Goal: Information Seeking & Learning: Learn about a topic

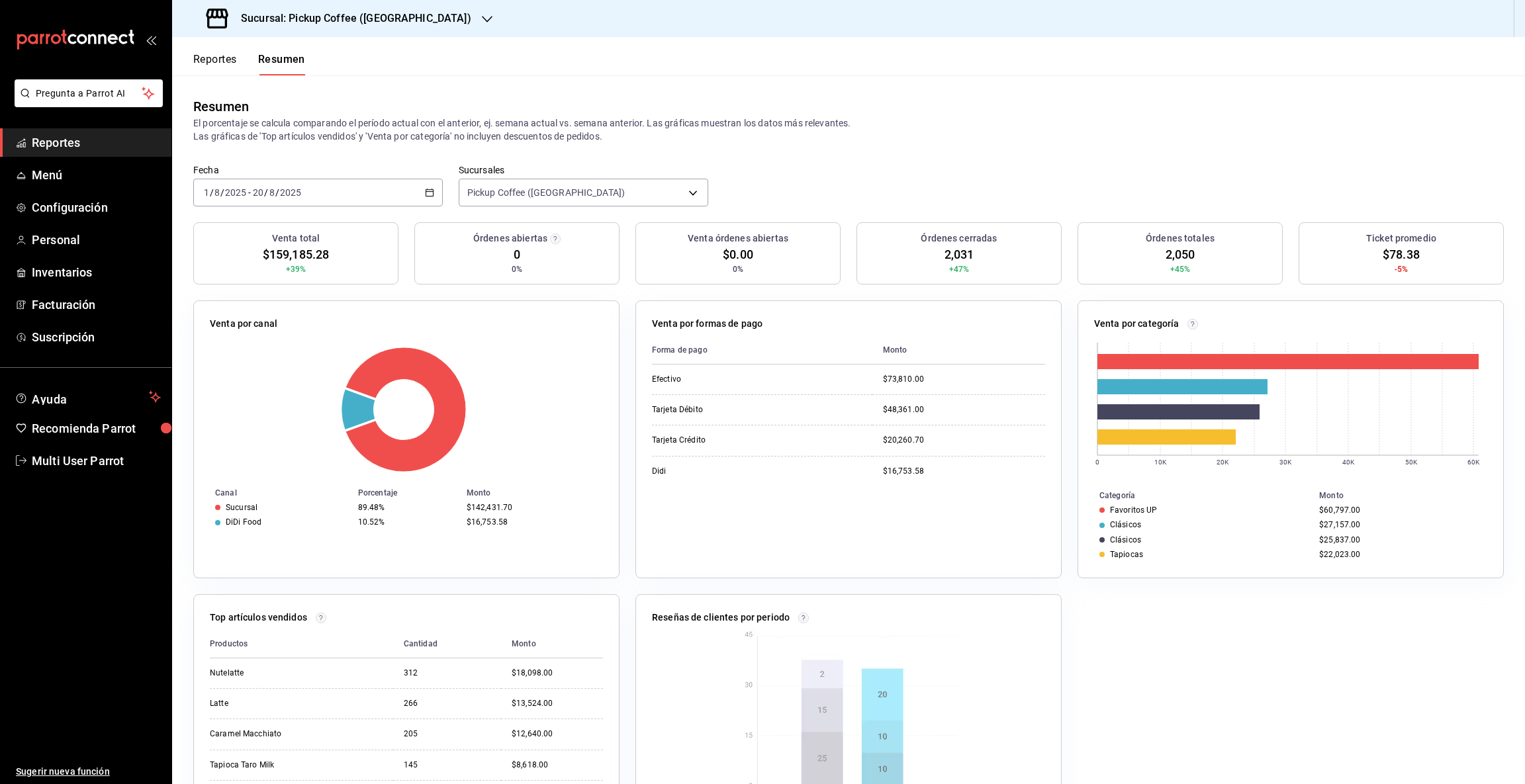
click at [482, 16] on icon "button" at bounding box center [487, 19] width 11 height 11
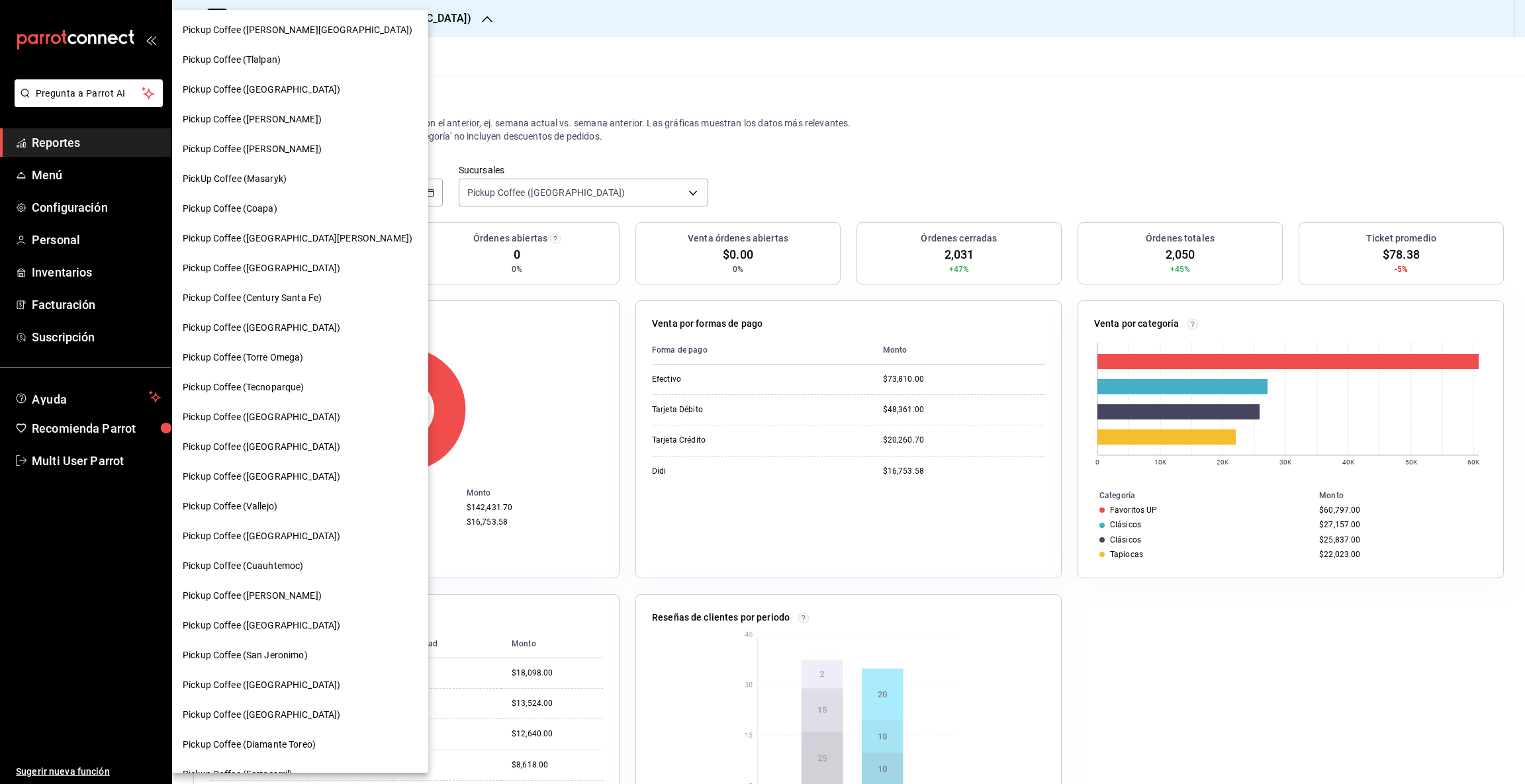
click at [279, 322] on span "Pickup Coffee ([GEOGRAPHIC_DATA])" at bounding box center [261, 327] width 158 height 14
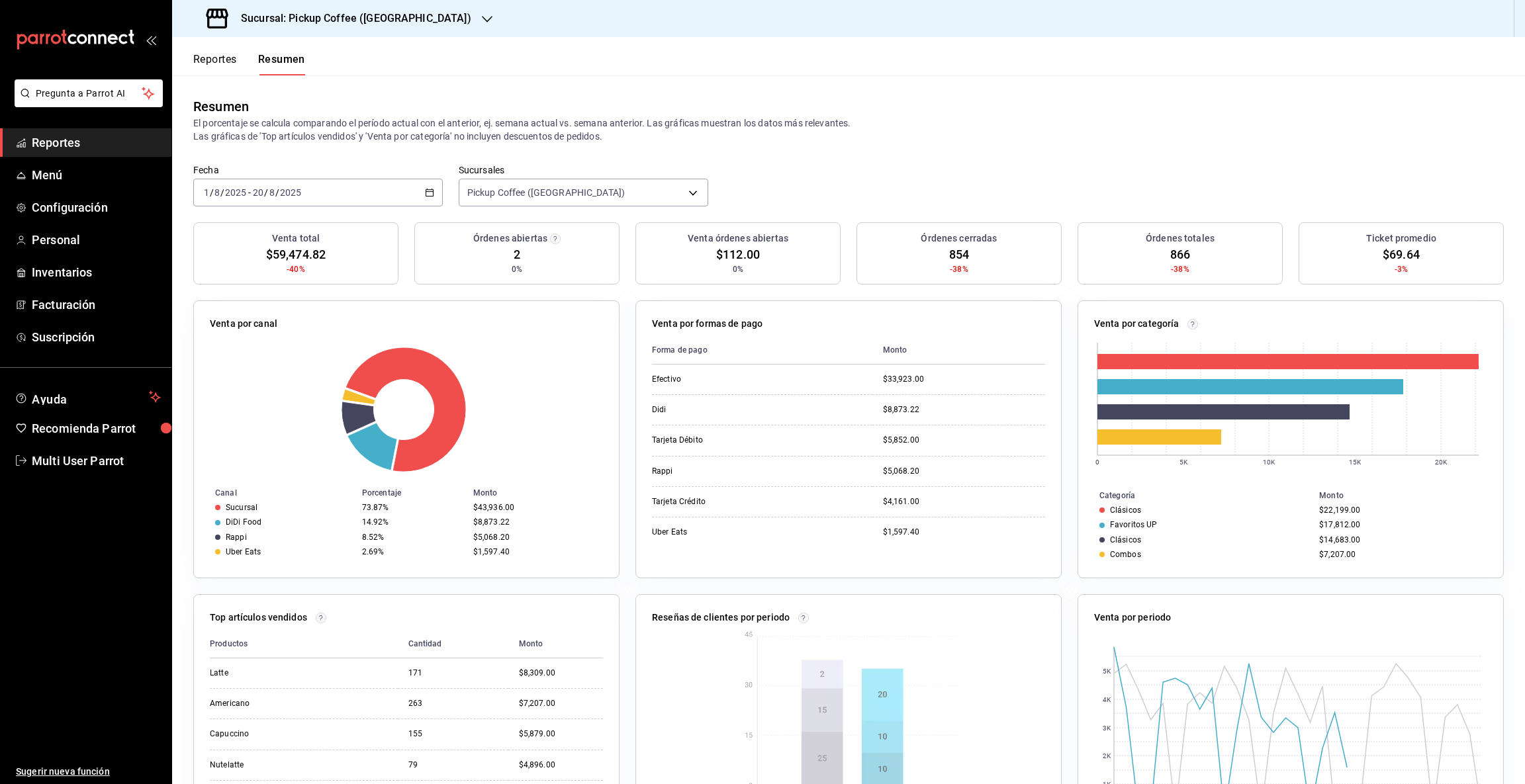
click at [229, 64] on button "Reportes" at bounding box center [215, 64] width 44 height 22
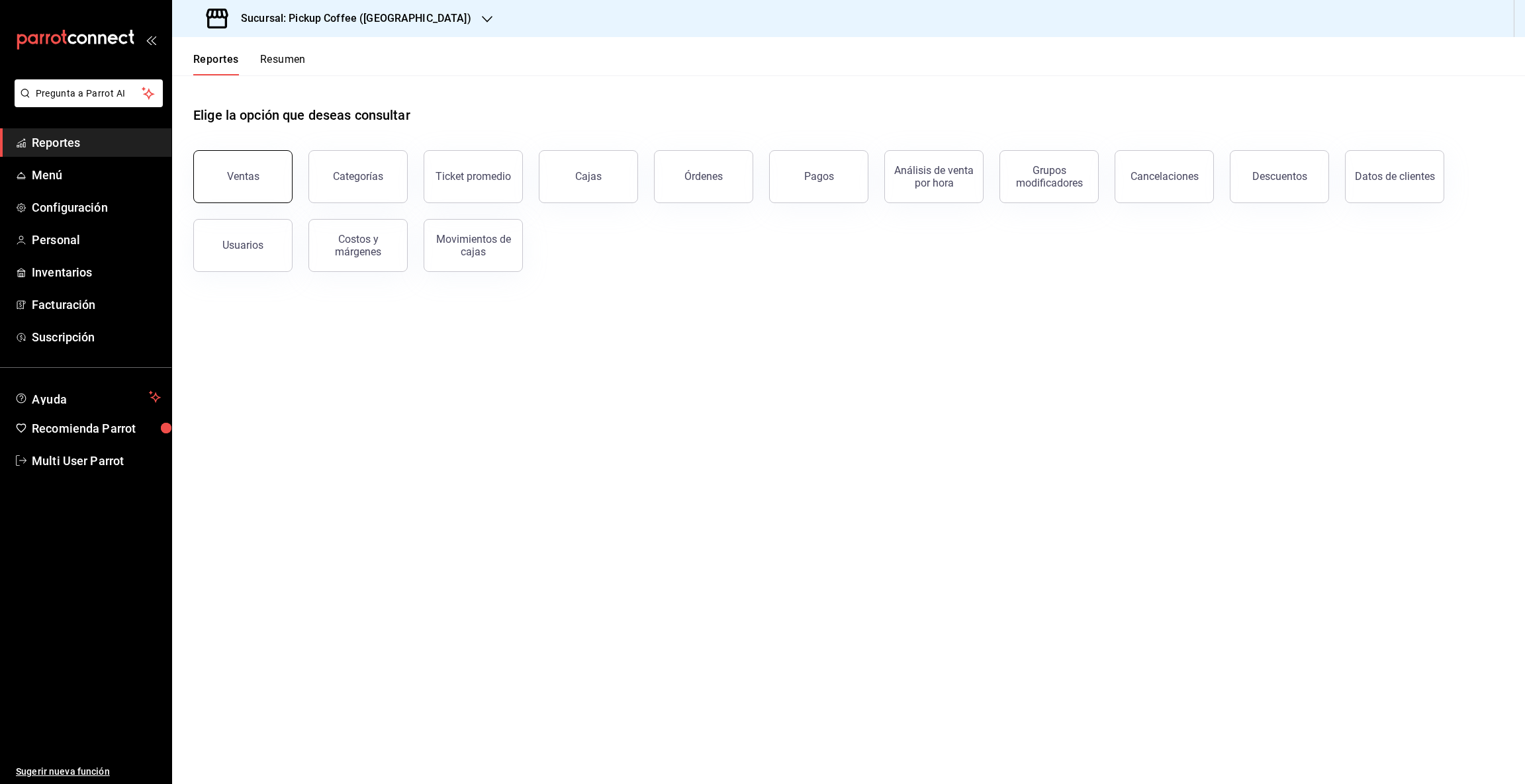
click at [260, 174] on button "Ventas" at bounding box center [243, 177] width 100 height 53
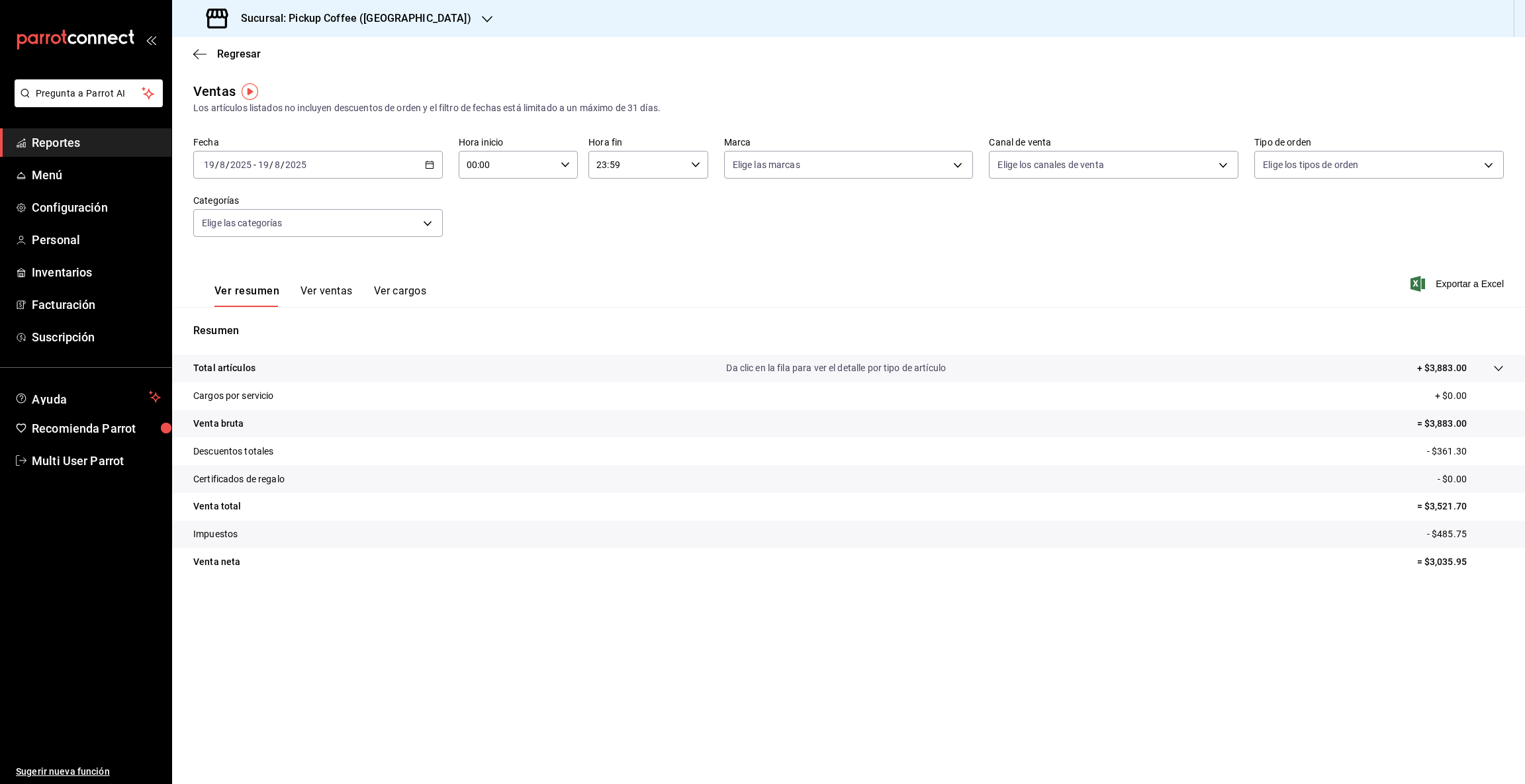
click at [432, 162] on \(Stroke\) "button" at bounding box center [429, 165] width 8 height 7
click at [256, 323] on span "Rango de fechas" at bounding box center [255, 324] width 102 height 14
click at [463, 210] on icon "button" at bounding box center [463, 213] width 4 height 8
click at [367, 253] on abbr "1" at bounding box center [370, 258] width 4 height 9
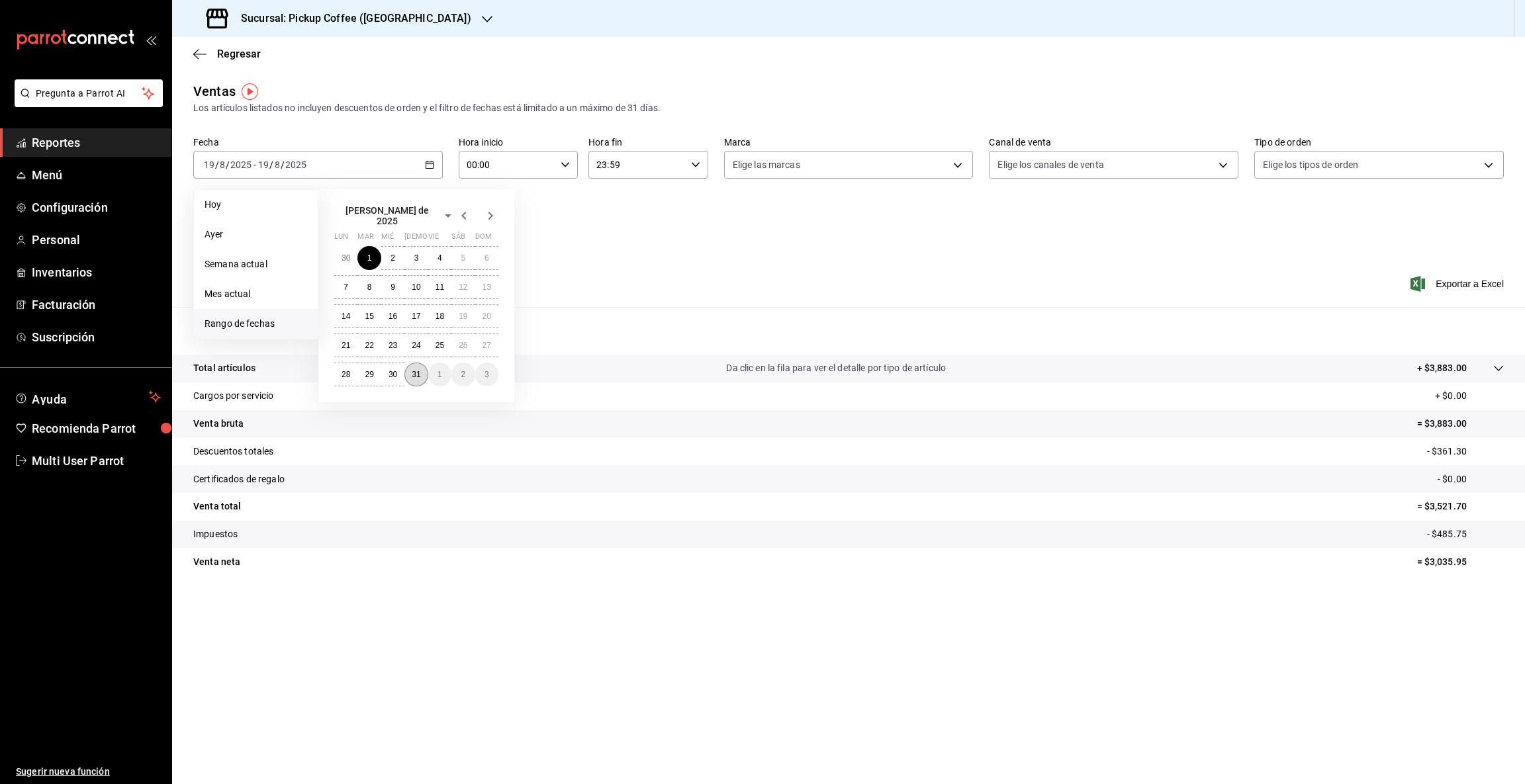
click at [422, 372] on button "31" at bounding box center [415, 374] width 23 height 24
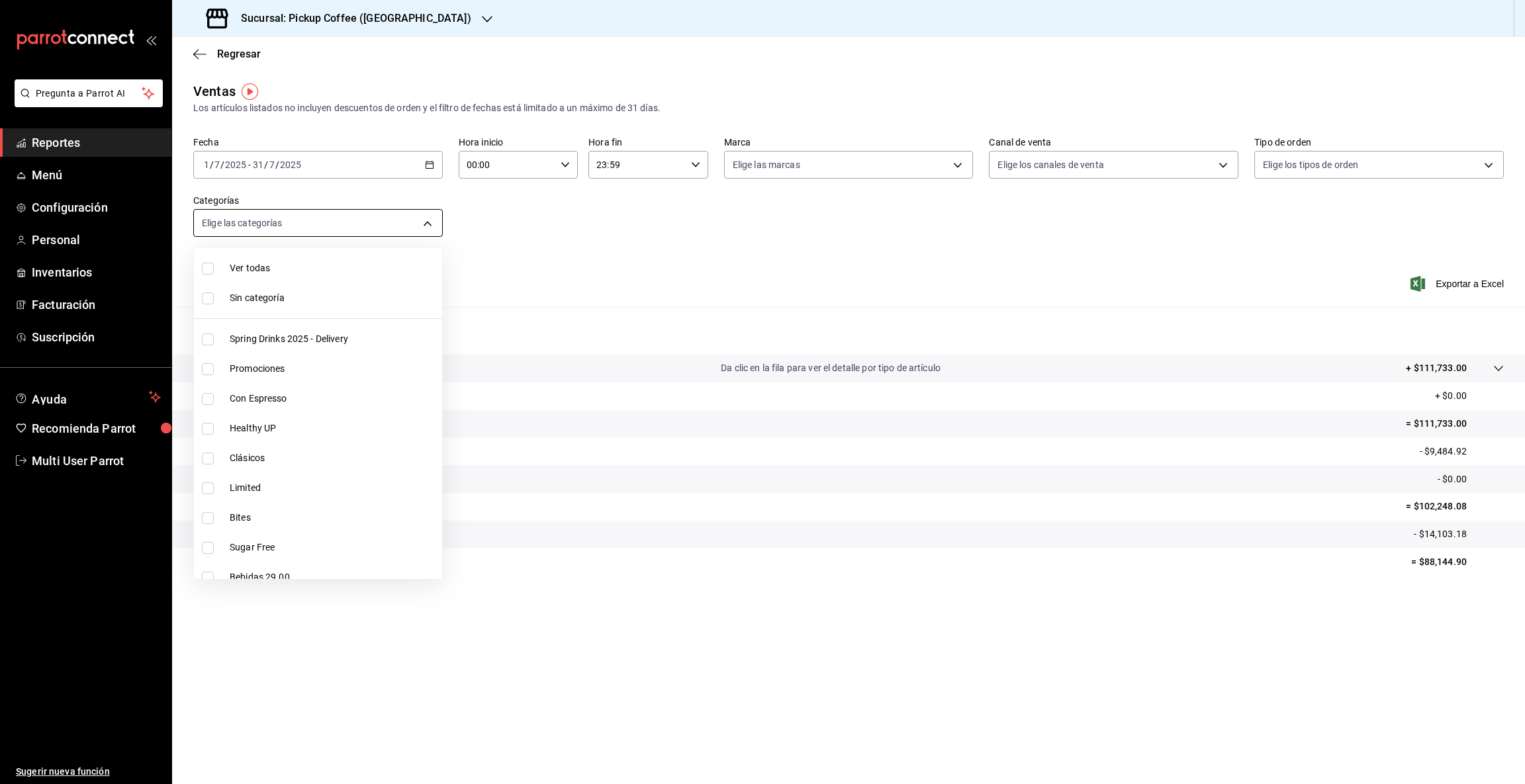
click at [424, 218] on body "Pregunta a Parrot AI Reportes Menú Configuración Personal Inventarios Facturaci…" at bounding box center [762, 392] width 1525 height 784
click at [209, 518] on input "checkbox" at bounding box center [208, 518] width 12 height 12
checkbox input "true"
type input "3b779ded-8ef2-4631-a024-269ce330a12f"
click at [1143, 636] on div at bounding box center [762, 392] width 1525 height 784
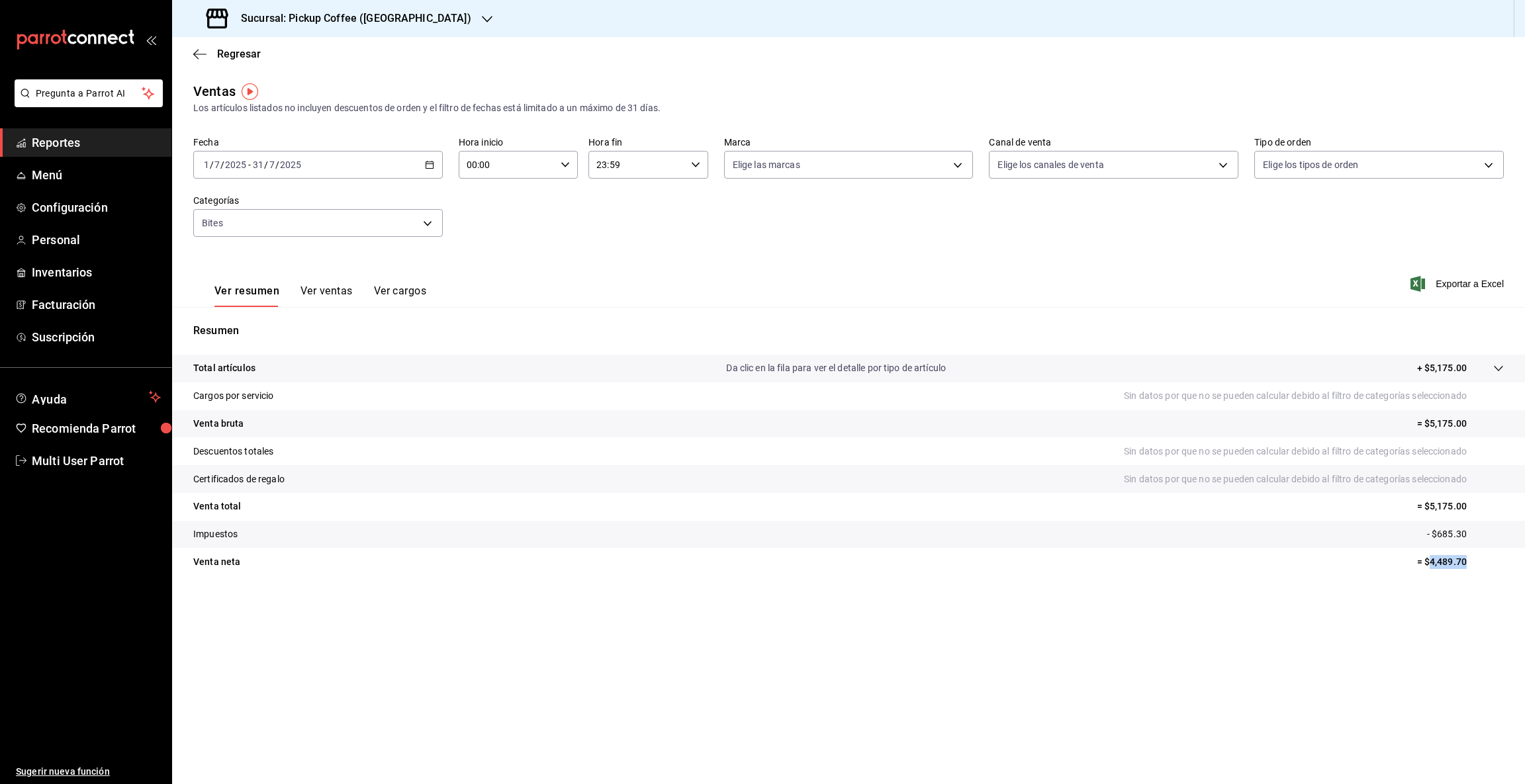
drag, startPoint x: 1431, startPoint y: 559, endPoint x: 1491, endPoint y: 554, distance: 60.2
click at [1491, 555] on p "= $4,489.70" at bounding box center [1460, 561] width 87 height 14
copy p "4,489.70"
click at [482, 16] on icon "button" at bounding box center [487, 19] width 11 height 11
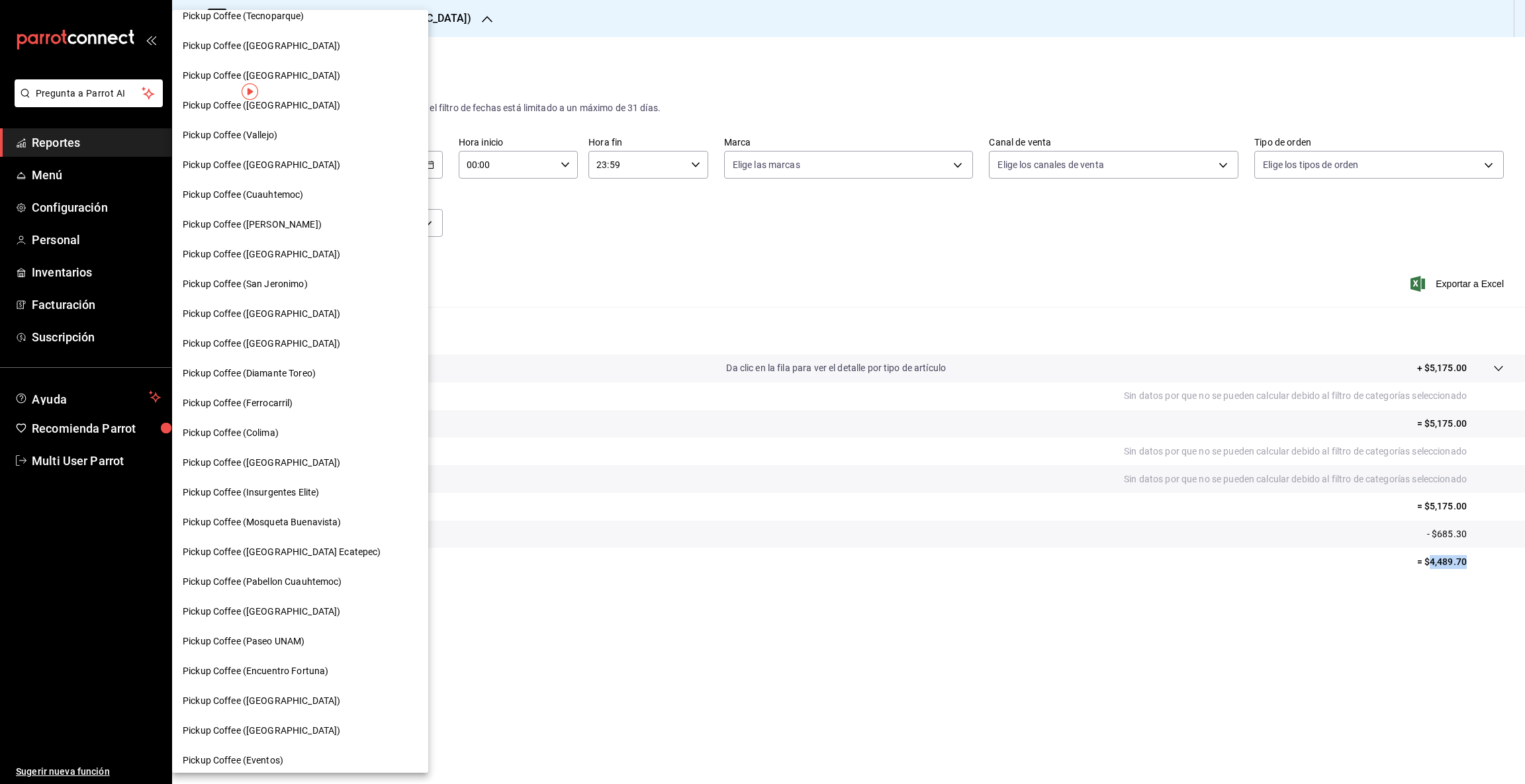
scroll to position [378, 0]
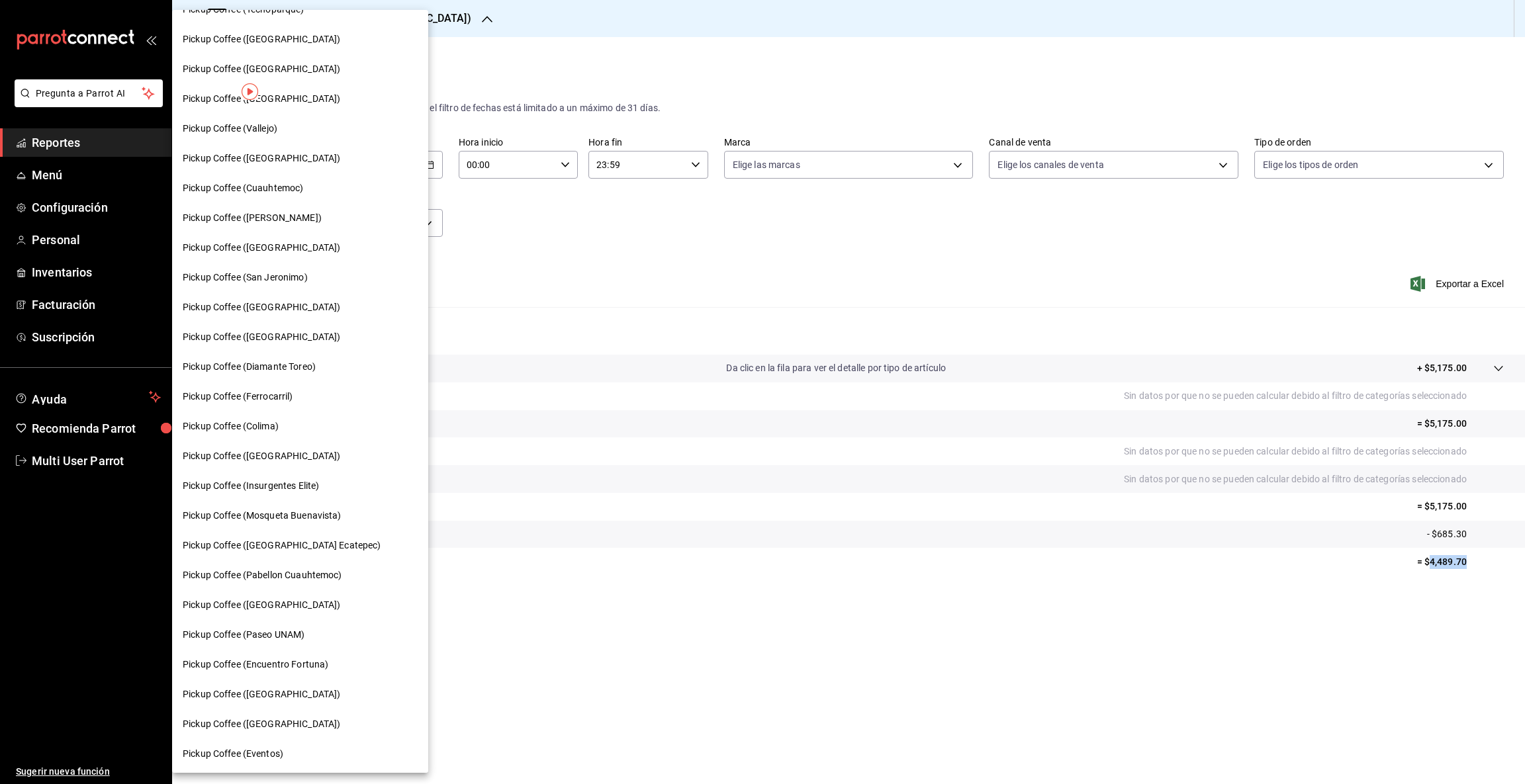
drag, startPoint x: 274, startPoint y: 453, endPoint x: 282, endPoint y: 453, distance: 8.0
click at [282, 453] on span "Pickup Coffee ([GEOGRAPHIC_DATA])" at bounding box center [261, 455] width 158 height 14
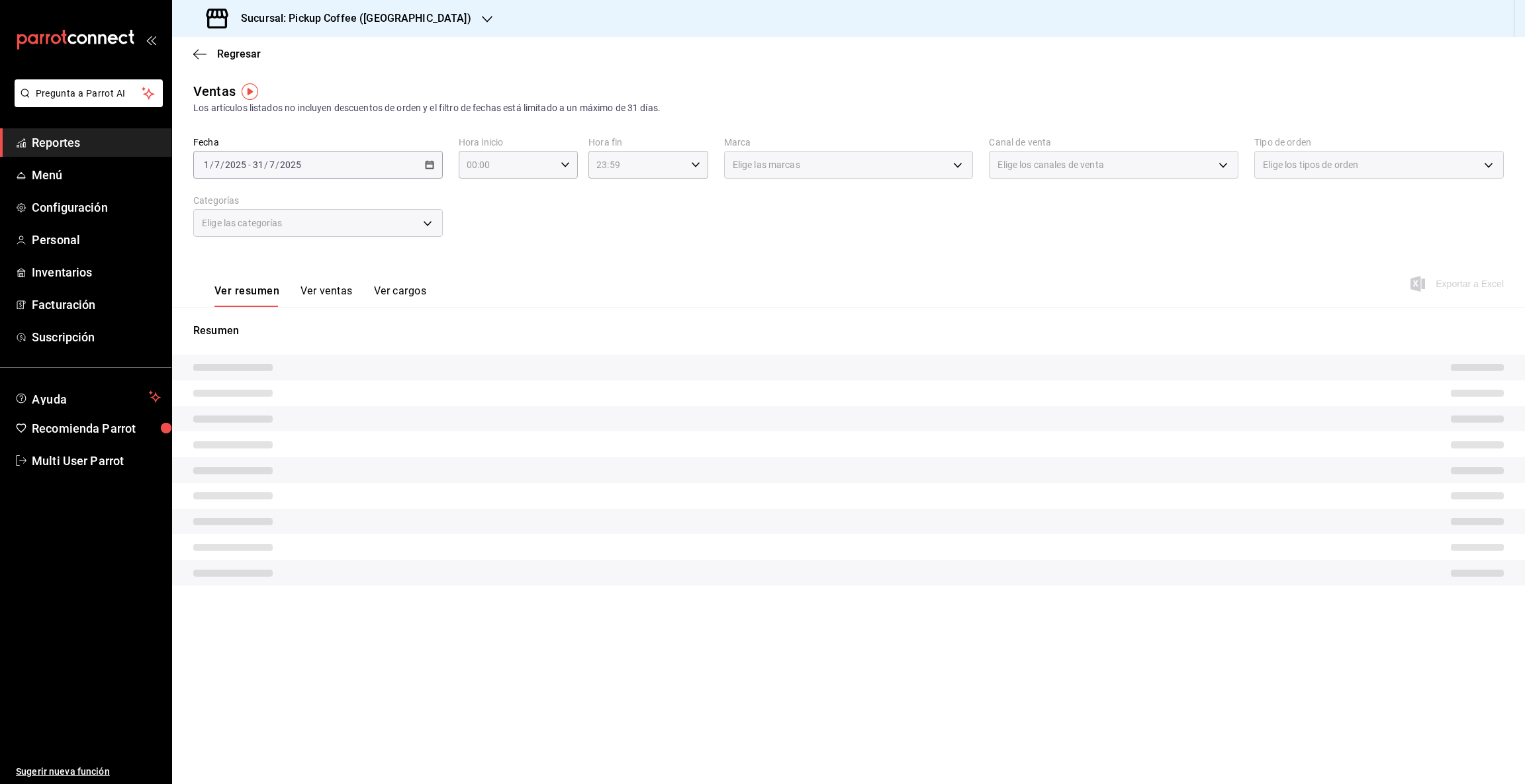
click at [420, 218] on div "Elige las categorías" at bounding box center [318, 223] width 249 height 28
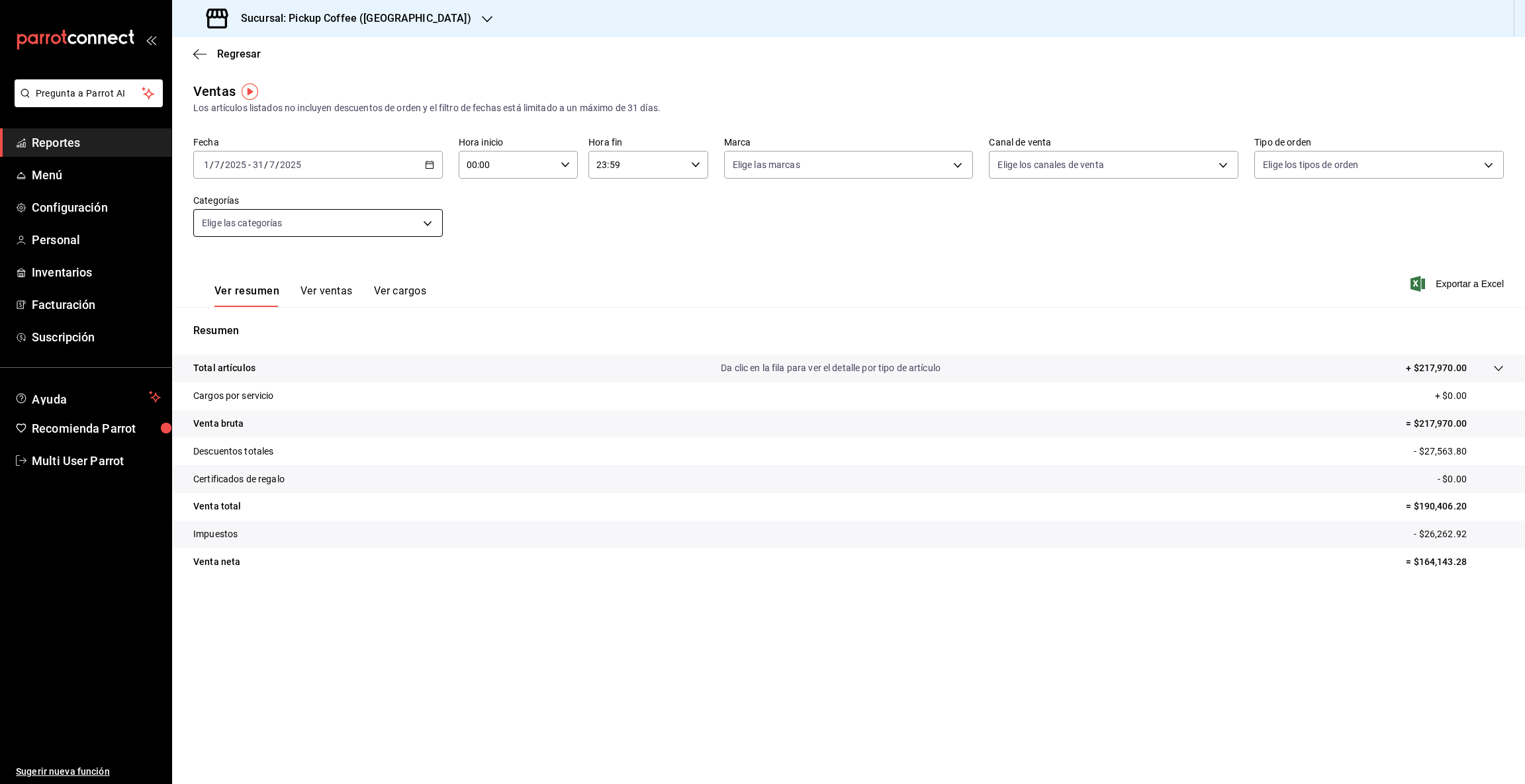
click at [426, 223] on body "Pregunta a Parrot AI Reportes Menú Configuración Personal Inventarios Facturaci…" at bounding box center [762, 392] width 1525 height 784
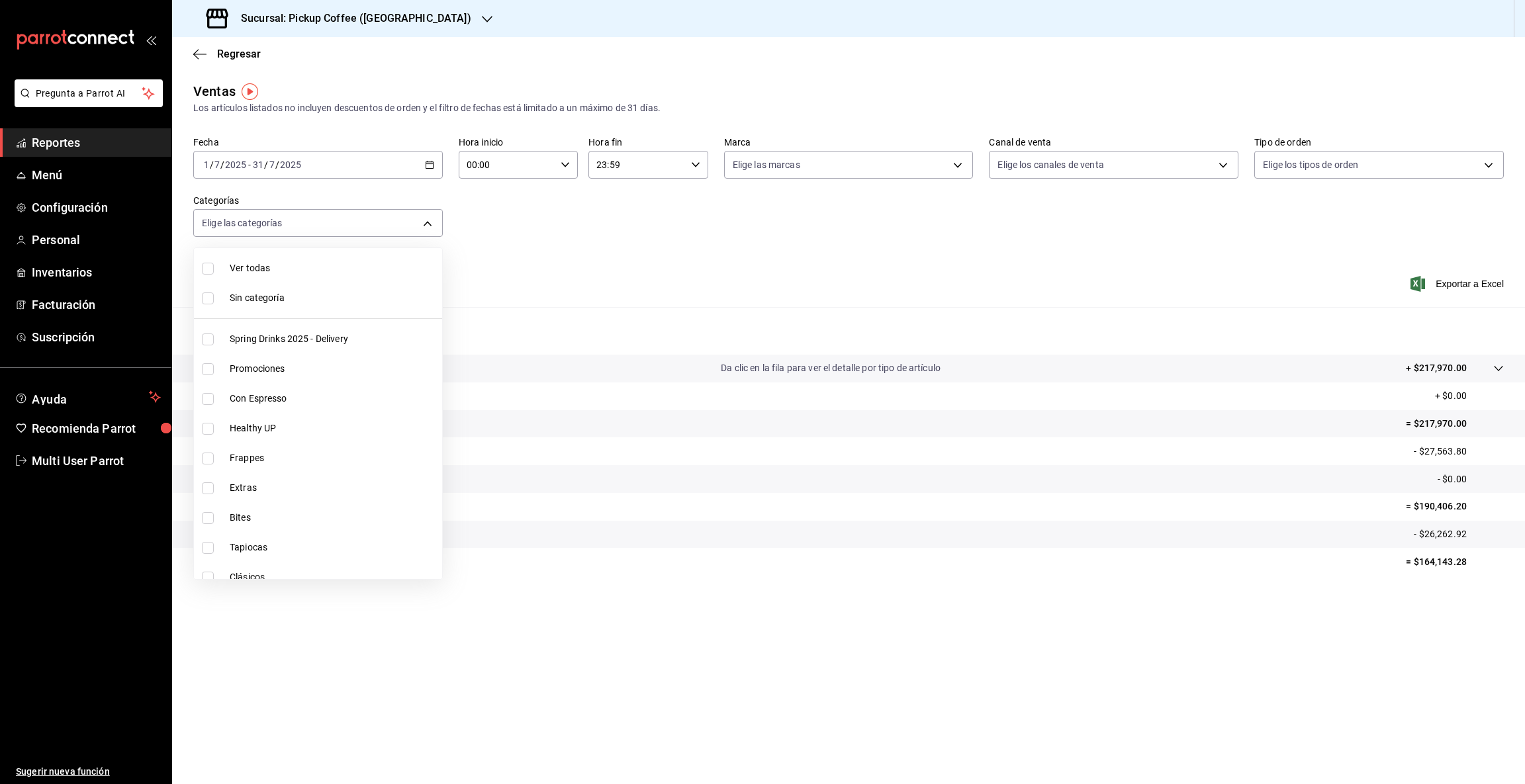
click at [239, 519] on span "Bites" at bounding box center [333, 517] width 207 height 14
type input "5ae3aede-cb05-461d-903a-09fc487e78e1"
checkbox input "true"
click at [1432, 616] on div at bounding box center [762, 392] width 1525 height 784
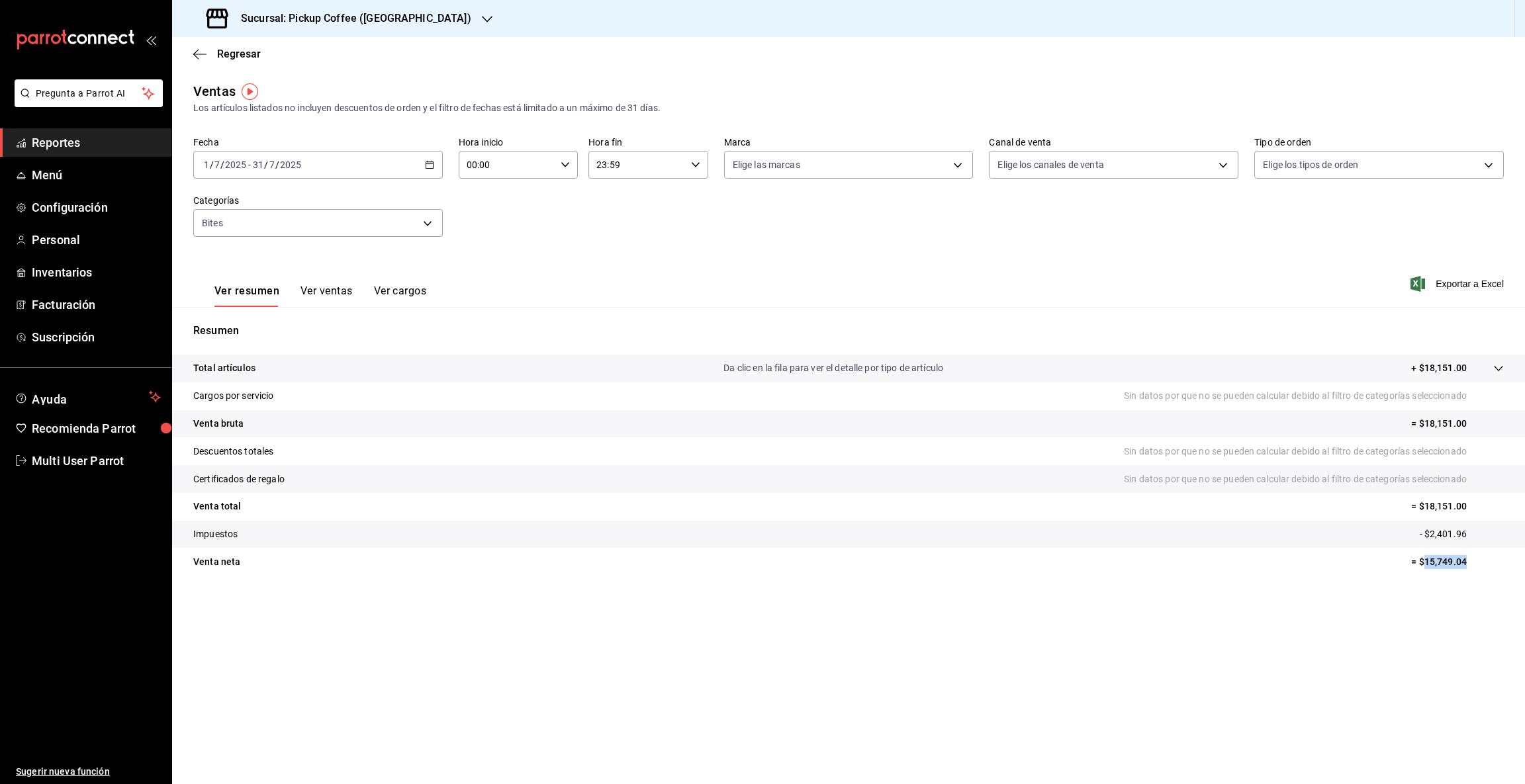
drag, startPoint x: 1424, startPoint y: 556, endPoint x: 1506, endPoint y: 559, distance: 82.1
click at [1506, 559] on tr "Venta [PERSON_NAME] = $15,749.04" at bounding box center [848, 561] width 1352 height 28
copy p "15,749.04"
click at [482, 17] on icon "button" at bounding box center [487, 19] width 11 height 11
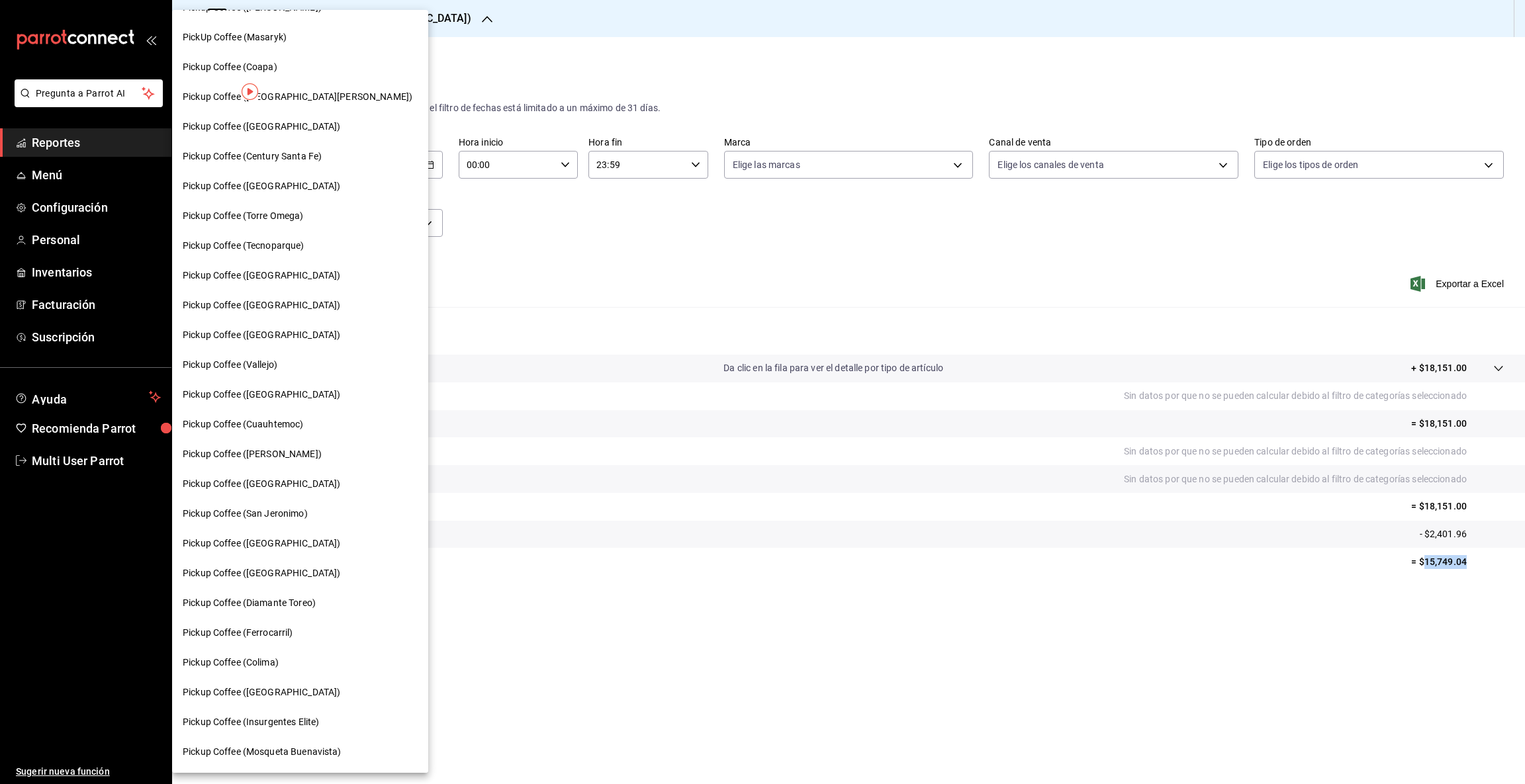
scroll to position [145, 0]
click at [305, 357] on div "Pickup Coffee (Vallejo)" at bounding box center [300, 361] width 235 height 14
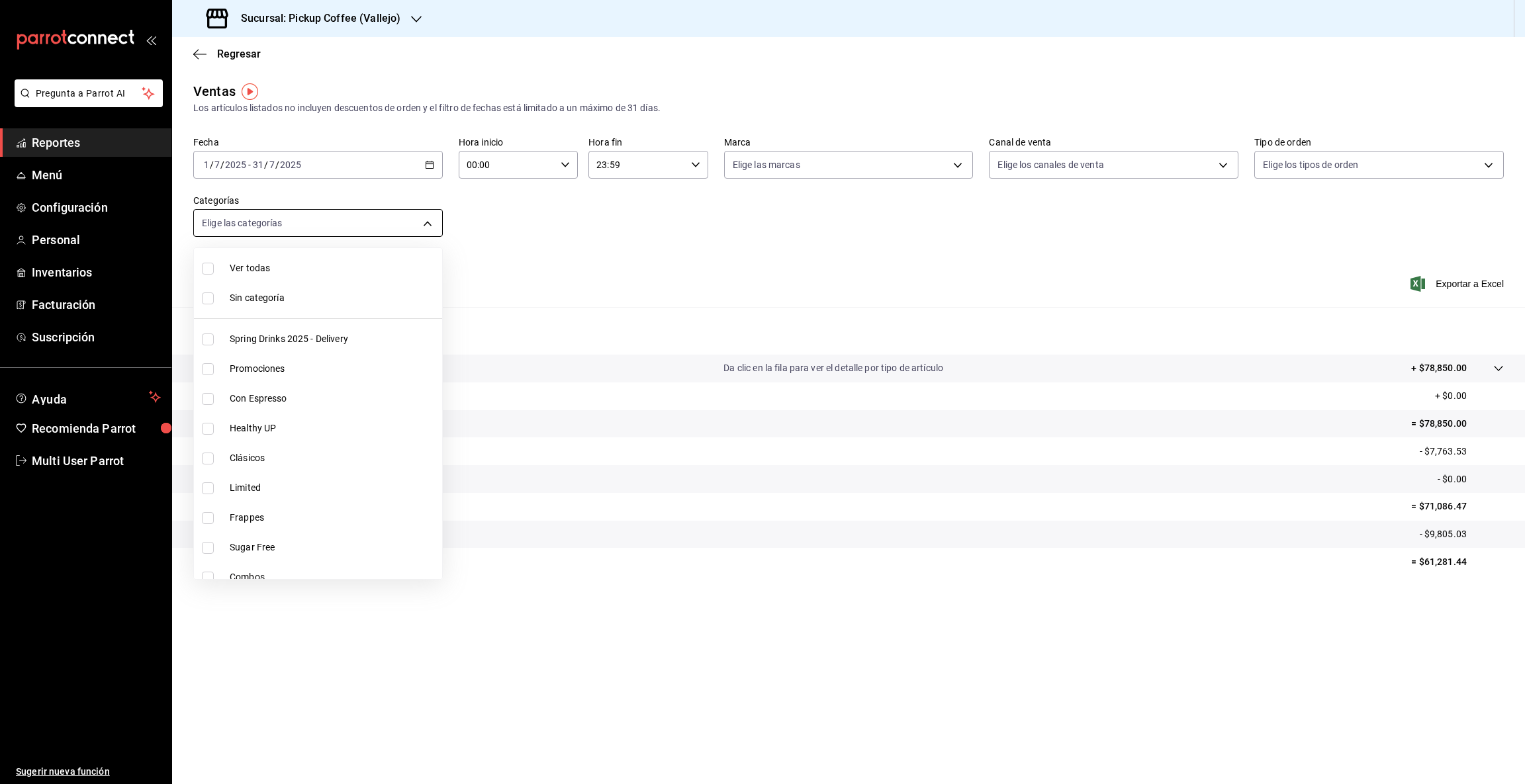
click at [423, 221] on body "Pregunta a Parrot AI Reportes Menú Configuración Personal Inventarios Facturaci…" at bounding box center [762, 392] width 1525 height 784
click at [274, 503] on span "Bites" at bounding box center [333, 503] width 207 height 14
type input "cbd695f6-46f5-4fdb-a871-d7895e0aae2b"
checkbox input "true"
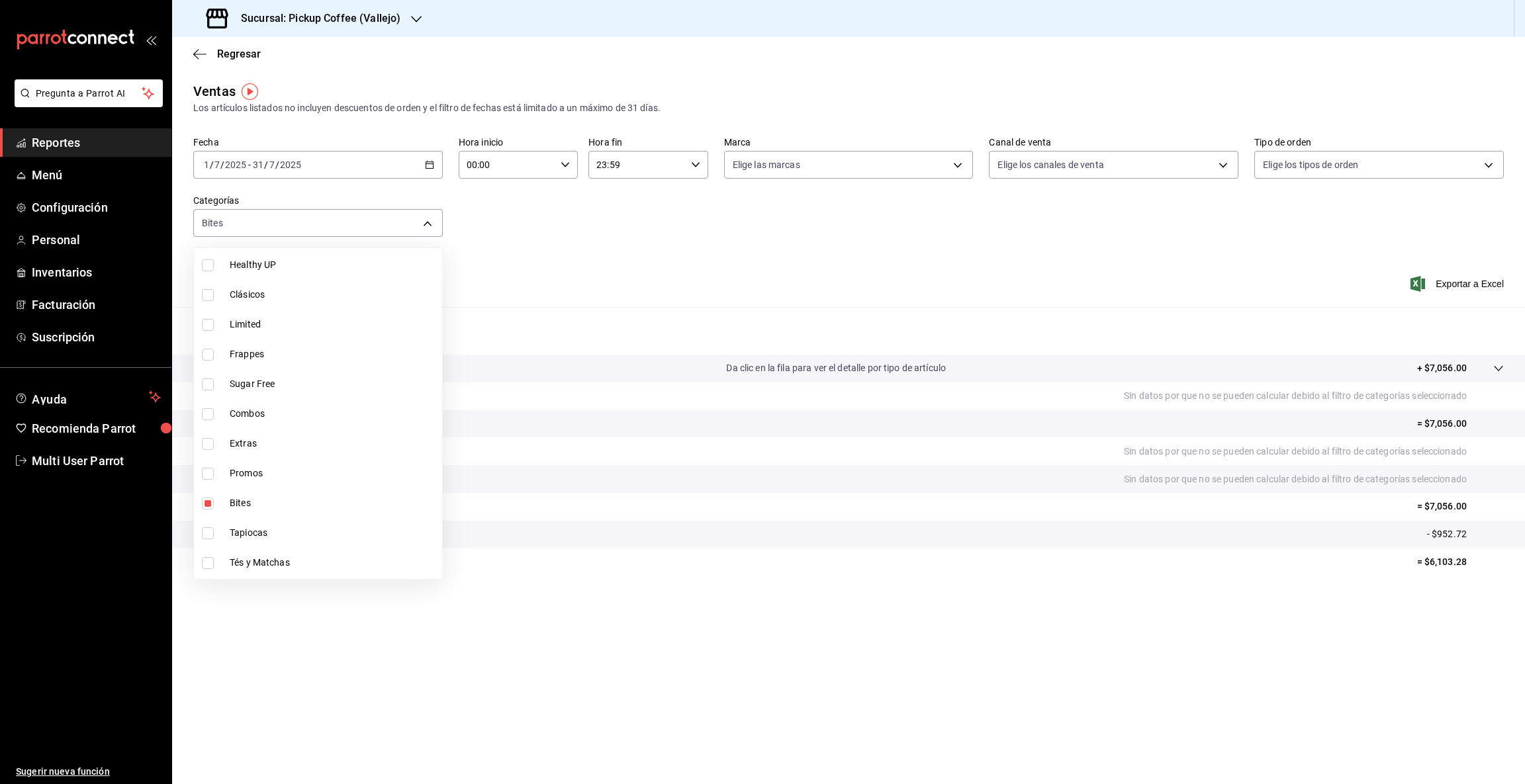
click at [1433, 562] on div at bounding box center [762, 392] width 1525 height 784
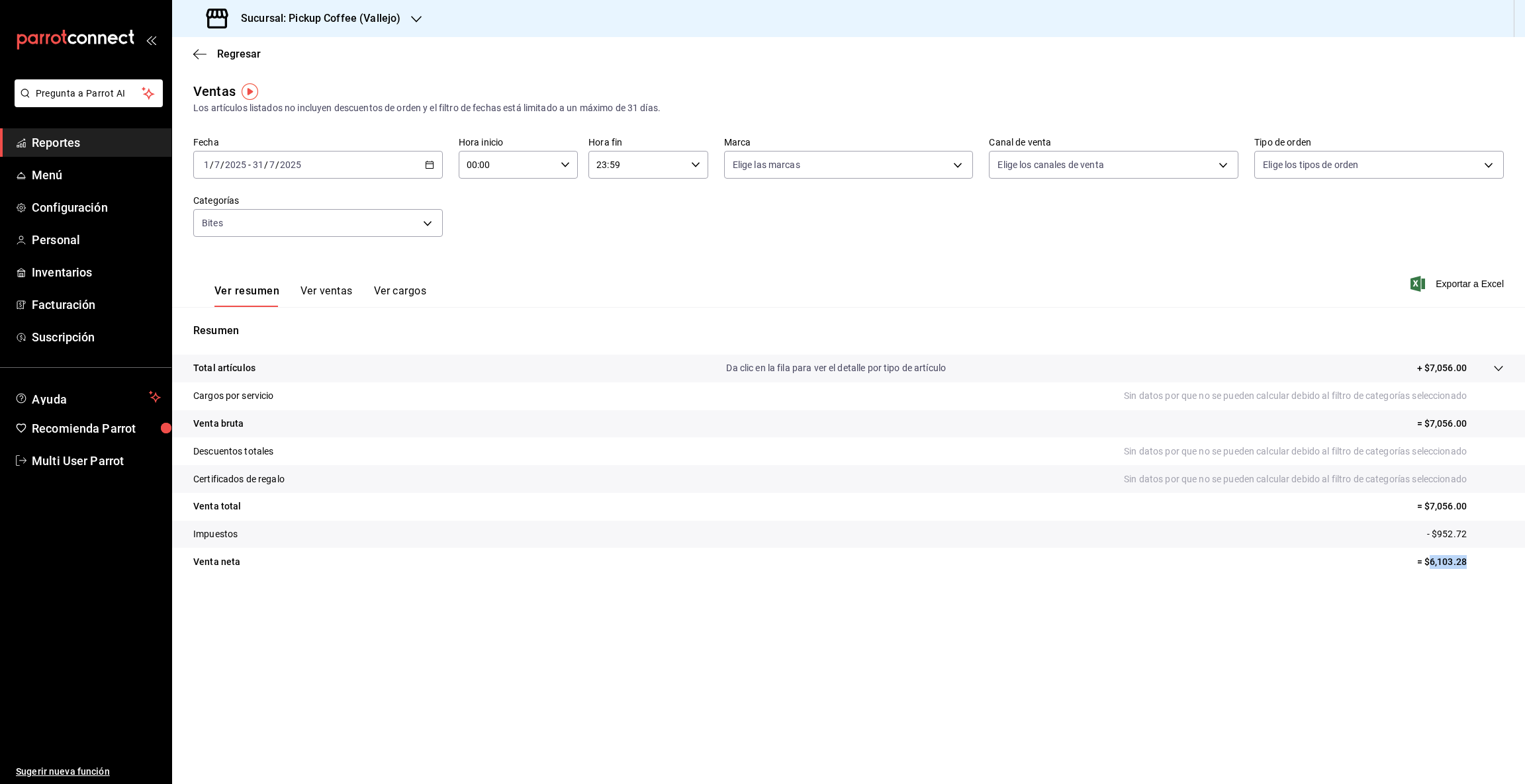
drag, startPoint x: 1429, startPoint y: 555, endPoint x: 1491, endPoint y: 548, distance: 62.4
click at [1487, 551] on tr "Venta [PERSON_NAME] = $6,103.28" at bounding box center [848, 561] width 1352 height 28
copy p "6,103.28"
click at [415, 16] on icon "button" at bounding box center [416, 19] width 11 height 11
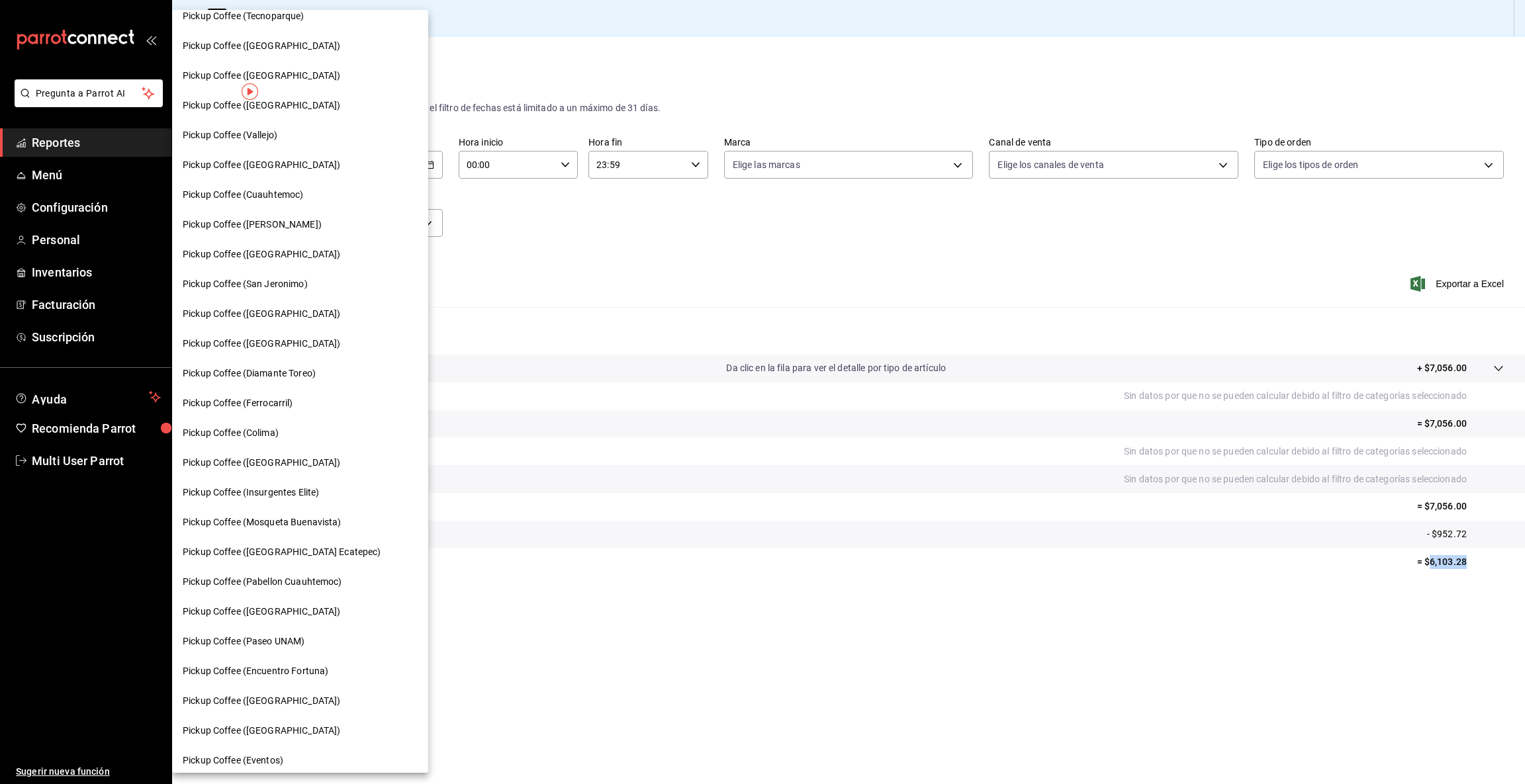
scroll to position [378, 0]
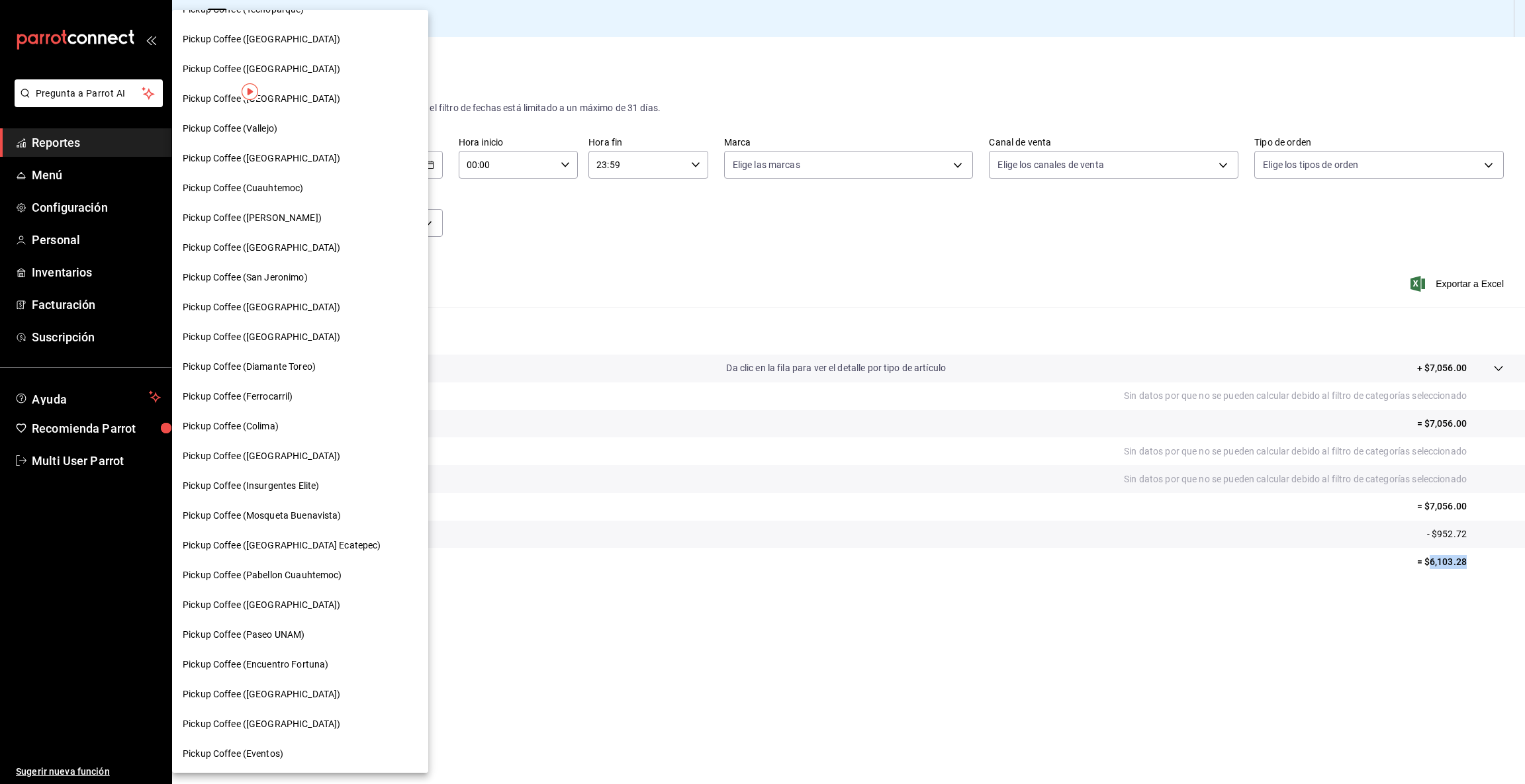
click at [322, 575] on span "Pickup Coffee (Pabellon Cuauhtemoc)" at bounding box center [262, 575] width 160 height 14
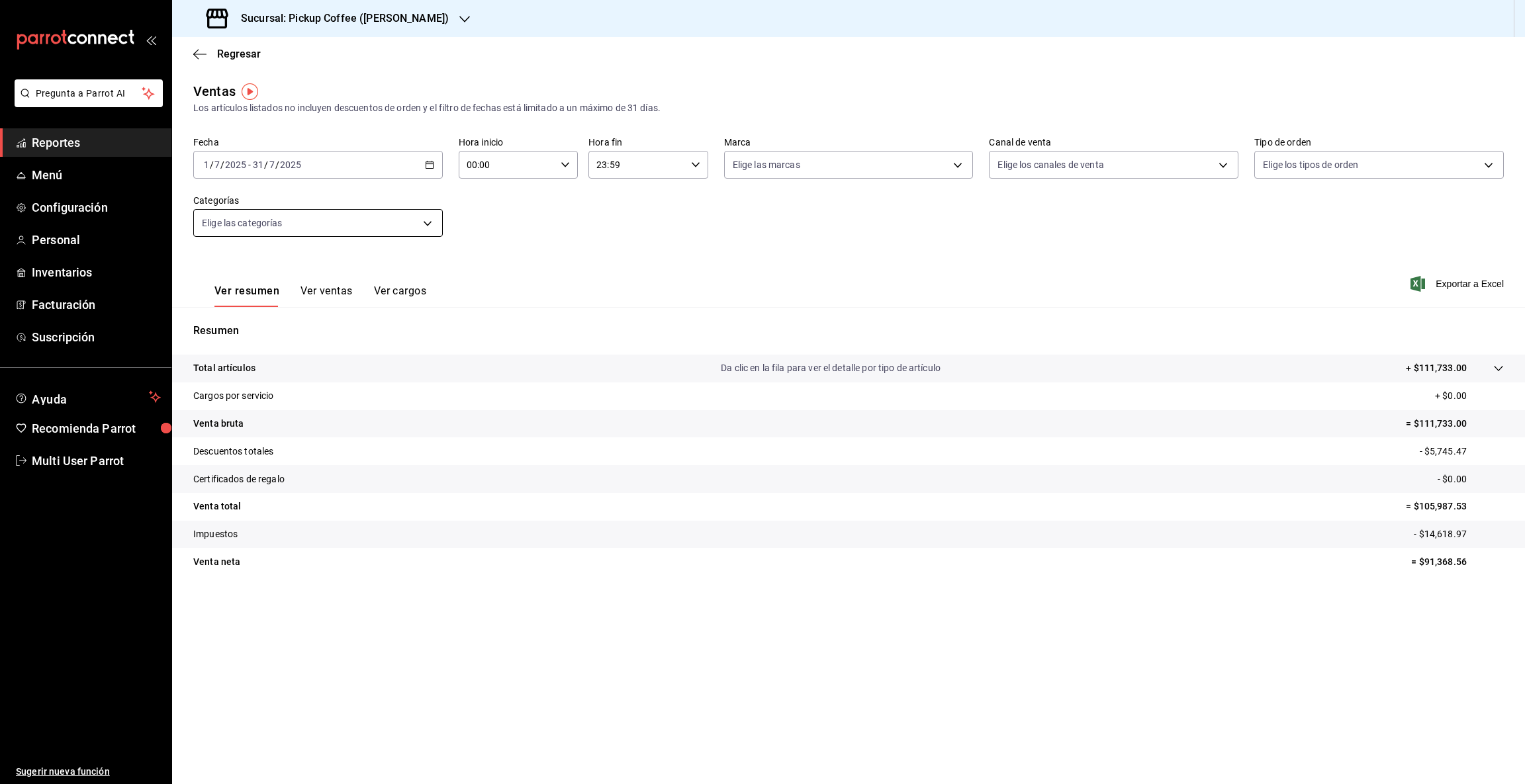
click at [430, 223] on body "Pregunta a Parrot AI Reportes Menú Configuración Personal Inventarios Facturaci…" at bounding box center [762, 392] width 1525 height 784
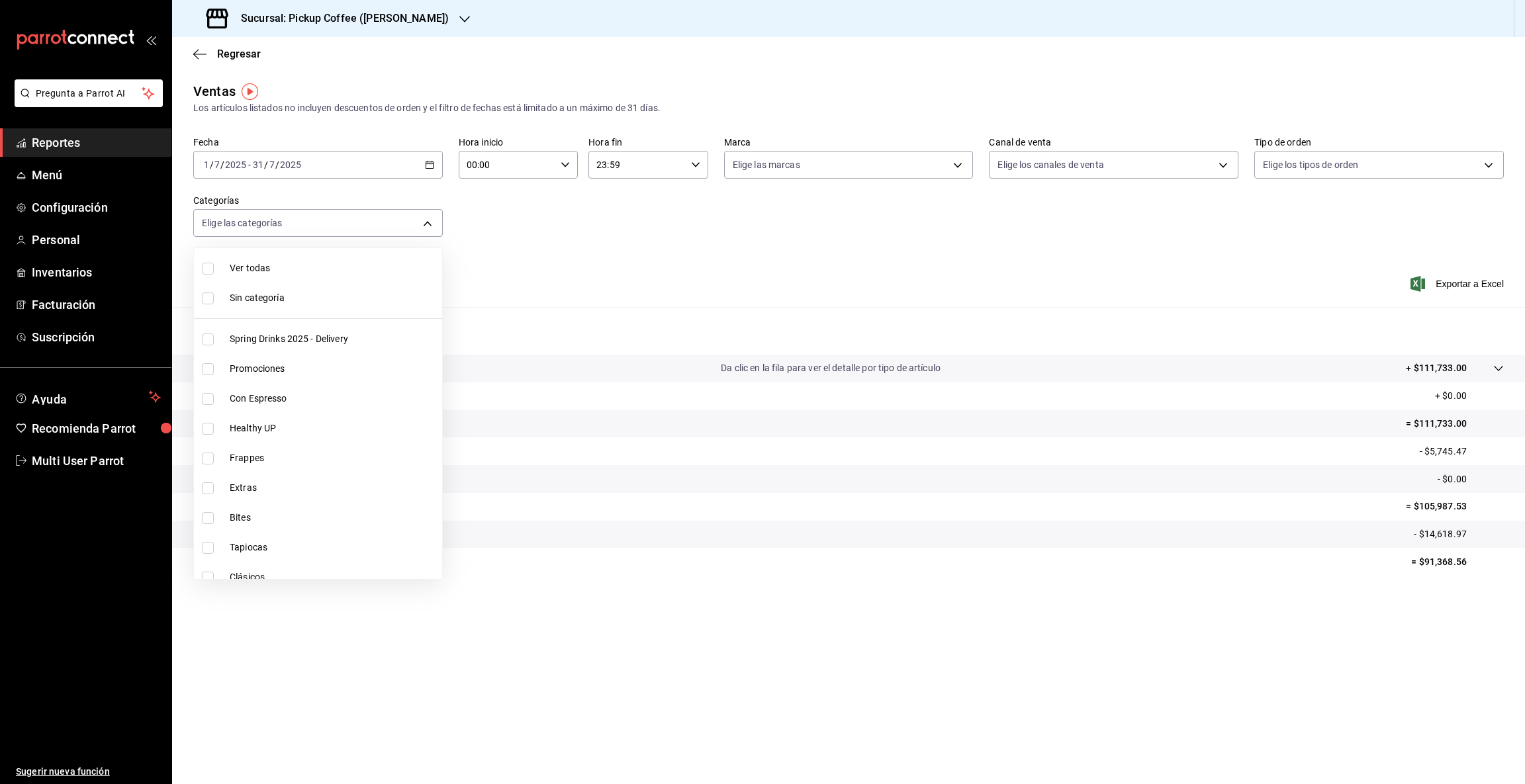
click at [280, 519] on span "Bites" at bounding box center [333, 517] width 207 height 14
type input "bc6eafb3-6440-4ac2-b02c-5972d40861b7"
checkbox input "true"
click at [1428, 558] on div at bounding box center [762, 392] width 1525 height 784
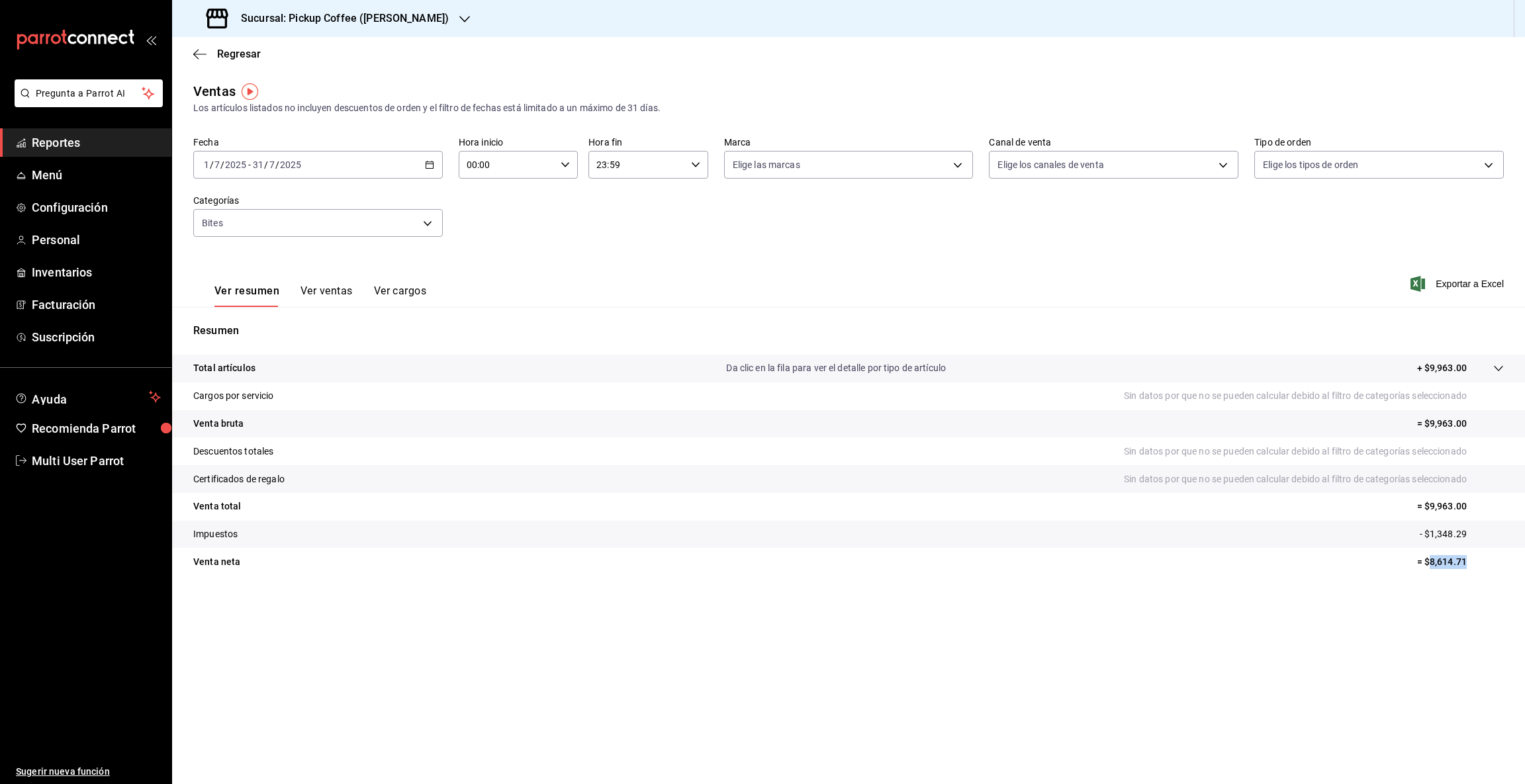
drag, startPoint x: 1430, startPoint y: 558, endPoint x: 1524, endPoint y: 552, distance: 94.2
click at [1524, 552] on tr "Venta [PERSON_NAME] = $8,614.71" at bounding box center [848, 561] width 1352 height 28
copy p "8,614.71"
click at [470, 17] on icon "button" at bounding box center [464, 19] width 11 height 6
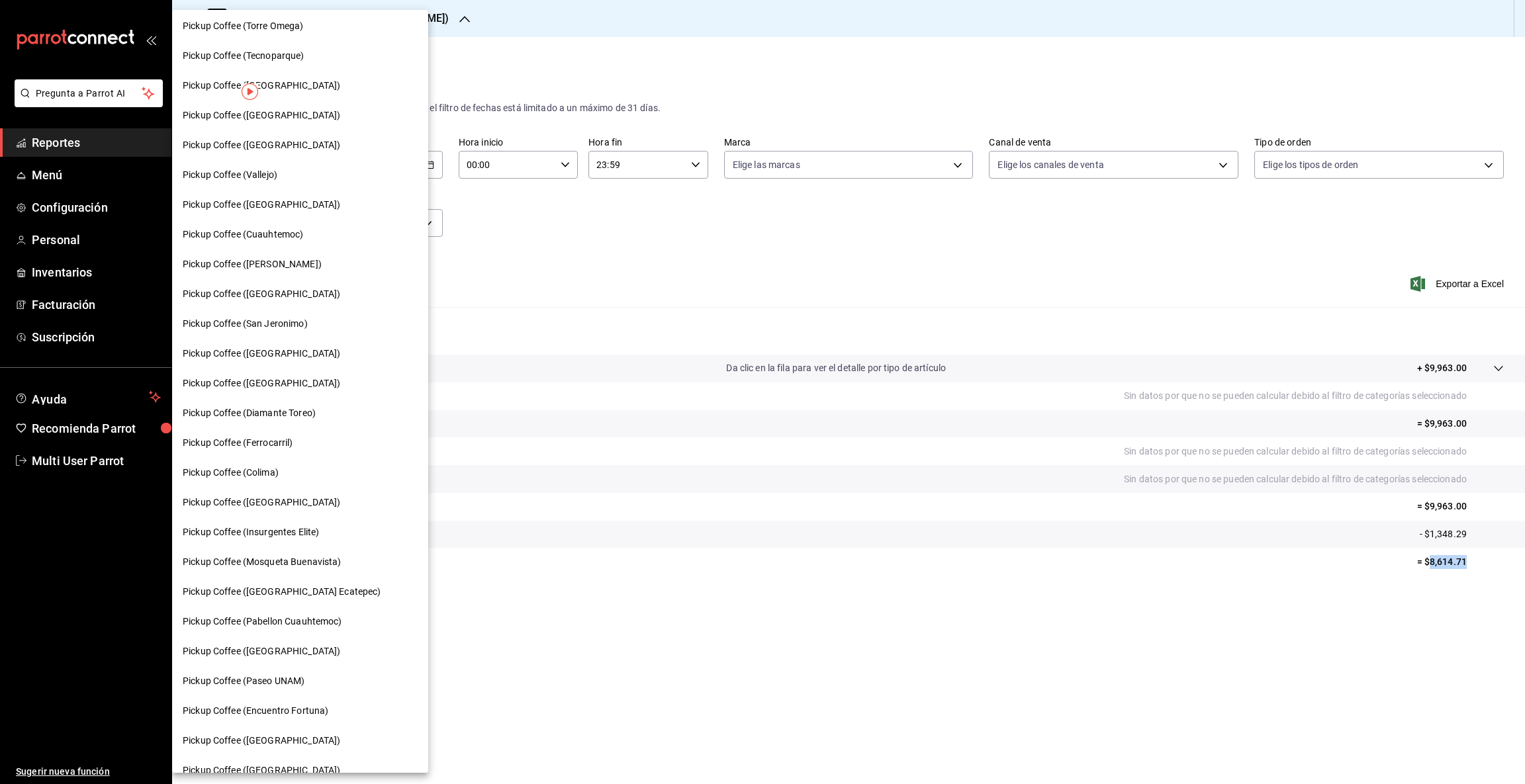
scroll to position [378, 0]
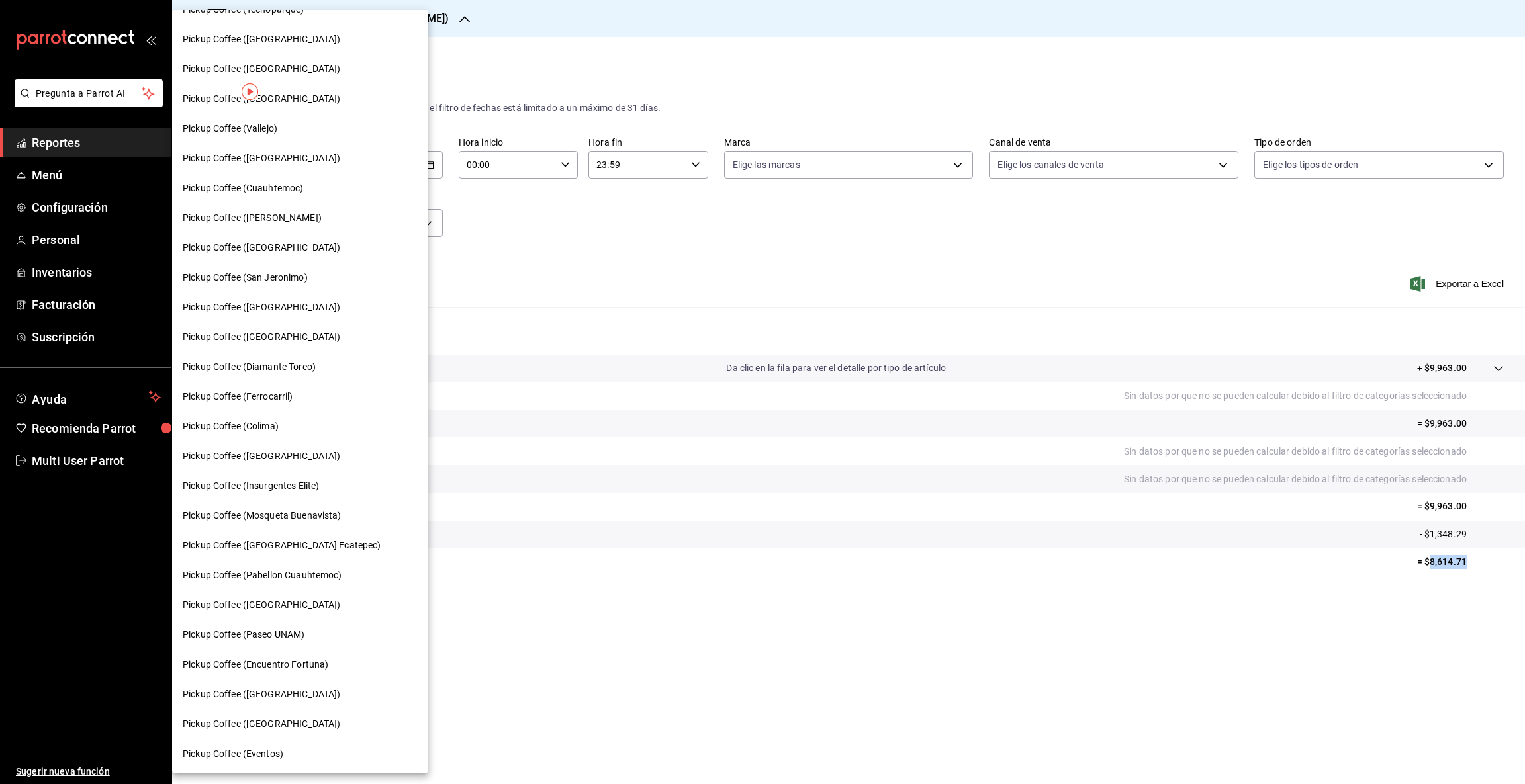
click at [293, 719] on div "Pickup Coffee ([GEOGRAPHIC_DATA])" at bounding box center [300, 723] width 235 height 14
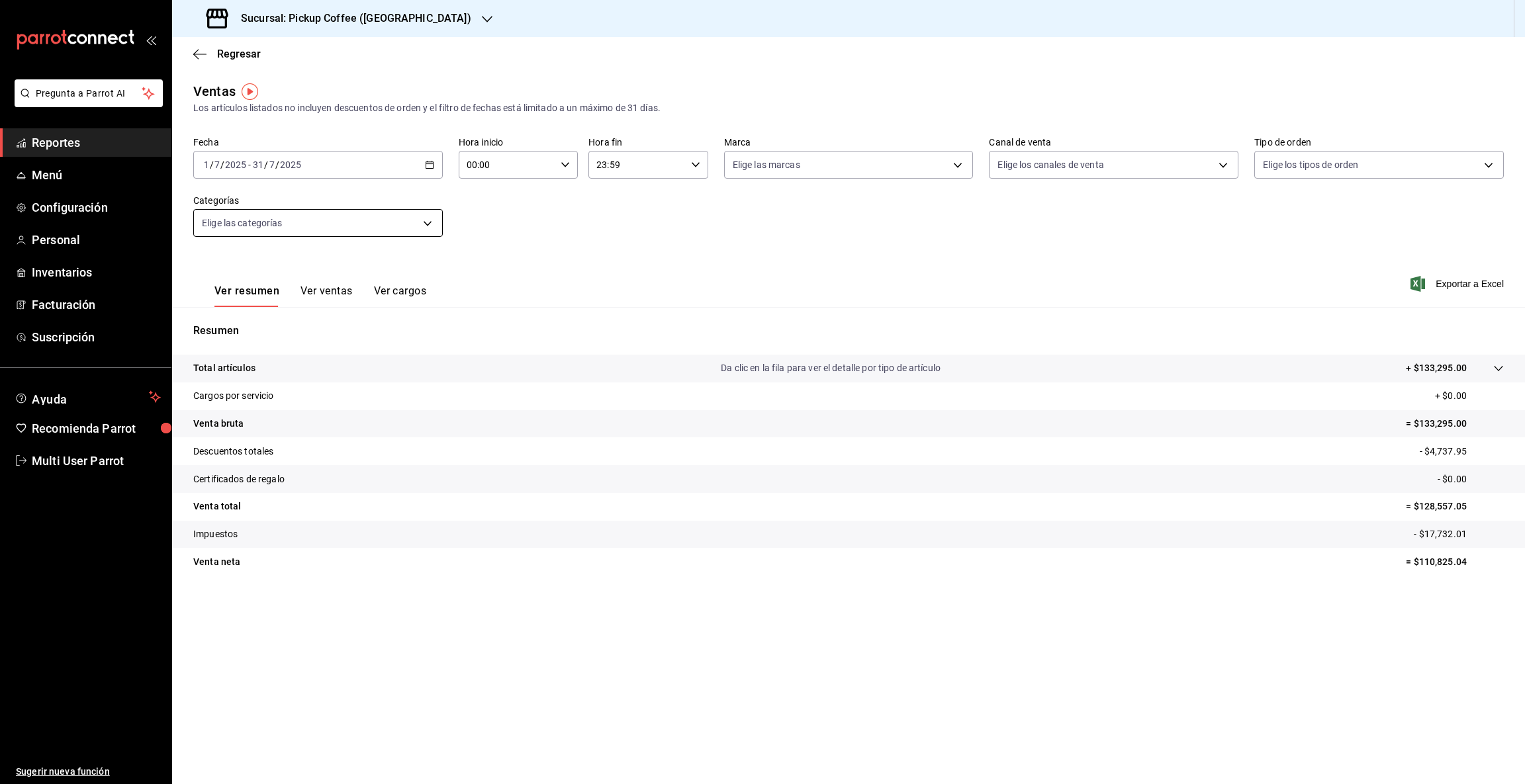
click at [422, 221] on body "Pregunta a Parrot AI Reportes Menú Configuración Personal Inventarios Facturaci…" at bounding box center [762, 392] width 1525 height 784
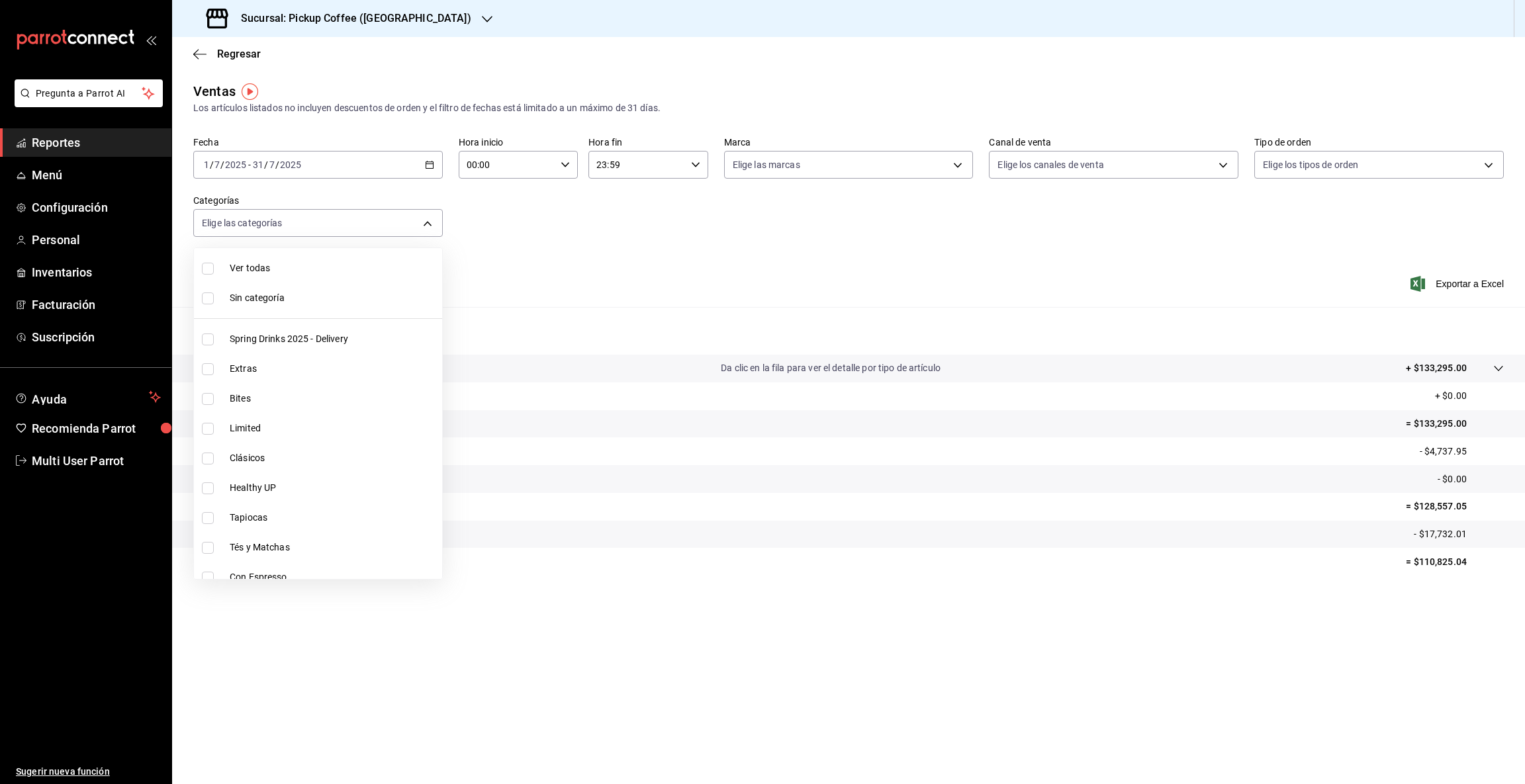
click at [292, 392] on span "Bites" at bounding box center [333, 398] width 207 height 14
type input "63e47373-9f0e-4bb6-8948-234e7ce354ef"
checkbox input "true"
click at [1429, 562] on div at bounding box center [762, 392] width 1525 height 784
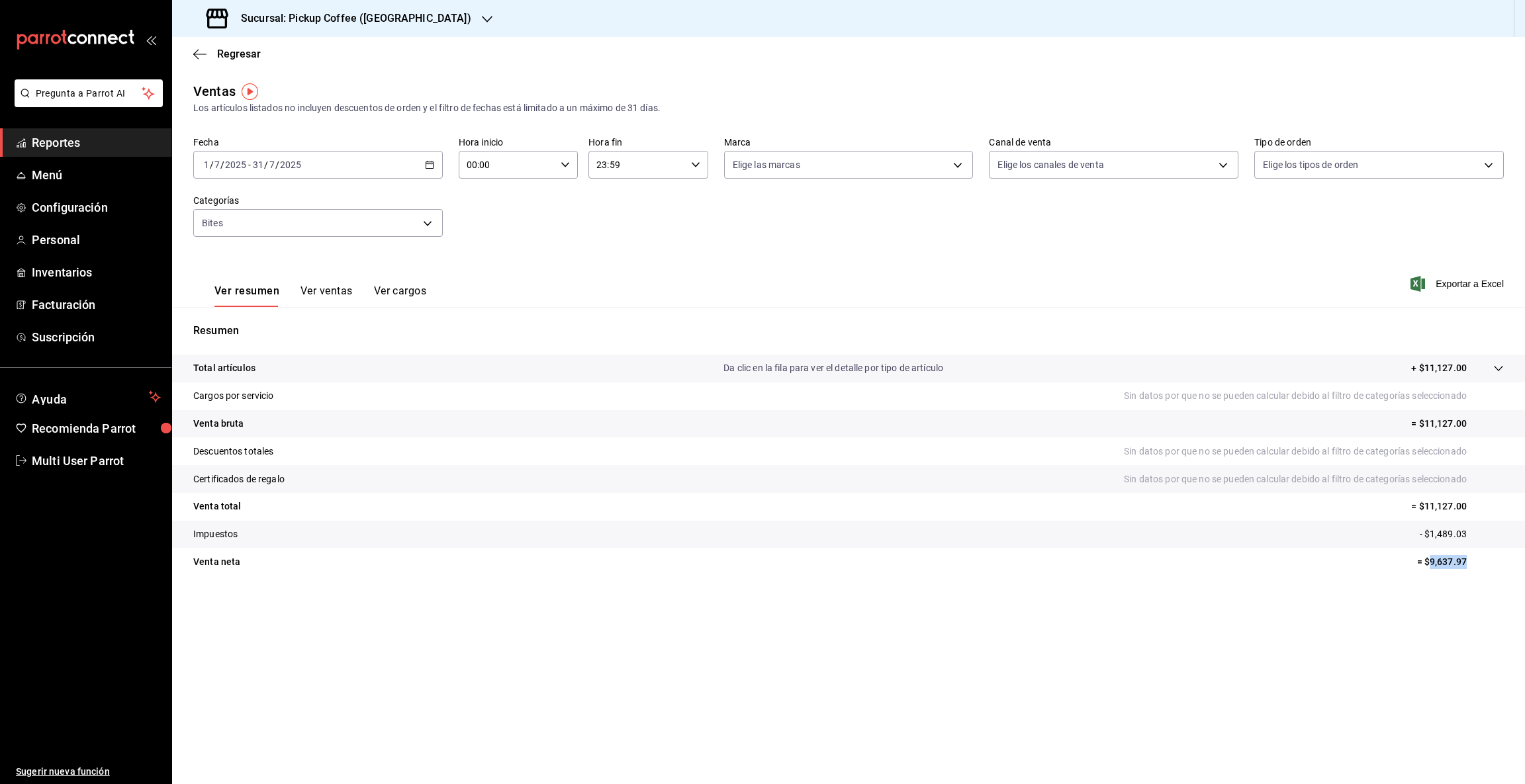
drag, startPoint x: 1429, startPoint y: 560, endPoint x: 1524, endPoint y: 568, distance: 95.3
click at [1524, 568] on tr "Venta [PERSON_NAME] = $9,637.97" at bounding box center [848, 561] width 1352 height 28
copy p "9,637.97"
click at [482, 15] on icon "button" at bounding box center [487, 19] width 11 height 11
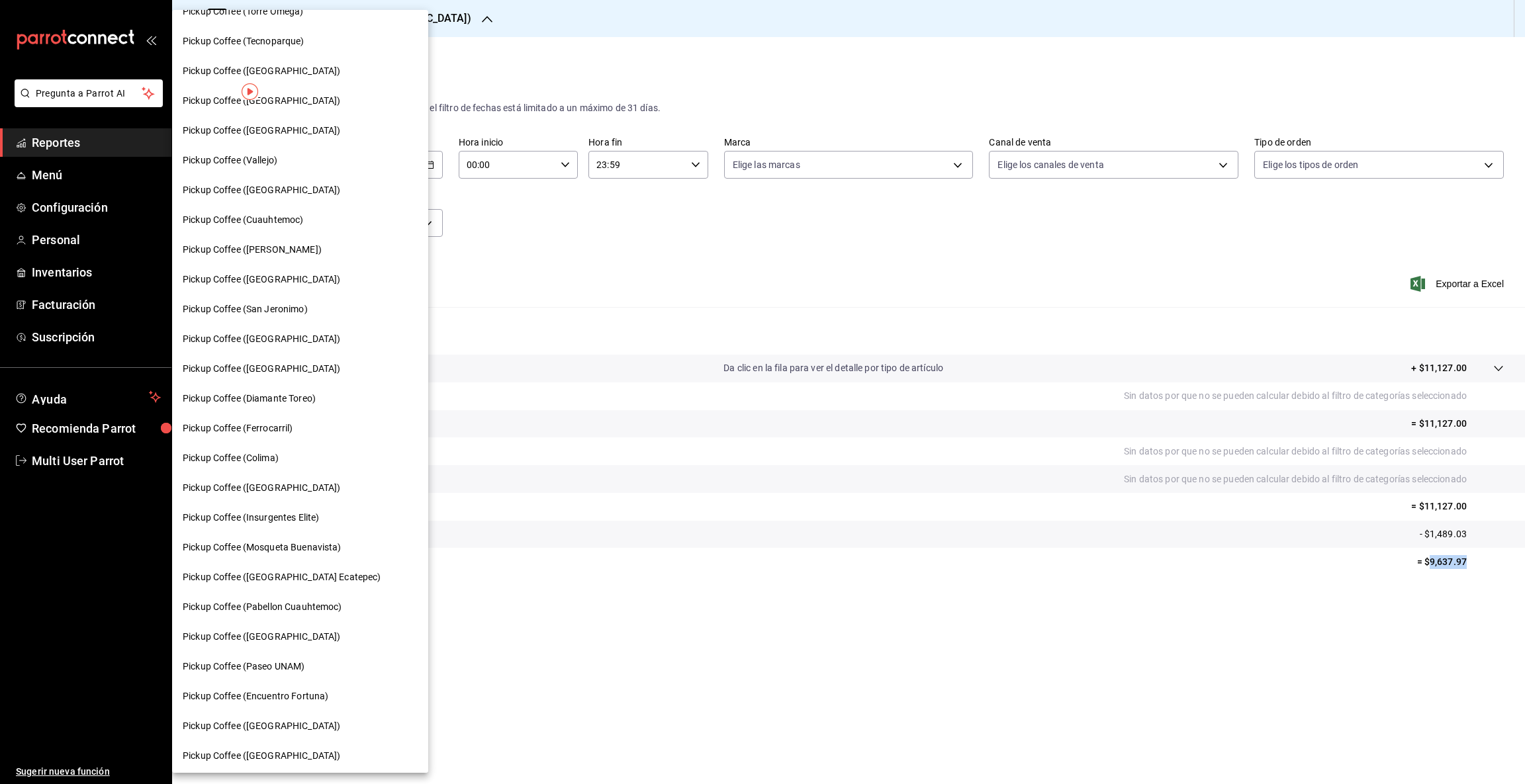
scroll to position [378, 0]
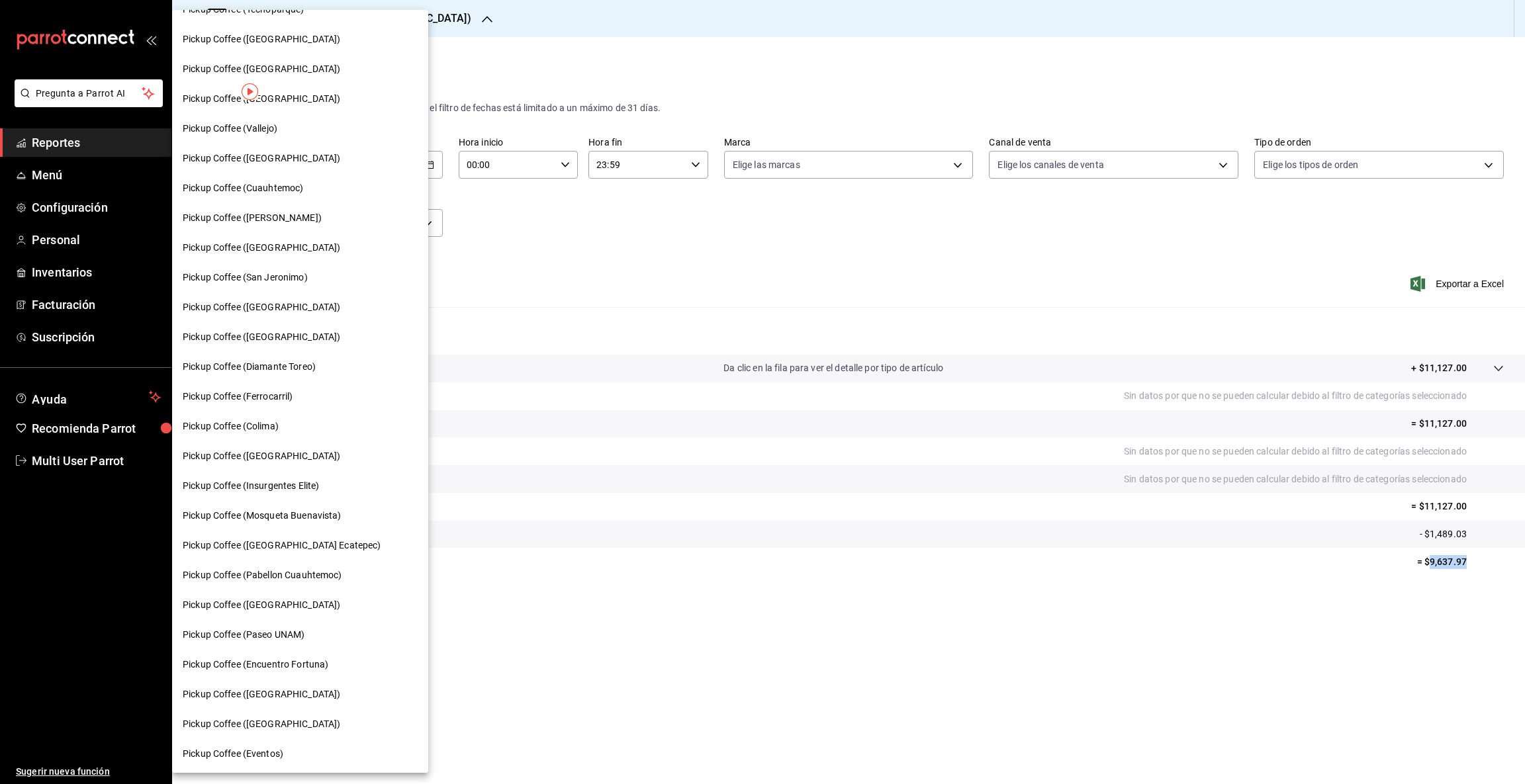
click at [272, 425] on span "Pickup Coffee (Colima)" at bounding box center [231, 426] width 96 height 14
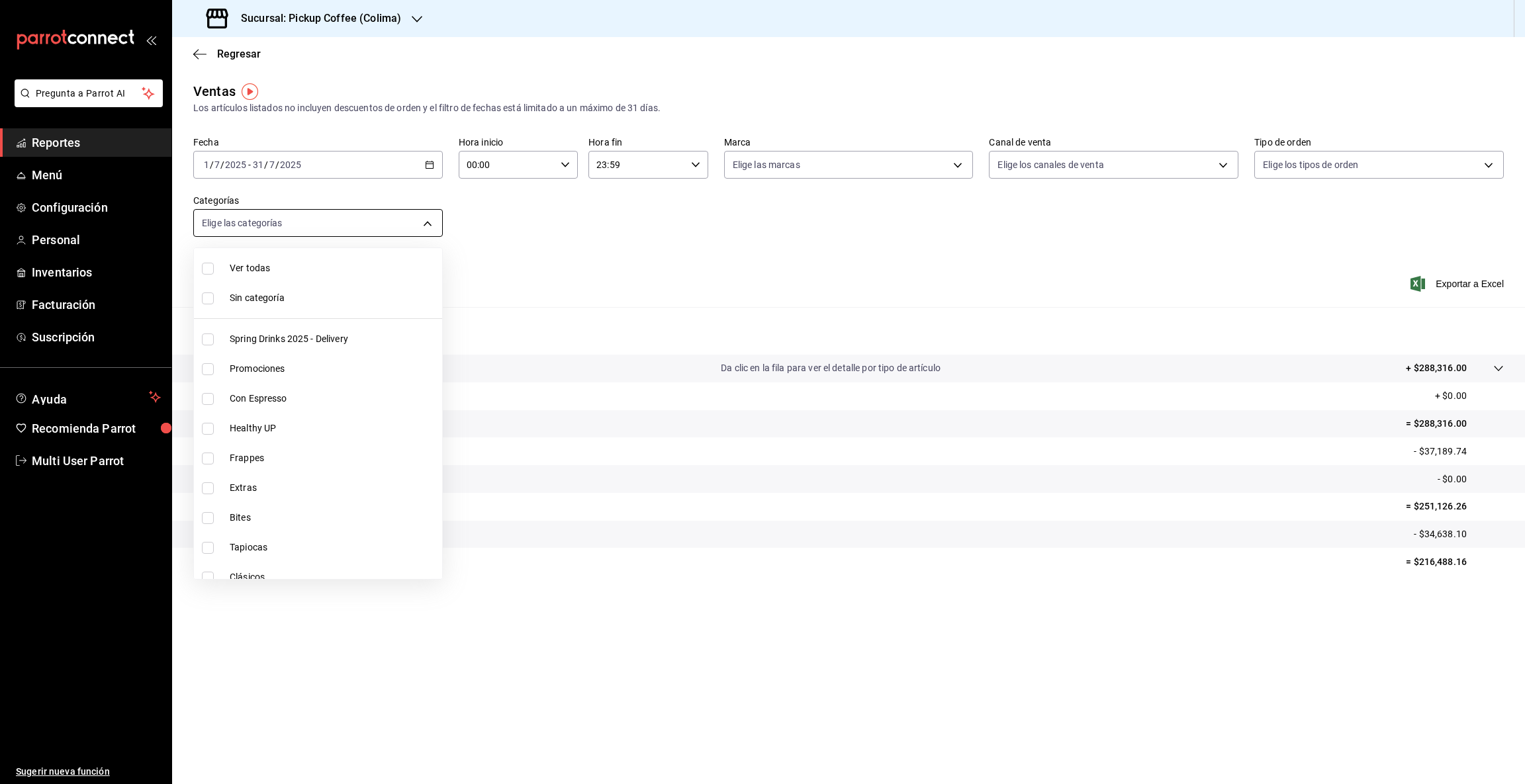
click at [428, 219] on body "Pregunta a Parrot AI Reportes Menú Configuración Personal Inventarios Facturaci…" at bounding box center [762, 392] width 1525 height 784
click at [244, 510] on span "Bites" at bounding box center [333, 517] width 207 height 14
type input "cd085908-63f3-46c9-8edf-5dff39f6e598"
checkbox input "true"
click at [1427, 553] on div at bounding box center [762, 392] width 1525 height 784
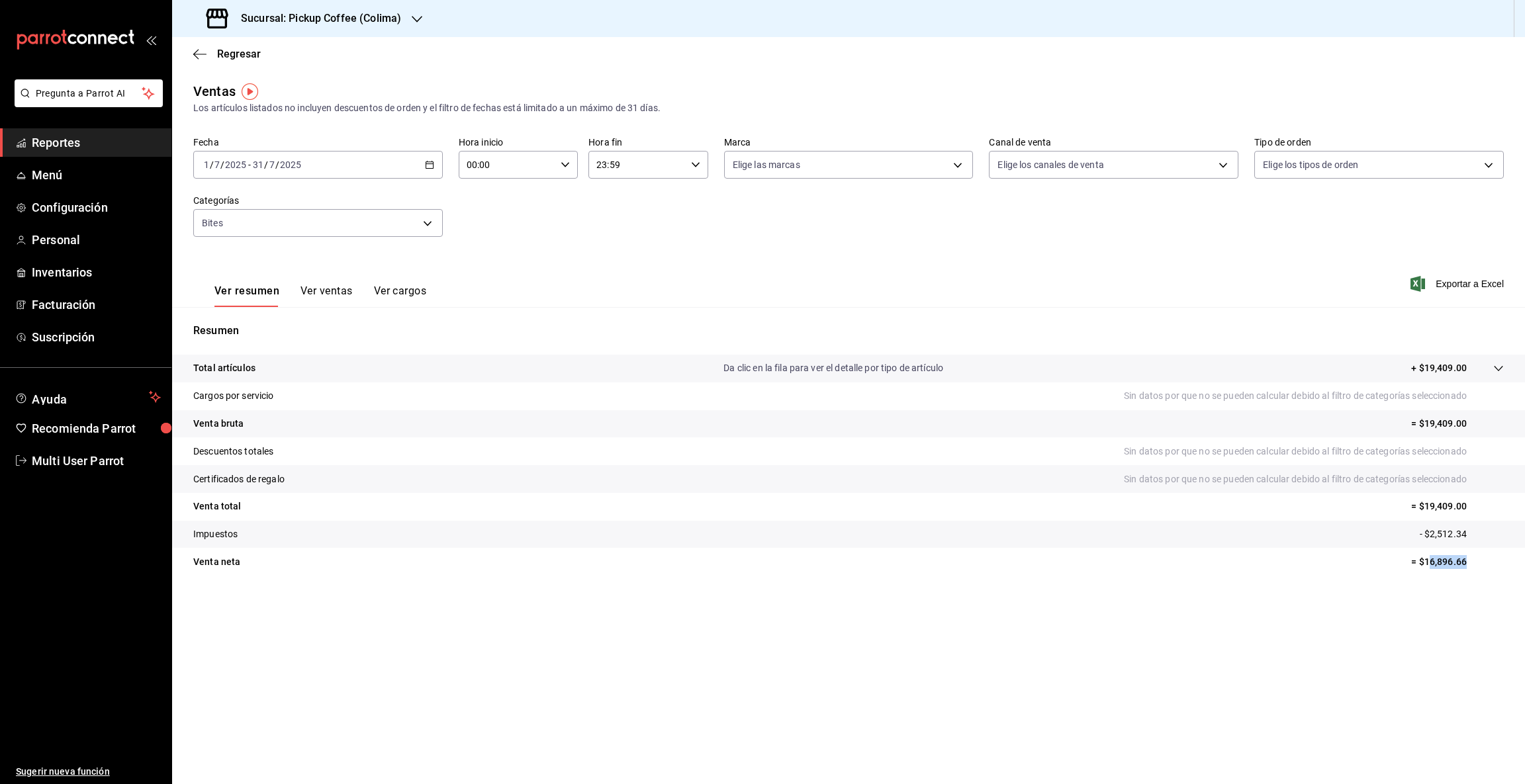
drag, startPoint x: 1427, startPoint y: 562, endPoint x: 1514, endPoint y: 561, distance: 87.0
click at [1514, 561] on tr "Venta [PERSON_NAME] = $16,896.66" at bounding box center [848, 561] width 1352 height 28
drag, startPoint x: 1425, startPoint y: 557, endPoint x: 1509, endPoint y: 559, distance: 84.0
click at [1509, 559] on tr "Venta [PERSON_NAME] = $16,896.66" at bounding box center [848, 561] width 1352 height 28
copy p "16,896.66"
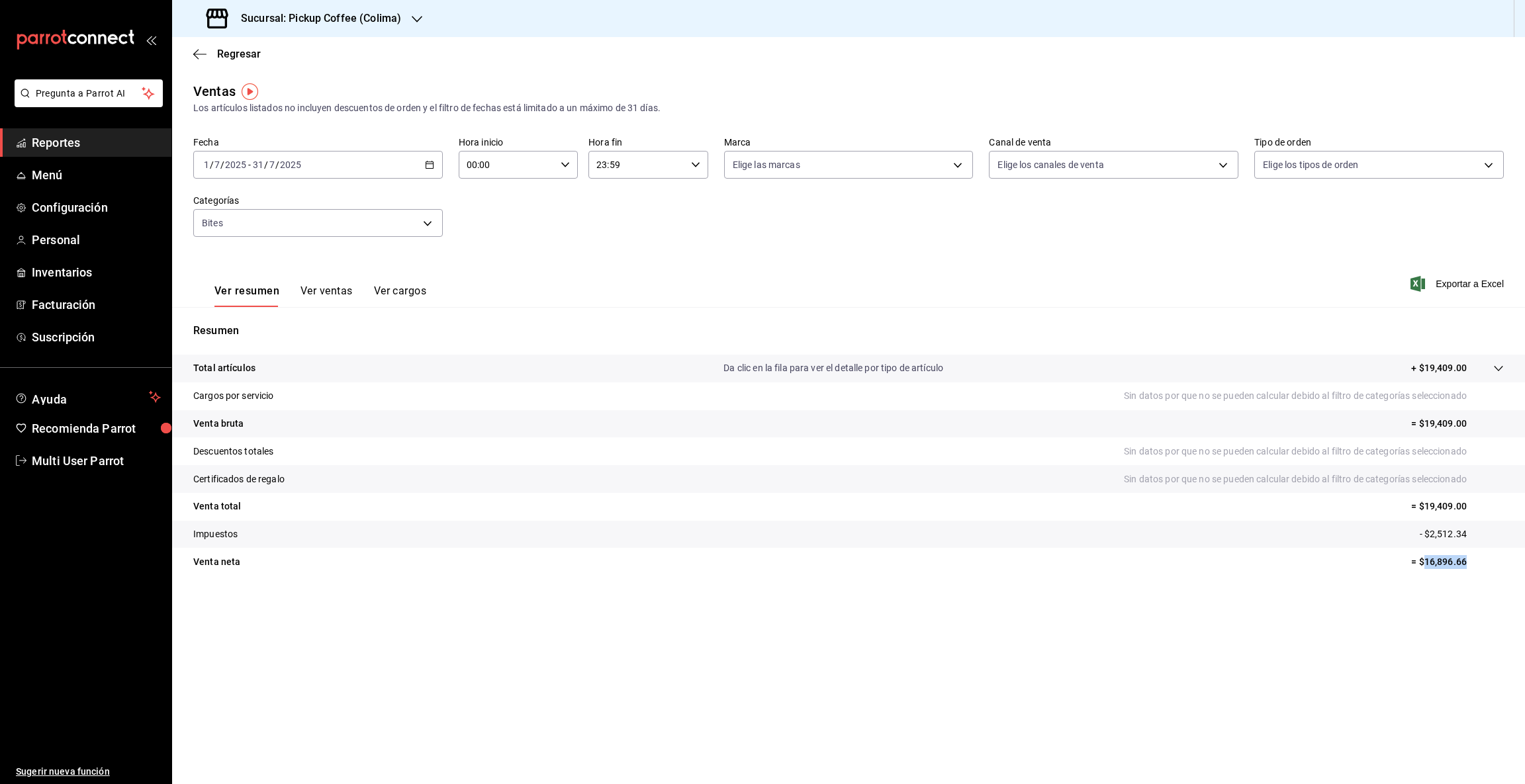
click at [414, 19] on icon "button" at bounding box center [417, 19] width 11 height 6
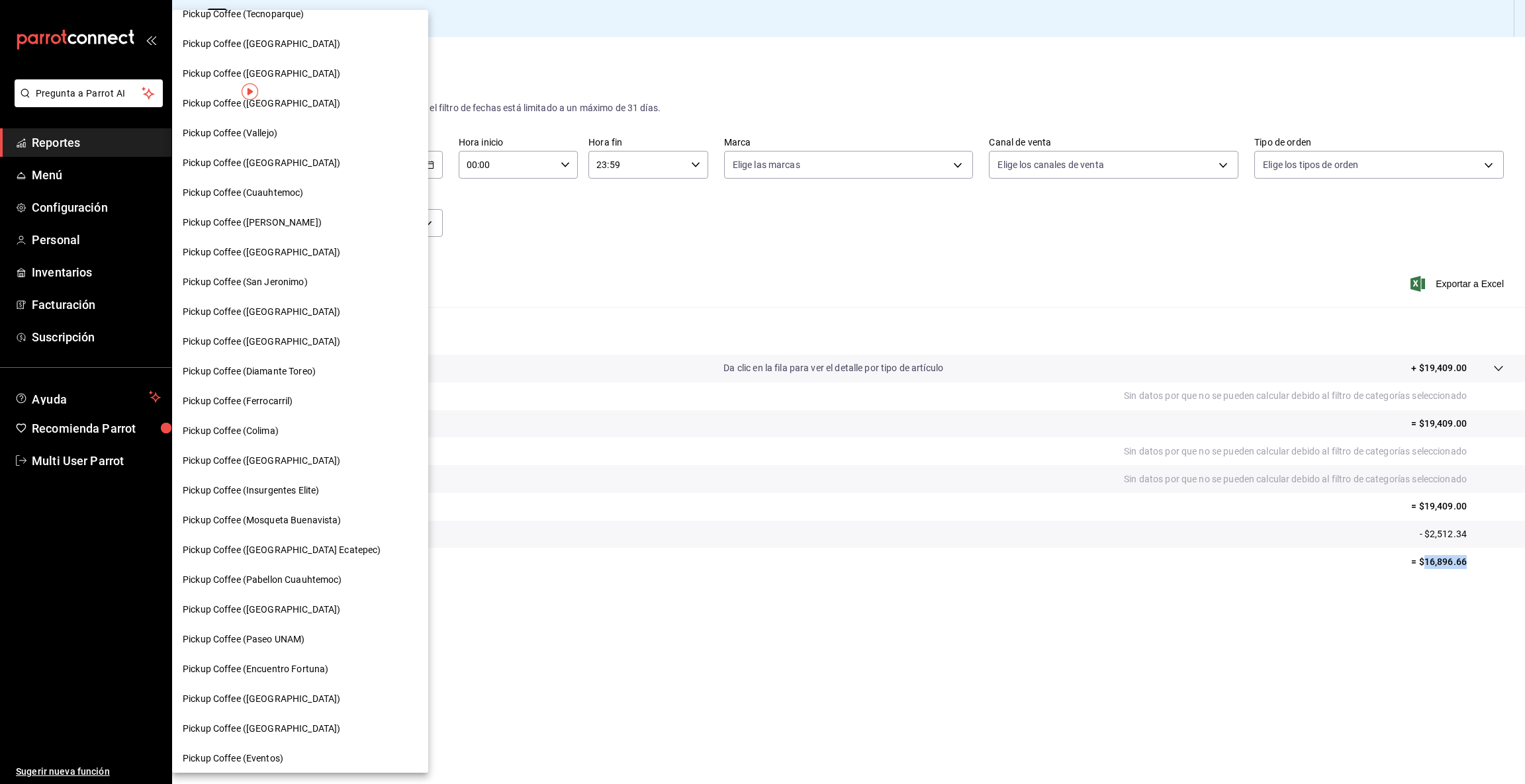
scroll to position [378, 0]
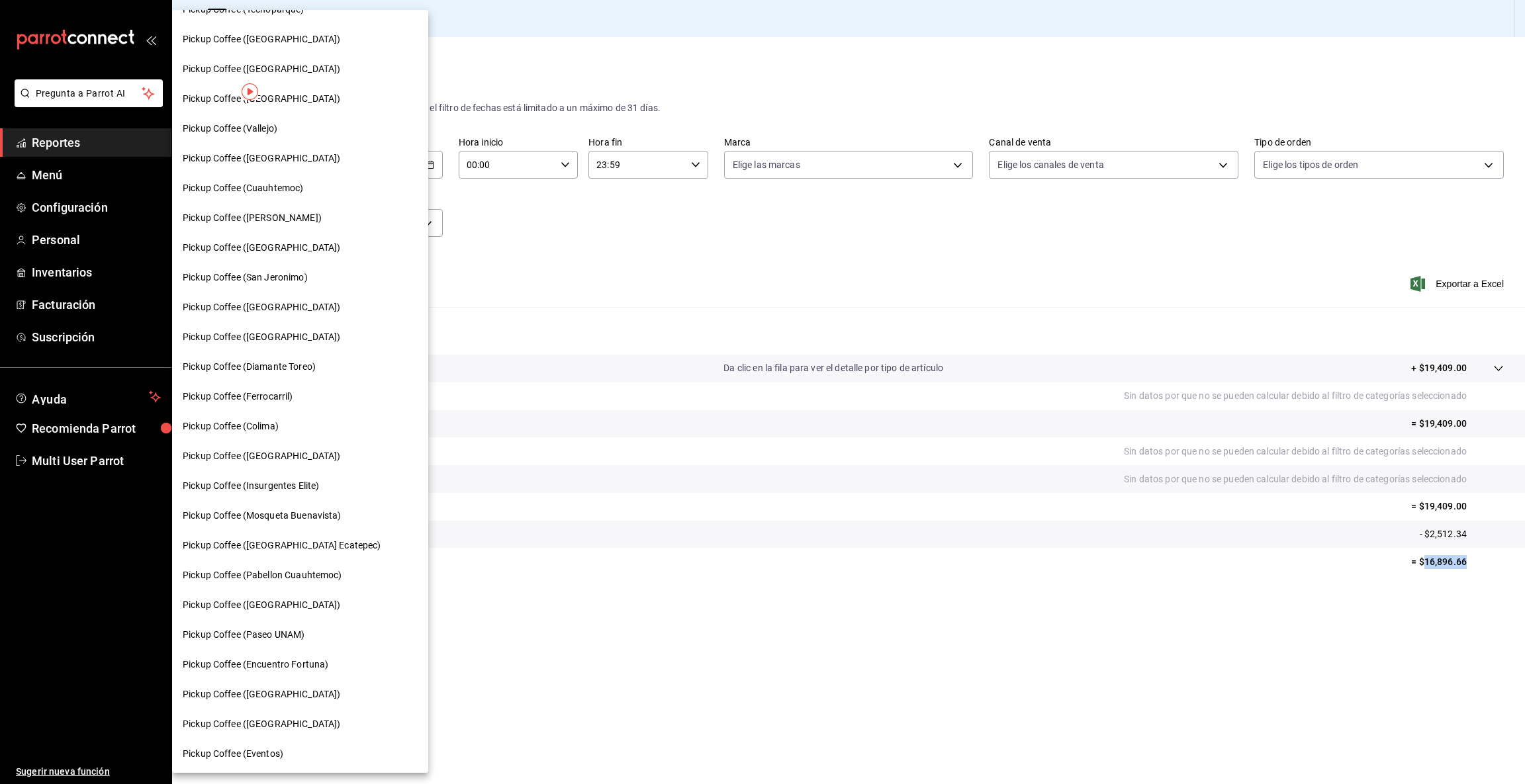
click at [259, 662] on span "Pickup Coffee (Encuentro Fortuna)" at bounding box center [255, 664] width 145 height 14
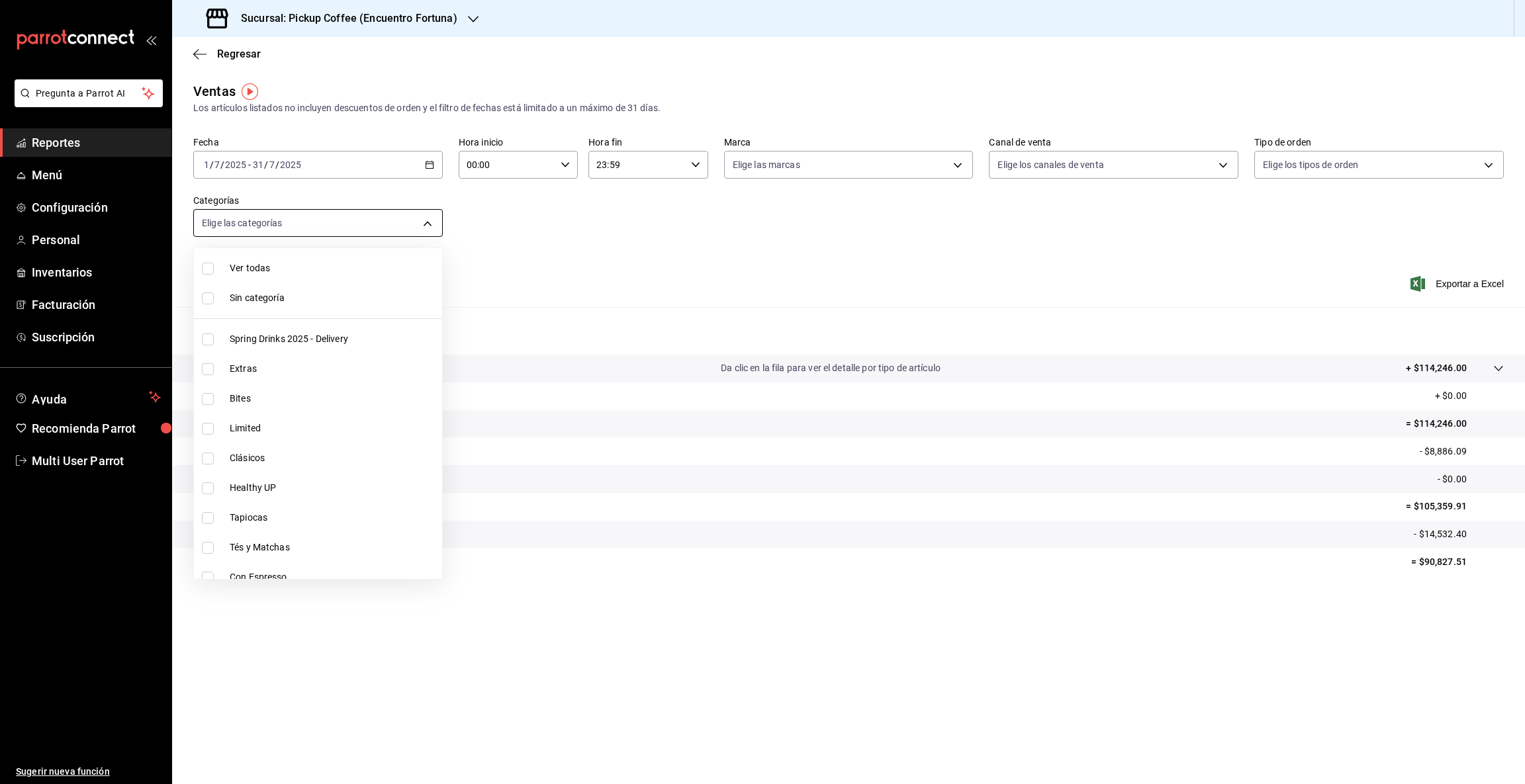
click at [423, 227] on body "Pregunta a Parrot AI Reportes Menú Configuración Personal Inventarios Facturaci…" at bounding box center [762, 392] width 1525 height 784
click at [225, 397] on li "Bites" at bounding box center [318, 399] width 248 height 30
type input "4f9464c2-5eee-415f-ad2e-1f94b2bedaab"
checkbox input "true"
click at [1428, 557] on div at bounding box center [762, 392] width 1525 height 784
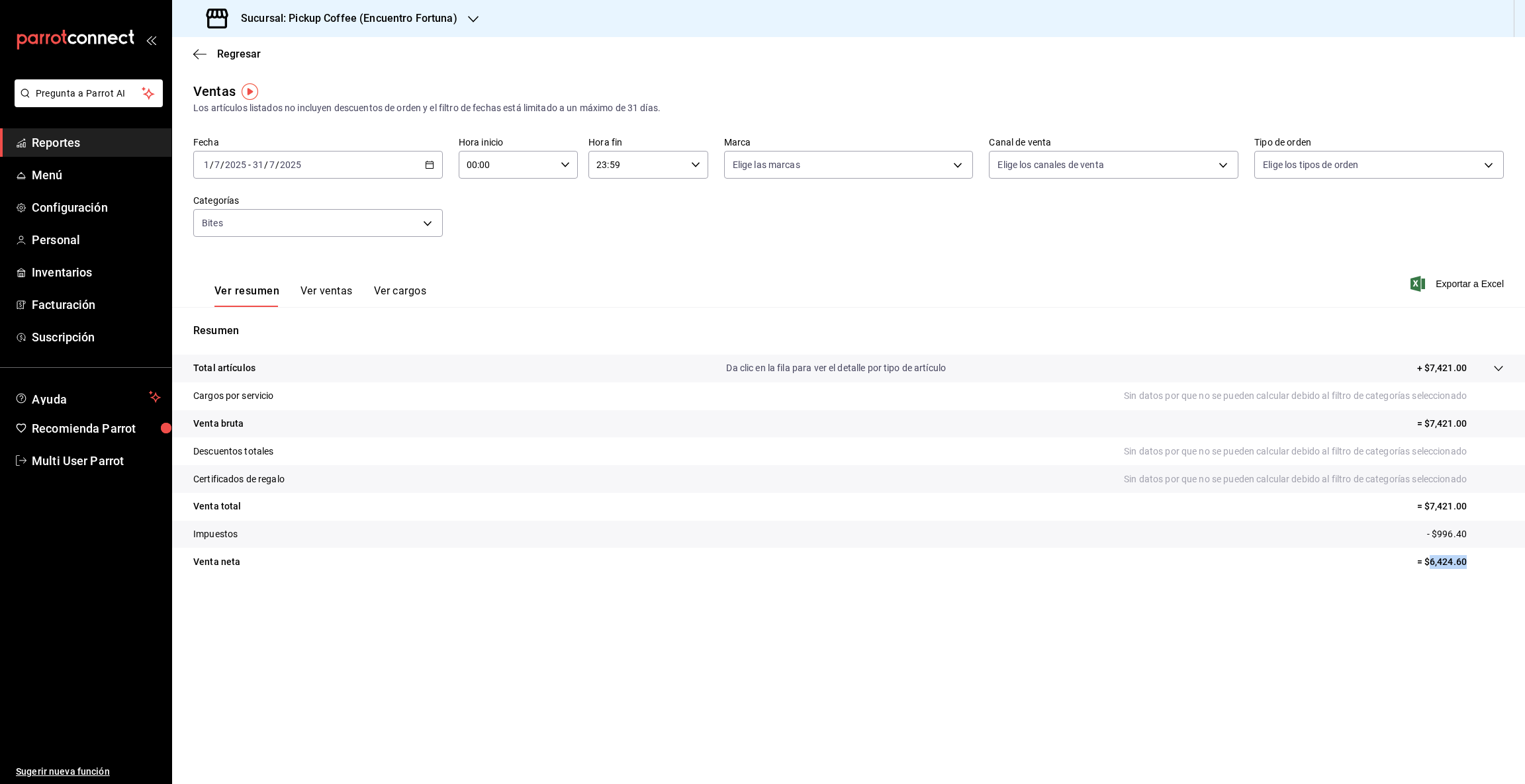
drag, startPoint x: 1430, startPoint y: 564, endPoint x: 1524, endPoint y: 555, distance: 94.4
click at [1524, 555] on tr "Venta [PERSON_NAME] = $6,424.60" at bounding box center [848, 561] width 1352 height 28
copy p "6,424.60"
click at [475, 16] on icon "button" at bounding box center [473, 19] width 11 height 11
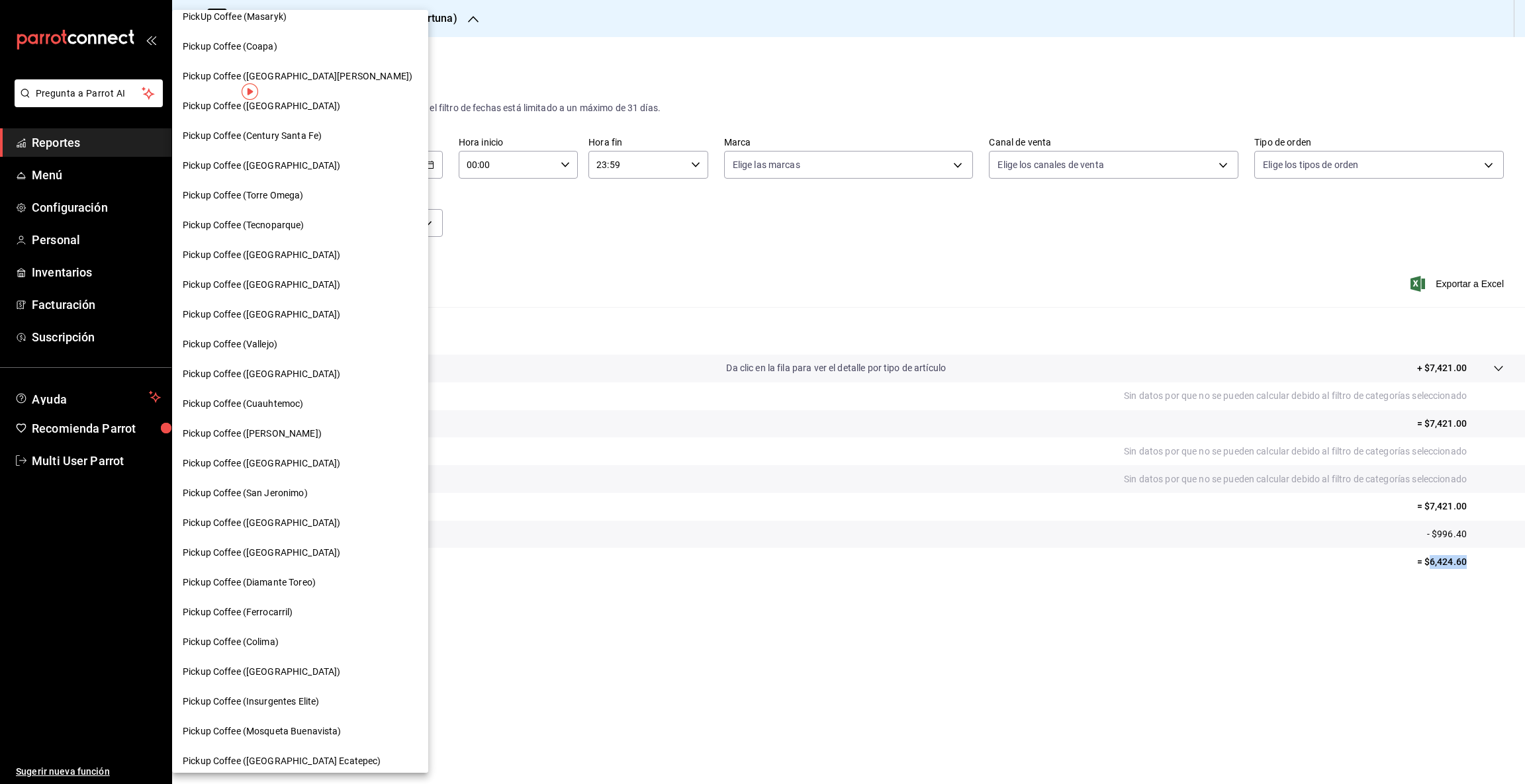
scroll to position [155, 0]
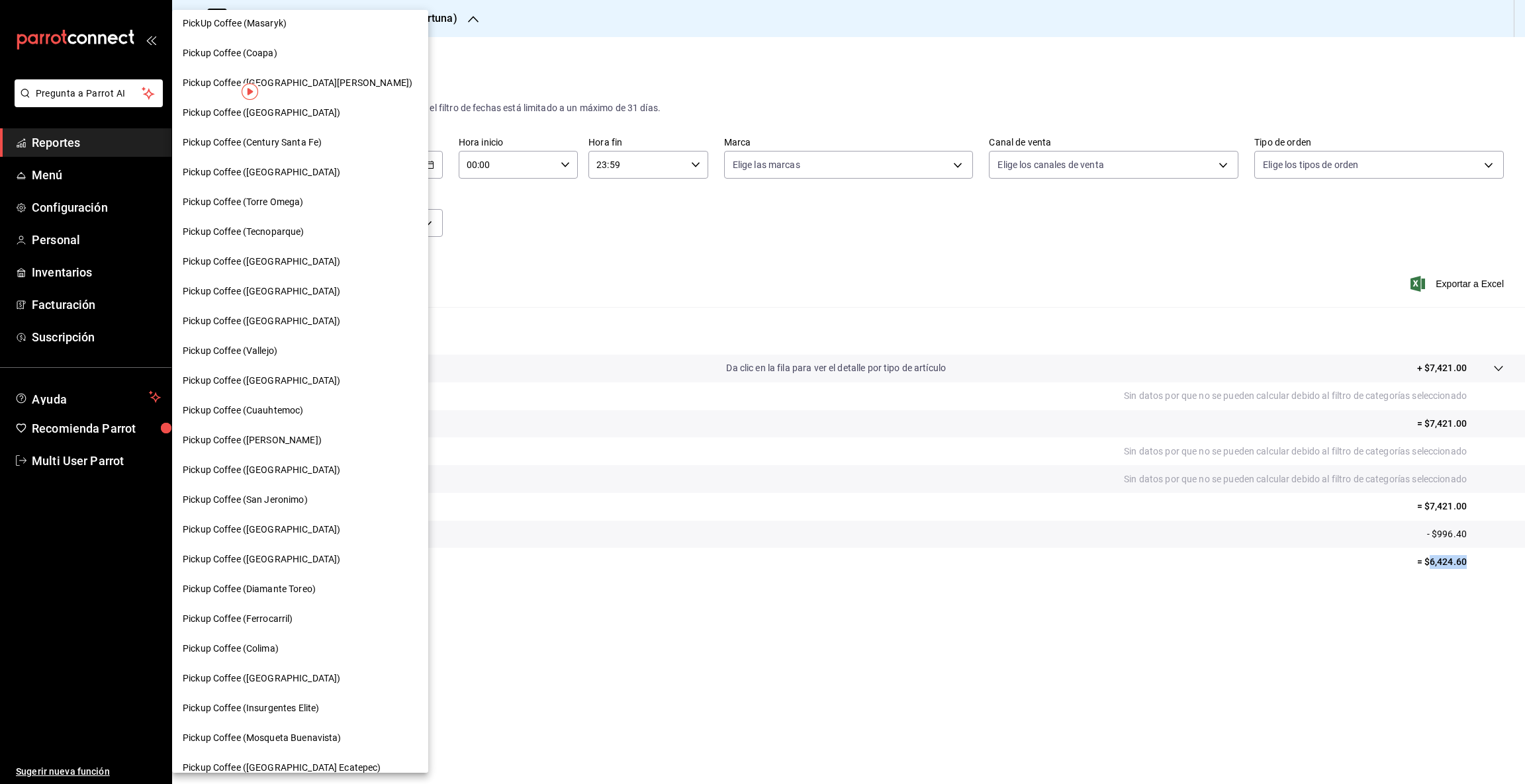
click at [284, 226] on span "Pickup Coffee (Tecnoparque)" at bounding box center [244, 231] width 122 height 14
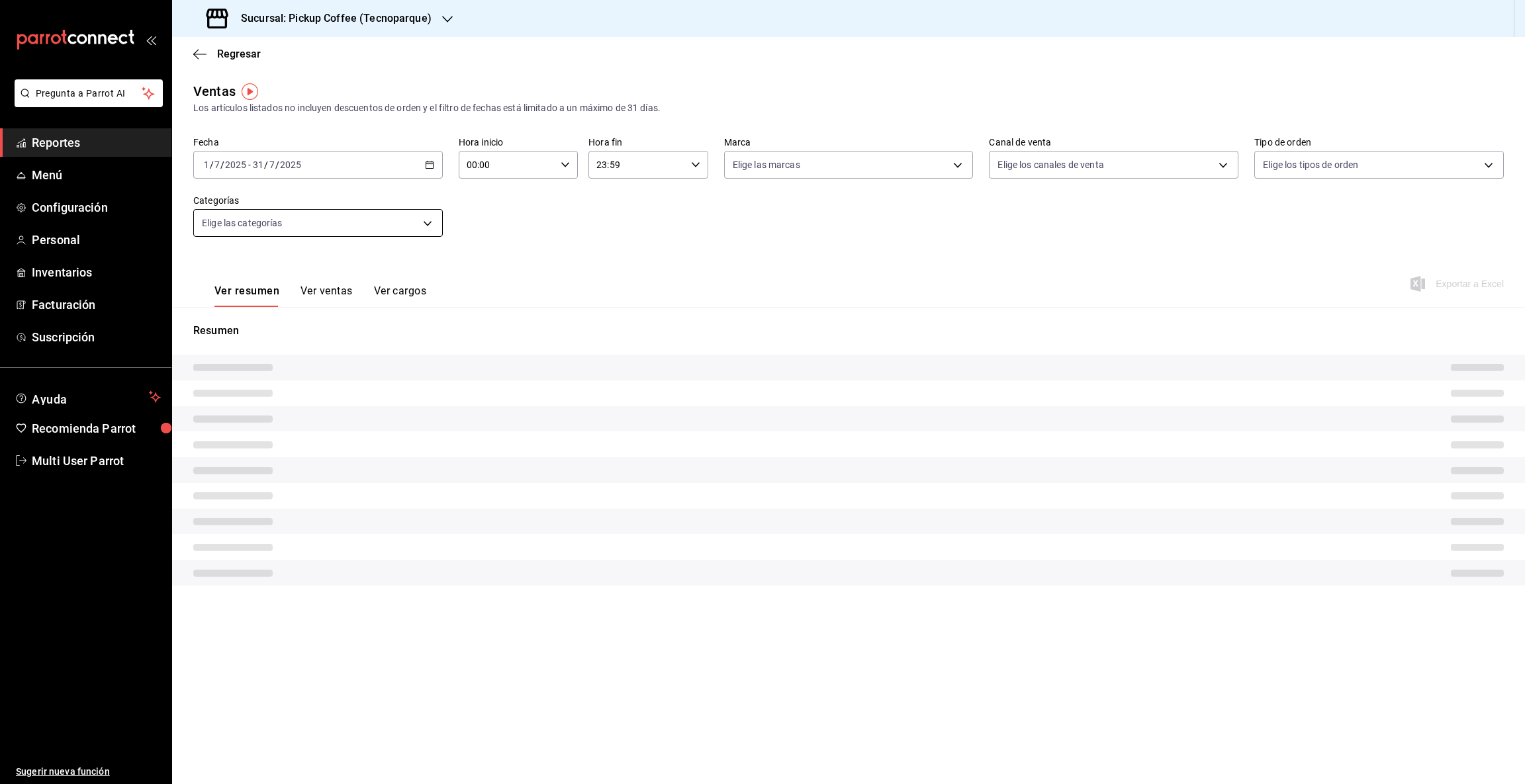
click at [432, 225] on div "Elige las categorías" at bounding box center [318, 223] width 249 height 28
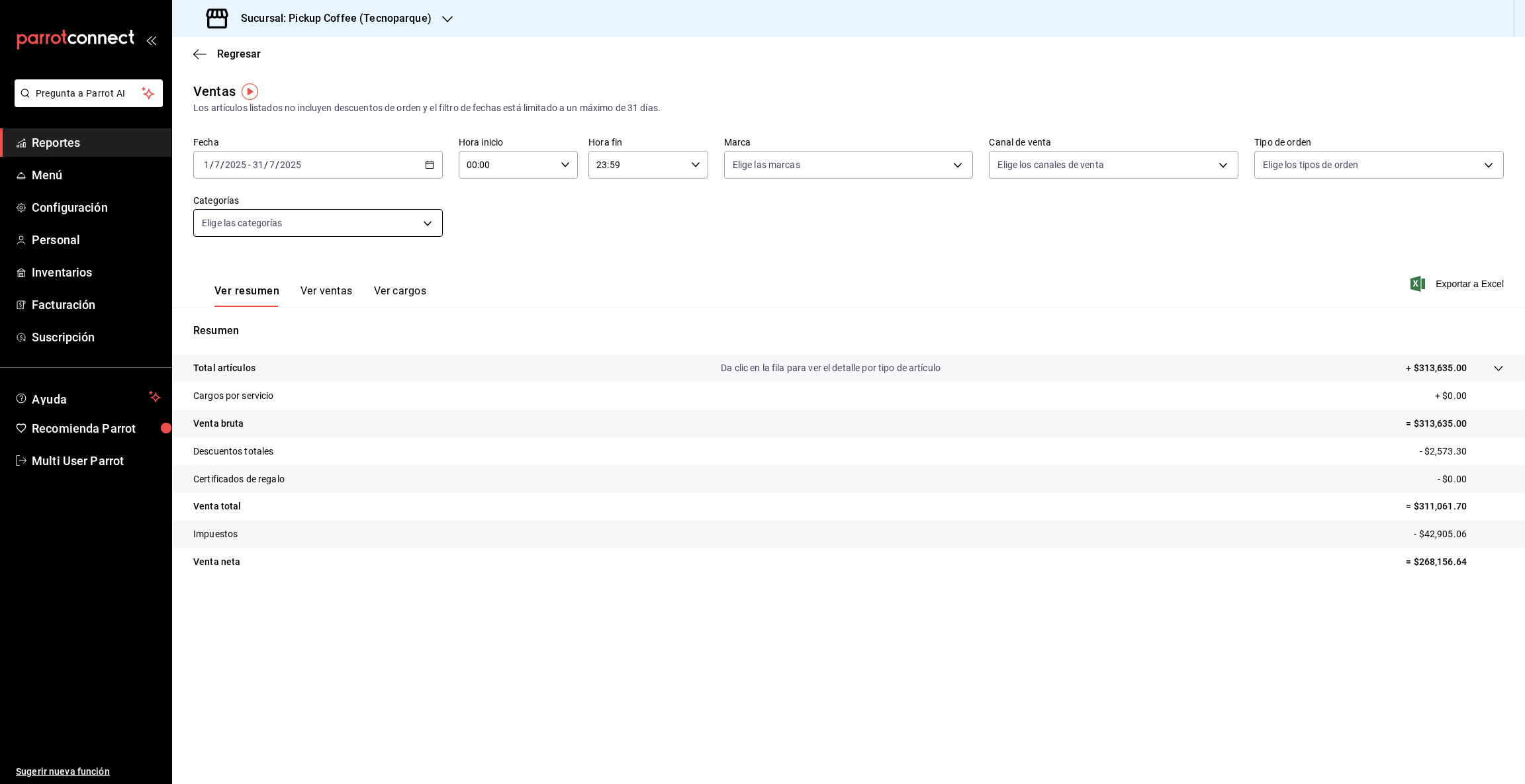
click at [422, 221] on body "Pregunta a Parrot AI Reportes Menú Configuración Personal Inventarios Facturaci…" at bounding box center [762, 392] width 1525 height 784
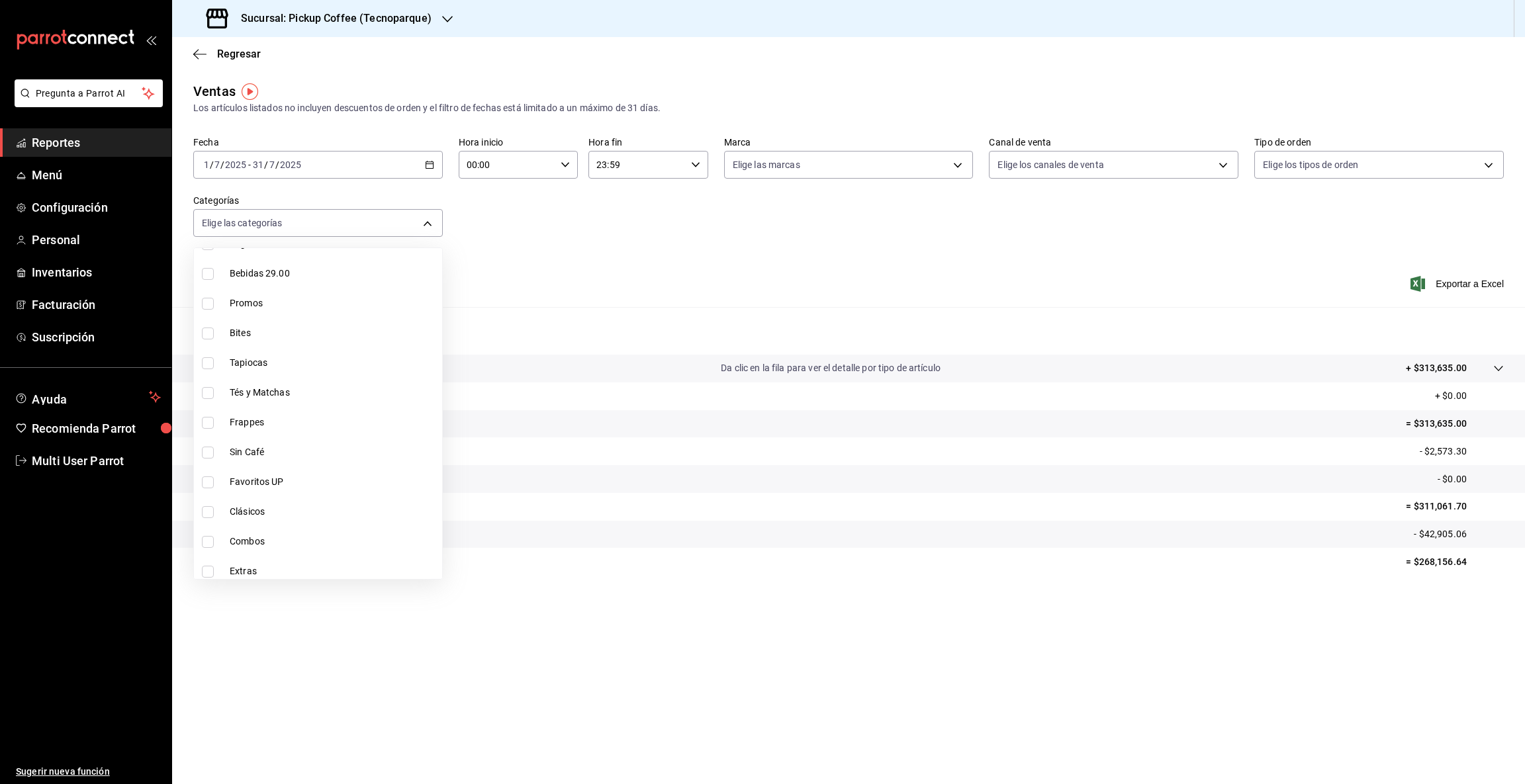
scroll to position [251, 0]
click at [264, 336] on li "Bites" at bounding box center [318, 326] width 248 height 30
type input "93ed78d3-3894-4f60-85c2-e2cffe29c6e0"
checkbox input "true"
click at [1388, 671] on div at bounding box center [762, 392] width 1525 height 784
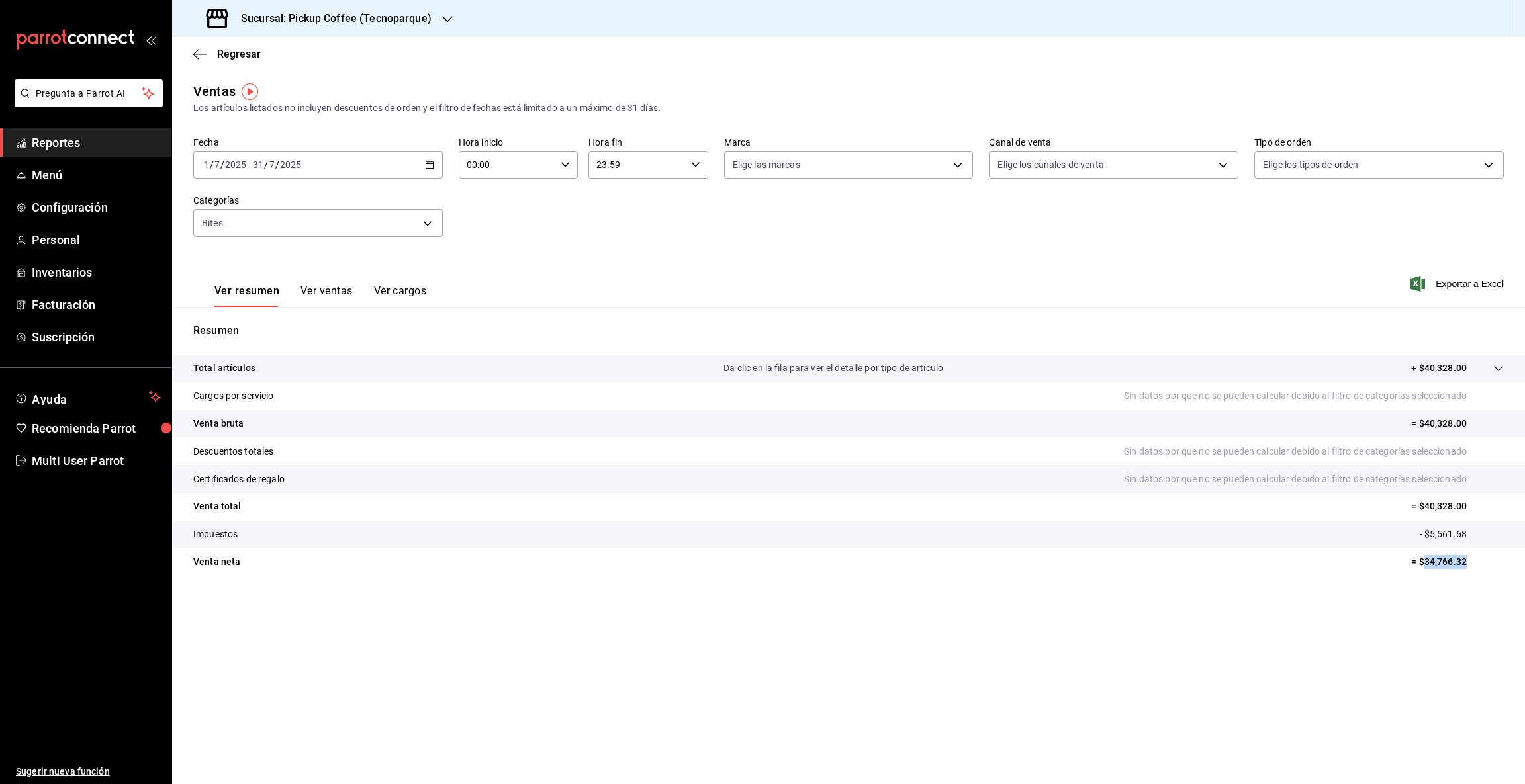
drag, startPoint x: 1426, startPoint y: 560, endPoint x: 1508, endPoint y: 555, distance: 82.2
click at [1508, 555] on tr "Venta [PERSON_NAME] = $34,766.32" at bounding box center [848, 561] width 1352 height 28
copy p "34,766.32"
click at [446, 17] on icon "button" at bounding box center [447, 19] width 11 height 11
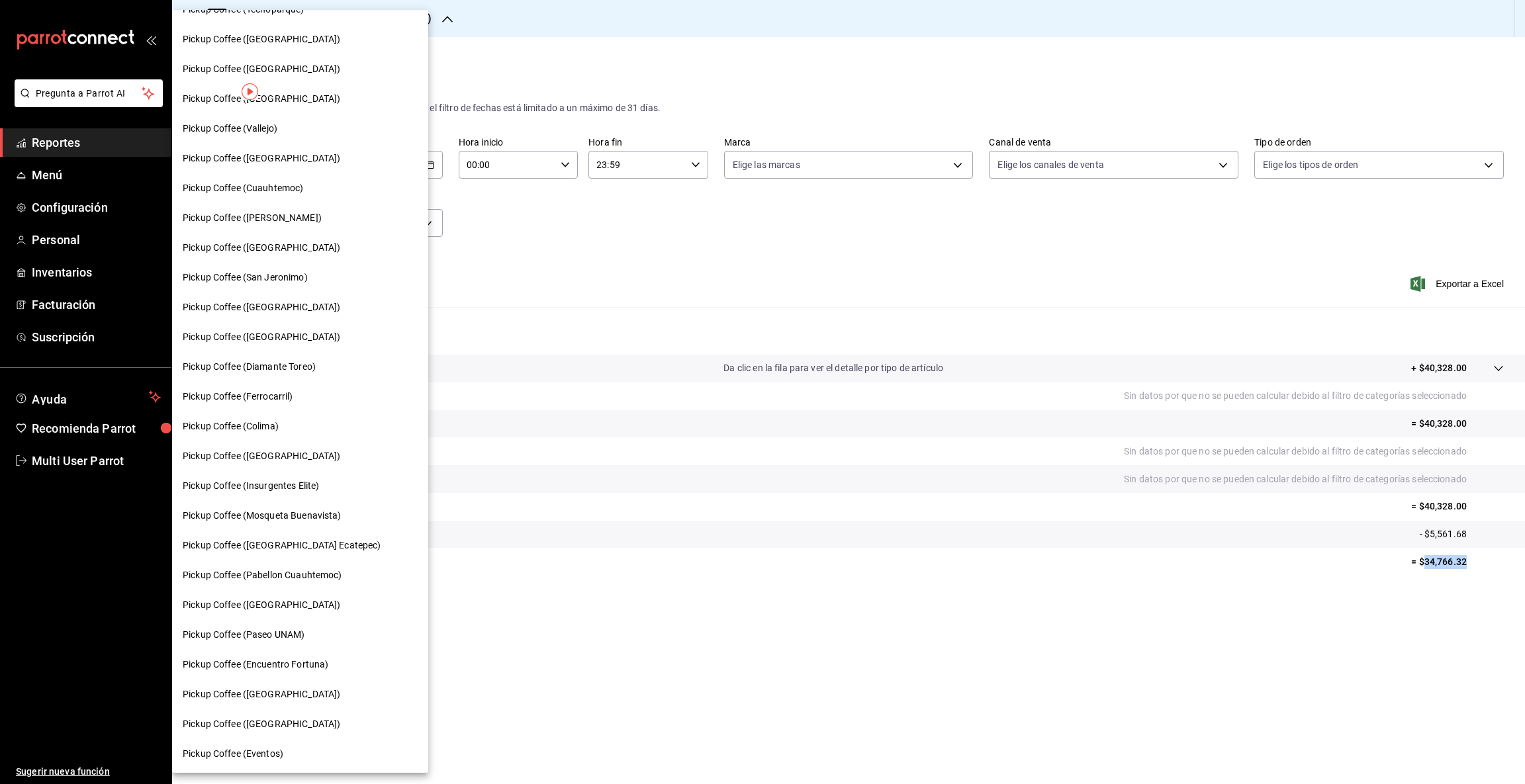
scroll to position [362, 0]
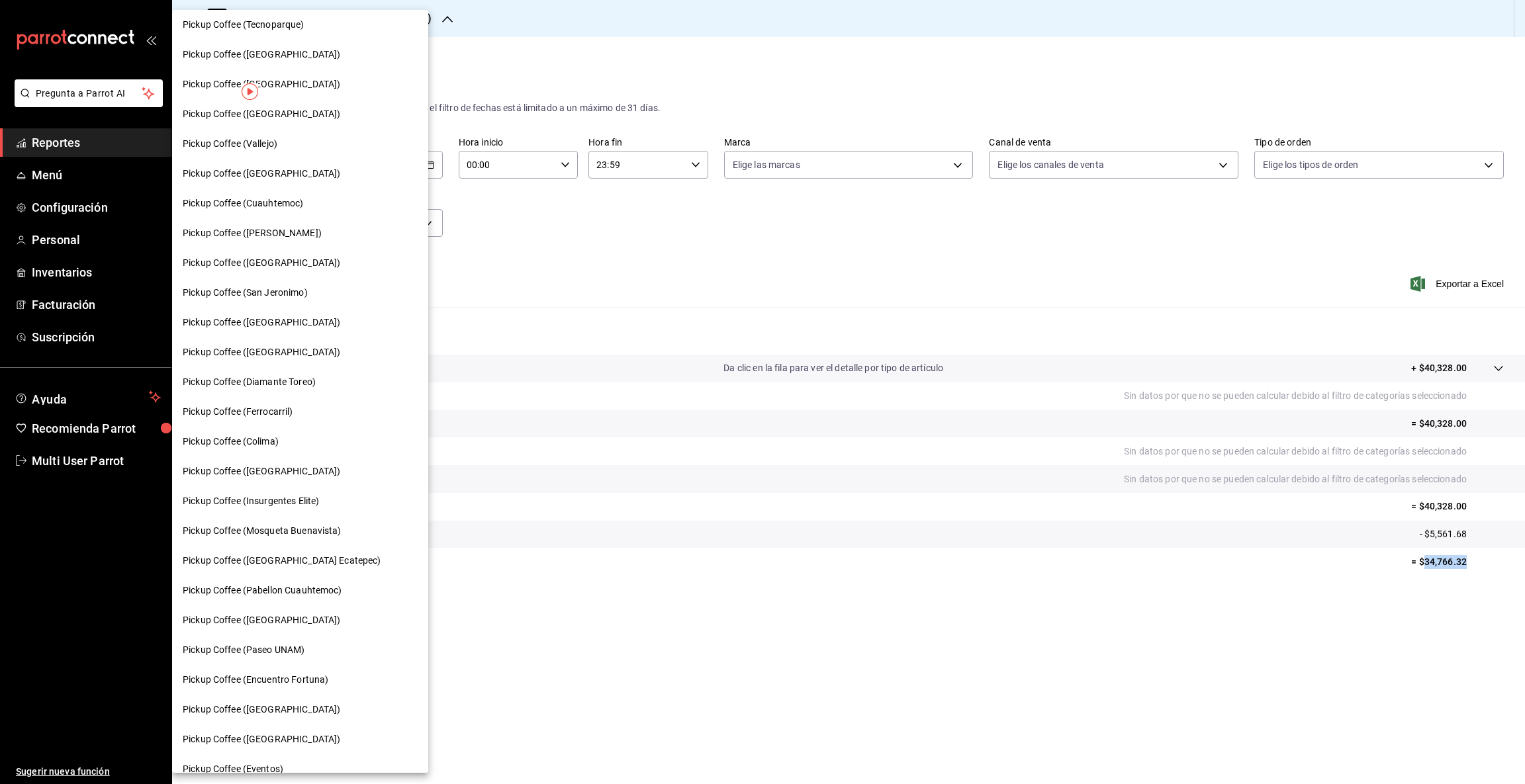
click at [299, 198] on span "Pickup Coffee (Cuauhtemoc)" at bounding box center [243, 203] width 120 height 14
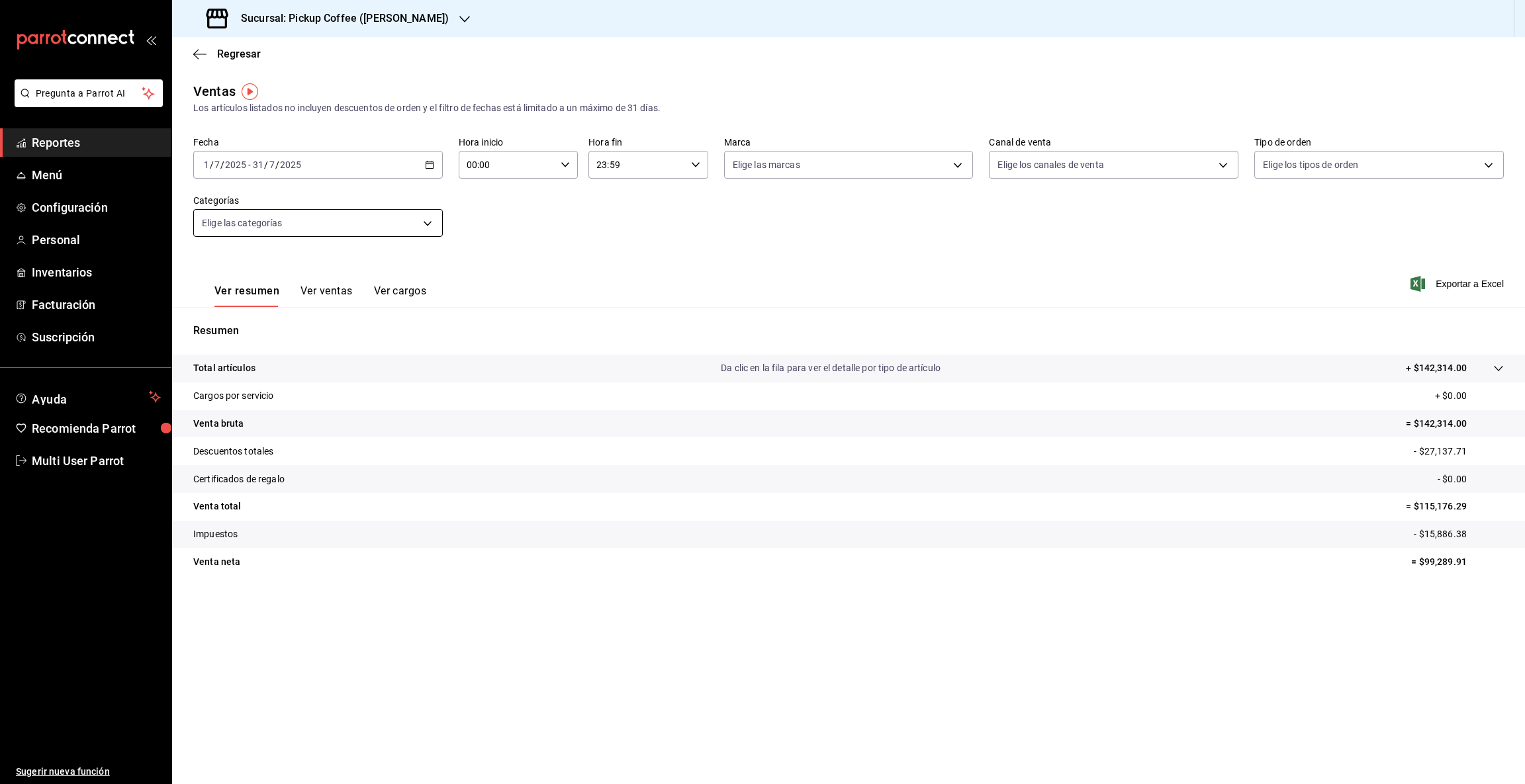
click at [423, 221] on body "Pregunta a Parrot AI Reportes Menú Configuración Personal Inventarios Facturaci…" at bounding box center [762, 392] width 1525 height 784
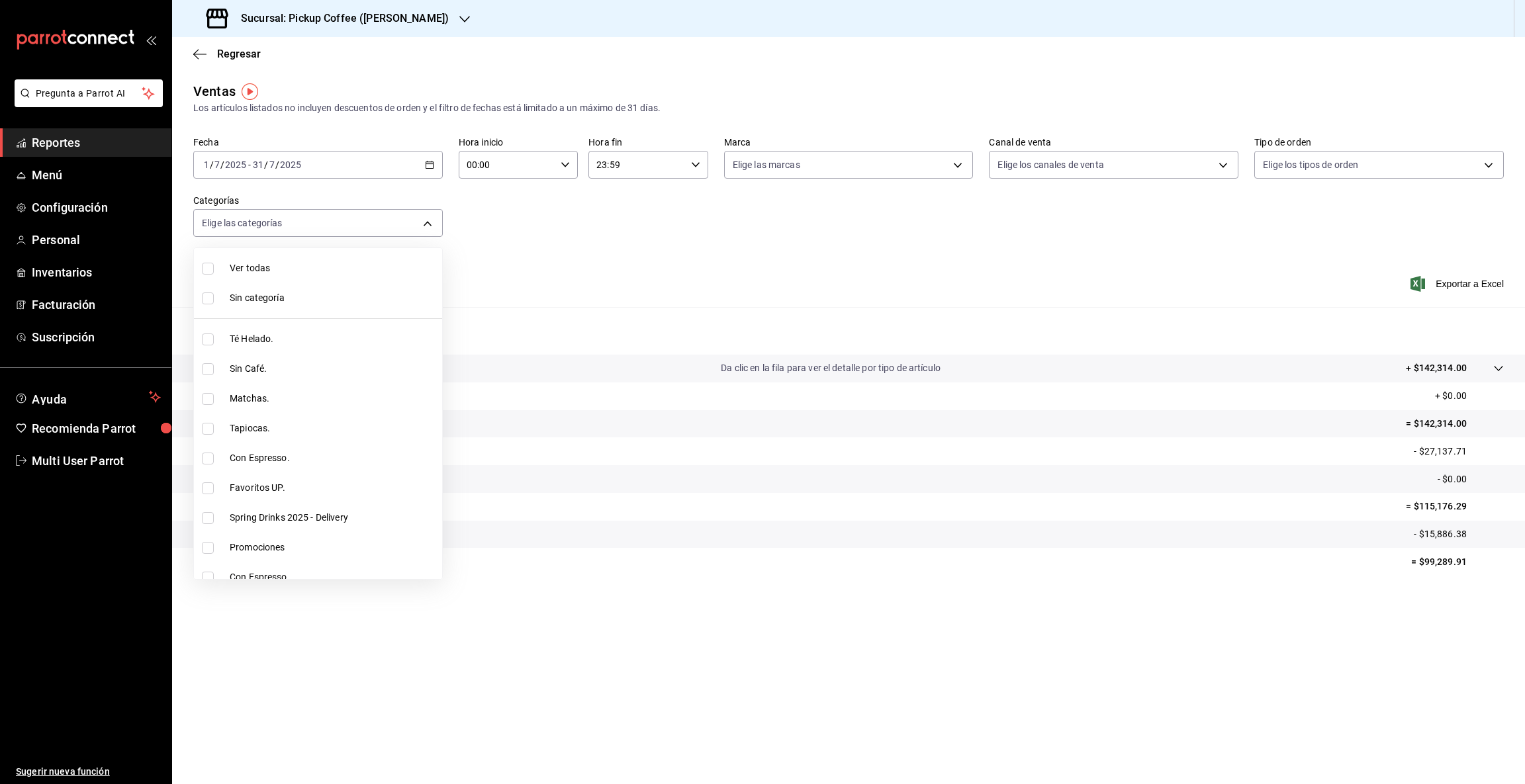
scroll to position [430, 0]
click at [231, 387] on span "Bites" at bounding box center [333, 385] width 207 height 14
type input "1855938f-e64e-414b-833e-76db0e2a88a4"
checkbox input "true"
click at [1214, 630] on div at bounding box center [762, 392] width 1525 height 784
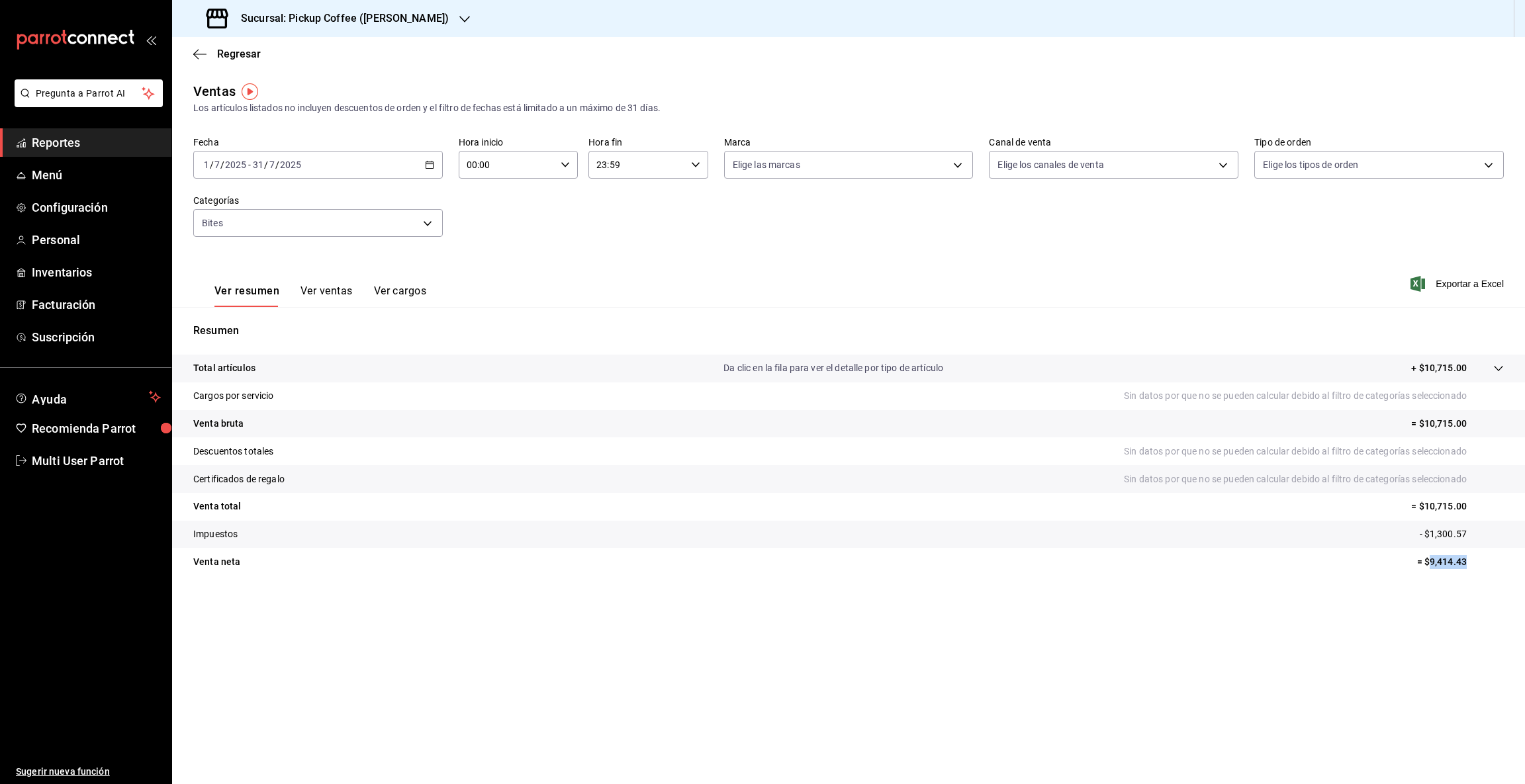
drag, startPoint x: 1428, startPoint y: 560, endPoint x: 1496, endPoint y: 556, distance: 68.1
click at [1496, 556] on p "= $9,414.43" at bounding box center [1460, 561] width 87 height 14
copy p "9,414.43"
click at [459, 19] on icon "button" at bounding box center [464, 19] width 11 height 6
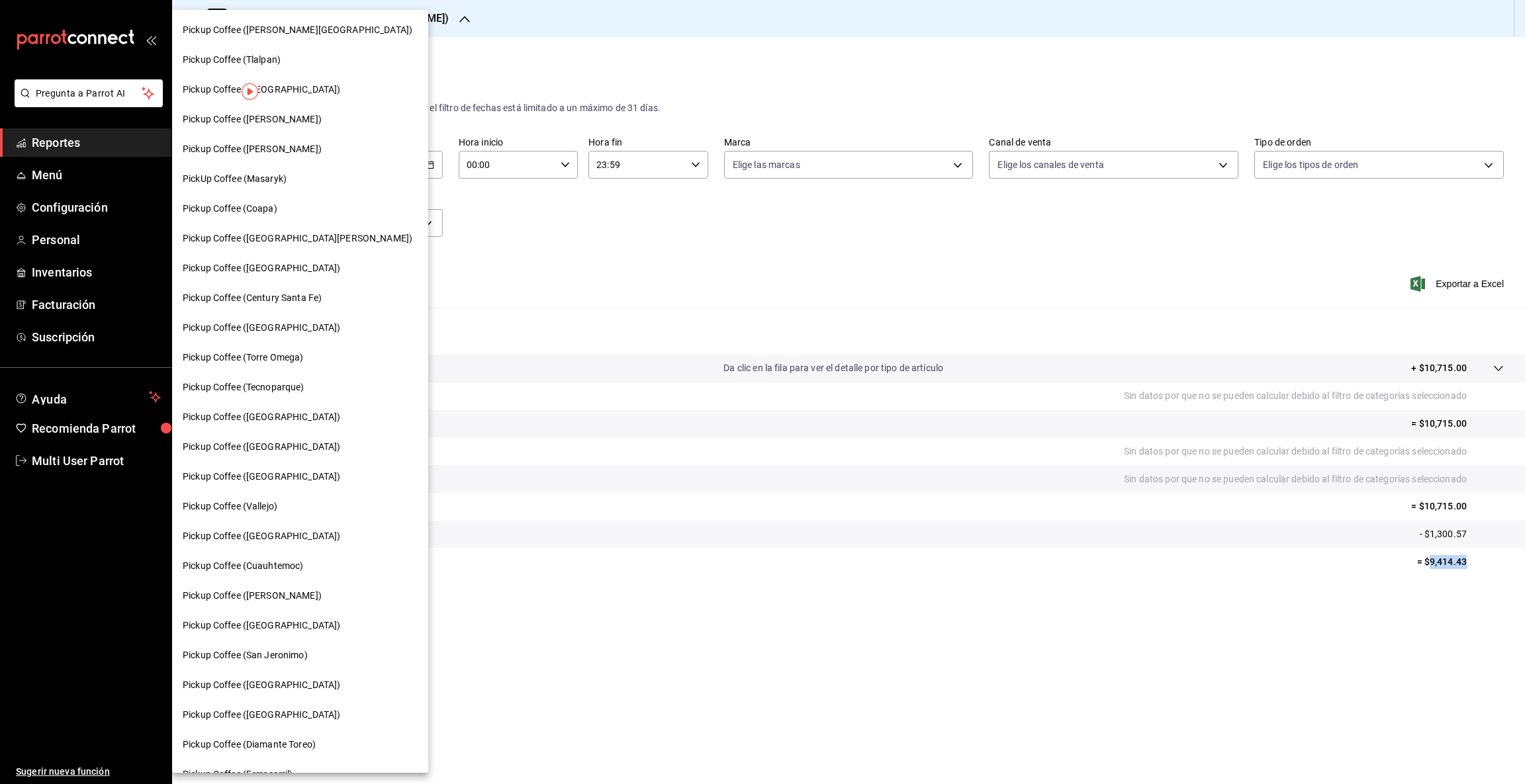
click at [297, 207] on div "Pickup Coffee (Coapa)" at bounding box center [300, 208] width 235 height 14
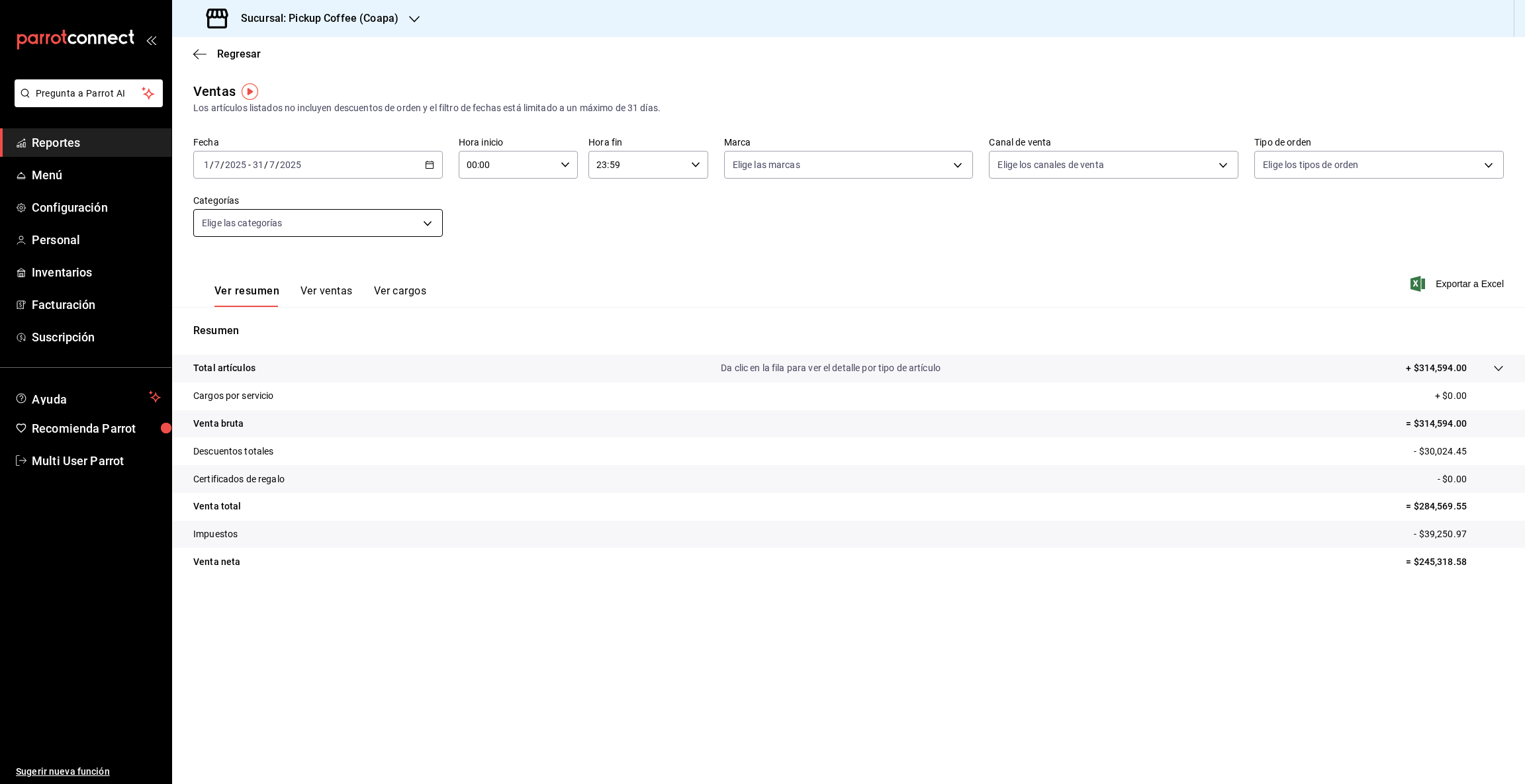
click at [428, 226] on body "Pregunta a Parrot AI Reportes Menú Configuración Personal Inventarios Facturaci…" at bounding box center [762, 392] width 1525 height 784
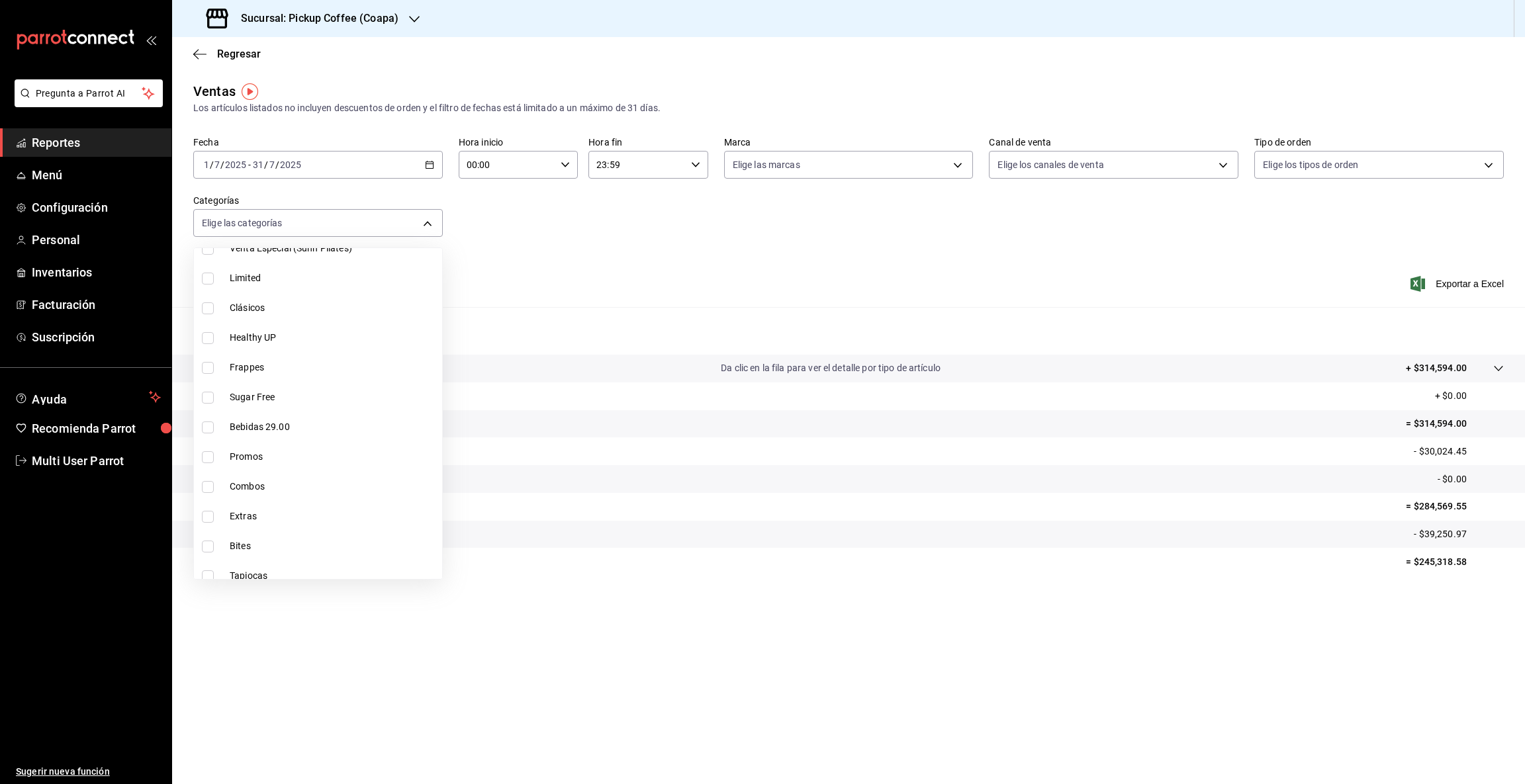
scroll to position [237, 0]
click at [249, 491] on span "Bites" at bounding box center [333, 488] width 207 height 14
type input "7e03f547-02fe-4088-9342-39dabe10b88a"
checkbox input "true"
click at [1314, 604] on div at bounding box center [762, 392] width 1525 height 784
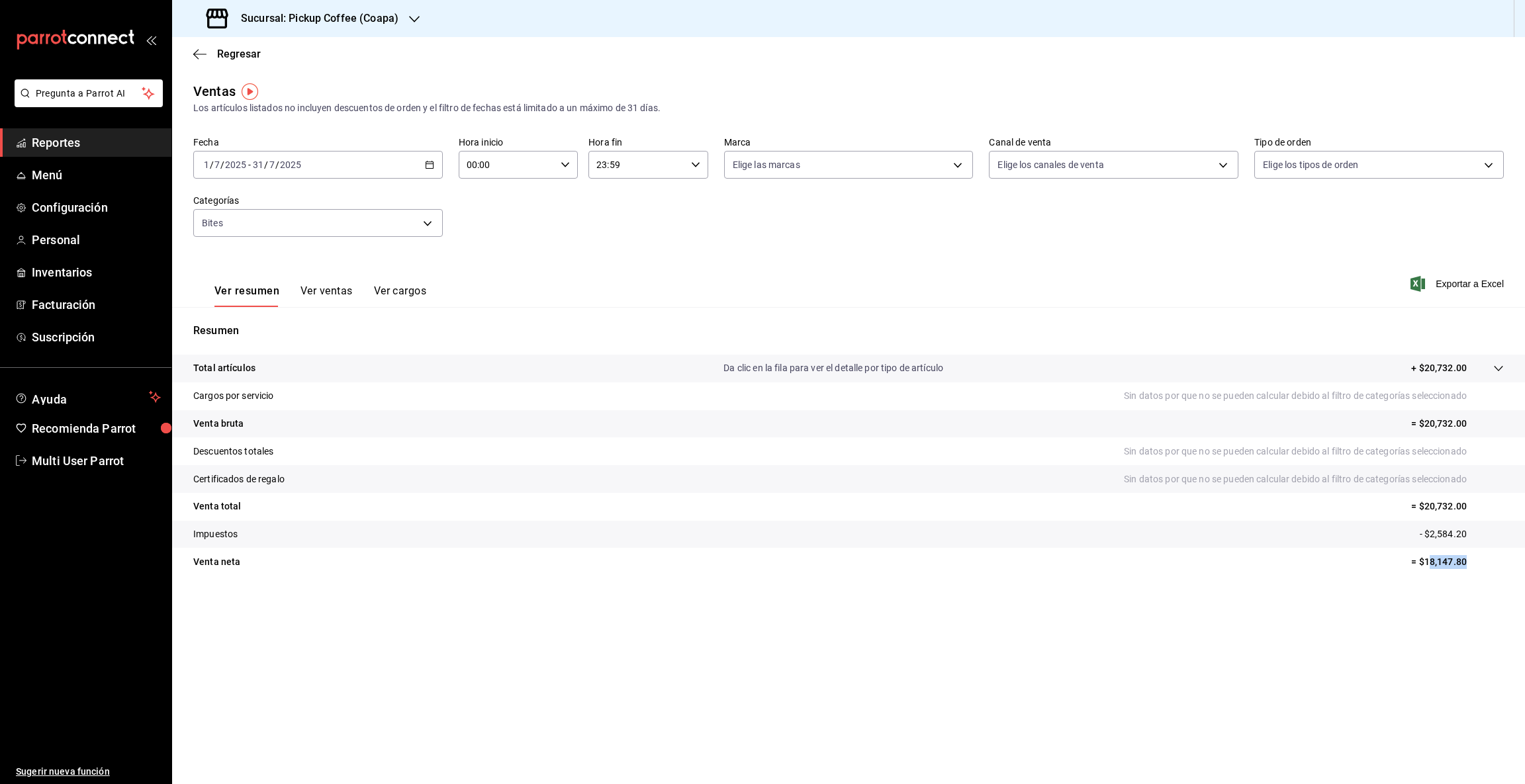
drag, startPoint x: 1427, startPoint y: 562, endPoint x: 1482, endPoint y: 558, distance: 55.1
click at [1482, 558] on p "= $18,147.80" at bounding box center [1457, 561] width 92 height 14
drag, startPoint x: 1423, startPoint y: 560, endPoint x: 1524, endPoint y: 560, distance: 101.0
click at [1524, 560] on tr "Venta [PERSON_NAME] = $18,147.80" at bounding box center [848, 561] width 1352 height 28
copy p "18,147.80"
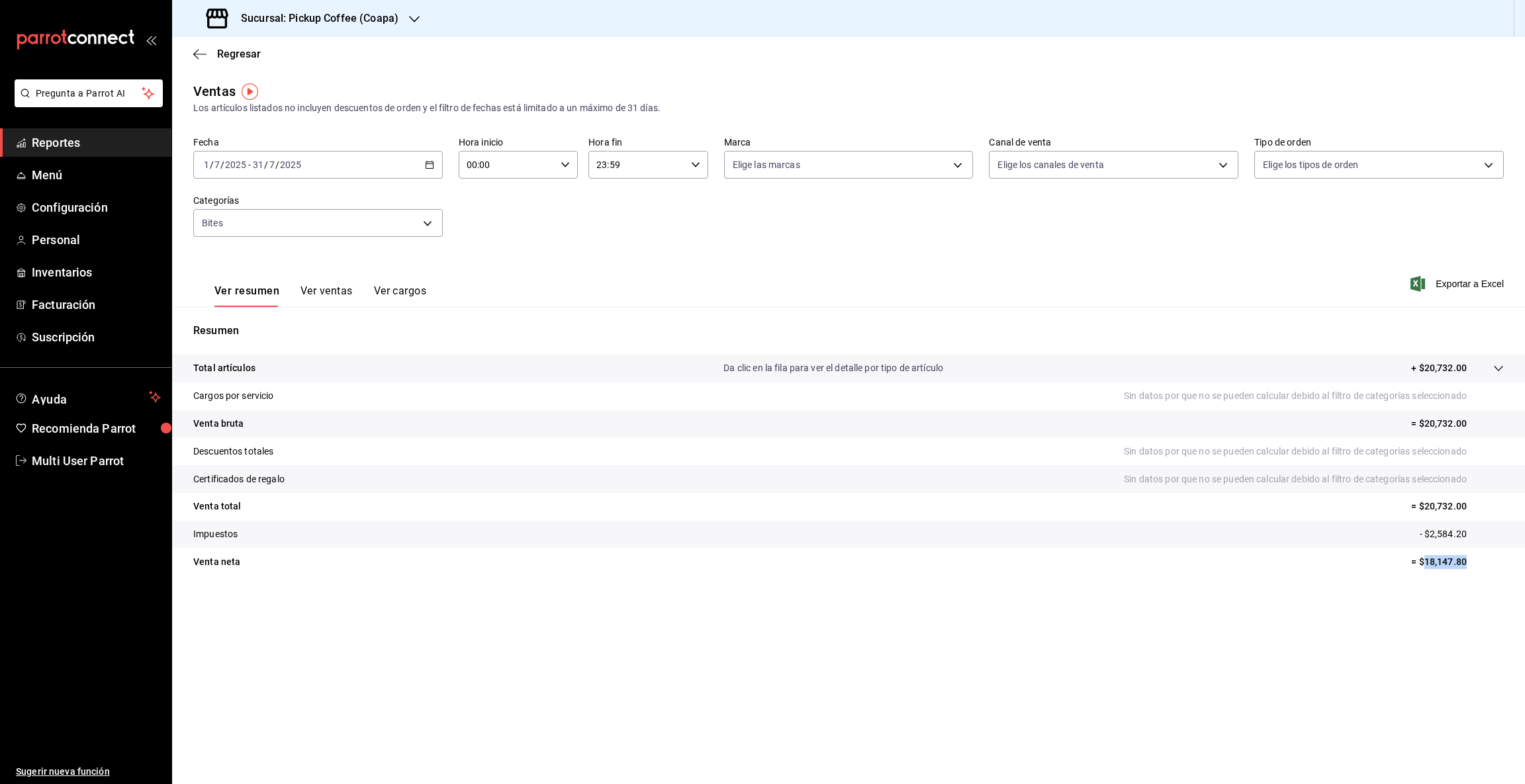
click at [409, 15] on icon "button" at bounding box center [414, 19] width 11 height 11
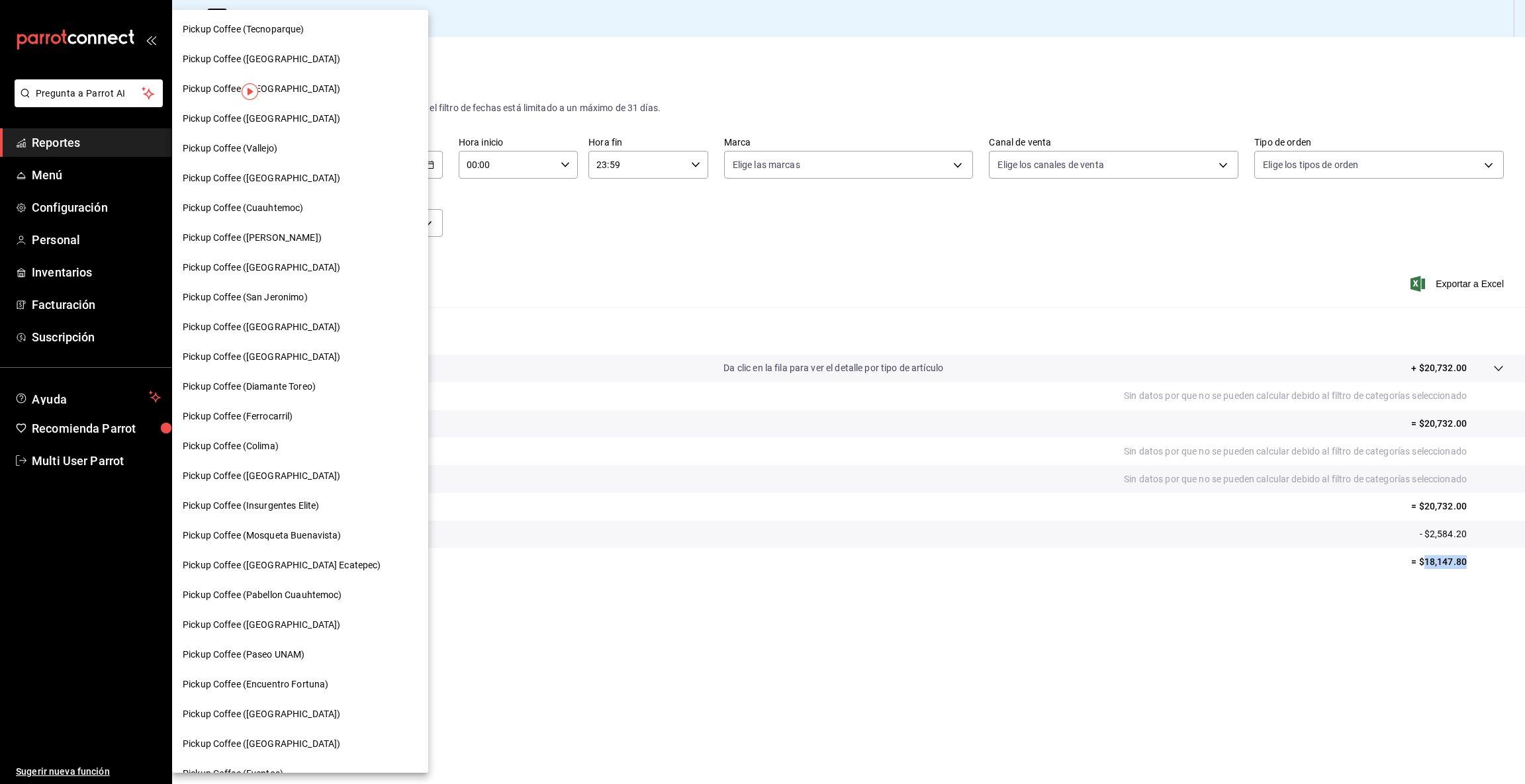
scroll to position [378, 0]
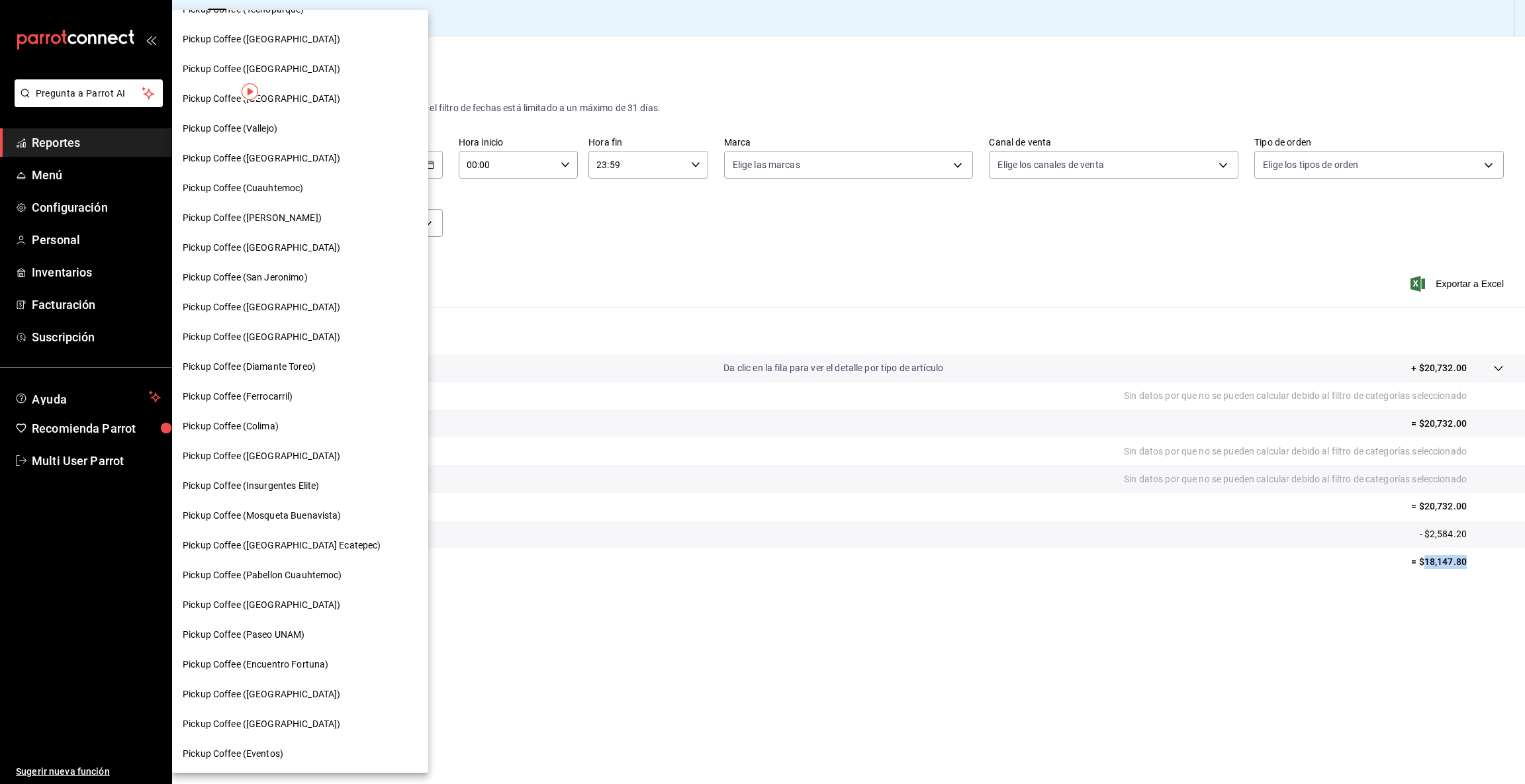
click at [301, 271] on span "Pickup Coffee (San Jeronimo)" at bounding box center [245, 277] width 125 height 14
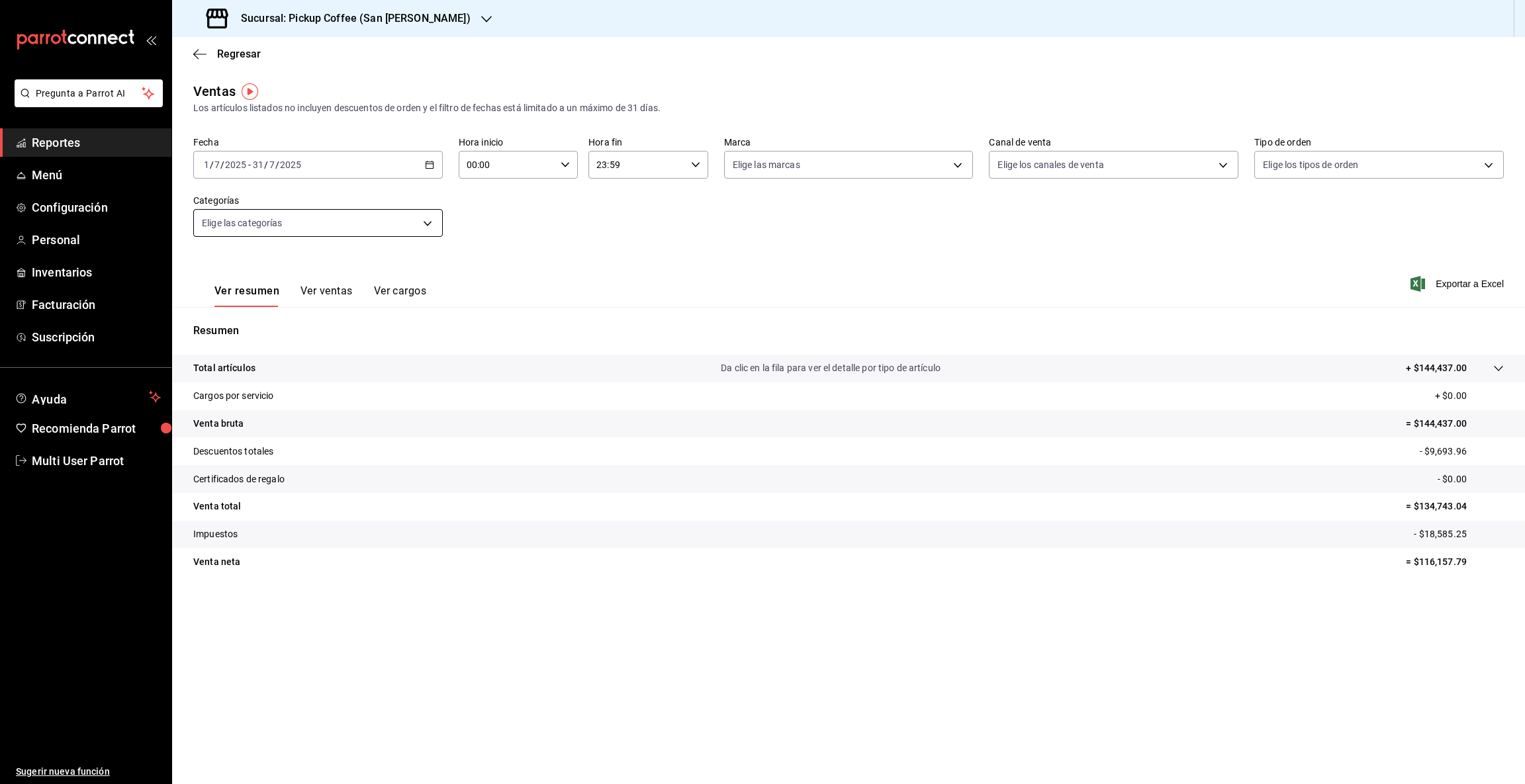
click at [430, 225] on body "Pregunta a Parrot AI Reportes Menú Configuración Personal Inventarios Facturaci…" at bounding box center [762, 392] width 1525 height 784
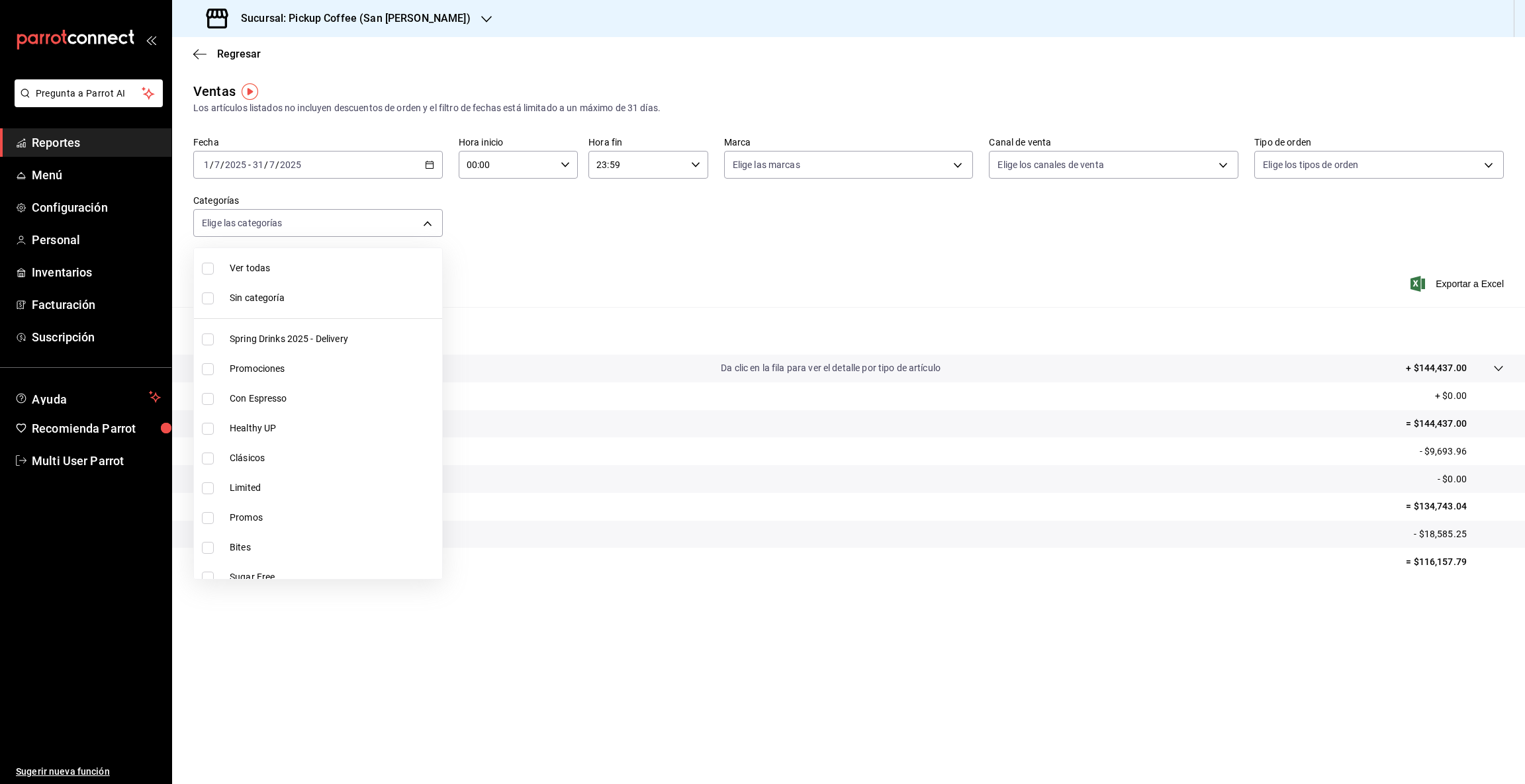
click at [274, 554] on li "Bites" at bounding box center [318, 548] width 248 height 30
type input "90845827-efaa-4551-bb97-5952aebcab02"
checkbox input "true"
click at [1216, 584] on div at bounding box center [762, 392] width 1525 height 784
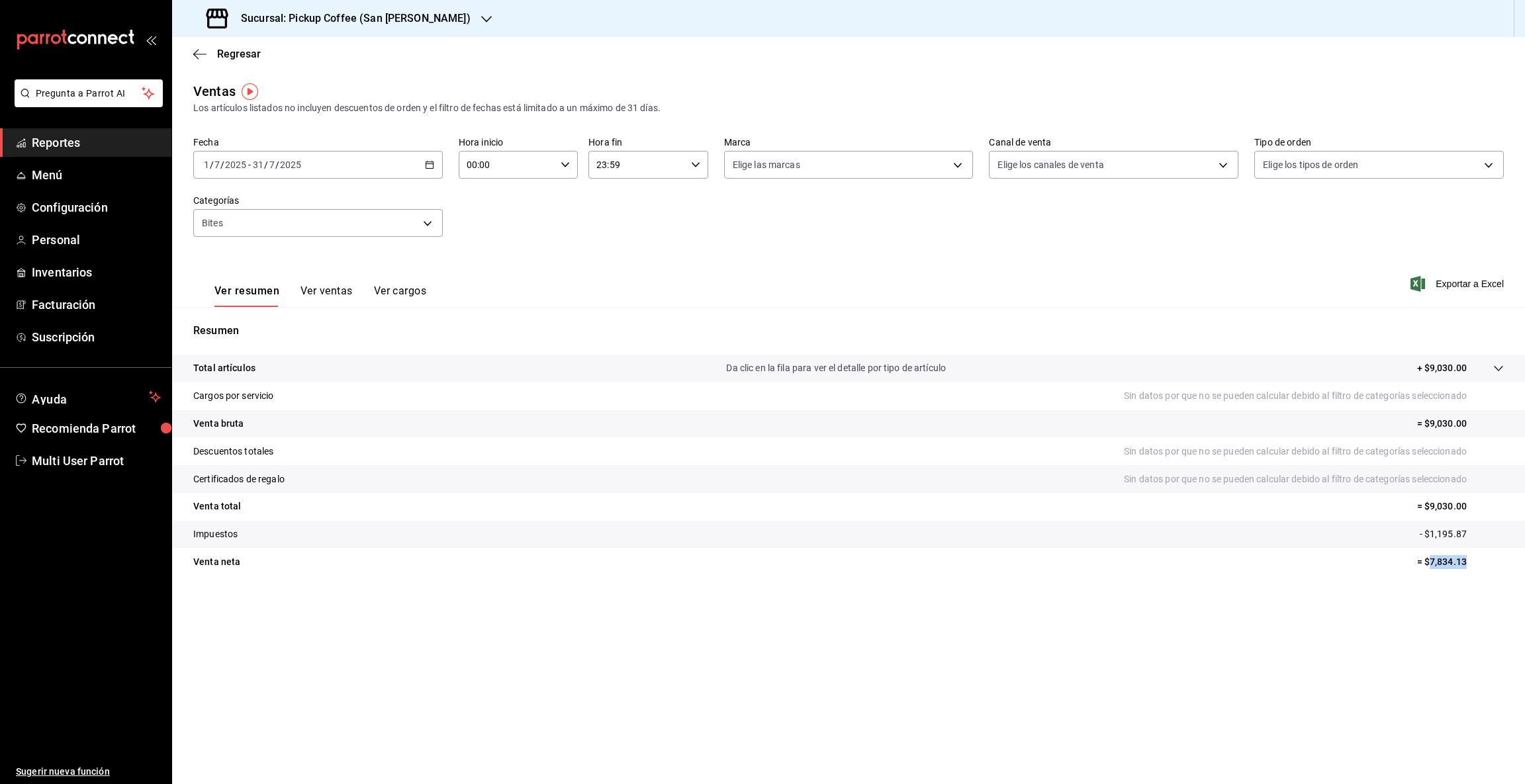
drag, startPoint x: 1428, startPoint y: 558, endPoint x: 1524, endPoint y: 560, distance: 96.0
click at [1524, 560] on tr "Venta [PERSON_NAME] = $7,834.13" at bounding box center [848, 561] width 1352 height 28
click at [481, 20] on icon "button" at bounding box center [486, 19] width 11 height 6
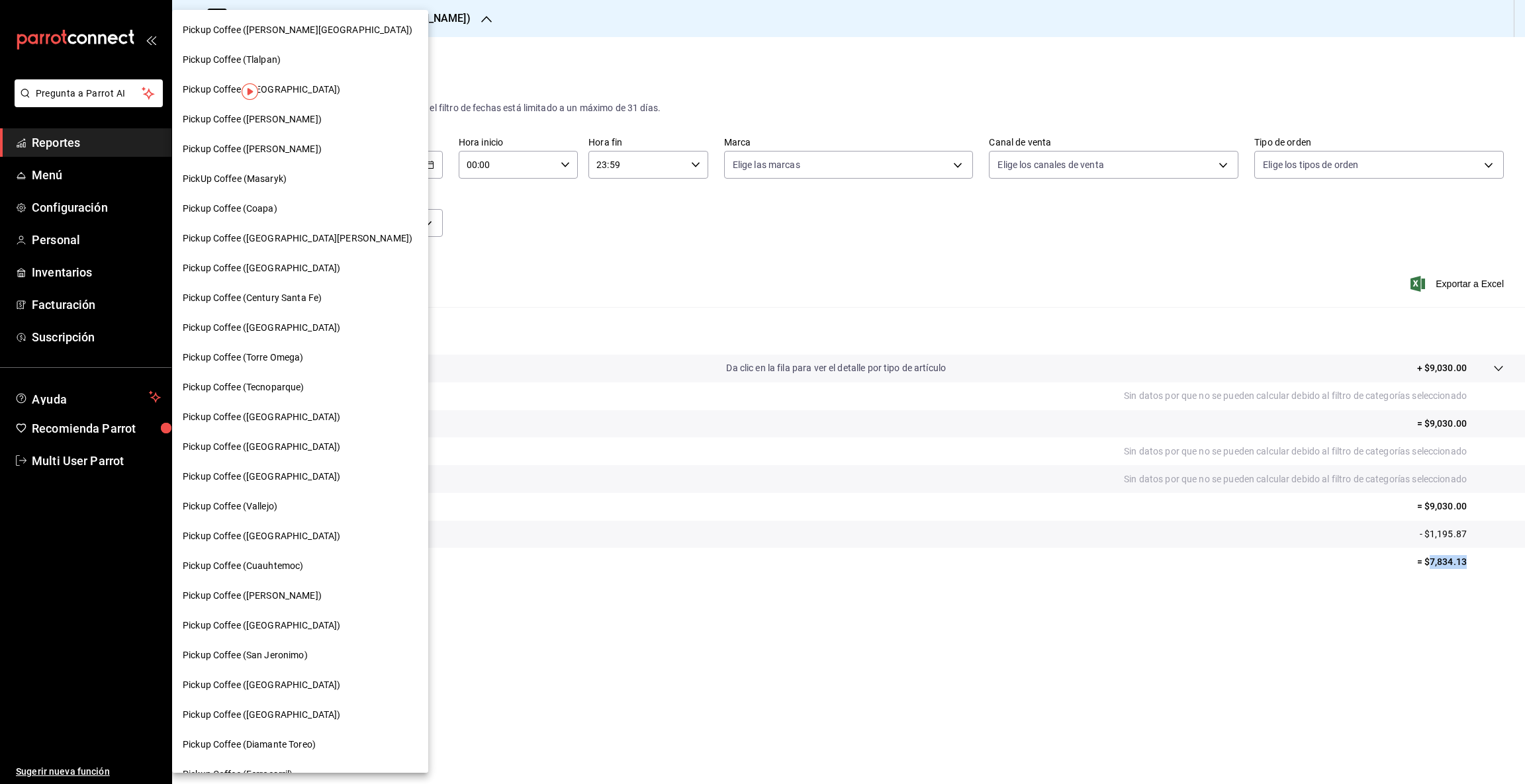
click at [251, 269] on span "Pickup Coffee ([GEOGRAPHIC_DATA])" at bounding box center [261, 268] width 158 height 14
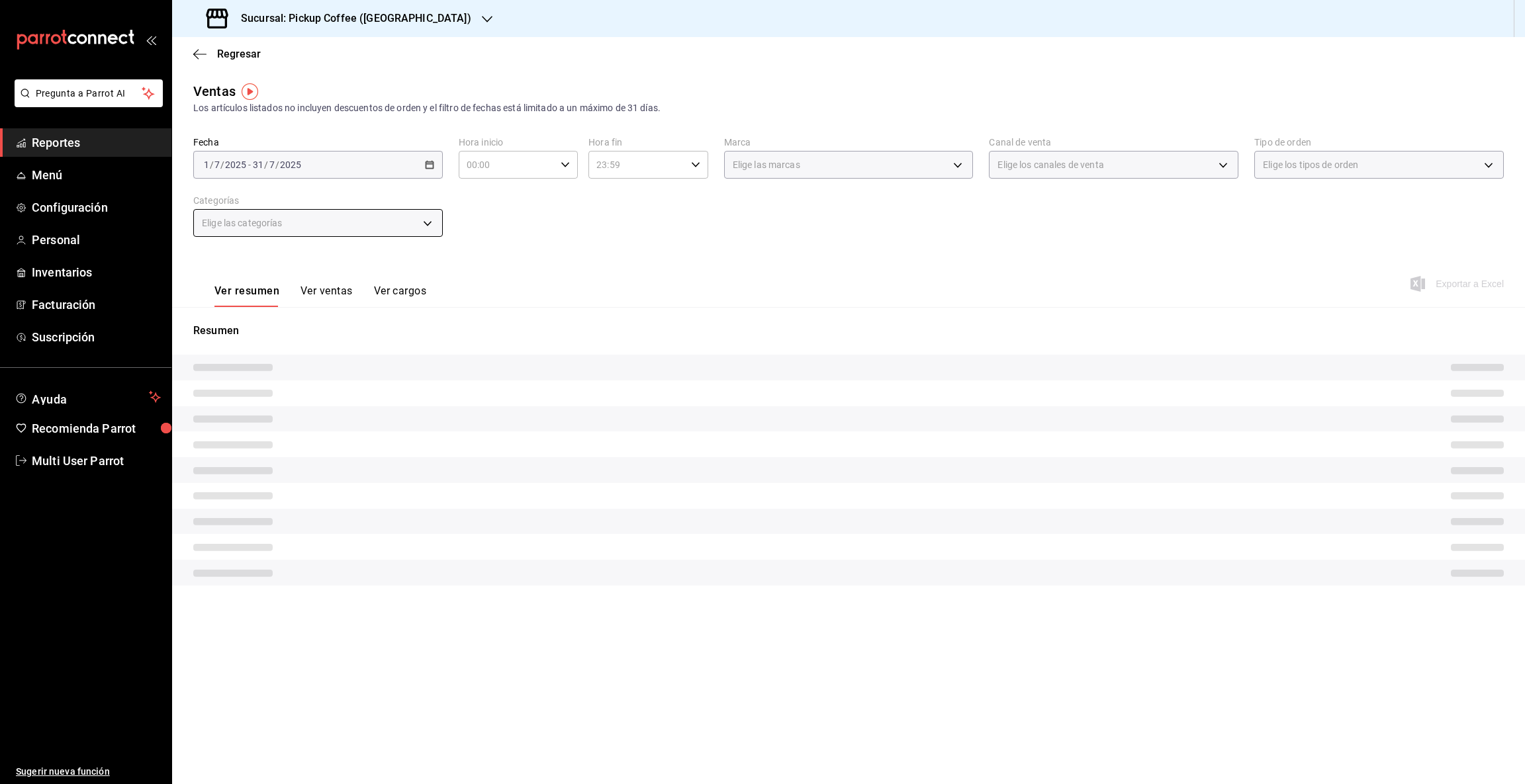
click at [423, 220] on div "Elige las categorías" at bounding box center [318, 223] width 249 height 28
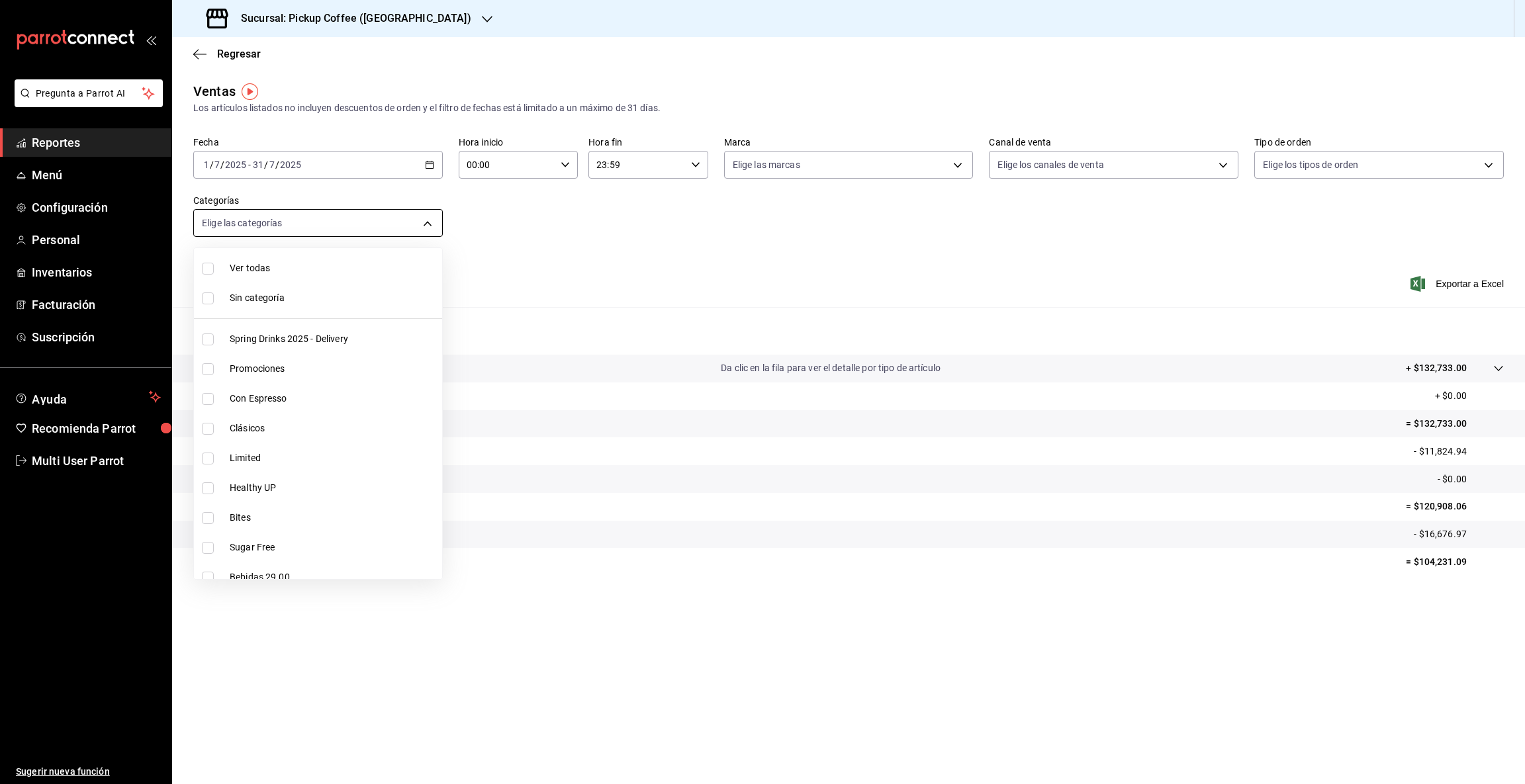
click at [428, 221] on body "Pregunta a Parrot AI Reportes Menú Configuración Personal Inventarios Facturaci…" at bounding box center [762, 392] width 1525 height 784
click at [236, 289] on span "Bites" at bounding box center [333, 286] width 207 height 14
type input "1035563d-7797-495b-bb5d-c96cd48ad4d5"
checkbox input "true"
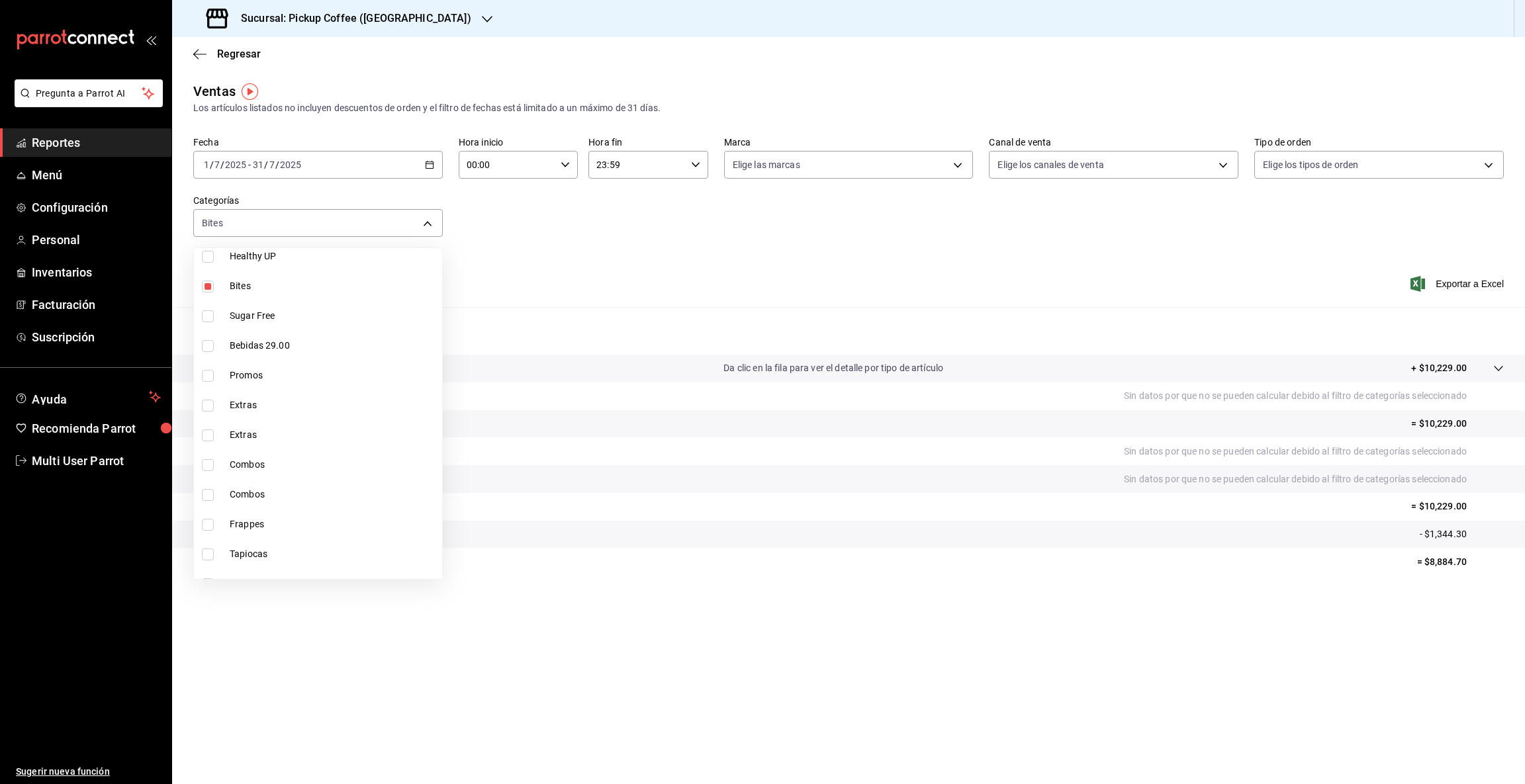
click at [1429, 559] on div at bounding box center [762, 392] width 1525 height 784
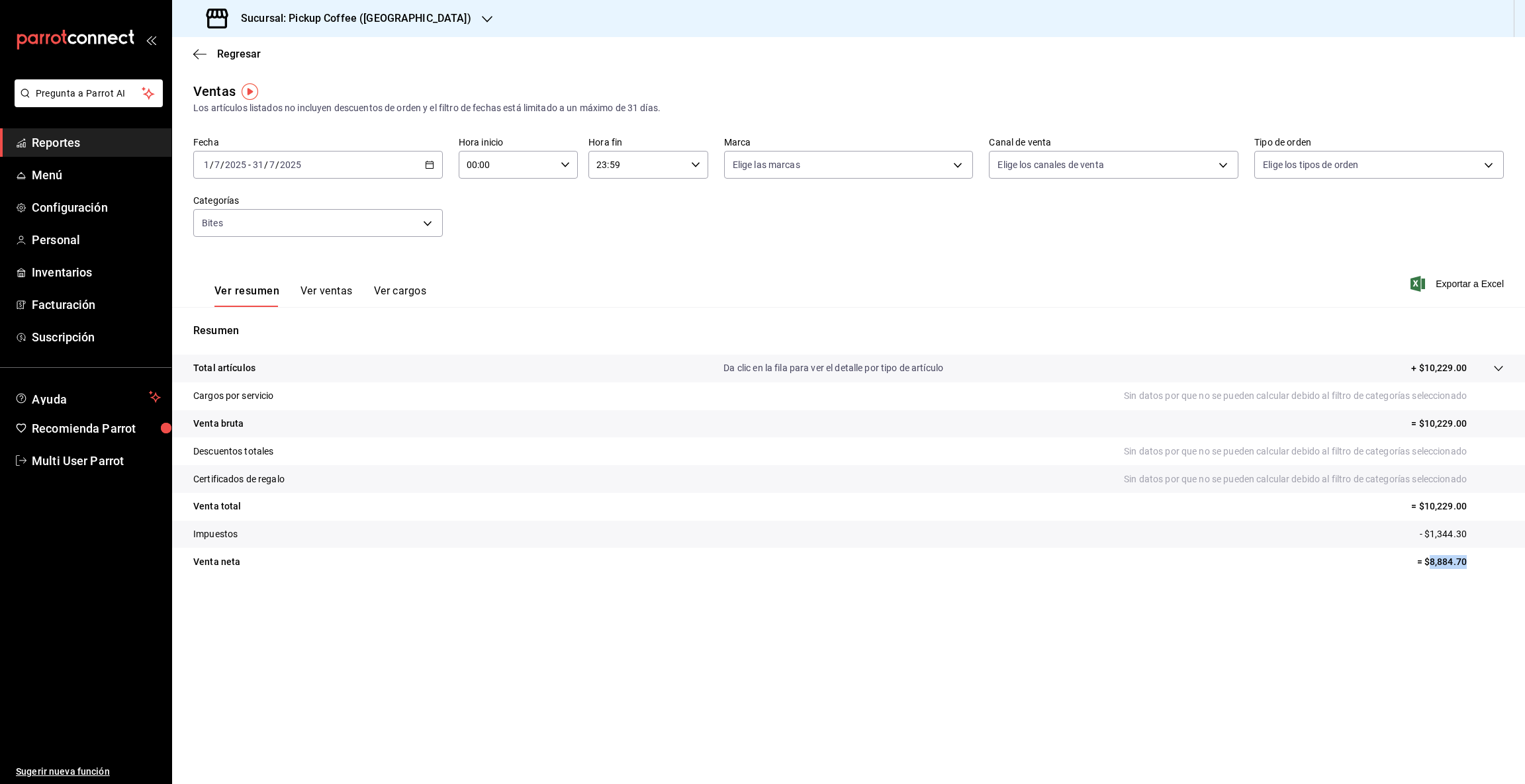
drag, startPoint x: 1429, startPoint y: 559, endPoint x: 1524, endPoint y: 551, distance: 95.3
click at [1524, 551] on tr "Venta [PERSON_NAME] = $8,884.70" at bounding box center [848, 561] width 1352 height 28
click at [482, 17] on icon "button" at bounding box center [487, 19] width 11 height 11
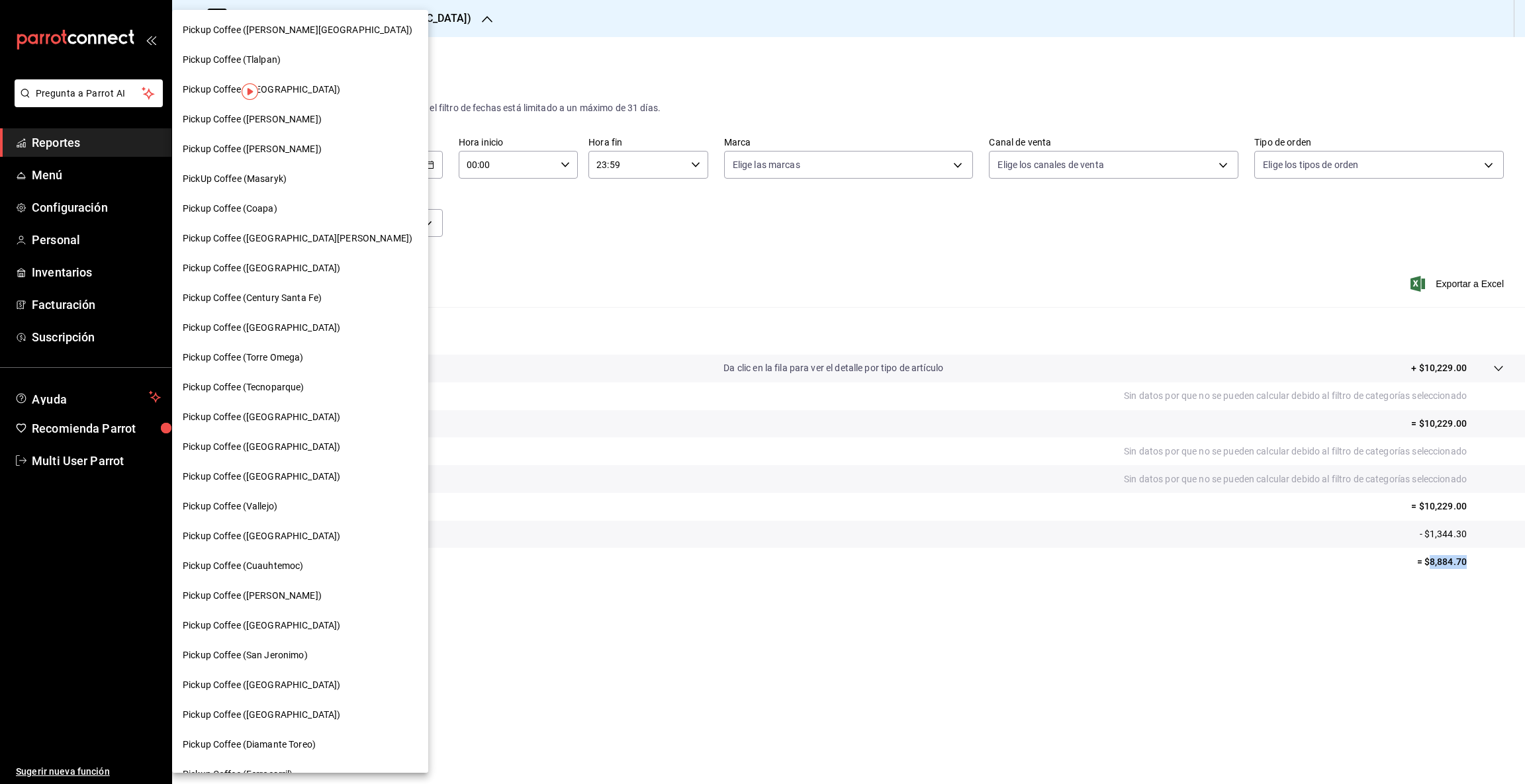
click at [319, 117] on div "Pickup Coffee ([PERSON_NAME])" at bounding box center [300, 119] width 235 height 14
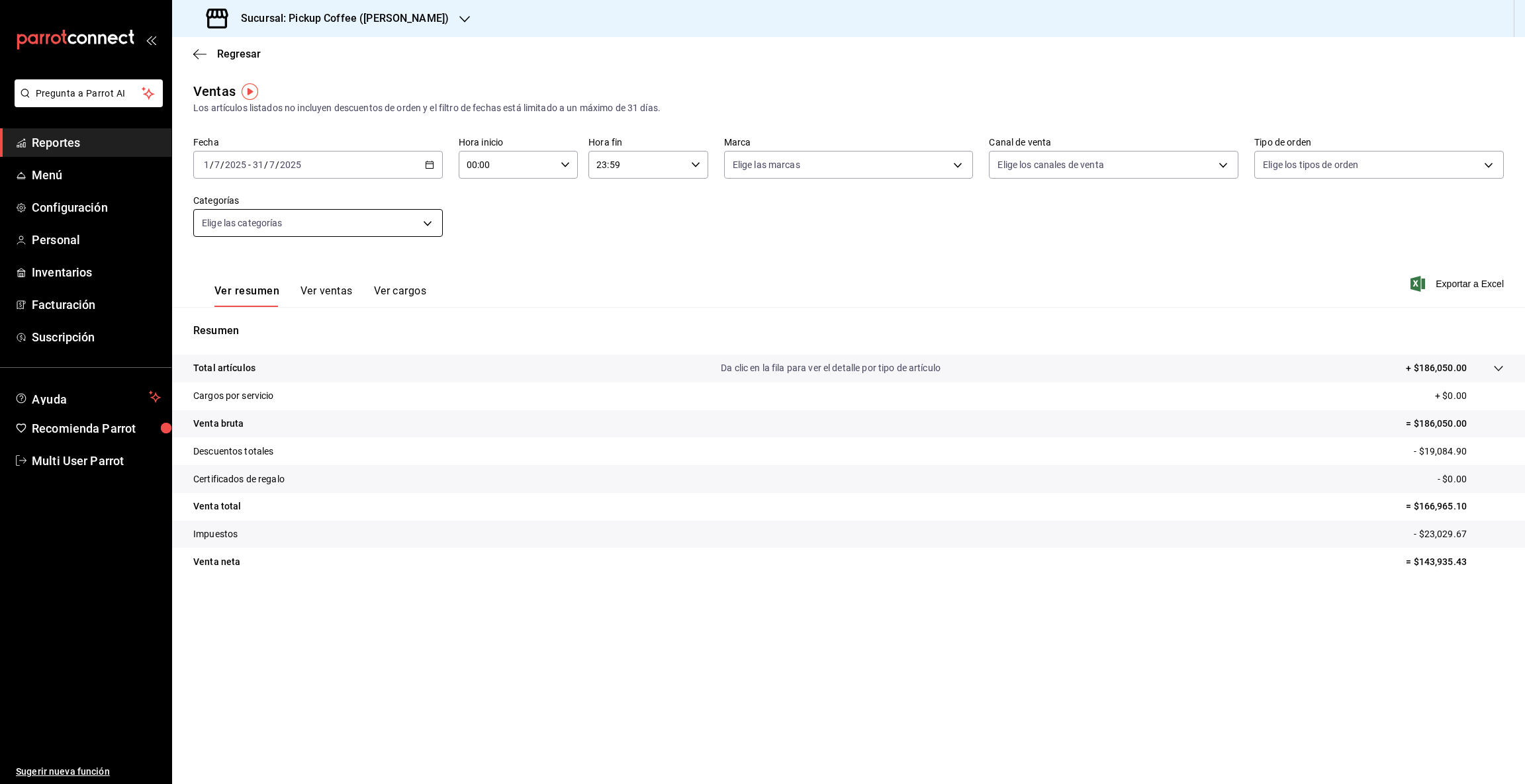
click at [427, 222] on body "Pregunta a Parrot AI Reportes Menú Configuración Personal Inventarios Facturaci…" at bounding box center [762, 392] width 1525 height 784
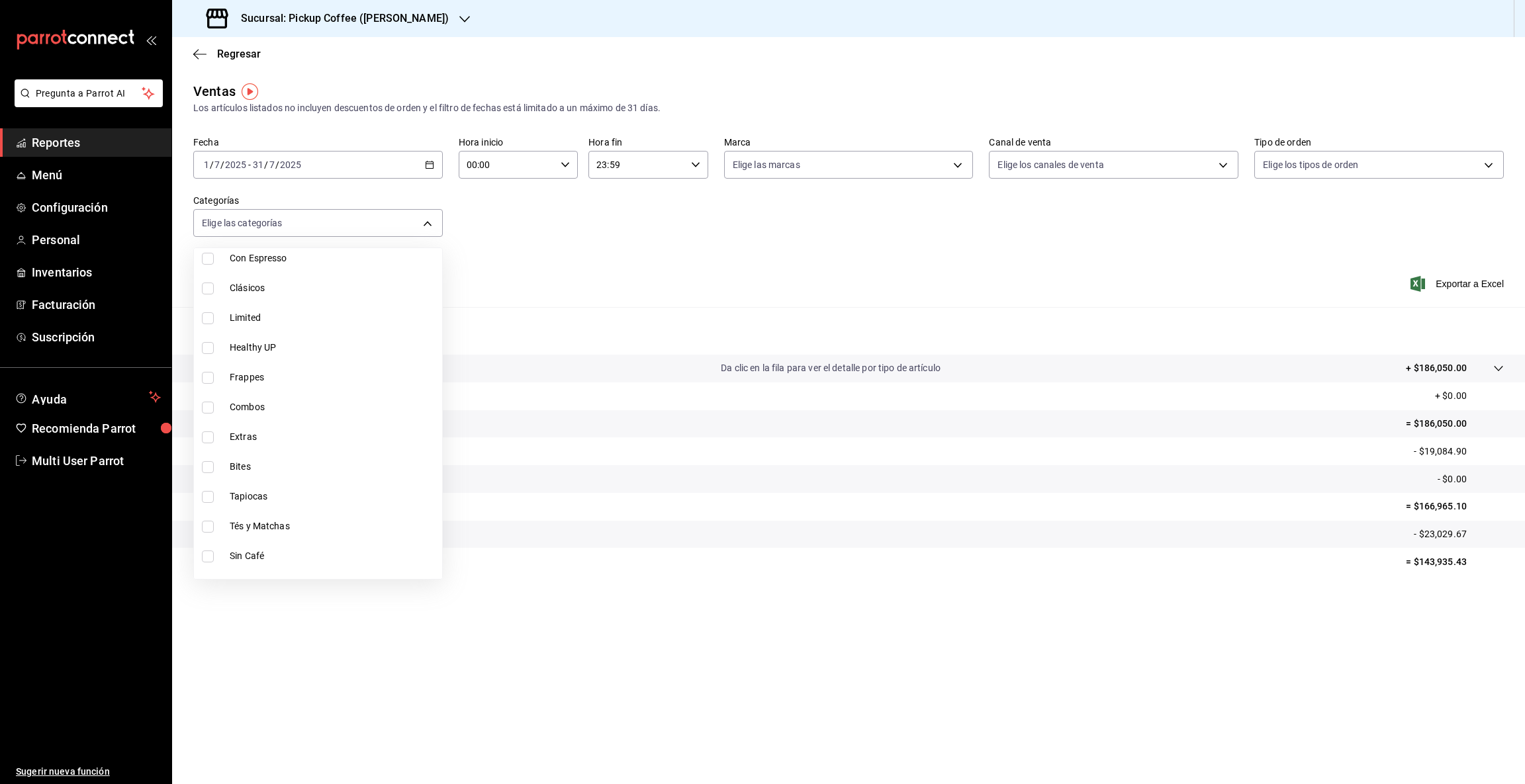
scroll to position [170, 0]
click at [271, 441] on span "Bites" at bounding box center [333, 437] width 207 height 14
type input "1fcd0207-f91a-40b8-ae7f-1ac6f05a3cee"
checkbox input "true"
click at [1423, 558] on div at bounding box center [762, 392] width 1525 height 784
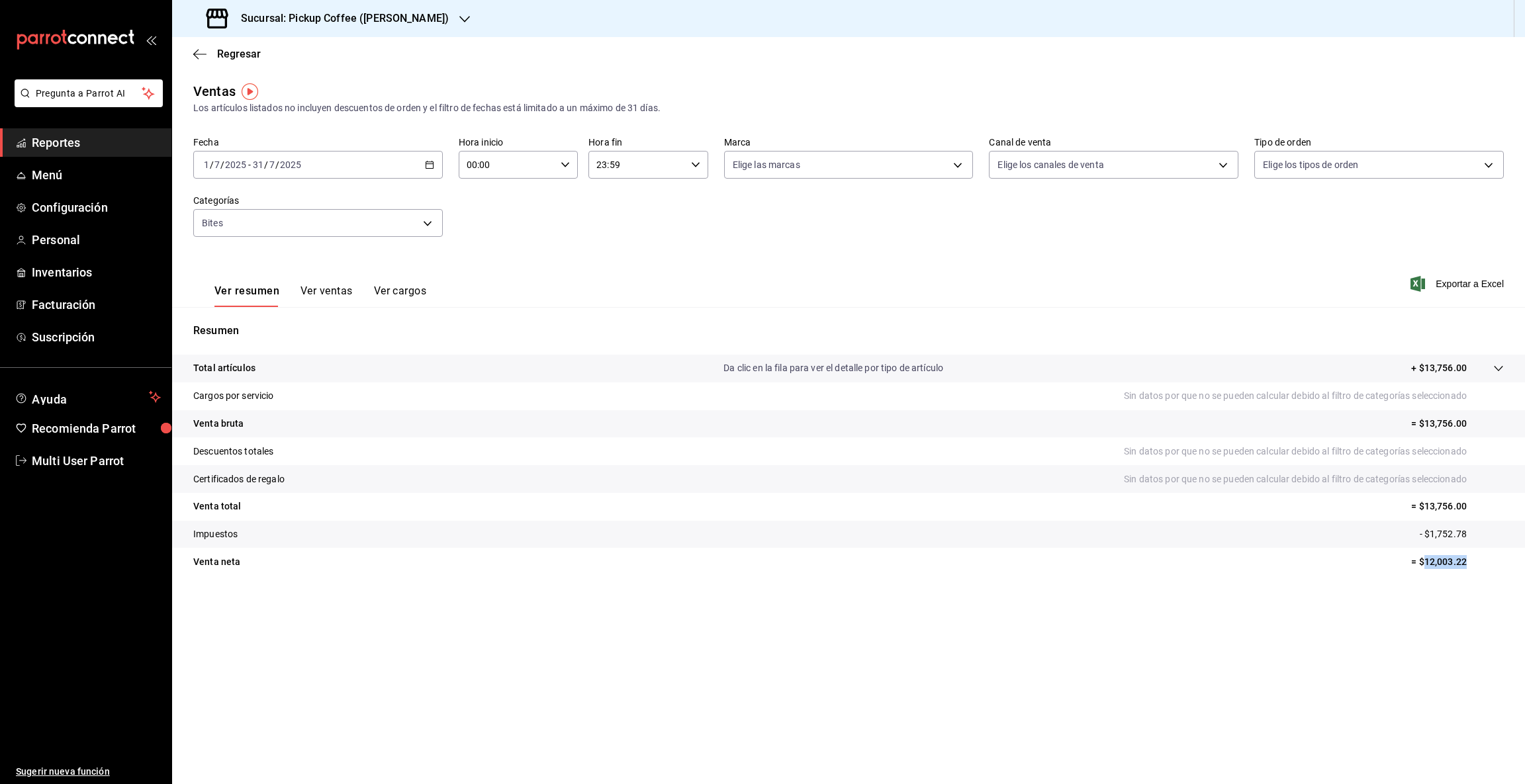
drag, startPoint x: 1425, startPoint y: 559, endPoint x: 1524, endPoint y: 565, distance: 99.2
click at [1524, 565] on tr "Venta [PERSON_NAME] = $12,003.22" at bounding box center [848, 561] width 1352 height 28
click at [459, 16] on icon "button" at bounding box center [464, 19] width 11 height 11
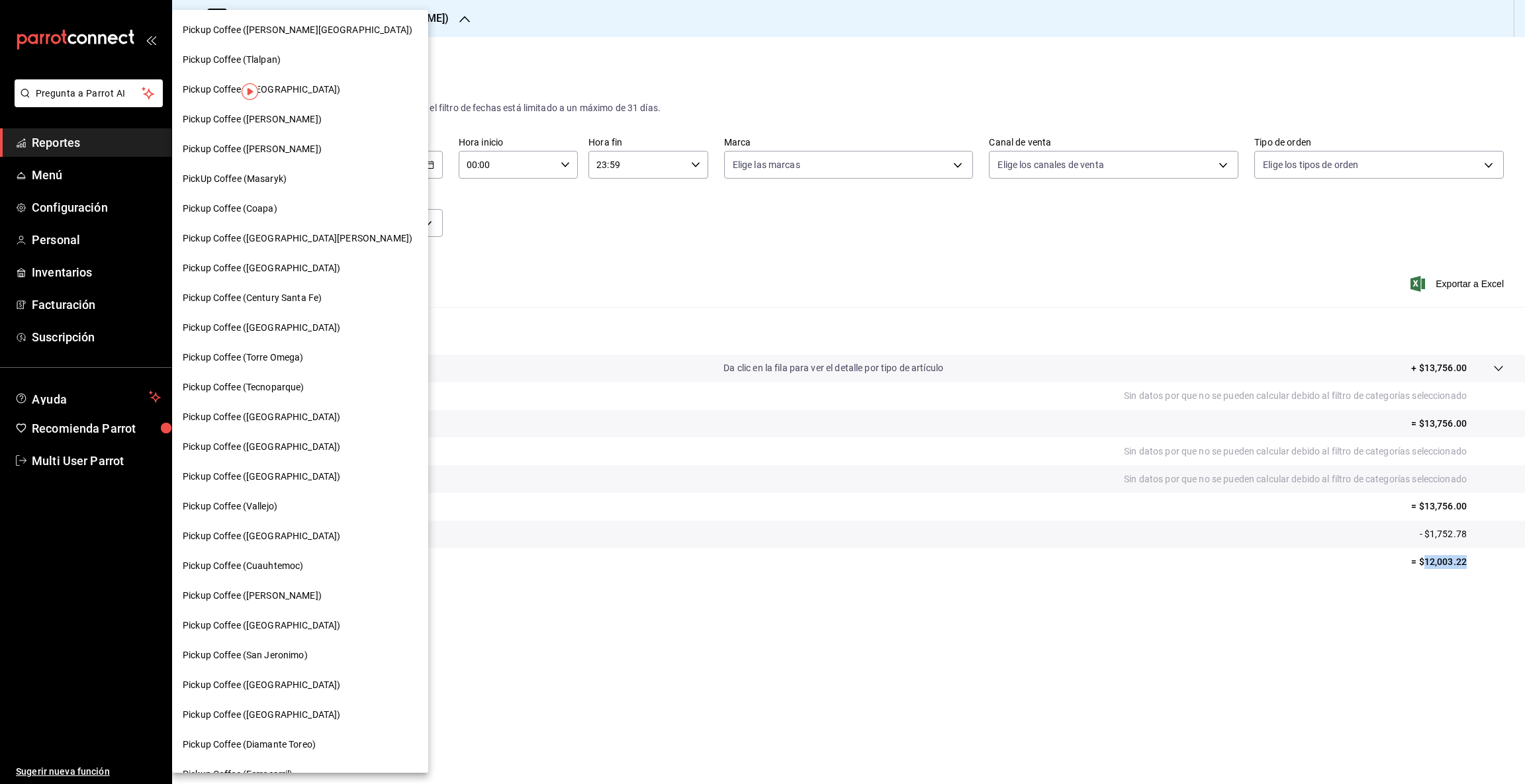
click at [289, 62] on div "Pickup Coffee (Tlalpan)" at bounding box center [300, 59] width 235 height 14
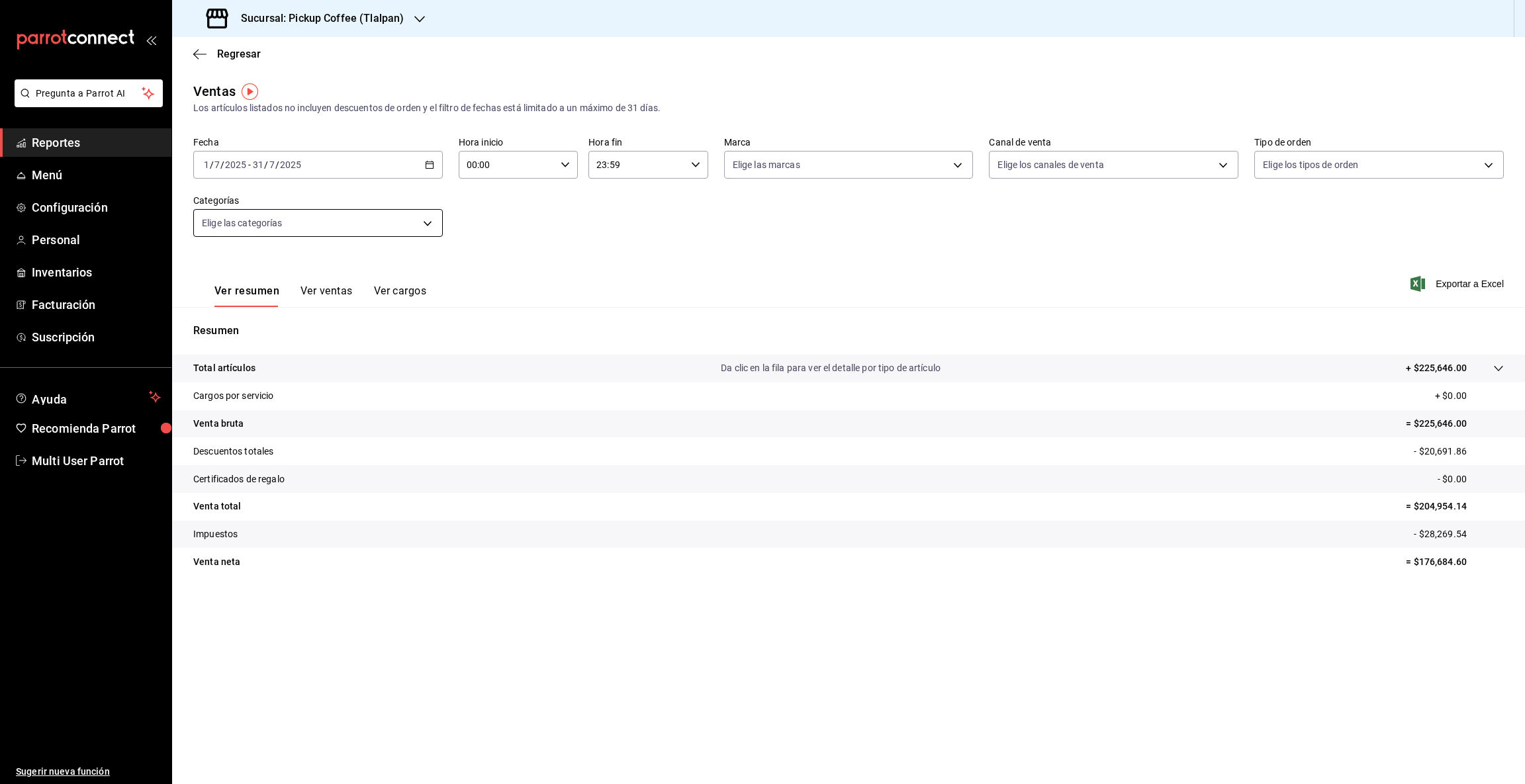
click at [427, 223] on body "Pregunta a Parrot AI Reportes Menú Configuración Personal Inventarios Facturaci…" at bounding box center [762, 392] width 1525 height 784
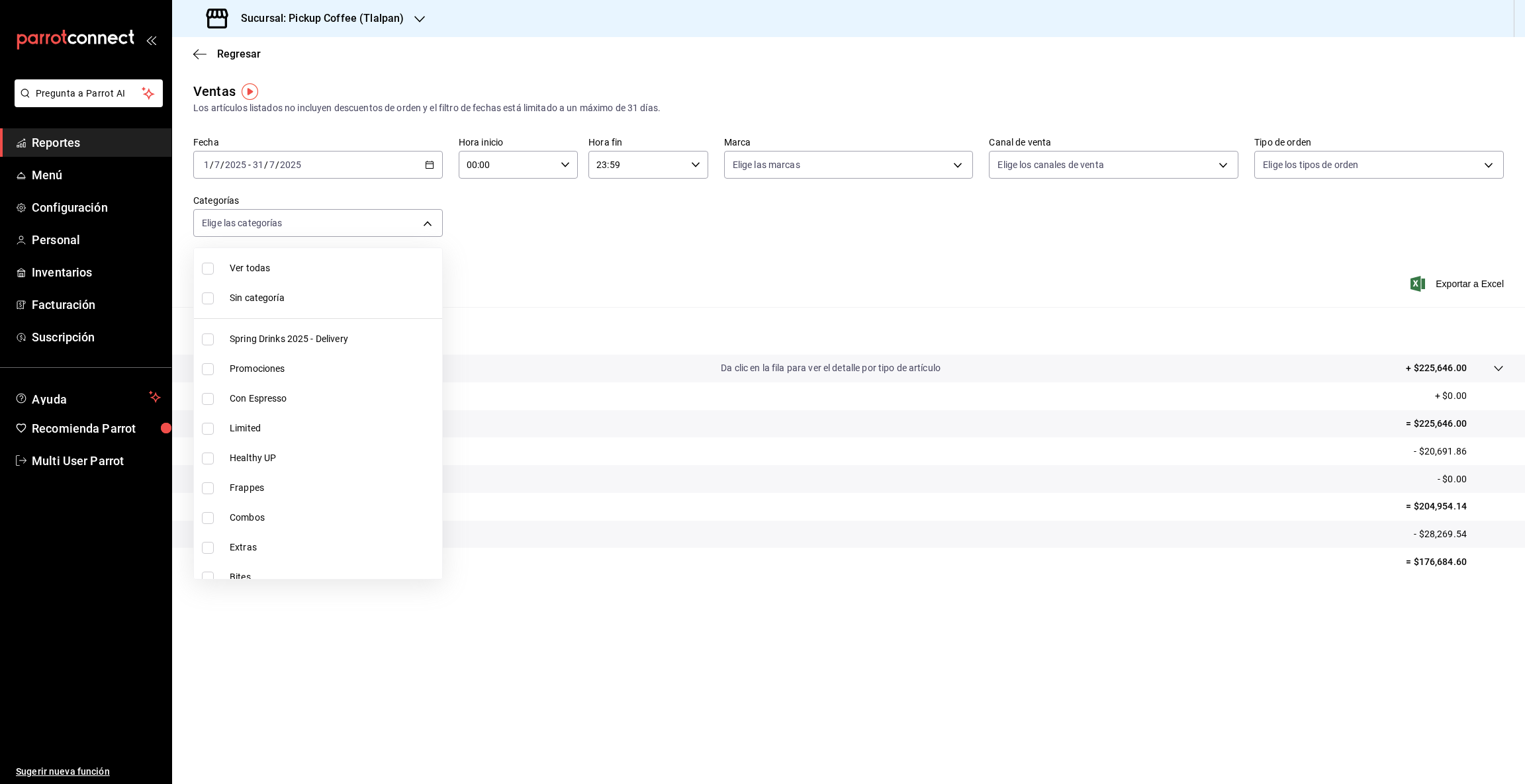
click at [268, 573] on span "Bites" at bounding box center [333, 576] width 207 height 14
type input "8f10fe0b-f103-4f91-91aa-8a2e8c4c4ffc"
checkbox input "true"
click at [1034, 654] on div at bounding box center [762, 392] width 1525 height 784
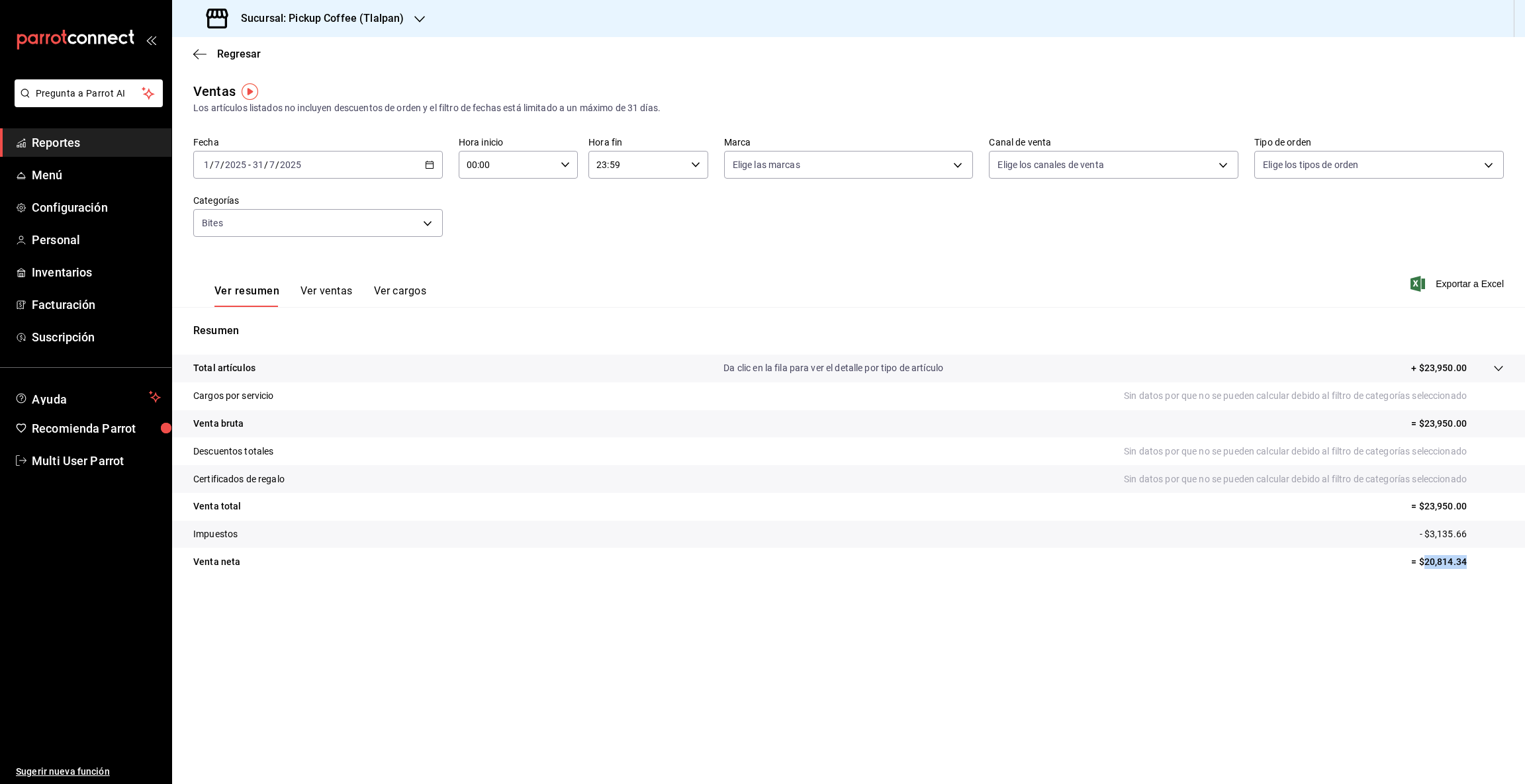
drag, startPoint x: 1426, startPoint y: 559, endPoint x: 1524, endPoint y: 564, distance: 98.1
click at [1524, 564] on tr "Venta [PERSON_NAME] = $20,814.34" at bounding box center [848, 561] width 1352 height 28
click at [418, 16] on icon "button" at bounding box center [419, 19] width 11 height 11
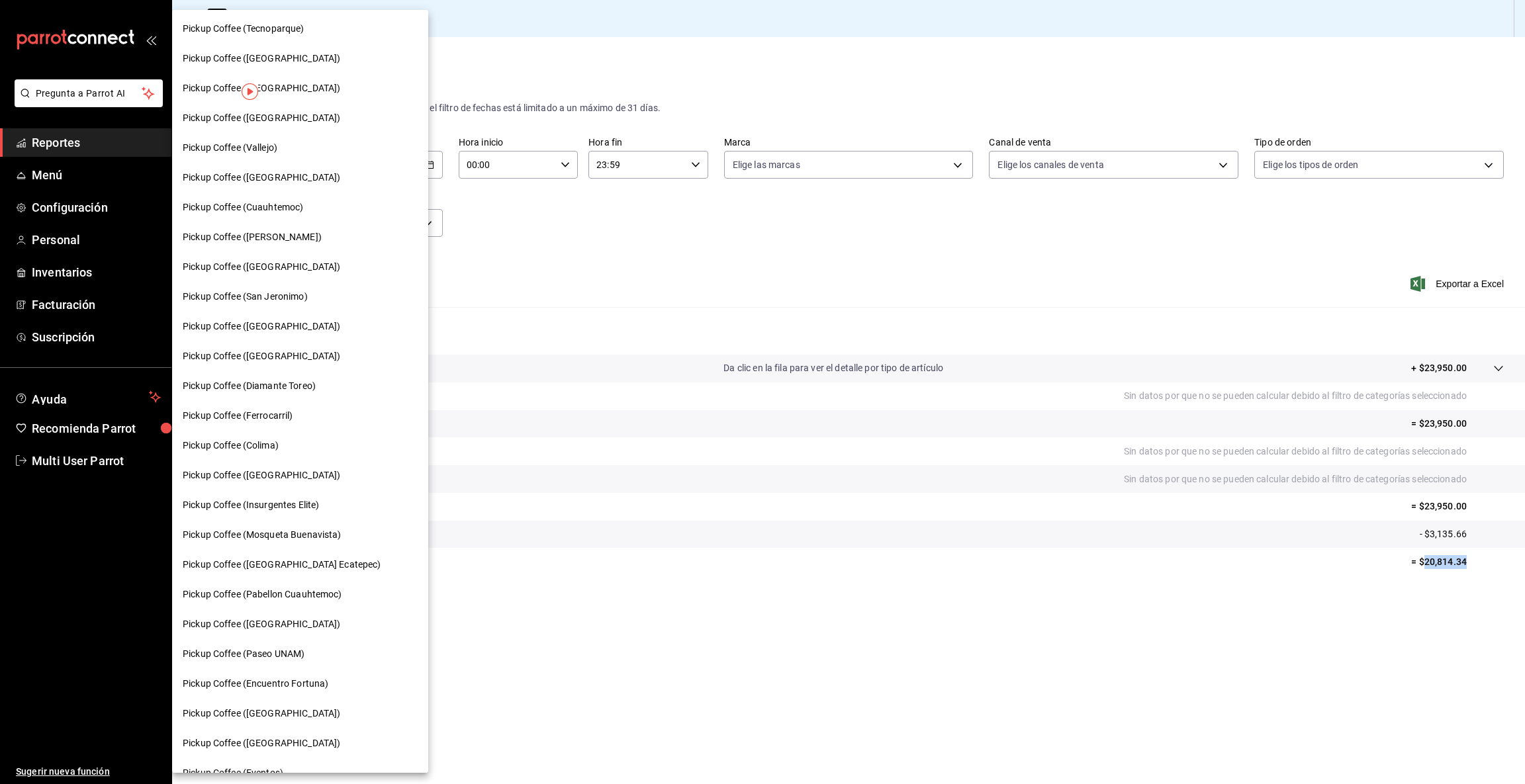
scroll to position [378, 0]
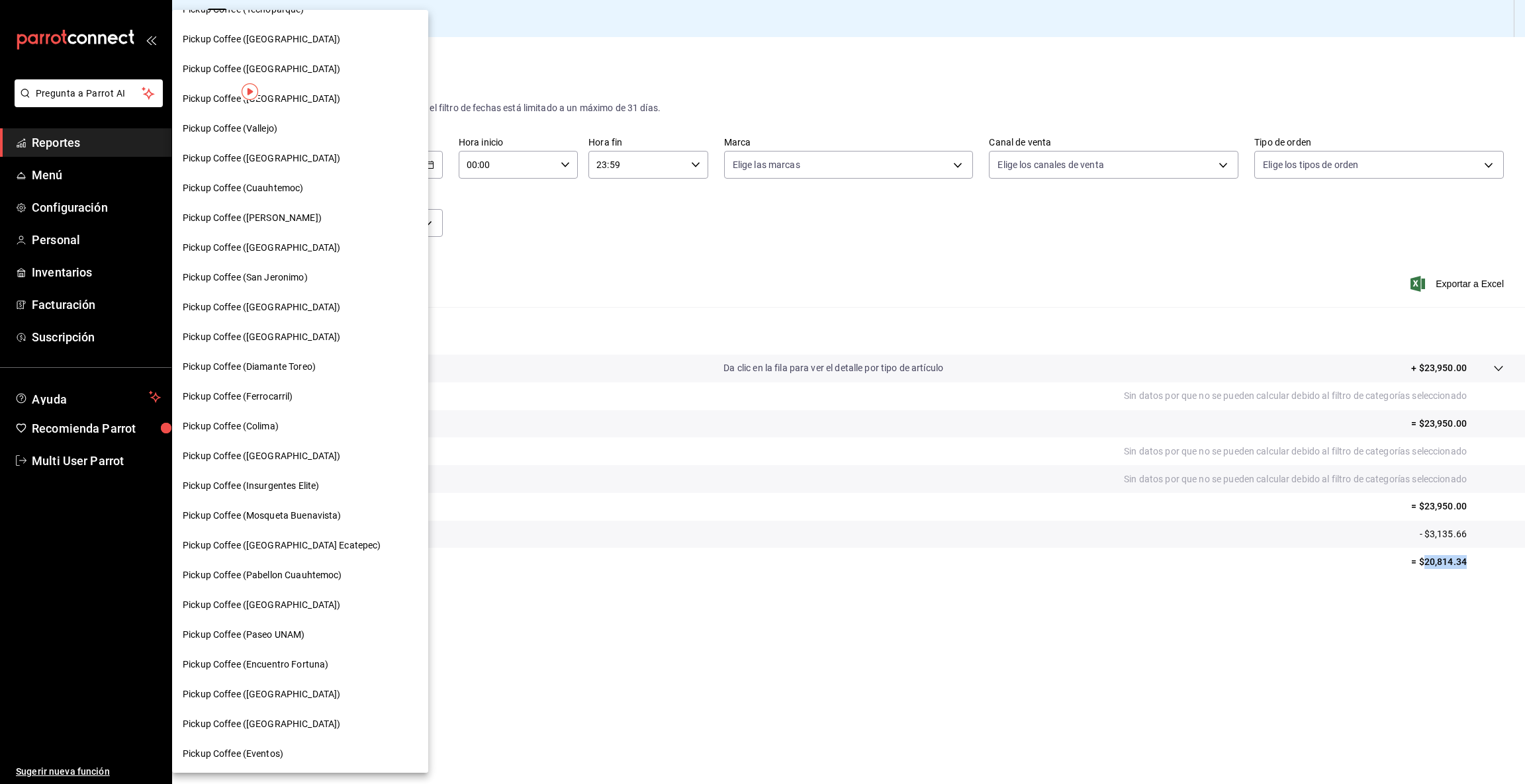
click at [301, 638] on span "Pickup Coffee (Paseo UNAM)" at bounding box center [244, 634] width 122 height 14
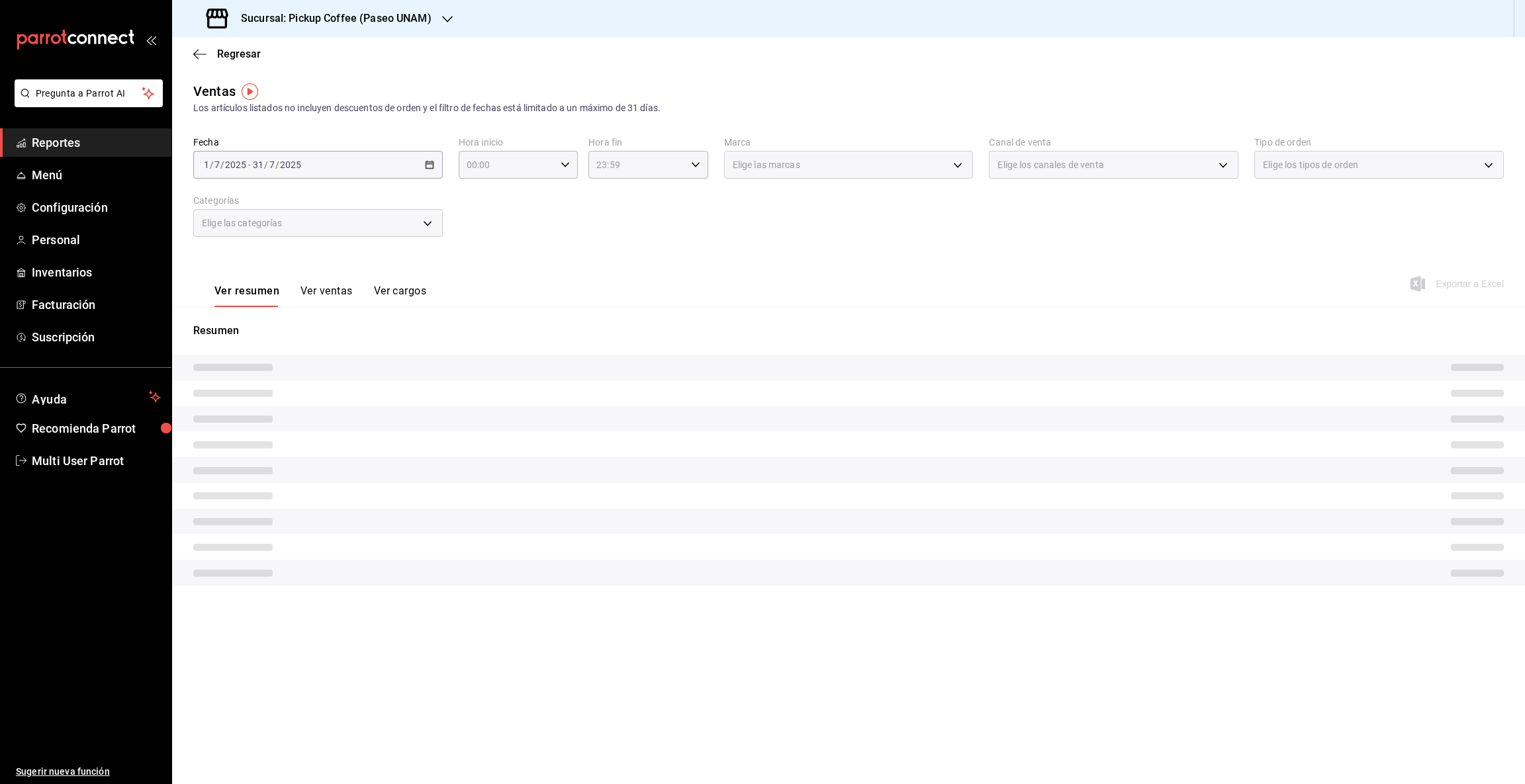
click at [430, 218] on div "Elige las categorías" at bounding box center [318, 223] width 249 height 28
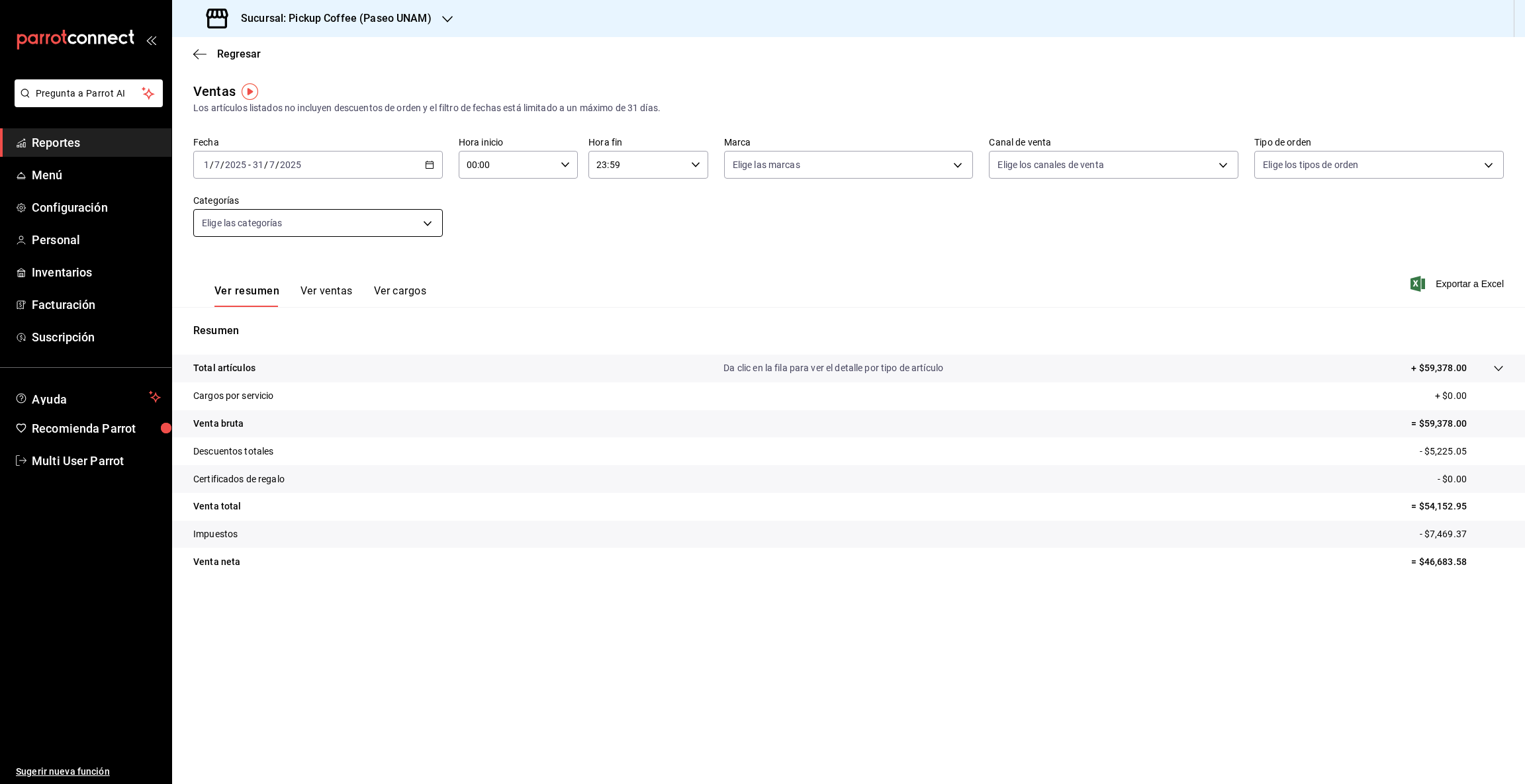
click at [425, 223] on body "Pregunta a Parrot AI Reportes Menú Configuración Personal Inventarios Facturaci…" at bounding box center [762, 392] width 1525 height 784
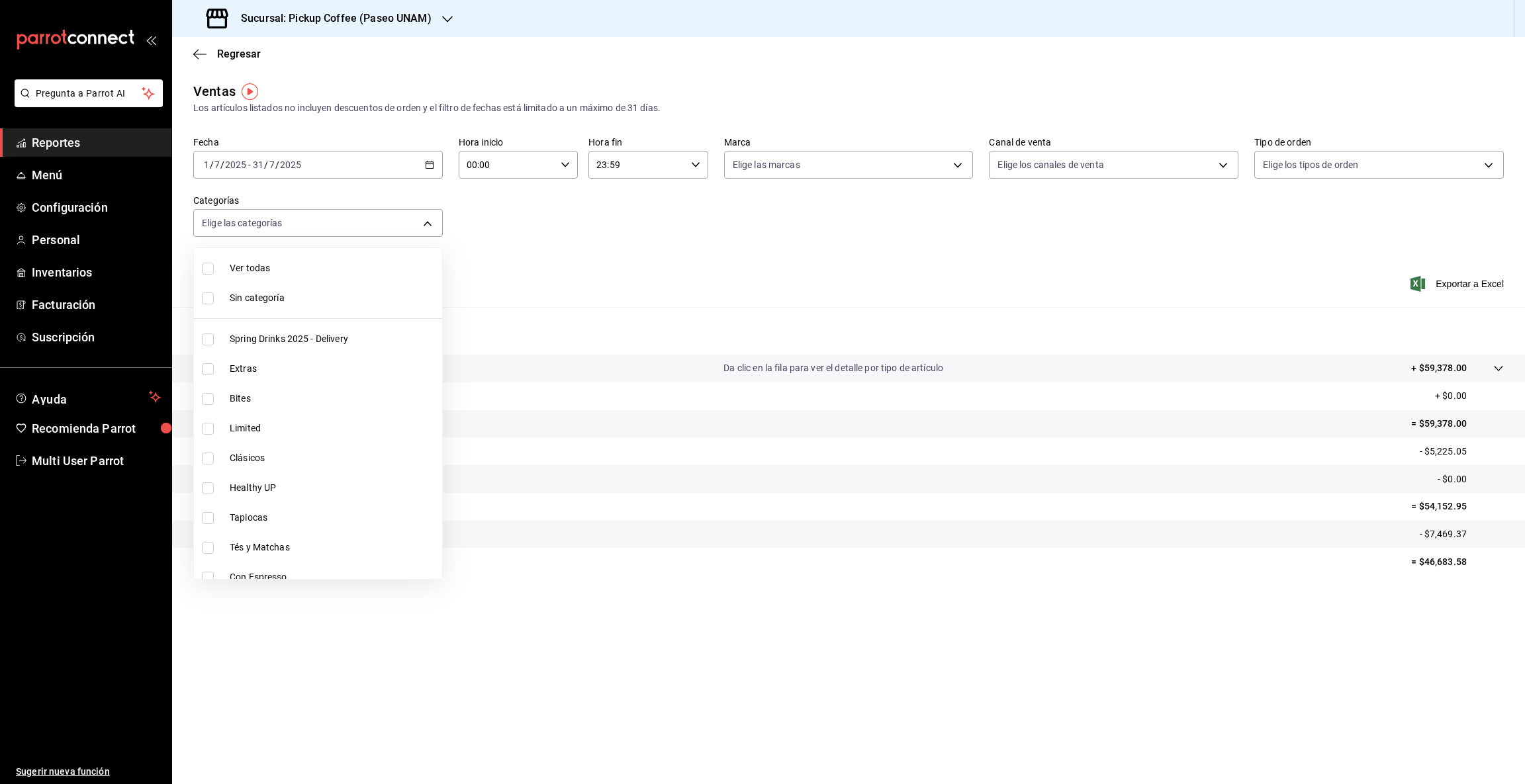
click at [230, 400] on span "Bites" at bounding box center [333, 398] width 207 height 14
type input "cd592876-cd23-43f2-9a10-2b8b839f151a"
checkbox input "true"
click at [1451, 588] on div at bounding box center [762, 392] width 1525 height 784
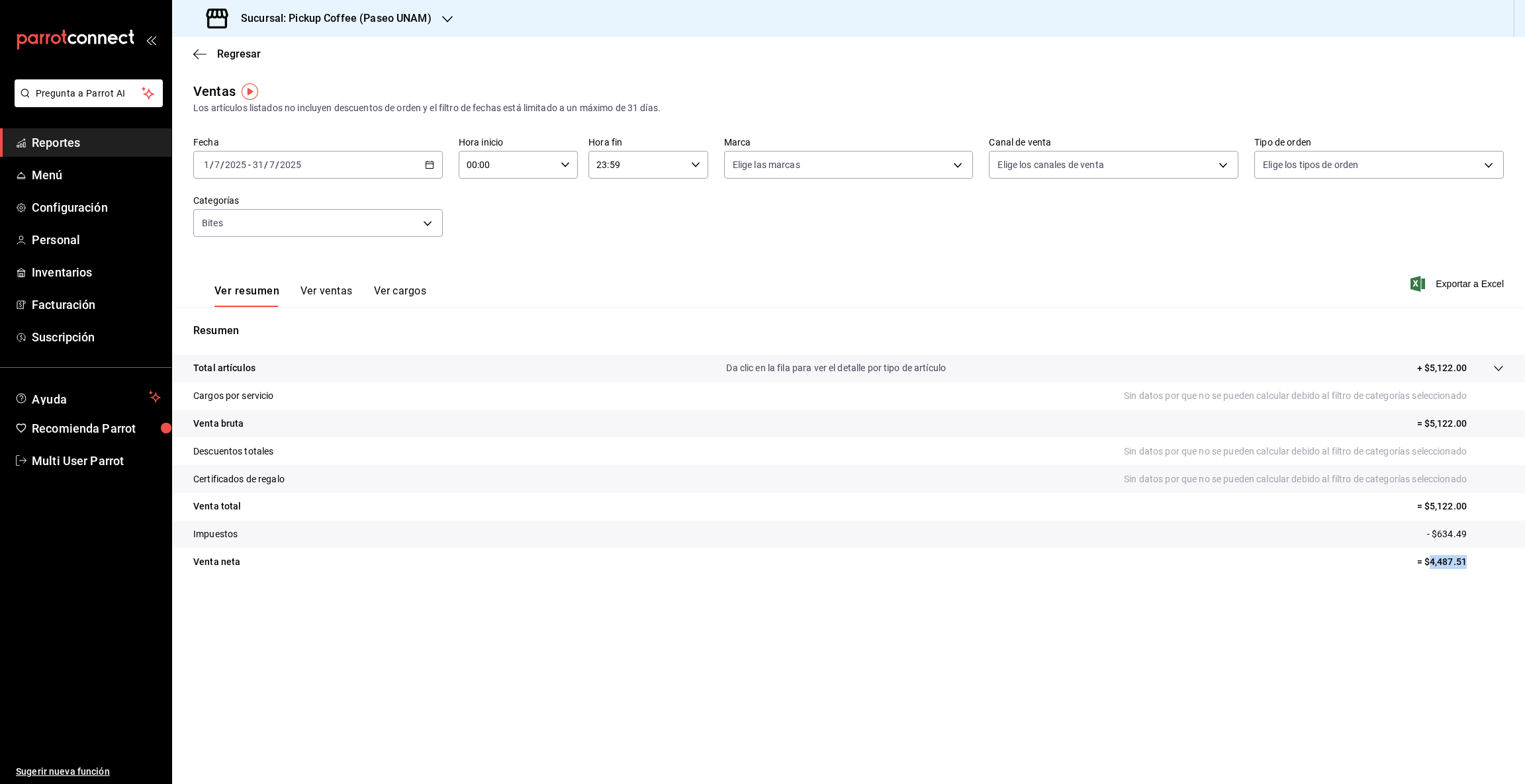
drag, startPoint x: 1428, startPoint y: 560, endPoint x: 1524, endPoint y: 551, distance: 96.4
click at [1524, 551] on tr "Venta [PERSON_NAME] = $4,487.51" at bounding box center [848, 561] width 1352 height 28
click at [444, 16] on icon "button" at bounding box center [447, 19] width 11 height 11
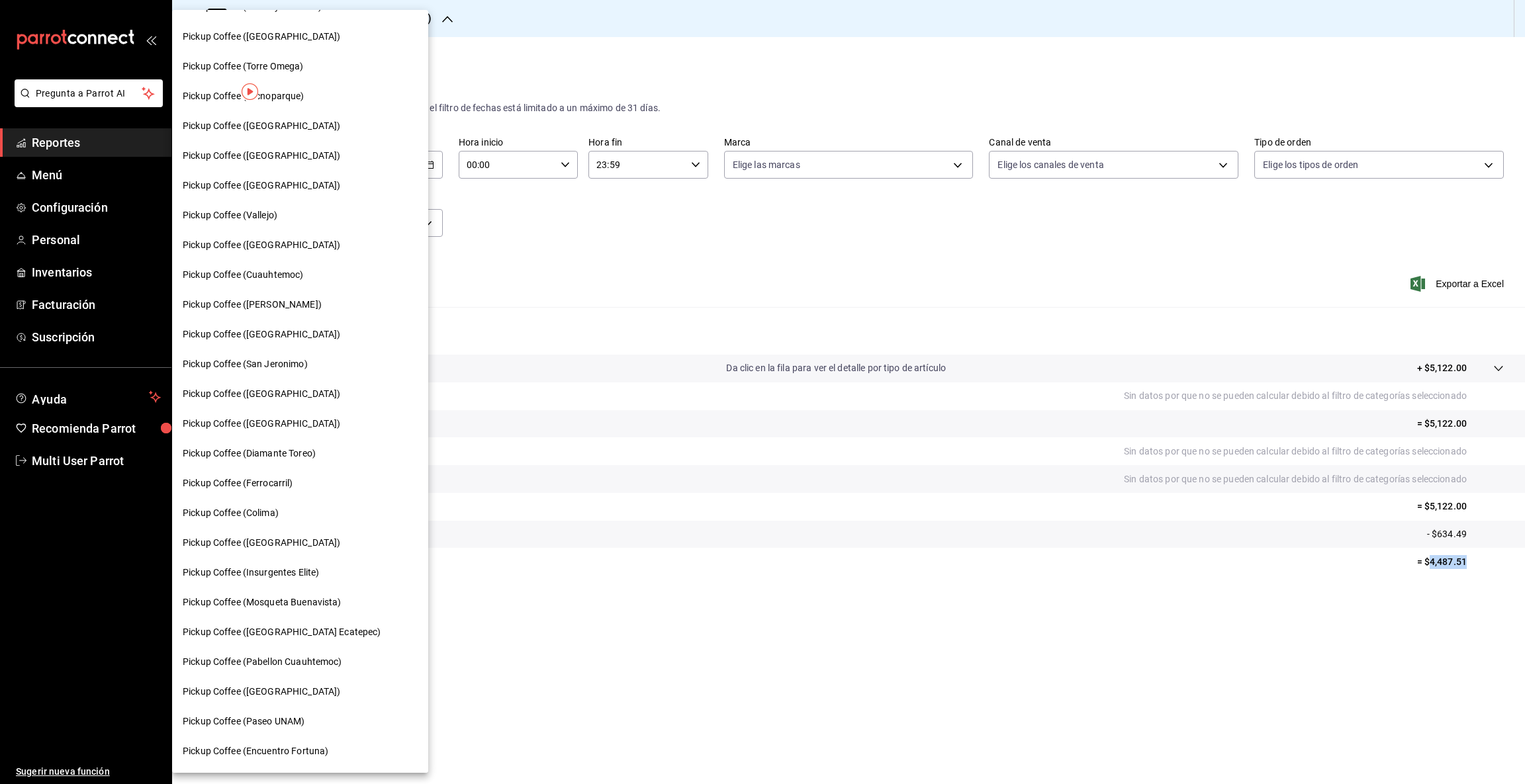
scroll to position [300, 0]
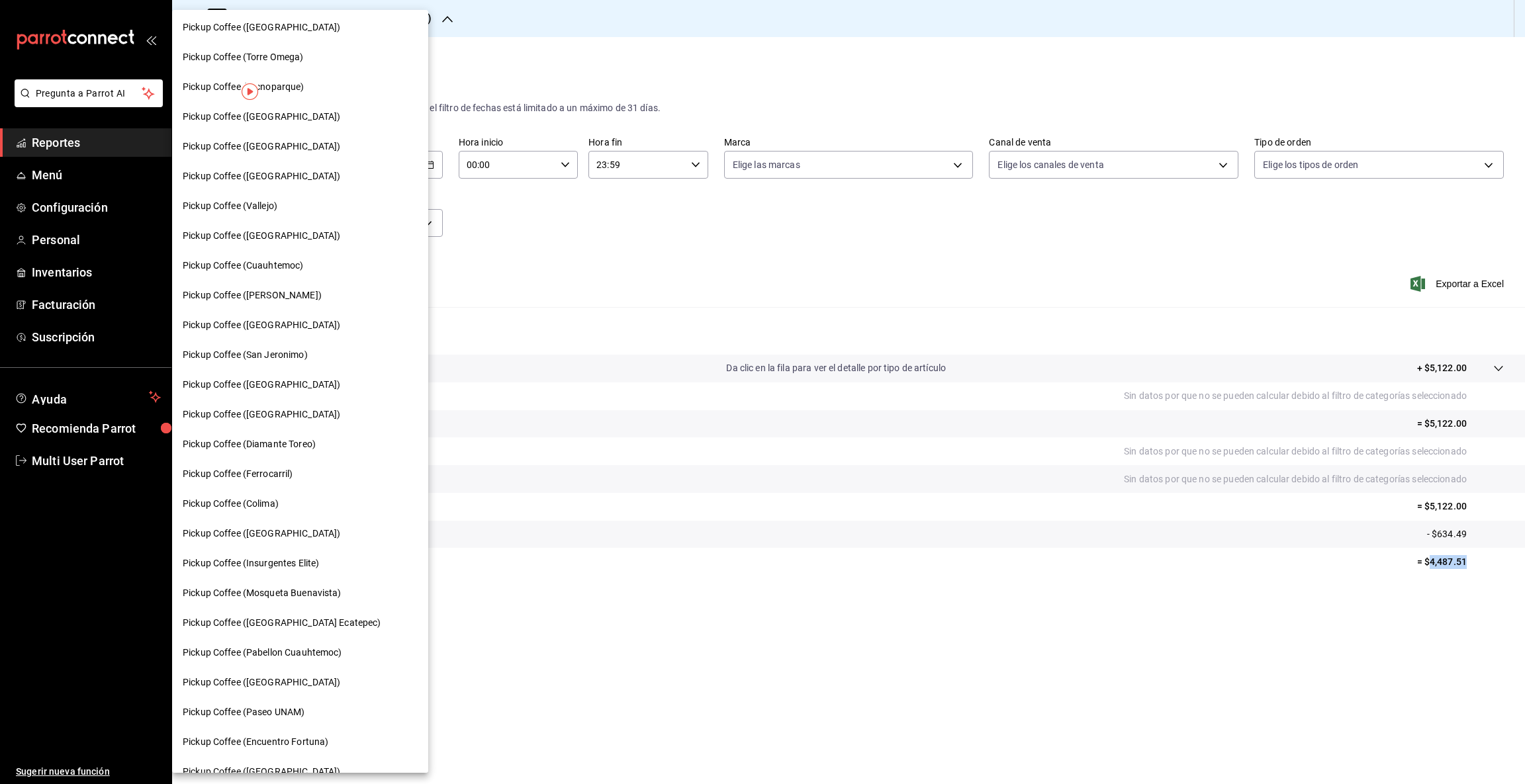
click at [282, 567] on span "Pickup Coffee (Insurgentes Elite)" at bounding box center [251, 563] width 136 height 14
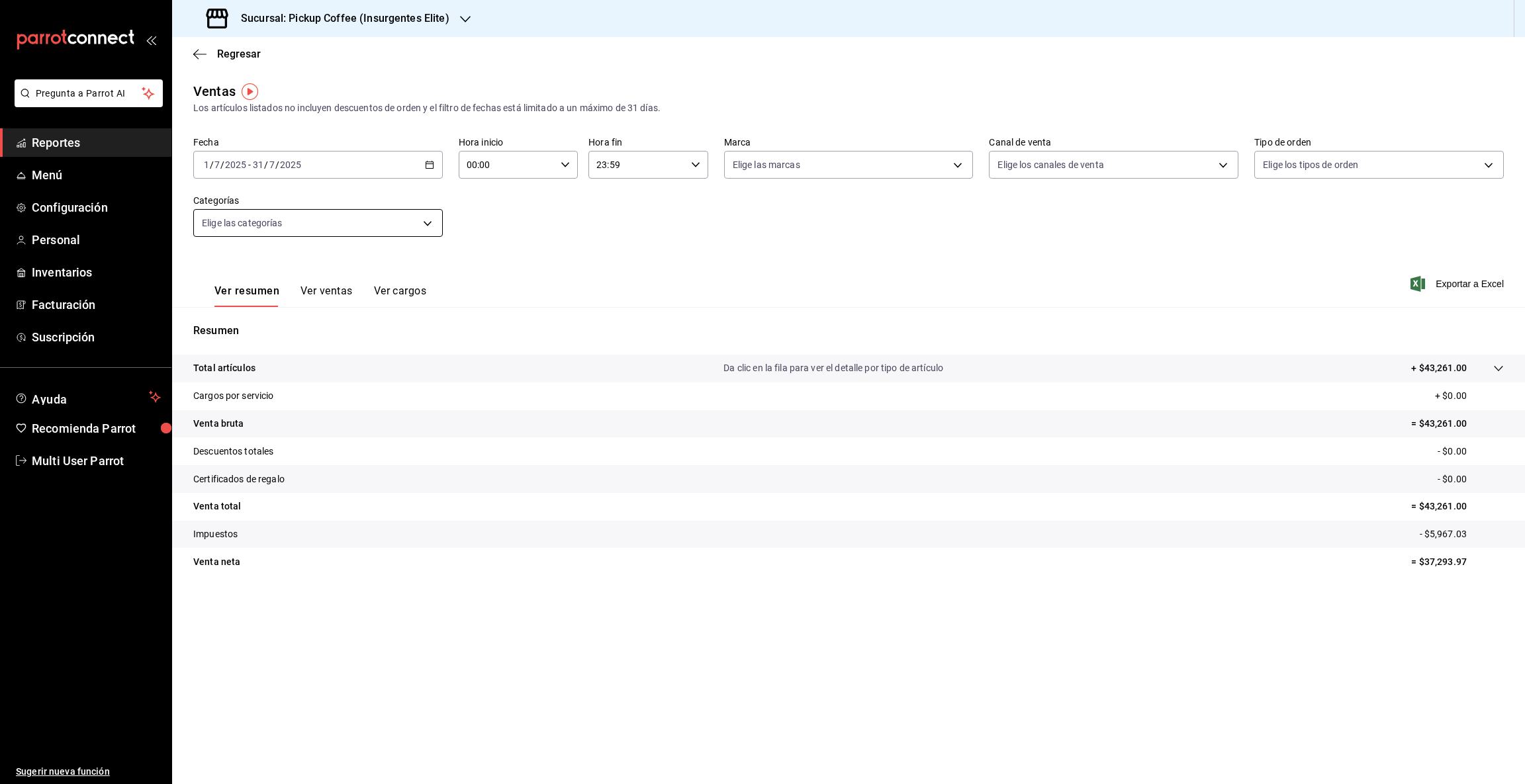
click at [423, 223] on body "Pregunta a Parrot AI Reportes Menú Configuración Personal Inventarios Facturaci…" at bounding box center [762, 392] width 1525 height 784
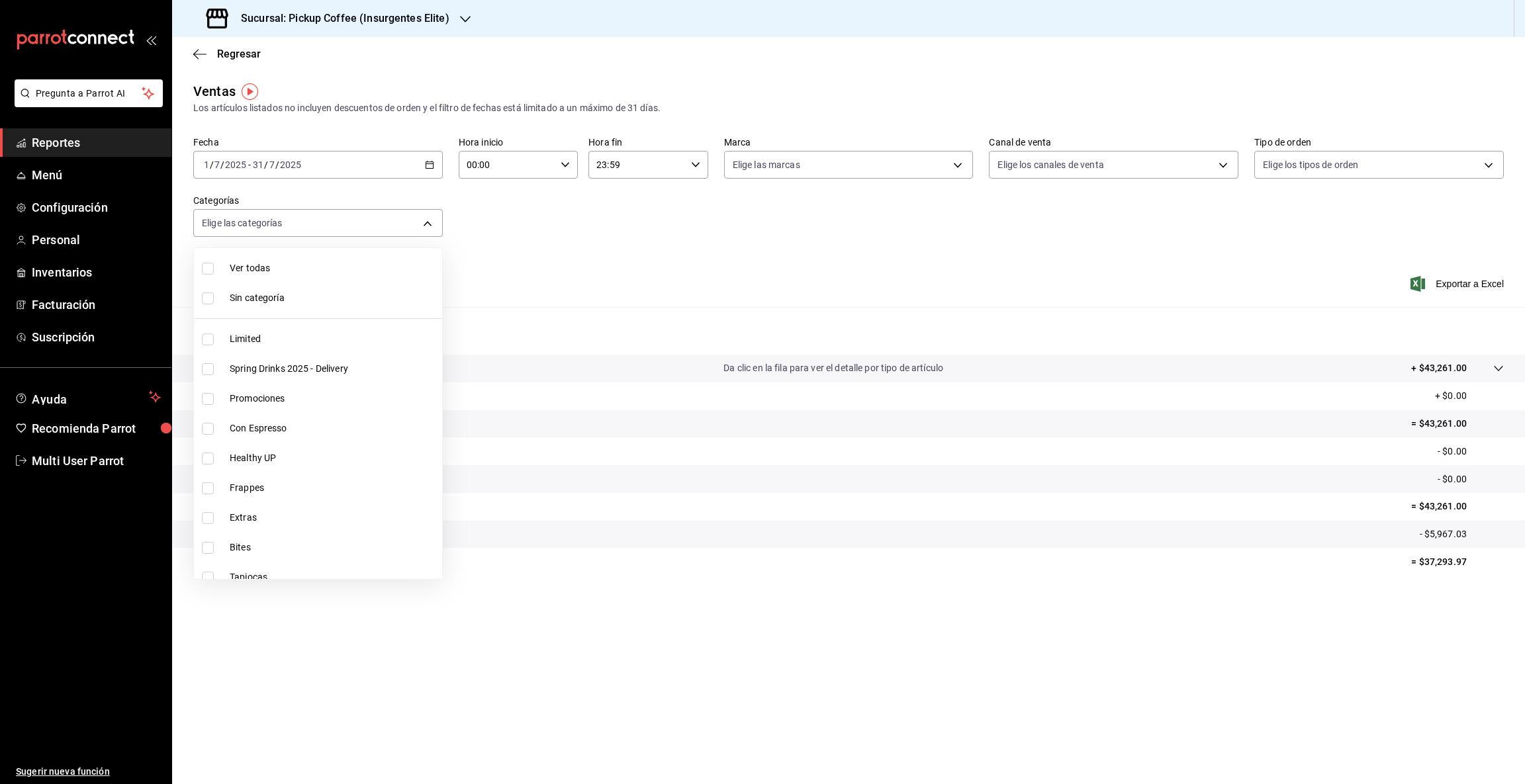
click at [251, 541] on span "Bites" at bounding box center [333, 547] width 207 height 14
type input "2bcce2ca-a33a-4466-8694-d4744dccc384"
checkbox input "true"
click at [906, 631] on div at bounding box center [762, 392] width 1525 height 784
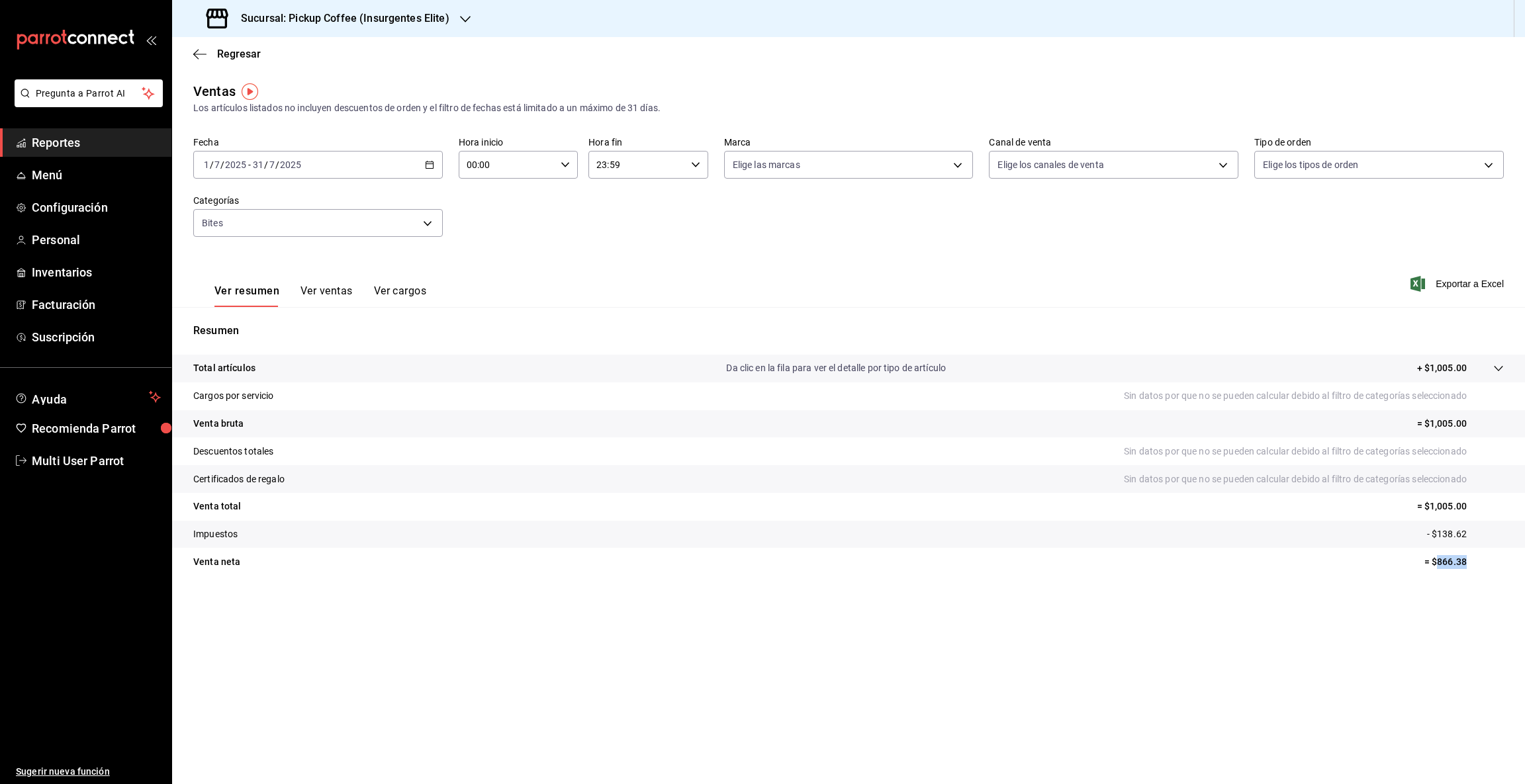
drag, startPoint x: 1437, startPoint y: 557, endPoint x: 1521, endPoint y: 560, distance: 84.1
click at [1521, 560] on tr "Venta [PERSON_NAME] = $866.38" at bounding box center [848, 561] width 1352 height 28
click at [466, 17] on icon "button" at bounding box center [465, 19] width 11 height 6
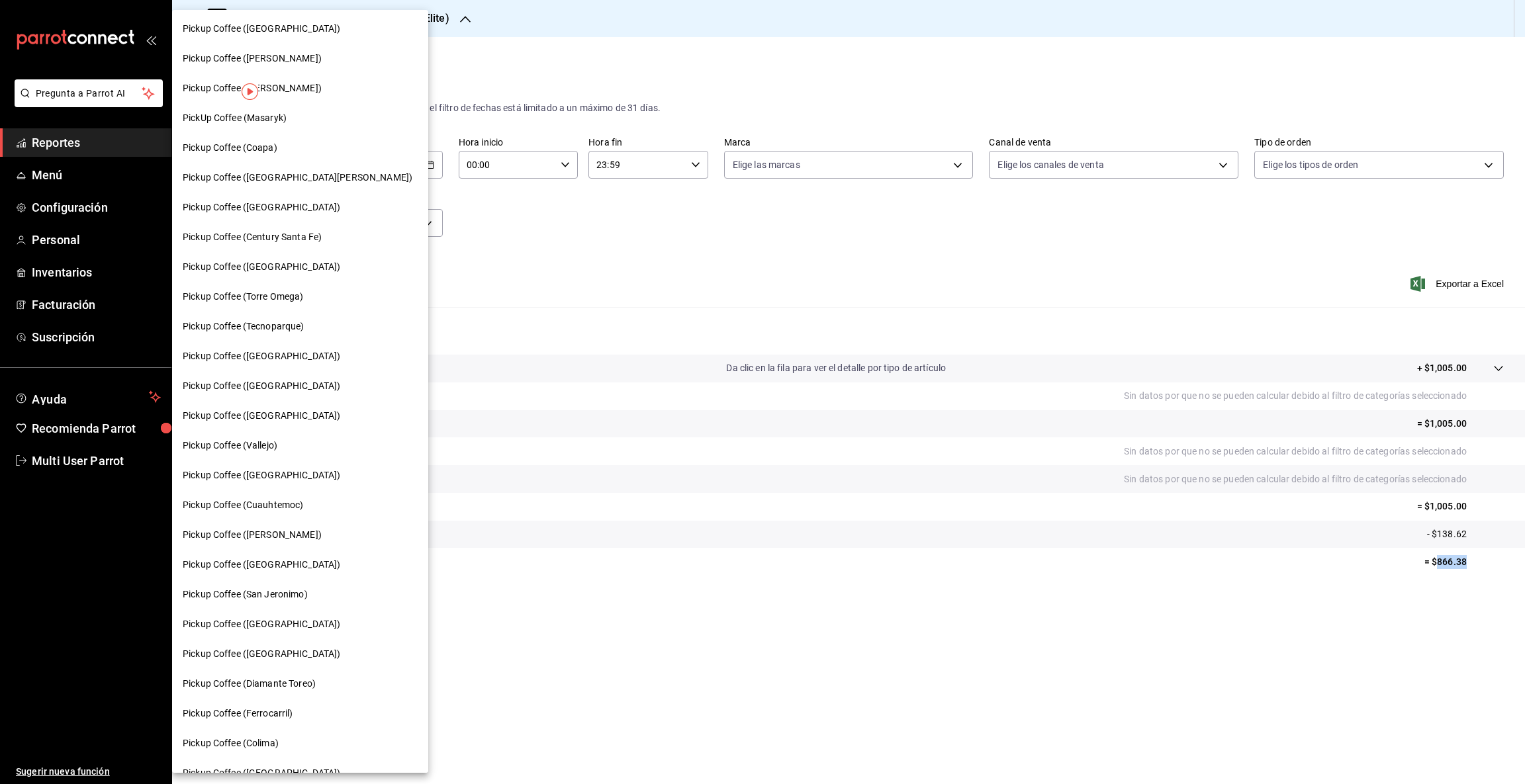
scroll to position [100, 0]
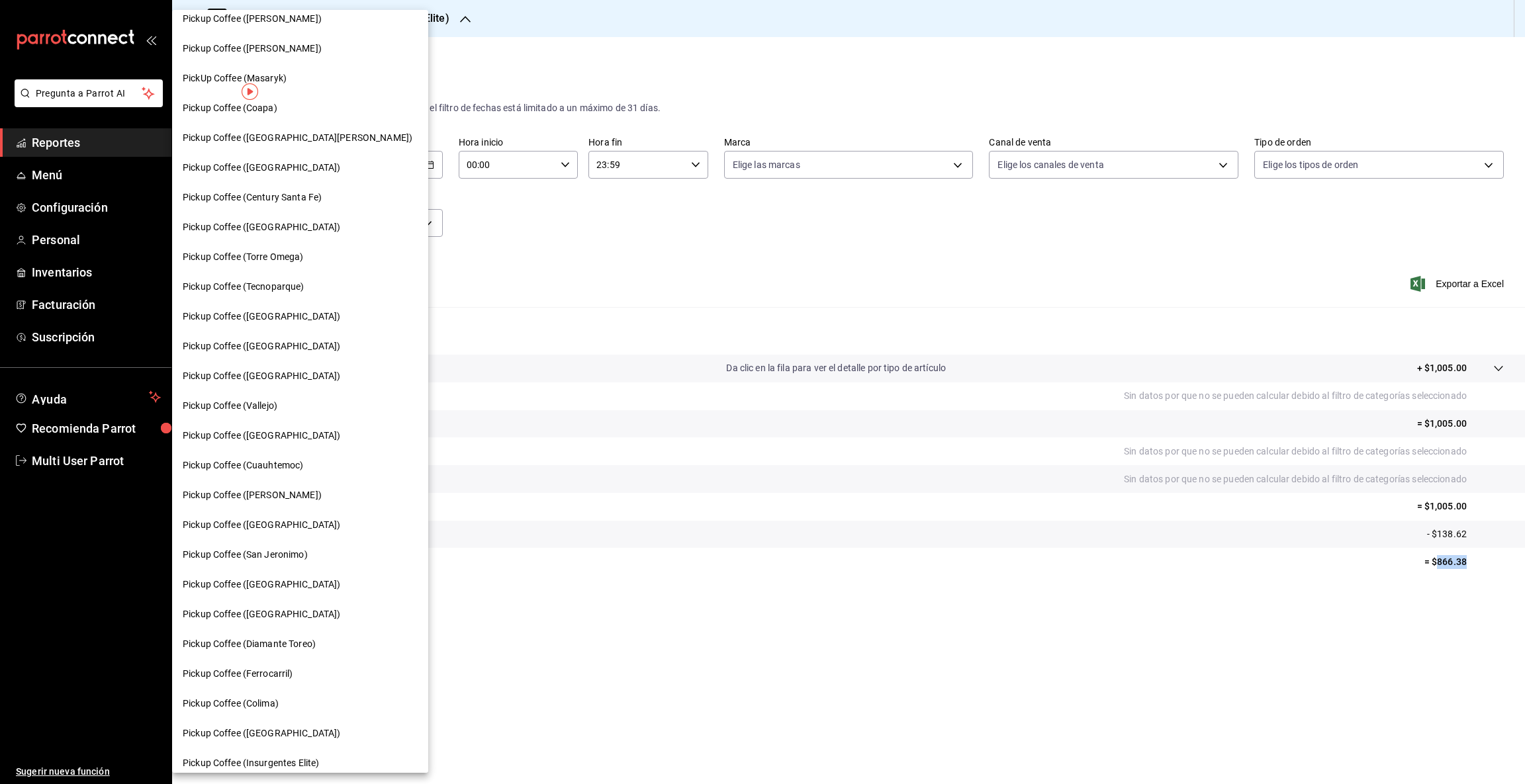
click at [274, 321] on span "Pickup Coffee ([GEOGRAPHIC_DATA])" at bounding box center [261, 316] width 158 height 14
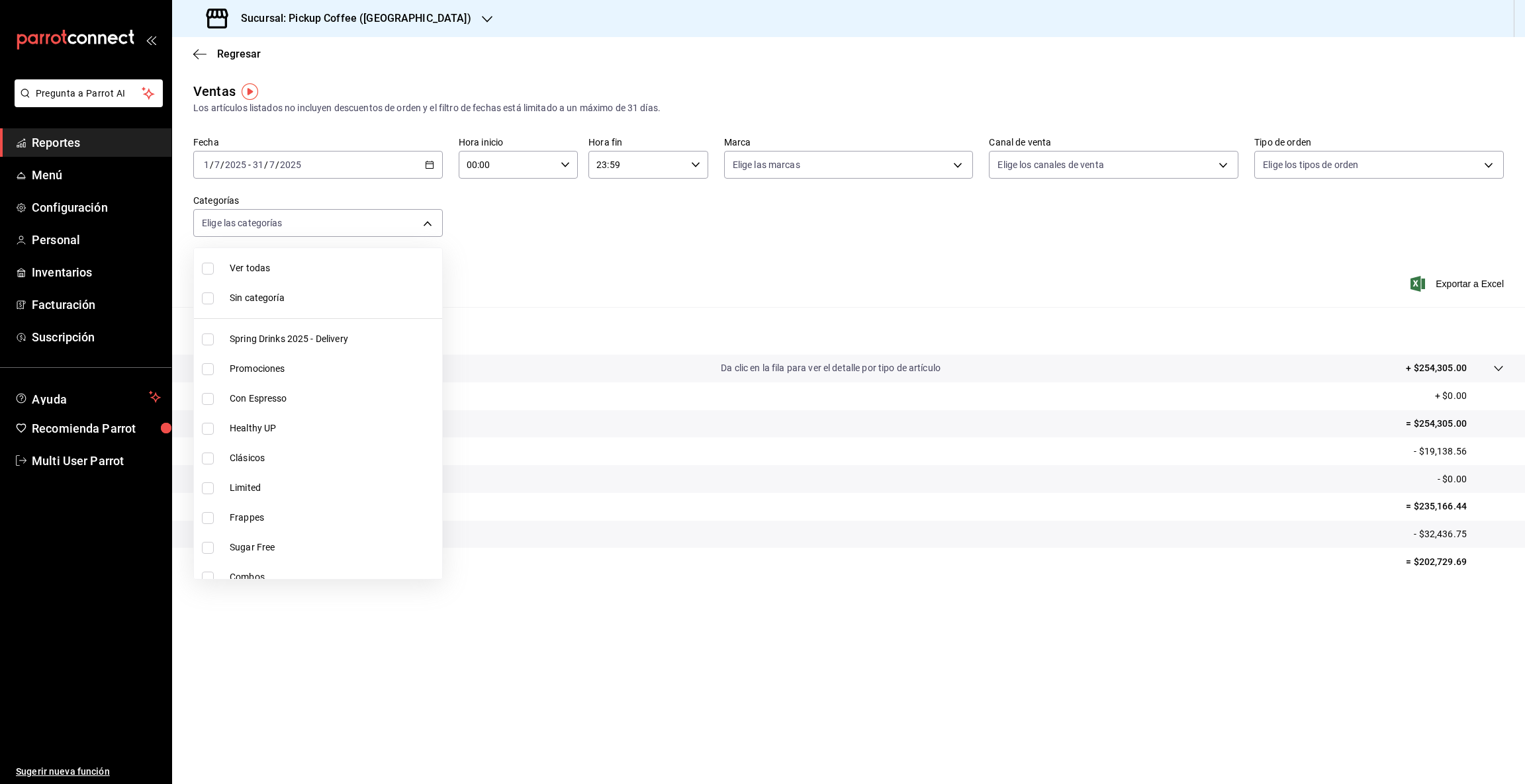
click at [423, 223] on body "Pregunta a Parrot AI Reportes Menú Configuración Personal Inventarios Facturaci…" at bounding box center [762, 392] width 1525 height 784
click at [274, 437] on span "Bites" at bounding box center [333, 435] width 207 height 14
type input "763ce5ae-f614-455c-a70b-bb028d56003f"
checkbox input "true"
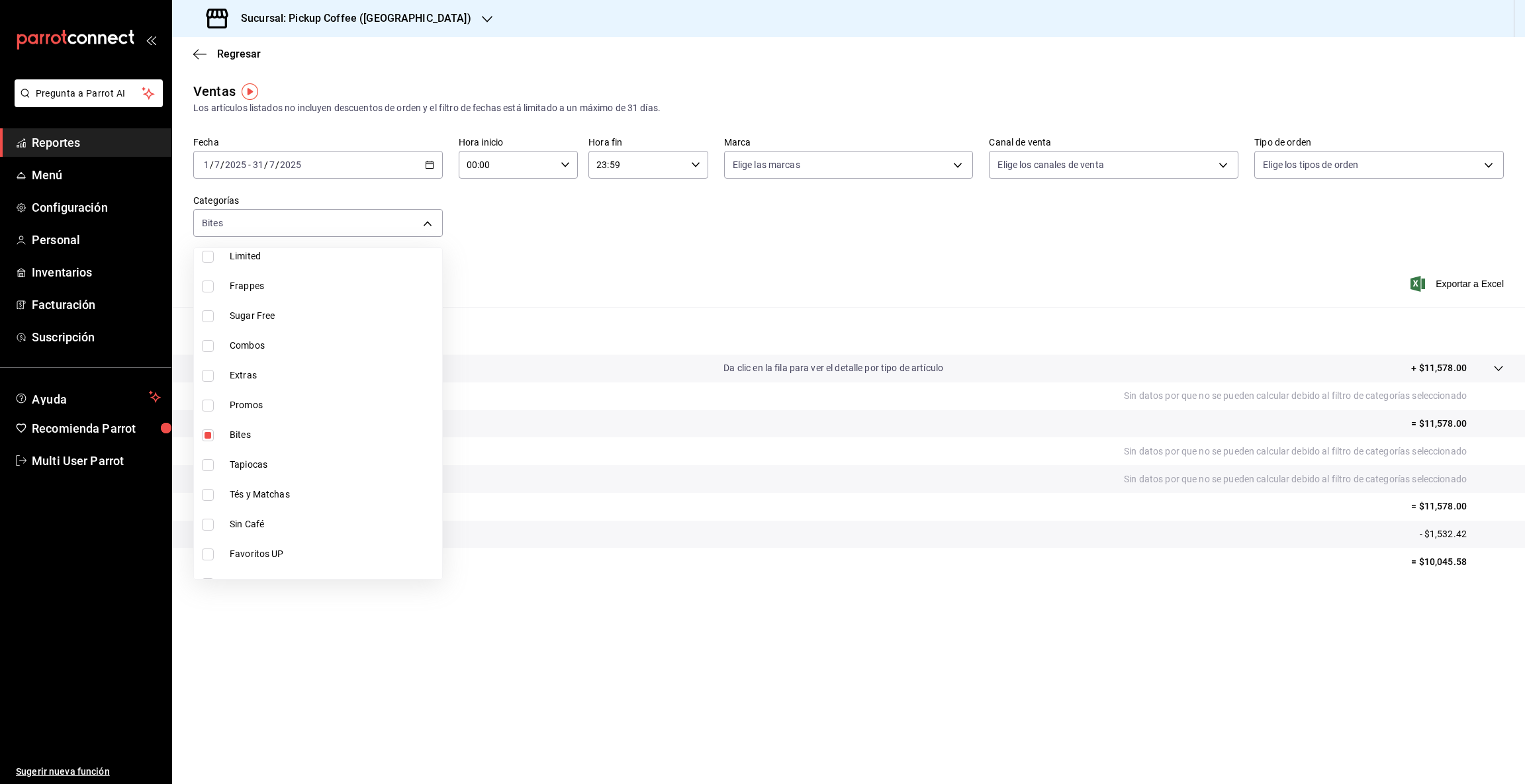
click at [1426, 559] on div at bounding box center [762, 392] width 1525 height 784
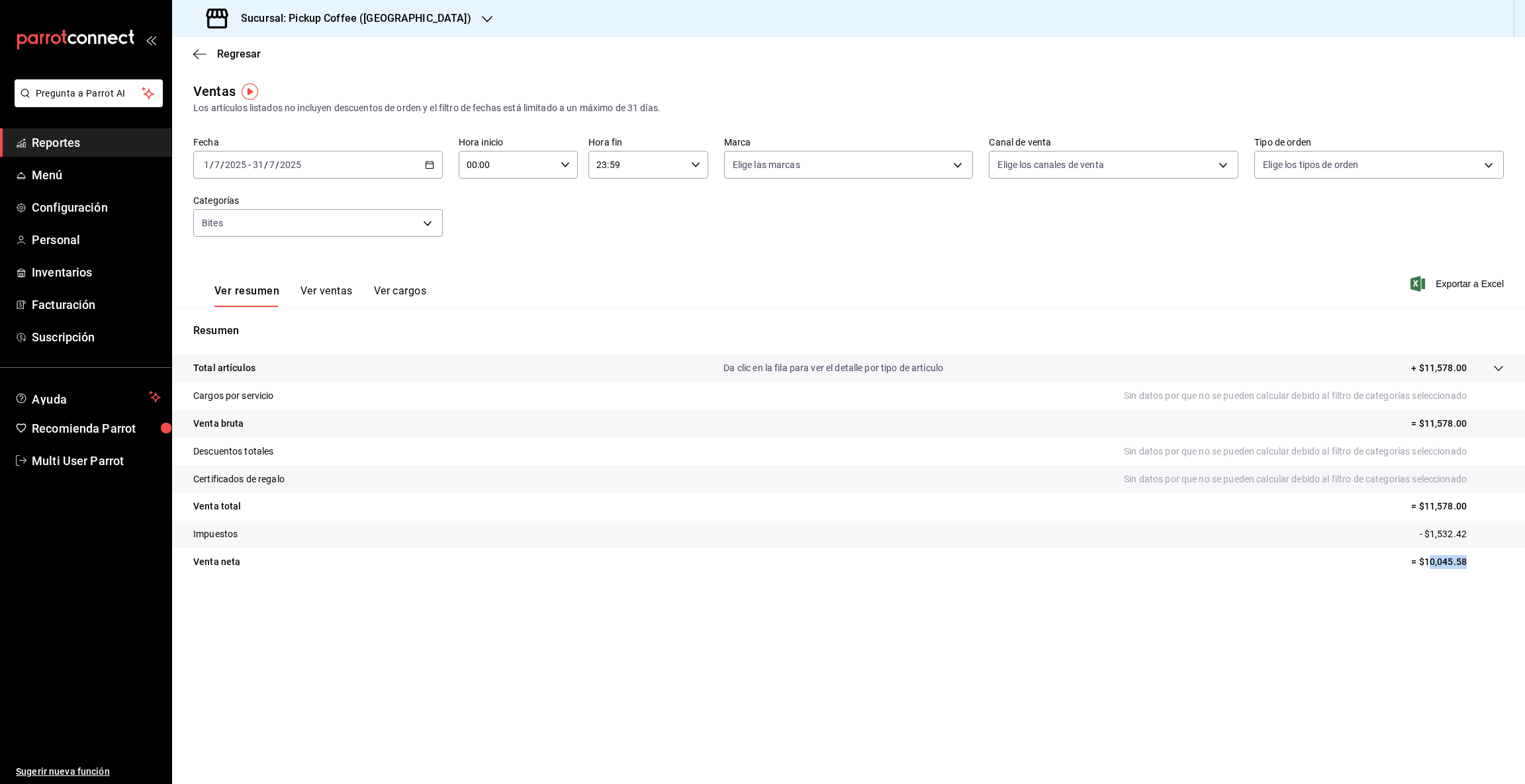
drag, startPoint x: 1427, startPoint y: 556, endPoint x: 1484, endPoint y: 552, distance: 57.1
click at [1484, 552] on tr "Venta [PERSON_NAME] = $10,045.58" at bounding box center [848, 561] width 1352 height 28
drag, startPoint x: 1426, startPoint y: 559, endPoint x: 1524, endPoint y: 552, distance: 98.2
click at [1524, 552] on tr "Venta [PERSON_NAME] = $10,045.58" at bounding box center [848, 561] width 1352 height 28
click at [482, 19] on icon "button" at bounding box center [487, 19] width 11 height 11
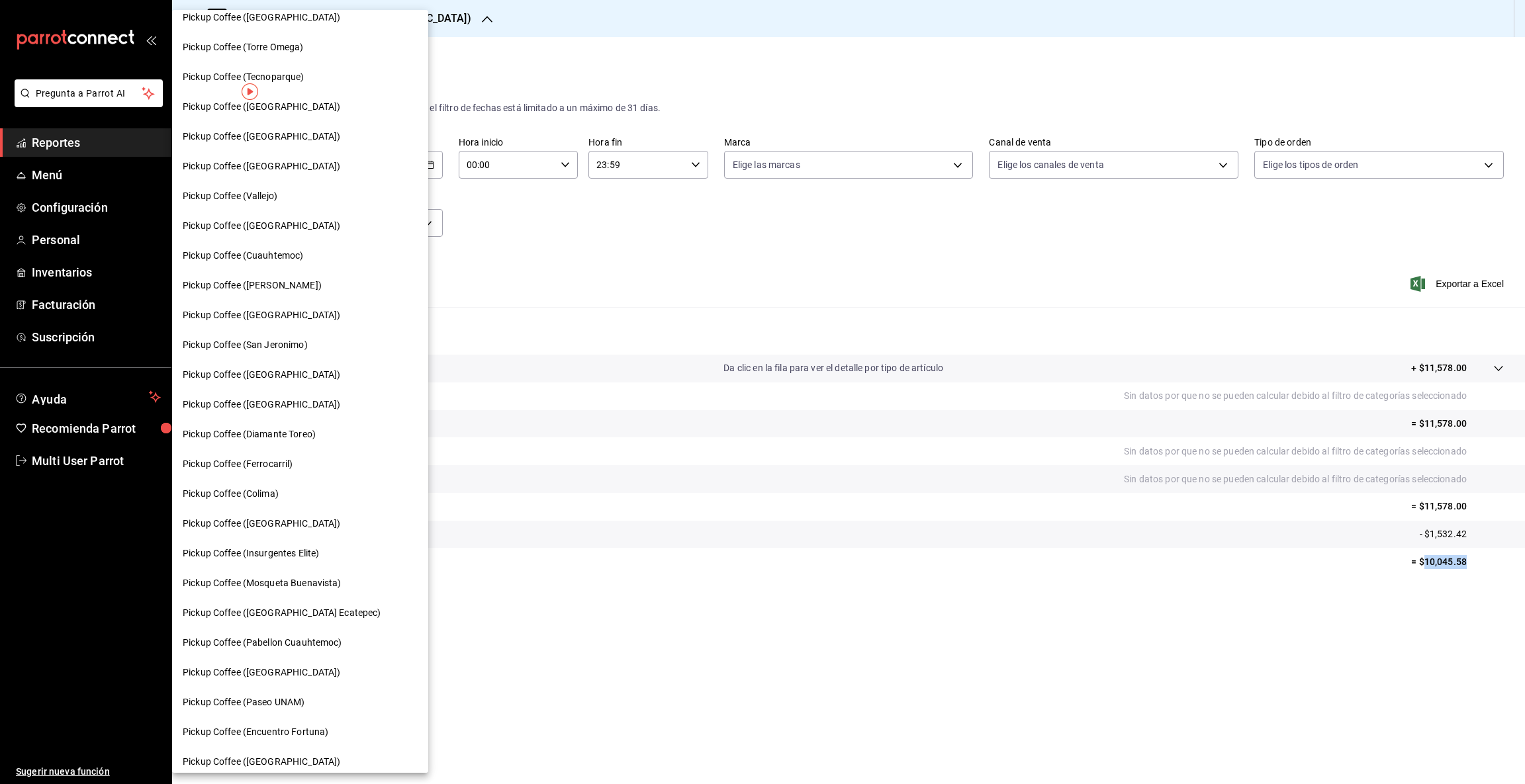
scroll to position [316, 0]
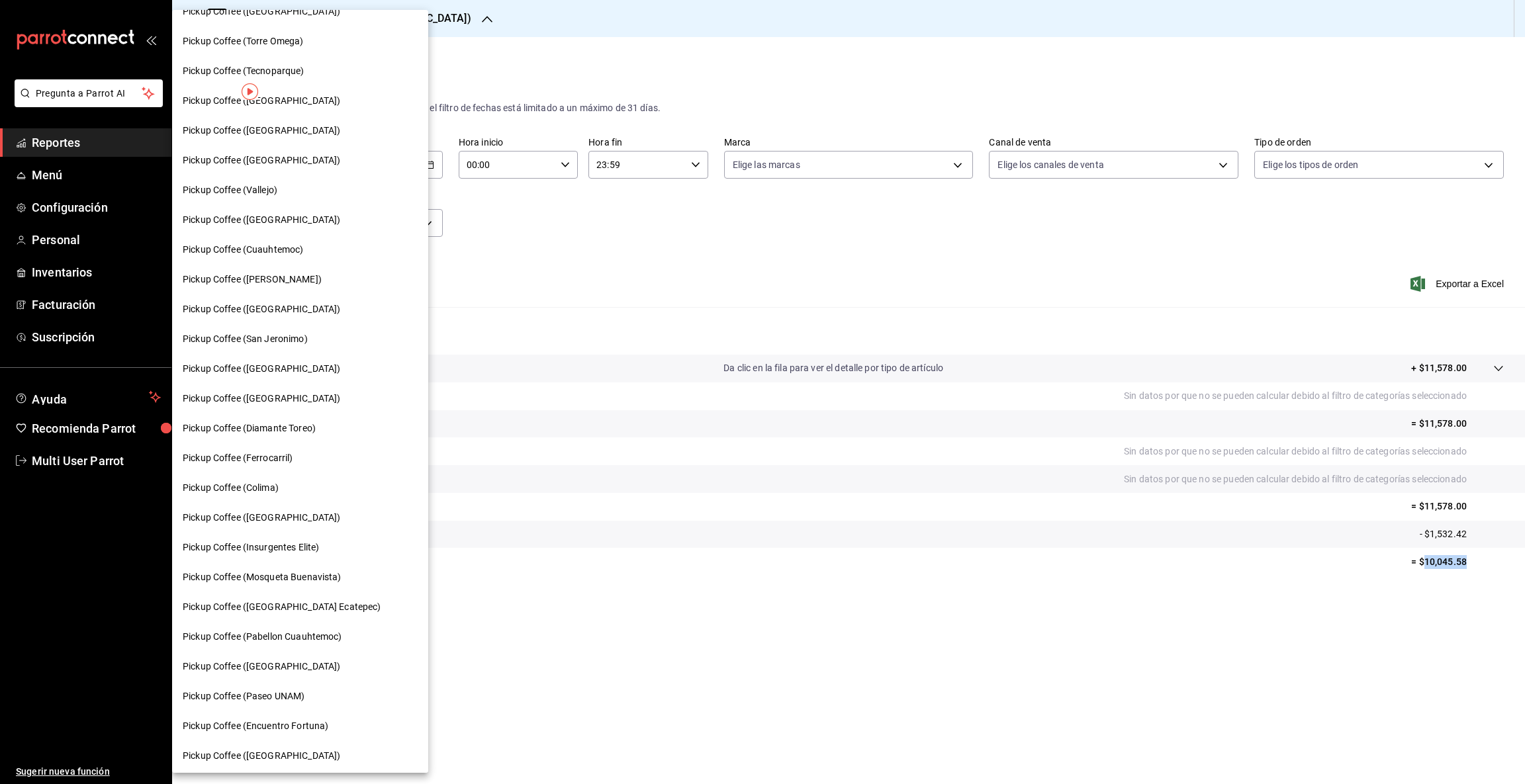
click at [324, 606] on span "Pickup Coffee ([GEOGRAPHIC_DATA] Ecatepec)" at bounding box center [282, 606] width 198 height 14
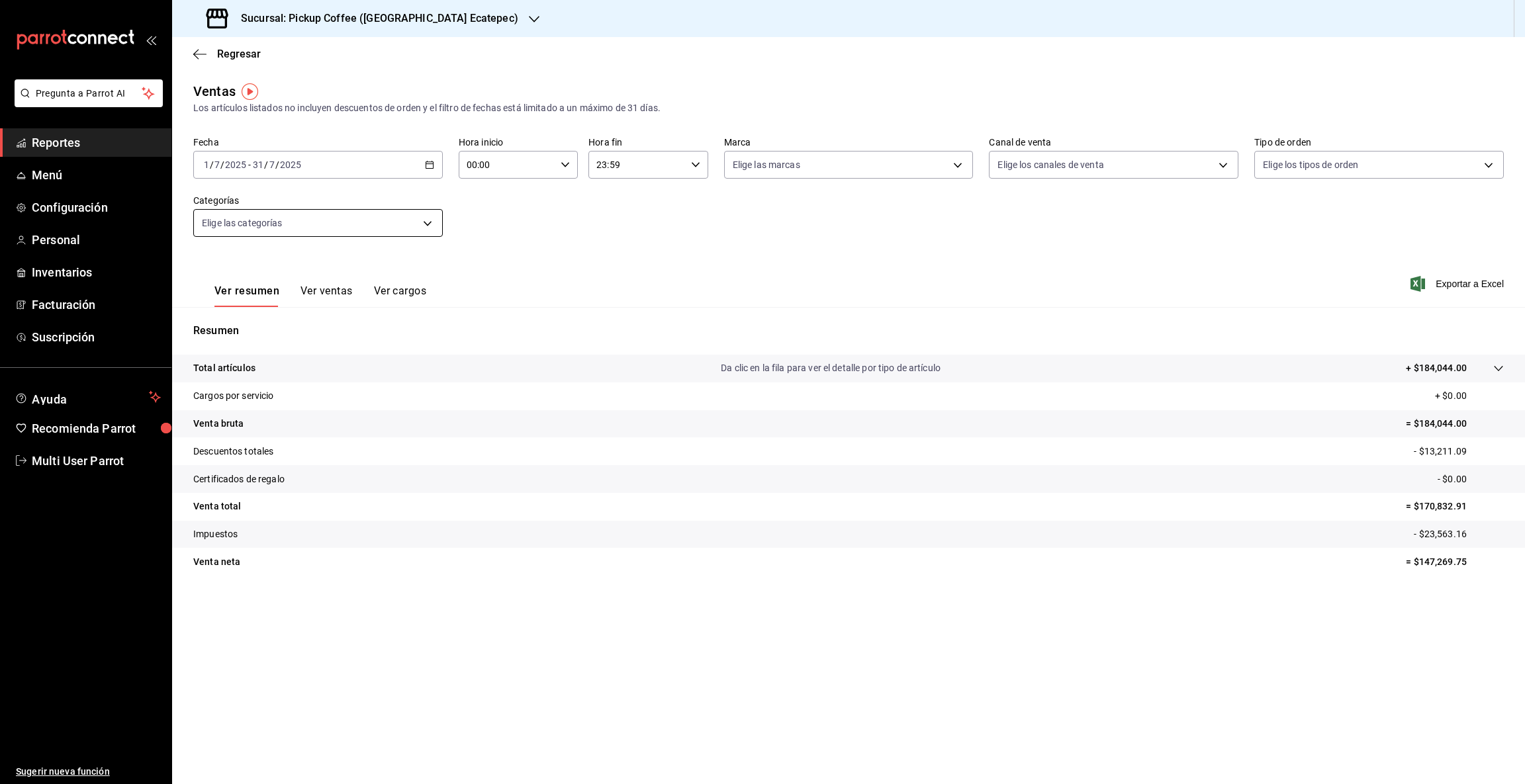
click at [423, 218] on body "Pregunta a Parrot AI Reportes Menú Configuración Personal Inventarios Facturaci…" at bounding box center [762, 392] width 1525 height 784
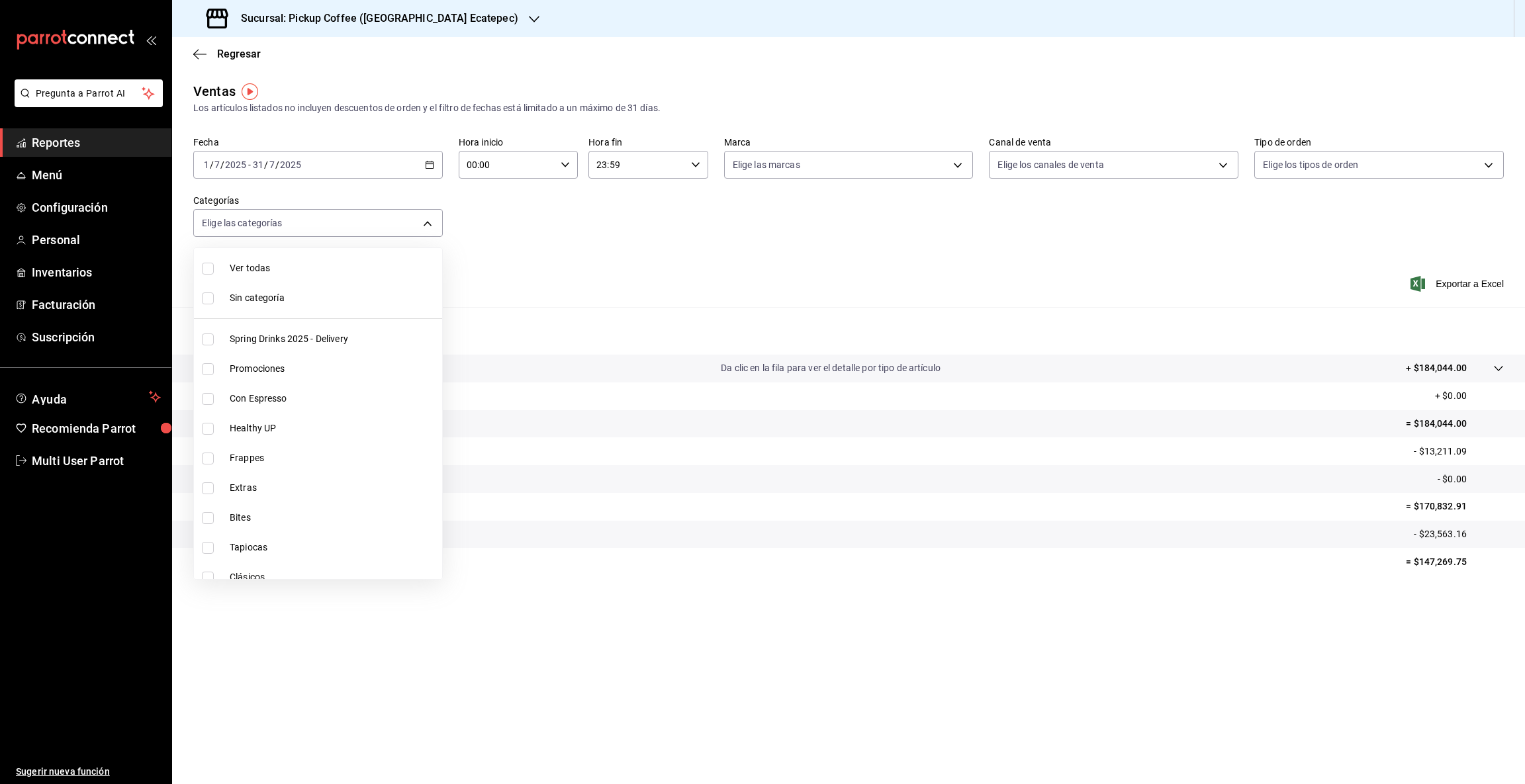
click at [267, 520] on span "Bites" at bounding box center [333, 517] width 207 height 14
type input "4353feca-6b84-45aa-9f21-a1de47b05013"
checkbox input "true"
click at [1428, 562] on div at bounding box center [762, 392] width 1525 height 784
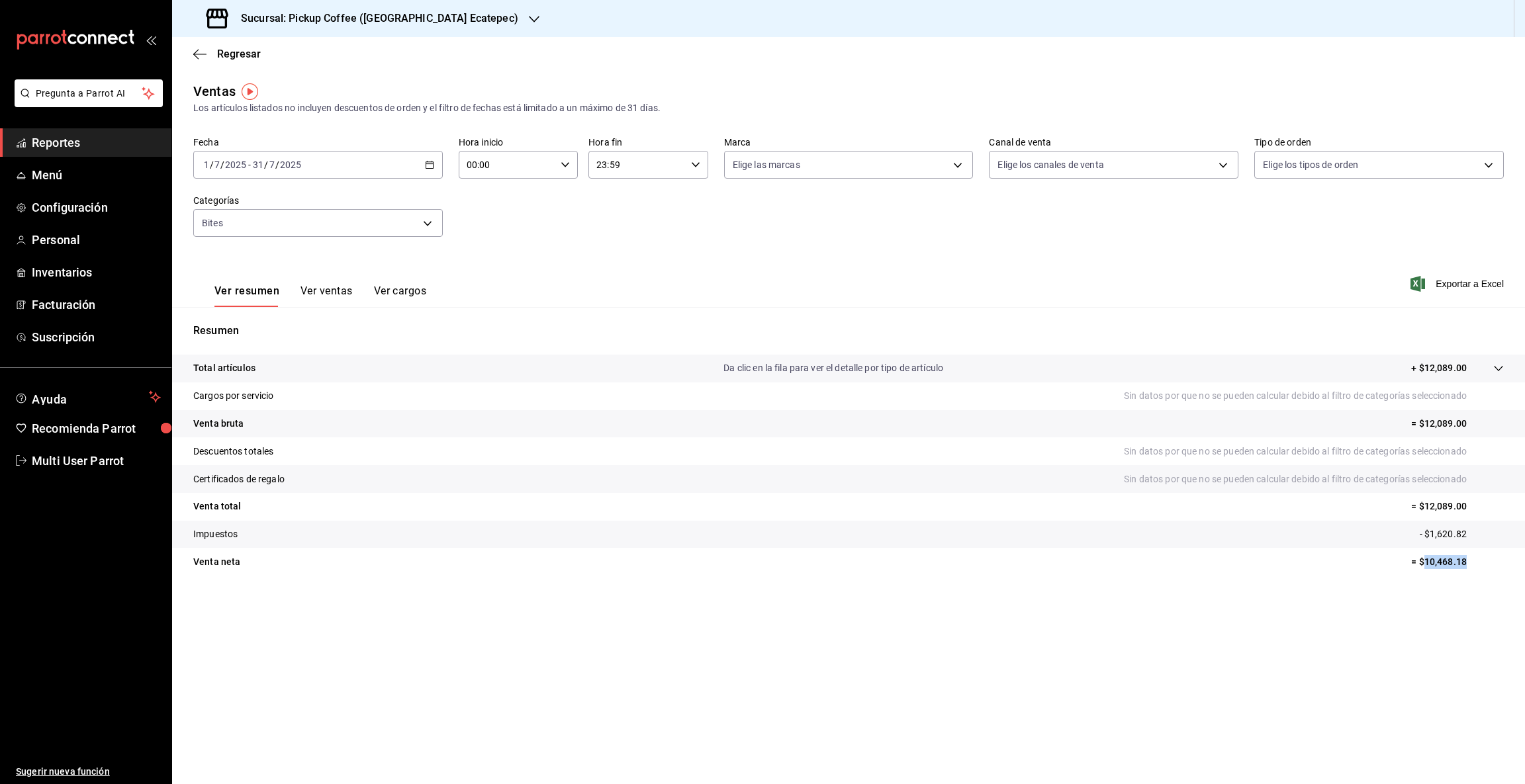
drag, startPoint x: 1426, startPoint y: 555, endPoint x: 1524, endPoint y: 559, distance: 98.1
click at [1524, 559] on tr "Venta [PERSON_NAME] = $10,468.18" at bounding box center [848, 561] width 1352 height 28
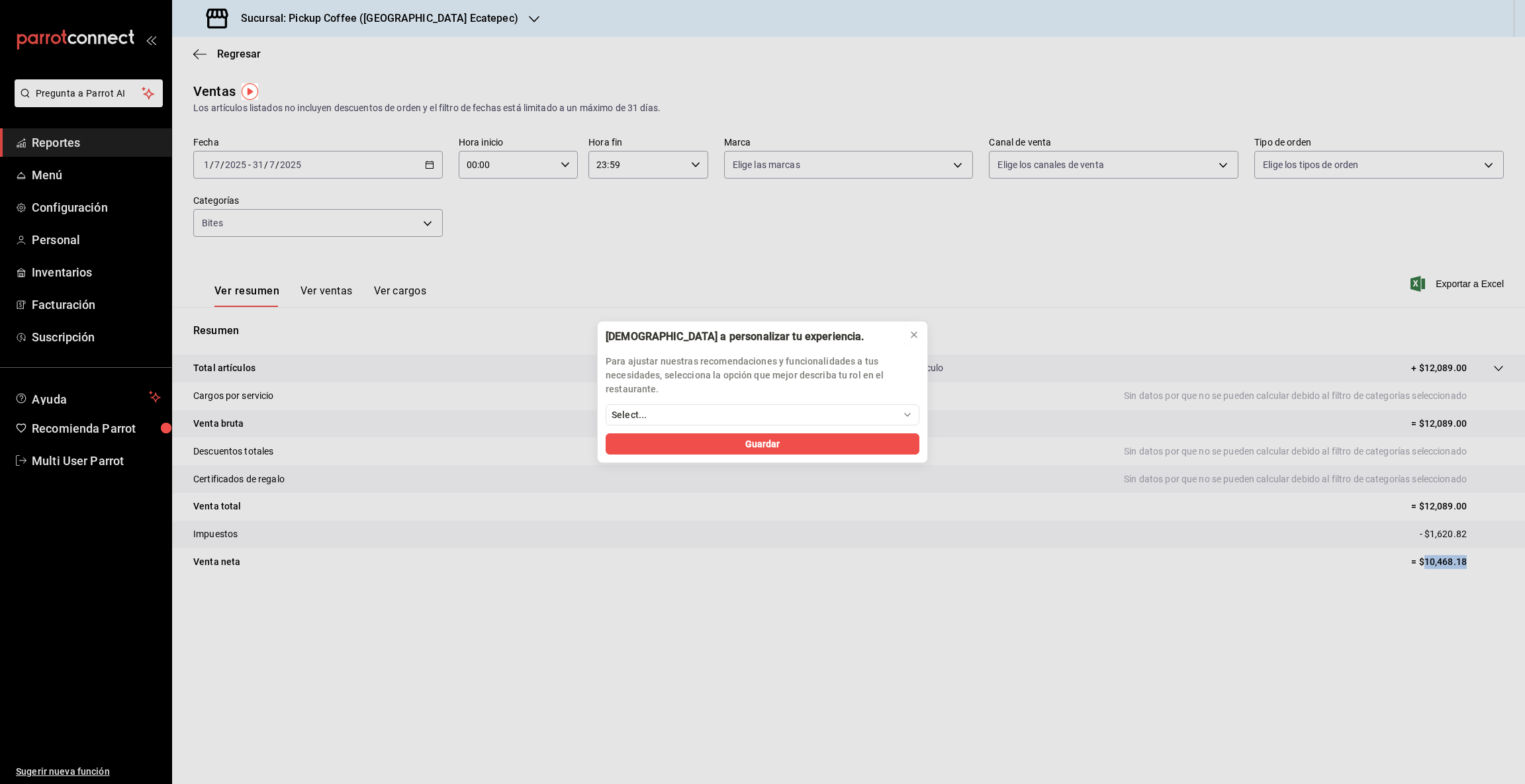
click at [914, 332] on icon at bounding box center [913, 334] width 11 height 11
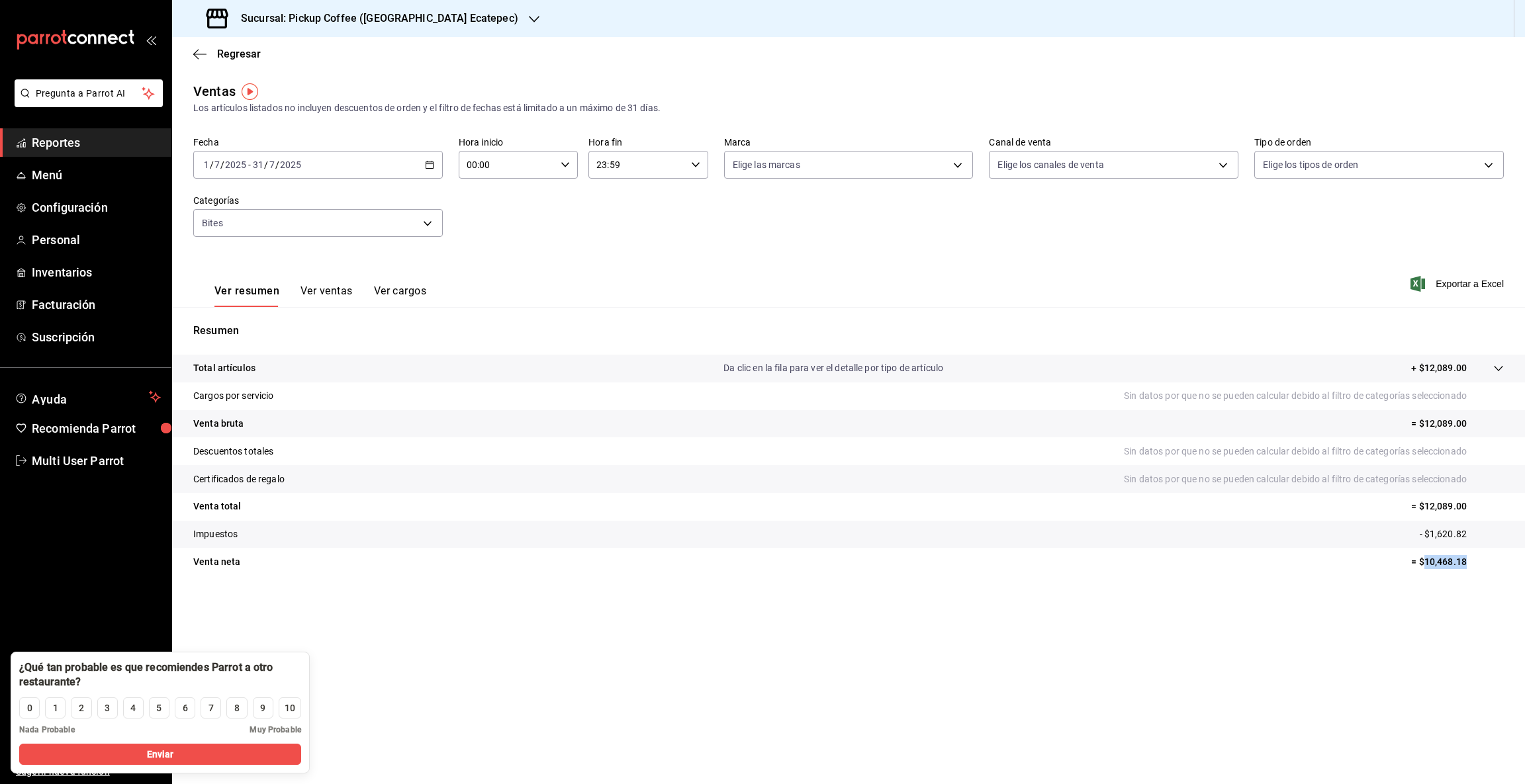
click at [529, 16] on icon "button" at bounding box center [534, 19] width 11 height 6
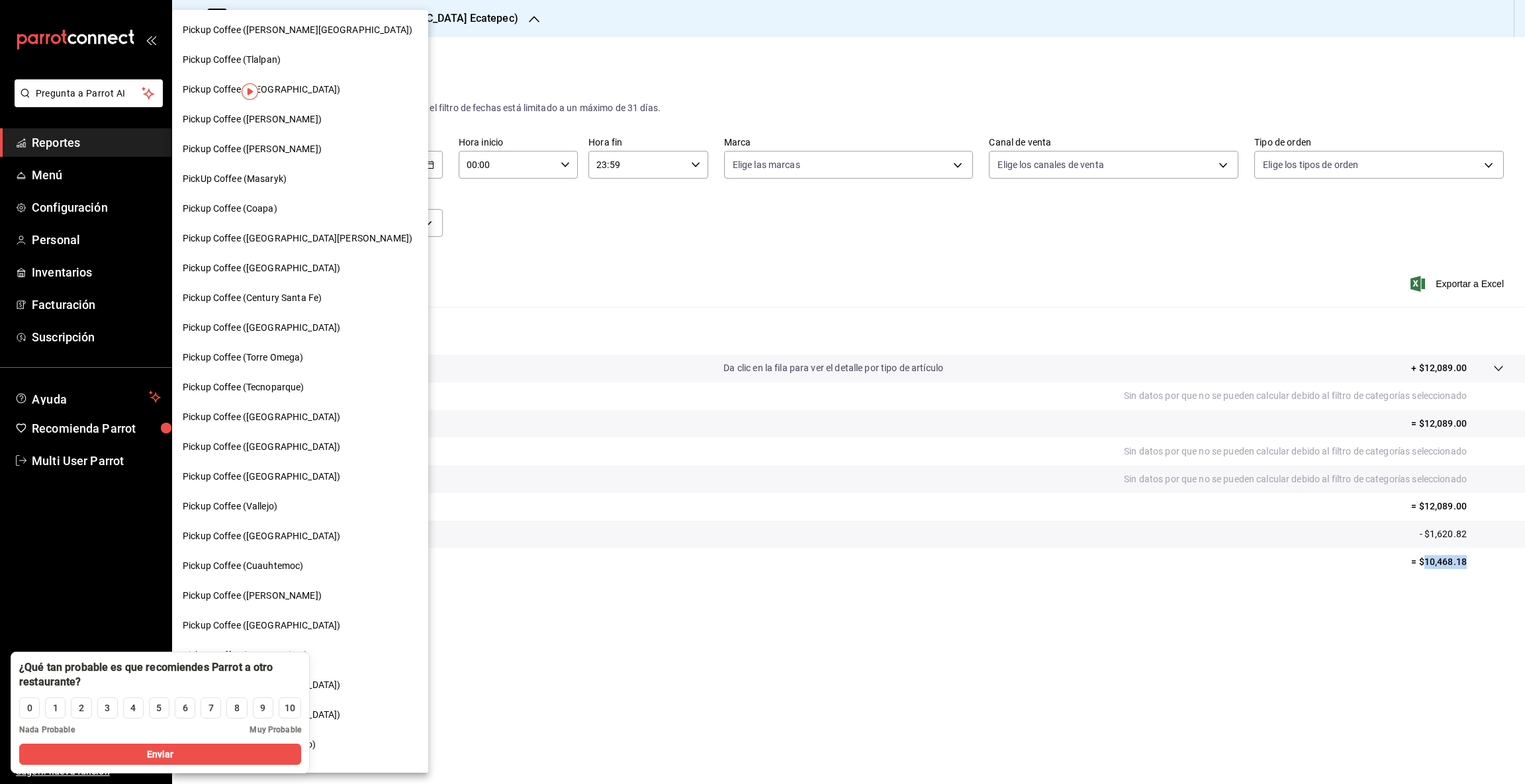
click at [269, 183] on span "PickUp Coffee (Masaryk)" at bounding box center [234, 178] width 104 height 14
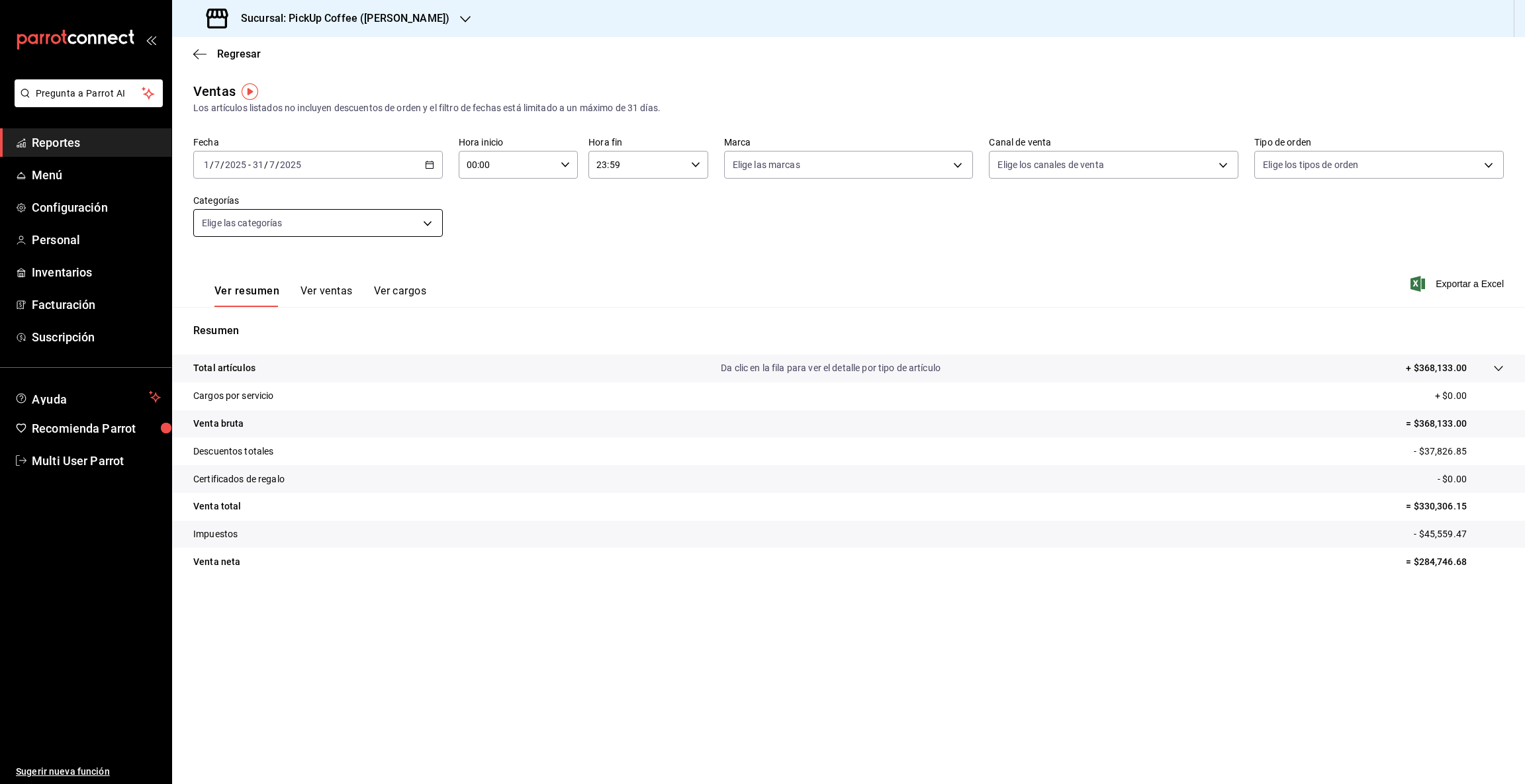
click at [423, 223] on body "Pregunta a Parrot AI Reportes Menú Configuración Personal Inventarios Facturaci…" at bounding box center [762, 392] width 1525 height 784
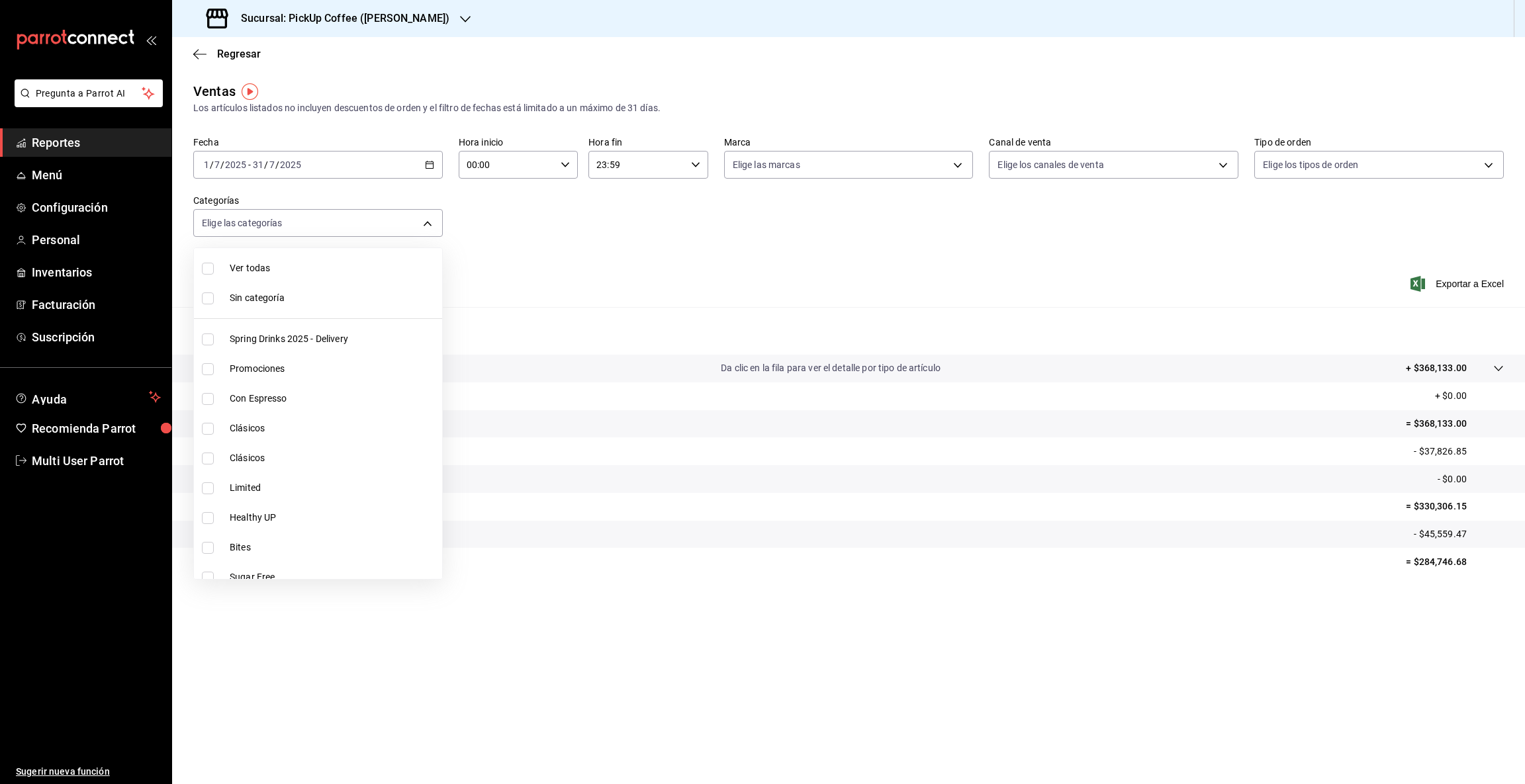
click at [287, 481] on span "Limited" at bounding box center [333, 488] width 207 height 14
type input "eda59ad3-0793-47df-afca-9d0071d36bb9"
checkbox input "true"
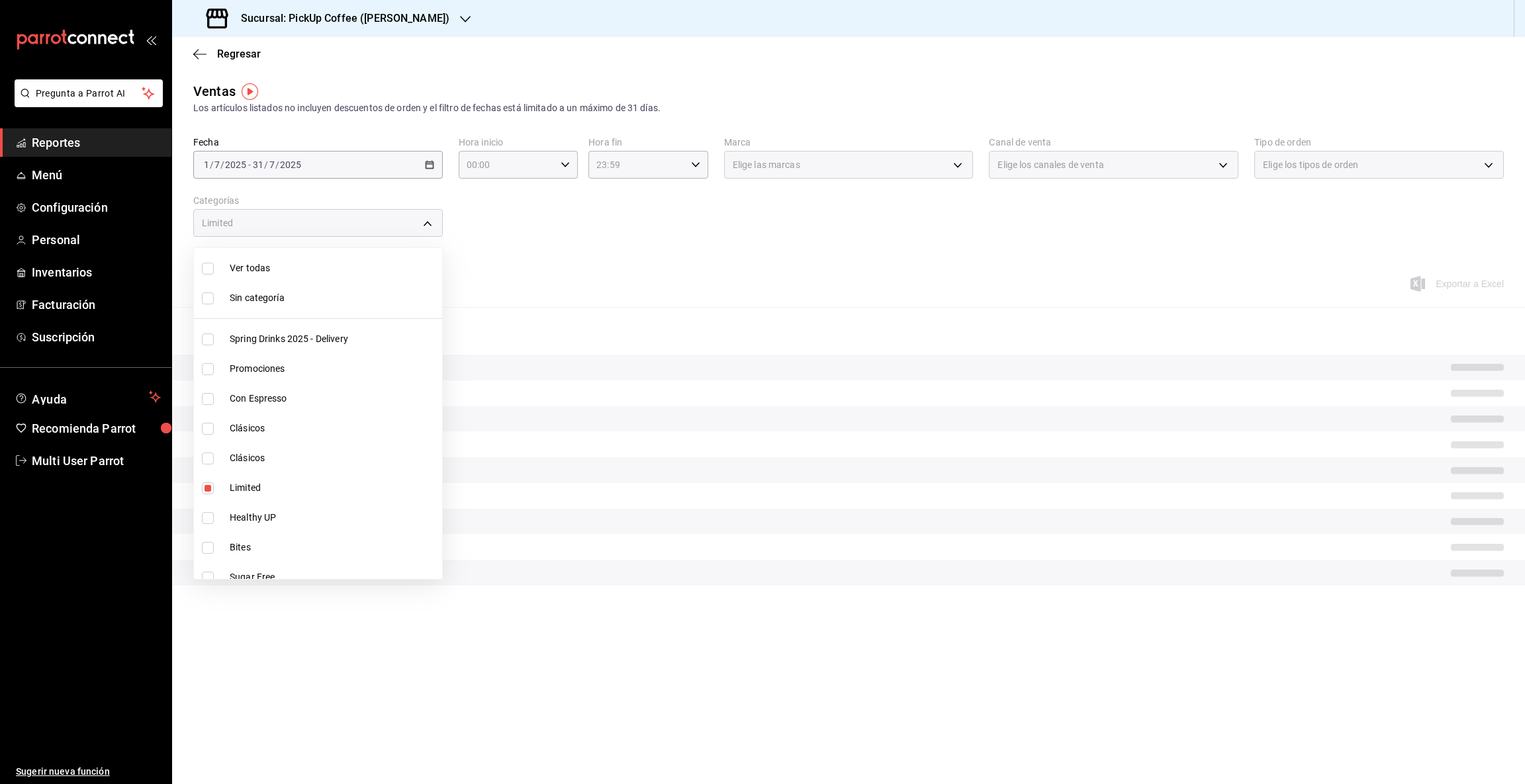
scroll to position [231, 0]
click at [238, 314] on span "Bites" at bounding box center [333, 315] width 207 height 14
type input "eda59ad3-0793-47df-afca-9d0071d36bb9,7e4f684b-dc40-47d9-af2e-1f55e6c0ac03"
checkbox input "true"
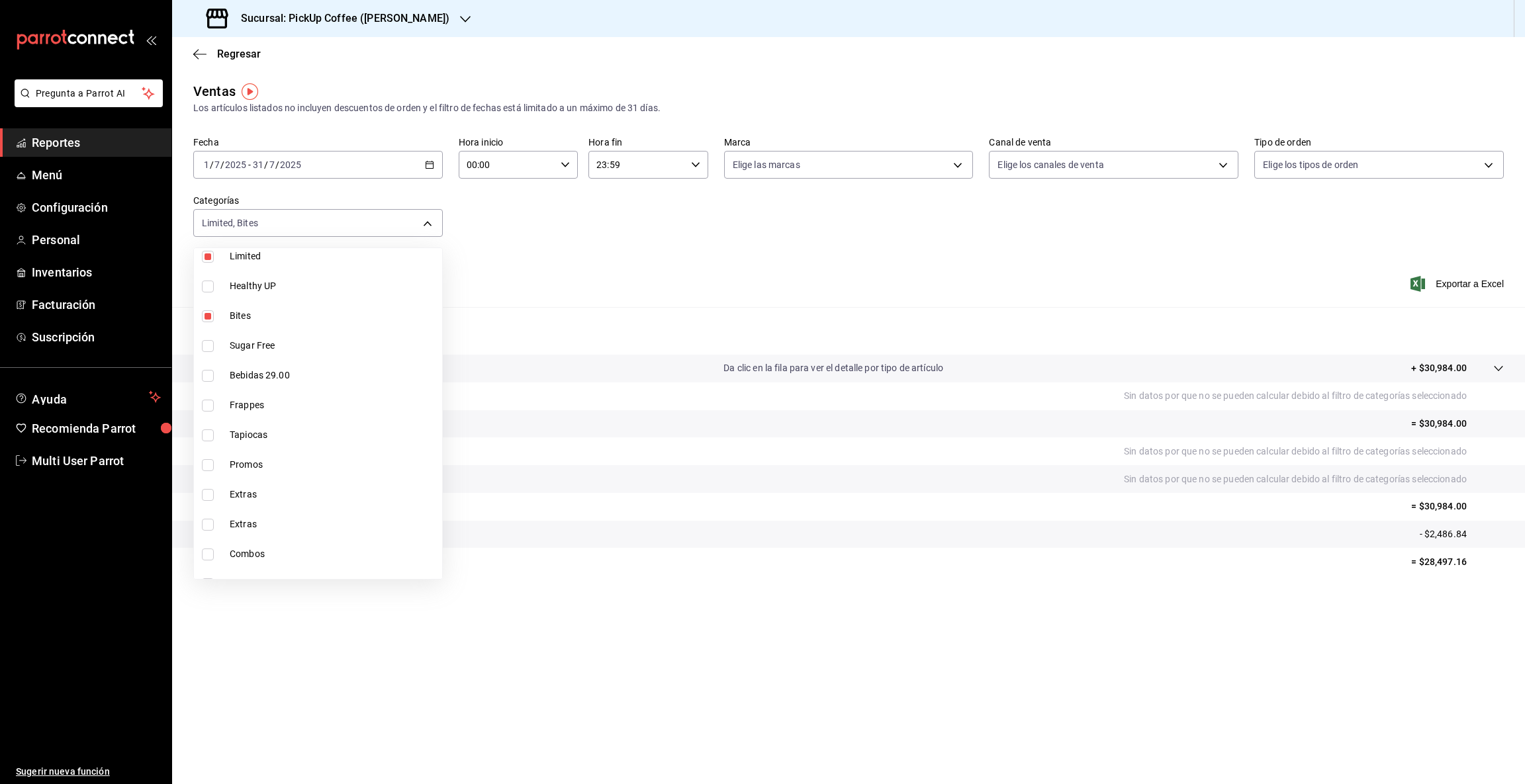
click at [1424, 560] on div at bounding box center [762, 392] width 1525 height 784
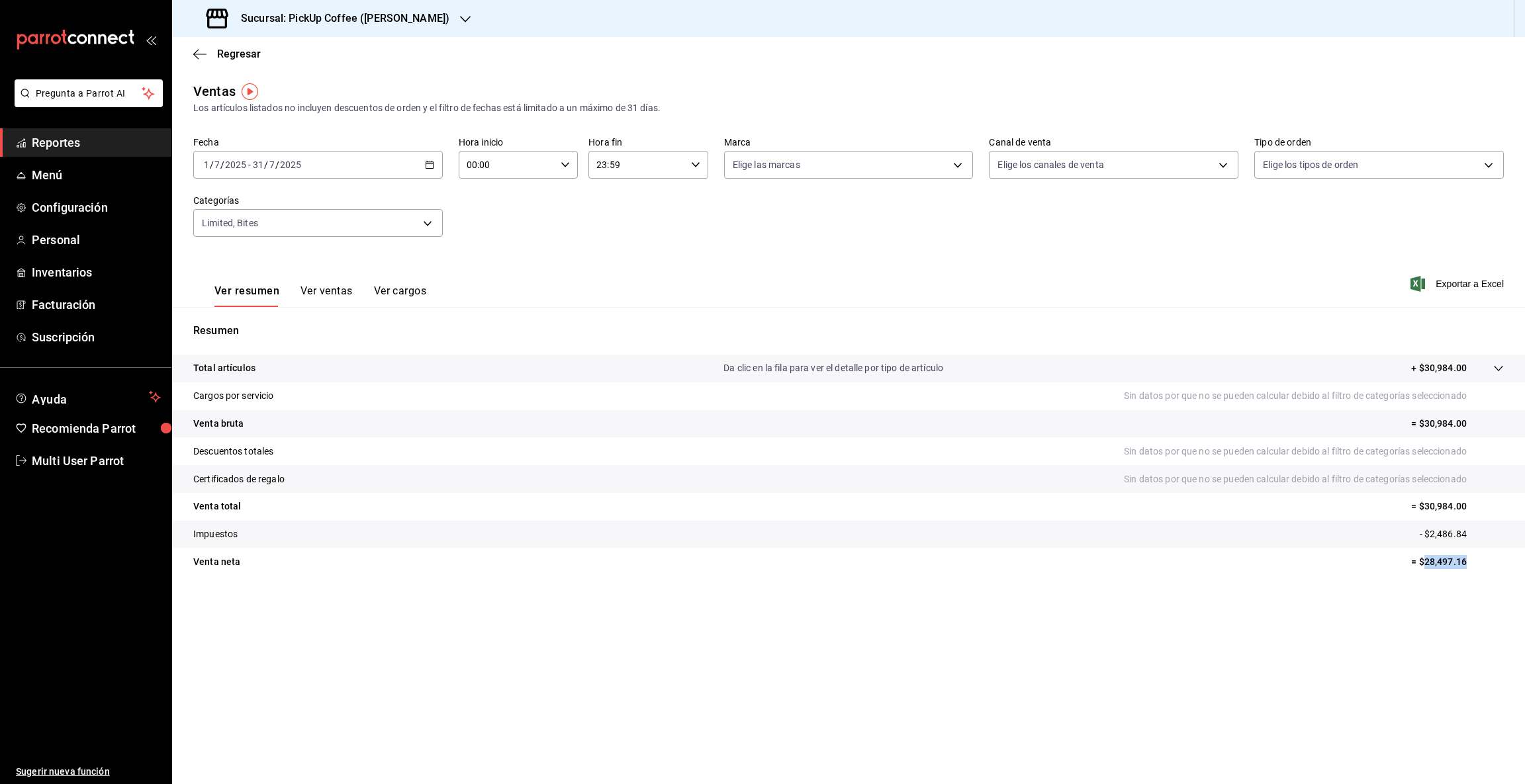
drag, startPoint x: 1424, startPoint y: 556, endPoint x: 1524, endPoint y: 568, distance: 100.7
click at [1524, 568] on tr "Venta [PERSON_NAME] = $28,497.16" at bounding box center [848, 561] width 1352 height 28
click at [460, 20] on icon "button" at bounding box center [465, 19] width 11 height 11
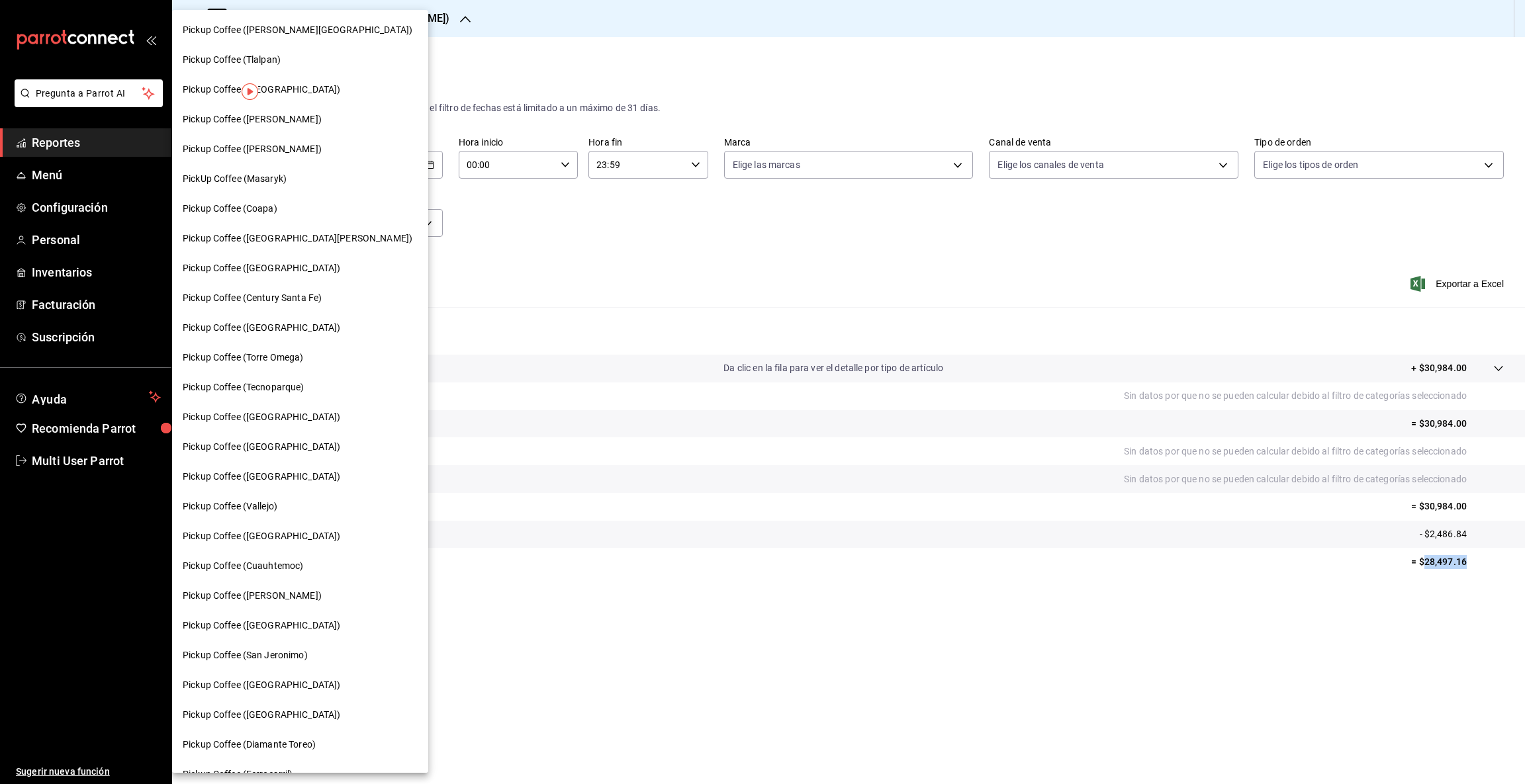
click at [307, 589] on span "Pickup Coffee ([PERSON_NAME])" at bounding box center [252, 595] width 139 height 14
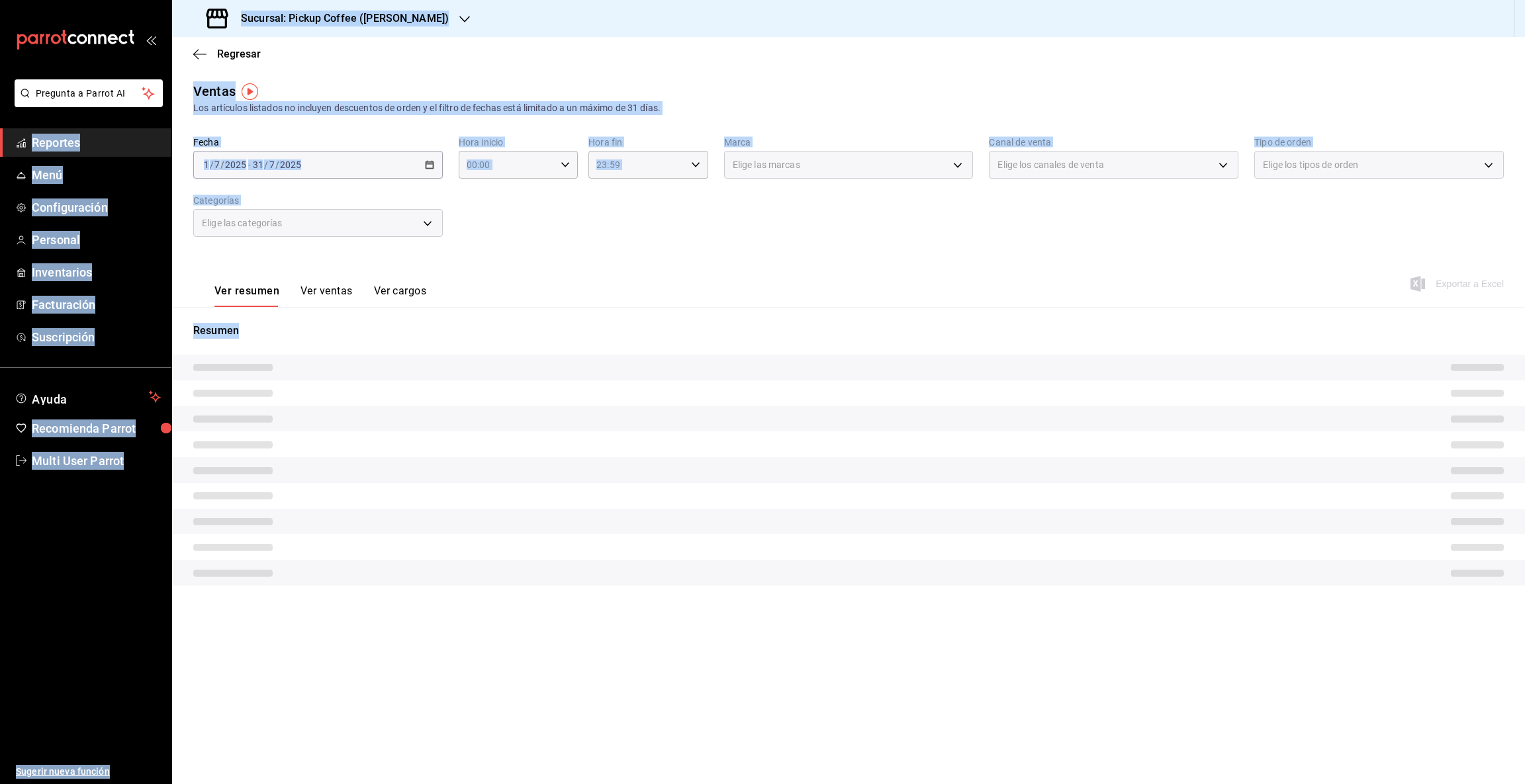
click at [424, 226] on div "Elige las categorías" at bounding box center [318, 223] width 249 height 28
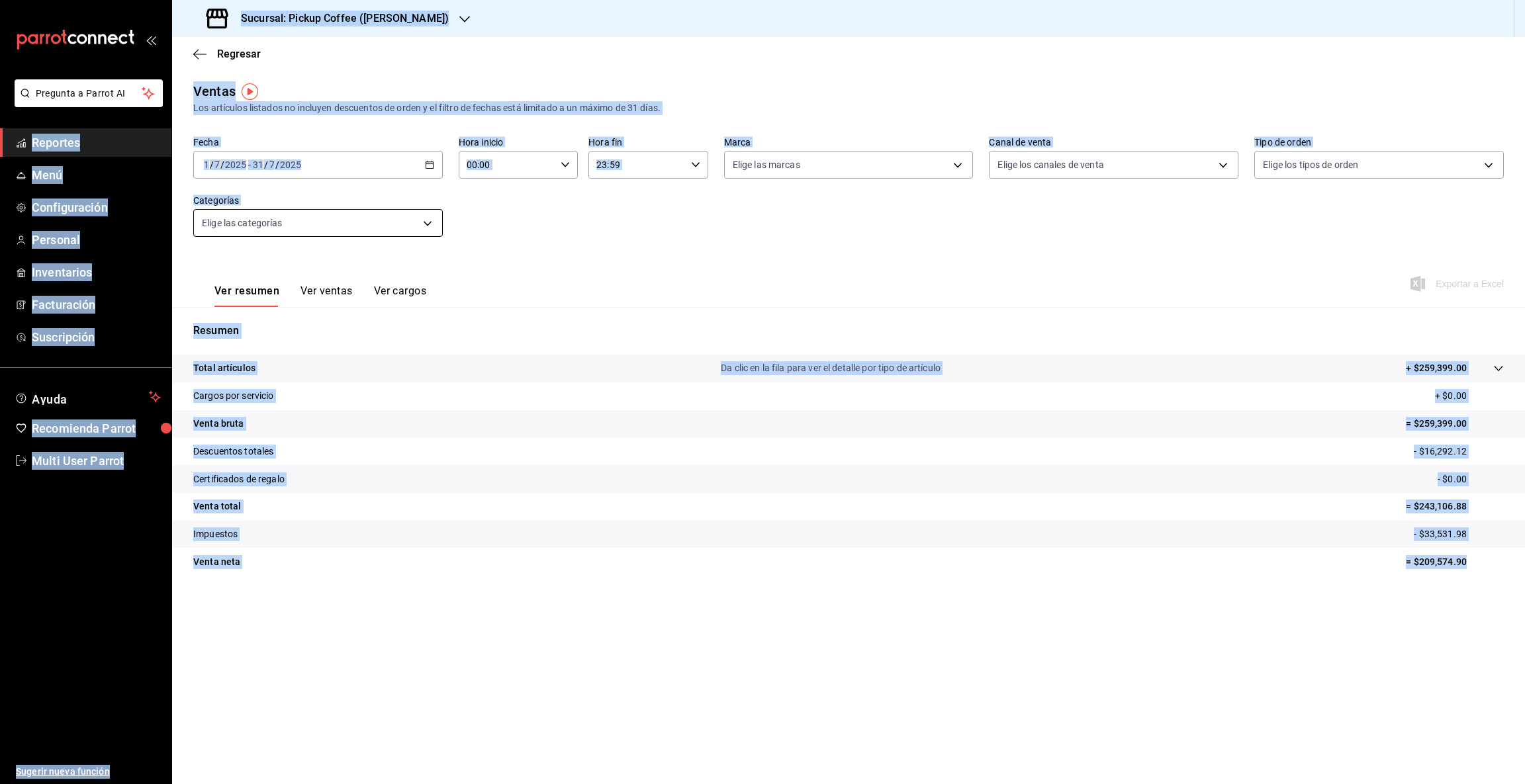
click at [426, 218] on body "Pregunta a Parrot AI Reportes Menú Configuración Personal Inventarios Facturaci…" at bounding box center [762, 392] width 1525 height 784
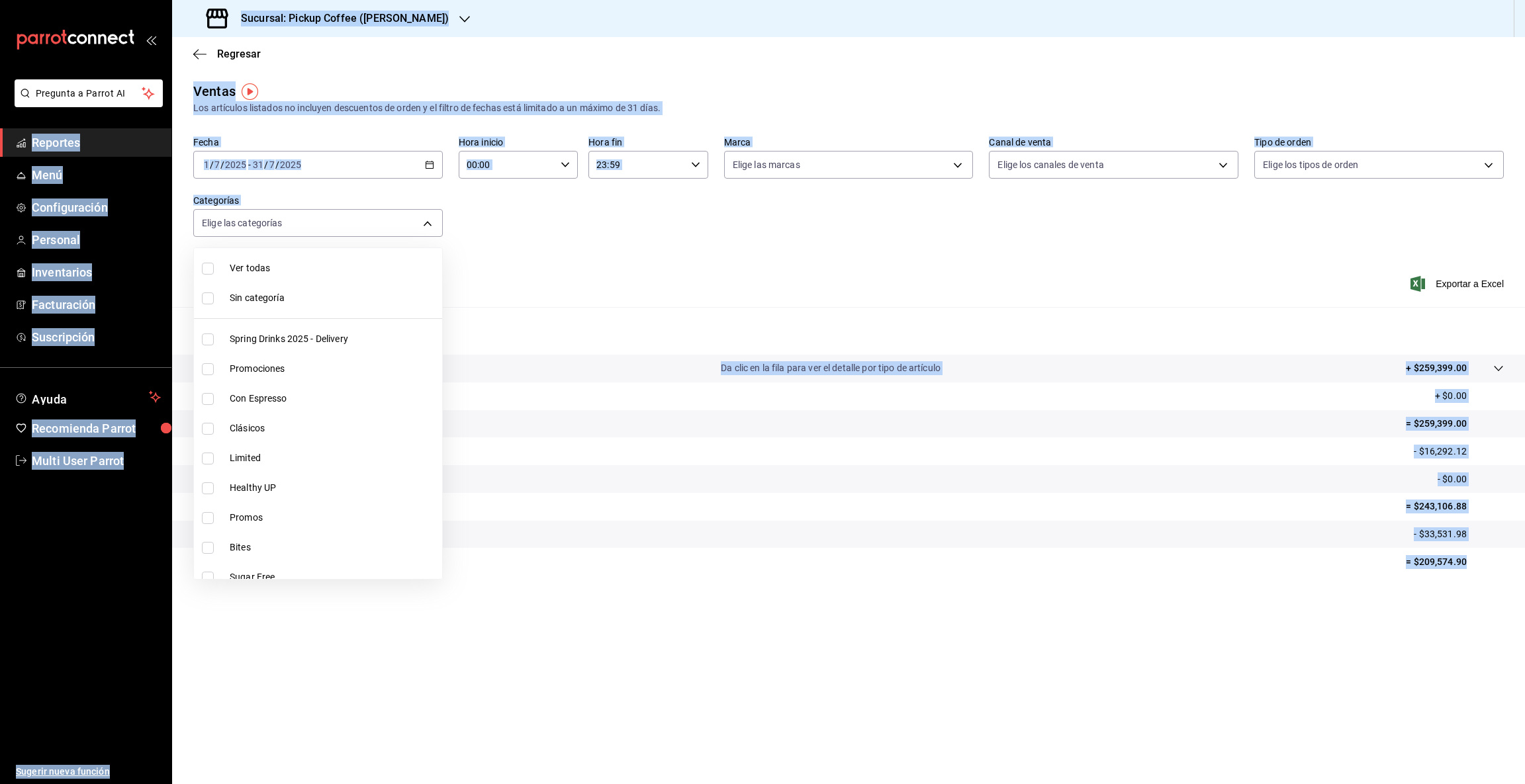
click at [245, 546] on span "Bites" at bounding box center [333, 547] width 207 height 14
type input "3879820a-499a-4788-816a-d68a5bba8377"
checkbox input "true"
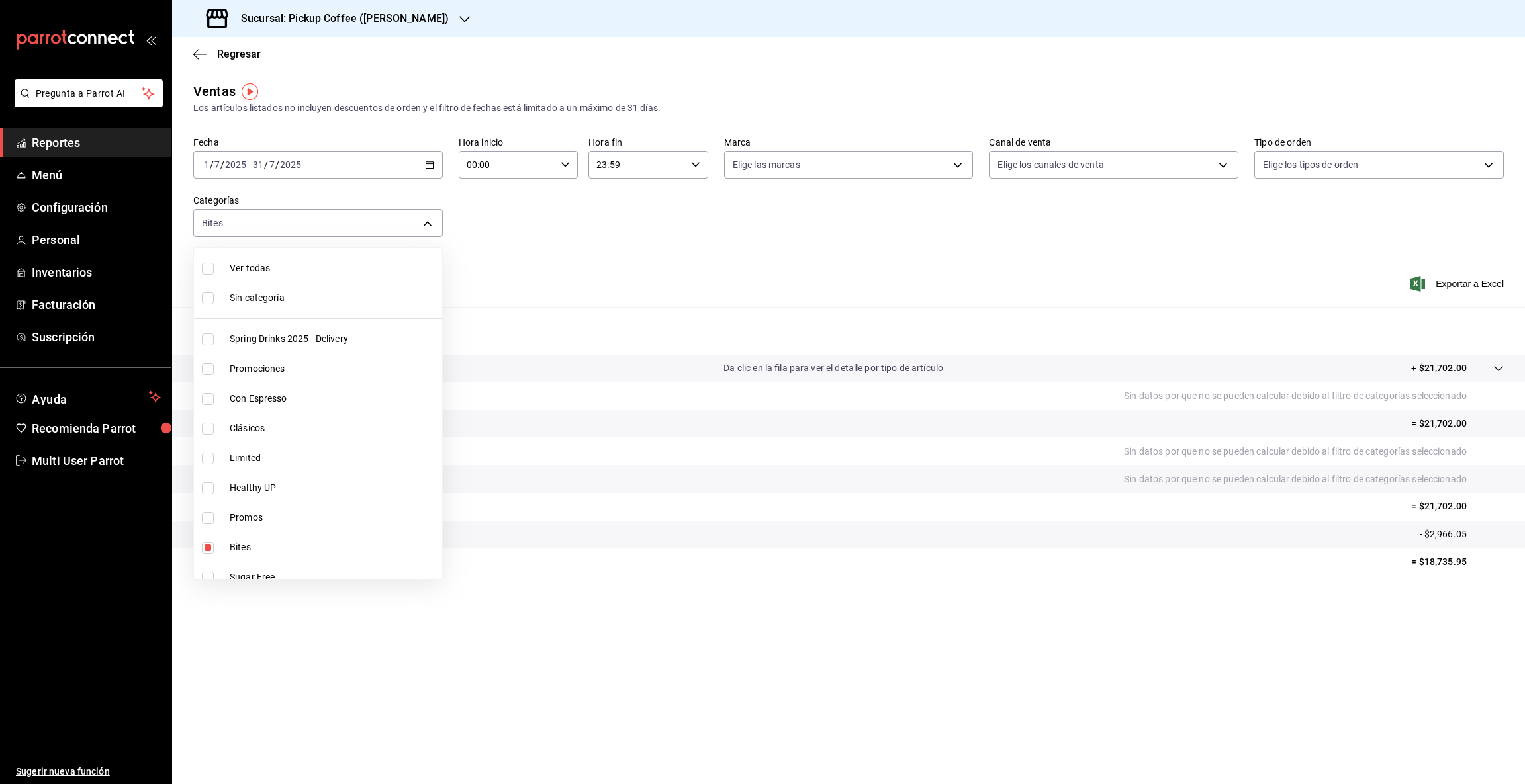
click at [789, 616] on div at bounding box center [762, 392] width 1525 height 784
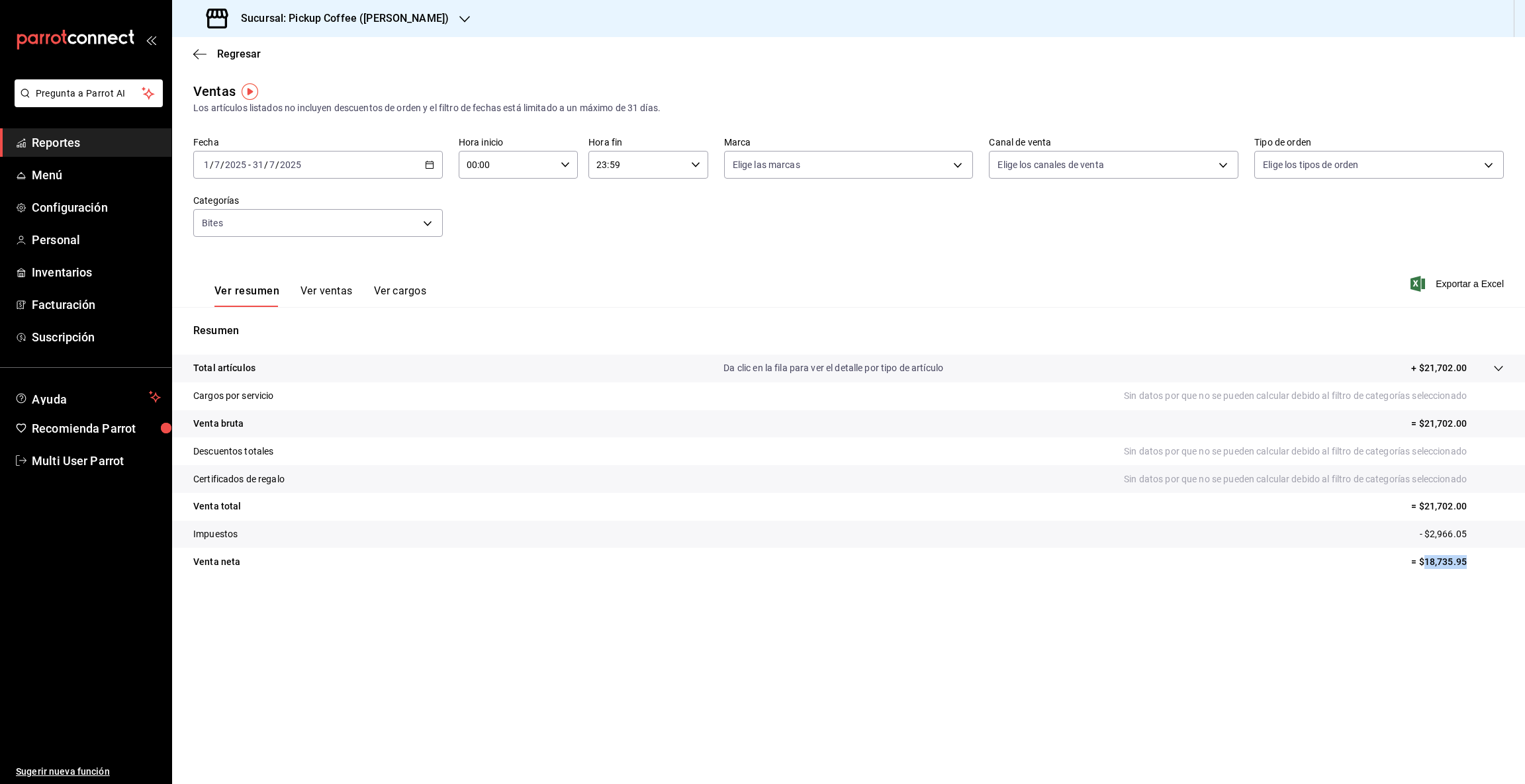
drag, startPoint x: 1423, startPoint y: 565, endPoint x: 1509, endPoint y: 552, distance: 87.0
click at [1509, 552] on tr "Venta [PERSON_NAME] = $18,735.95" at bounding box center [848, 561] width 1352 height 28
click at [459, 21] on icon "button" at bounding box center [464, 19] width 11 height 6
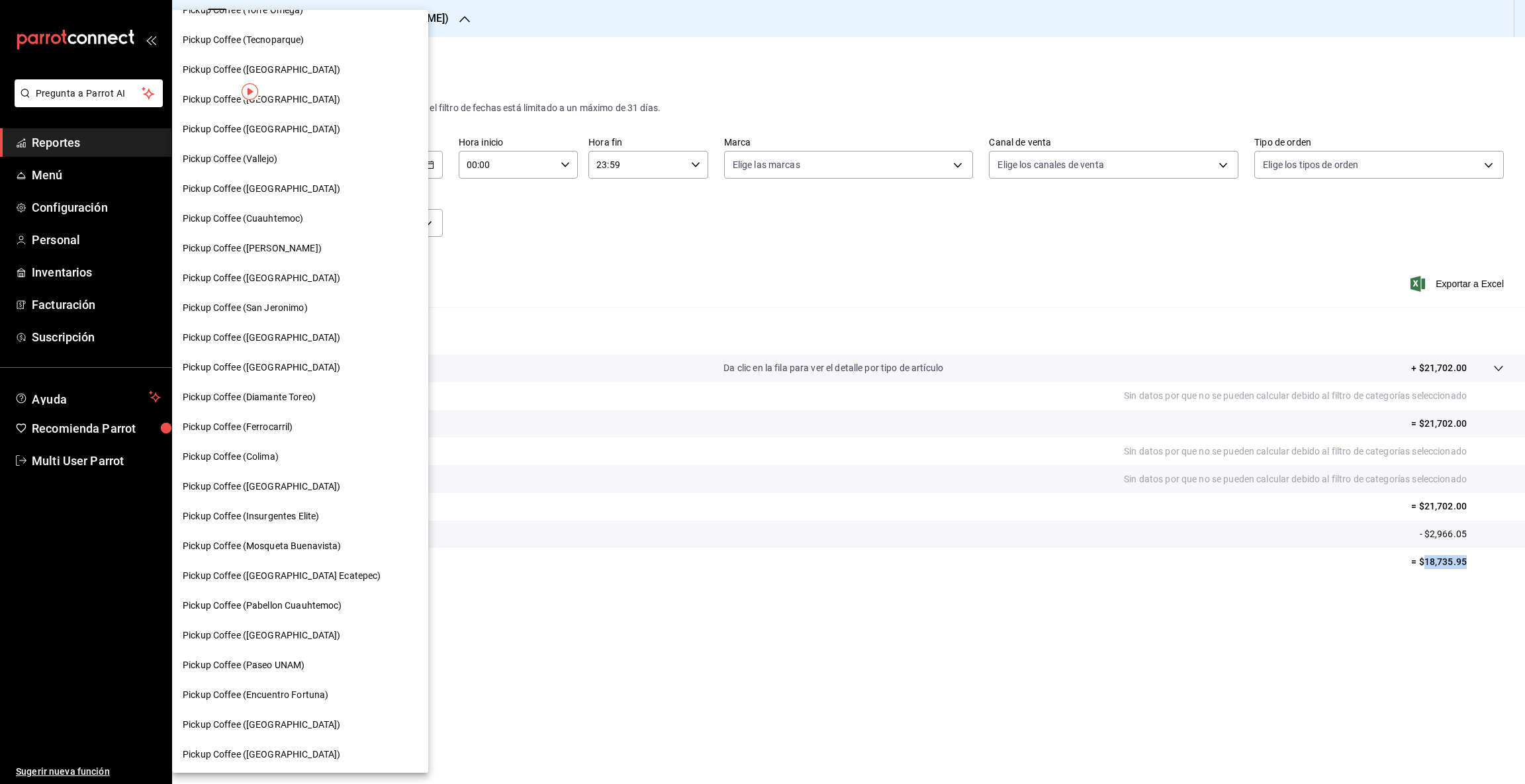
scroll to position [378, 0]
click at [259, 395] on span "Pickup Coffee (Ferrocarril)" at bounding box center [238, 396] width 110 height 14
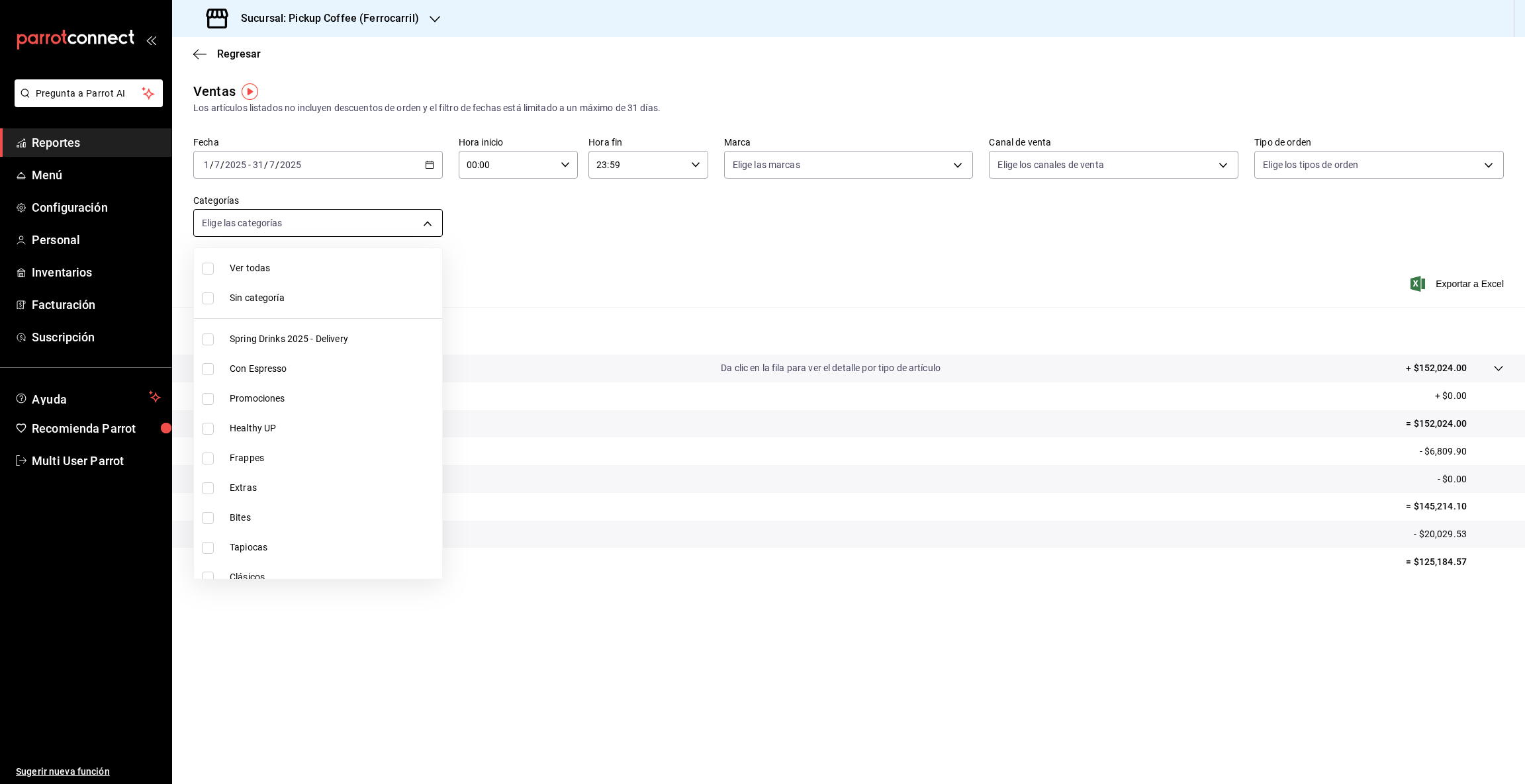
click at [426, 223] on body "Pregunta a Parrot AI Reportes Menú Configuración Personal Inventarios Facturaci…" at bounding box center [762, 392] width 1525 height 784
click at [244, 518] on span "Bites" at bounding box center [333, 517] width 207 height 14
type input "a720c55e-74bb-444f-b8a3-55614d77dab8"
checkbox input "true"
click at [1430, 560] on div at bounding box center [762, 392] width 1525 height 784
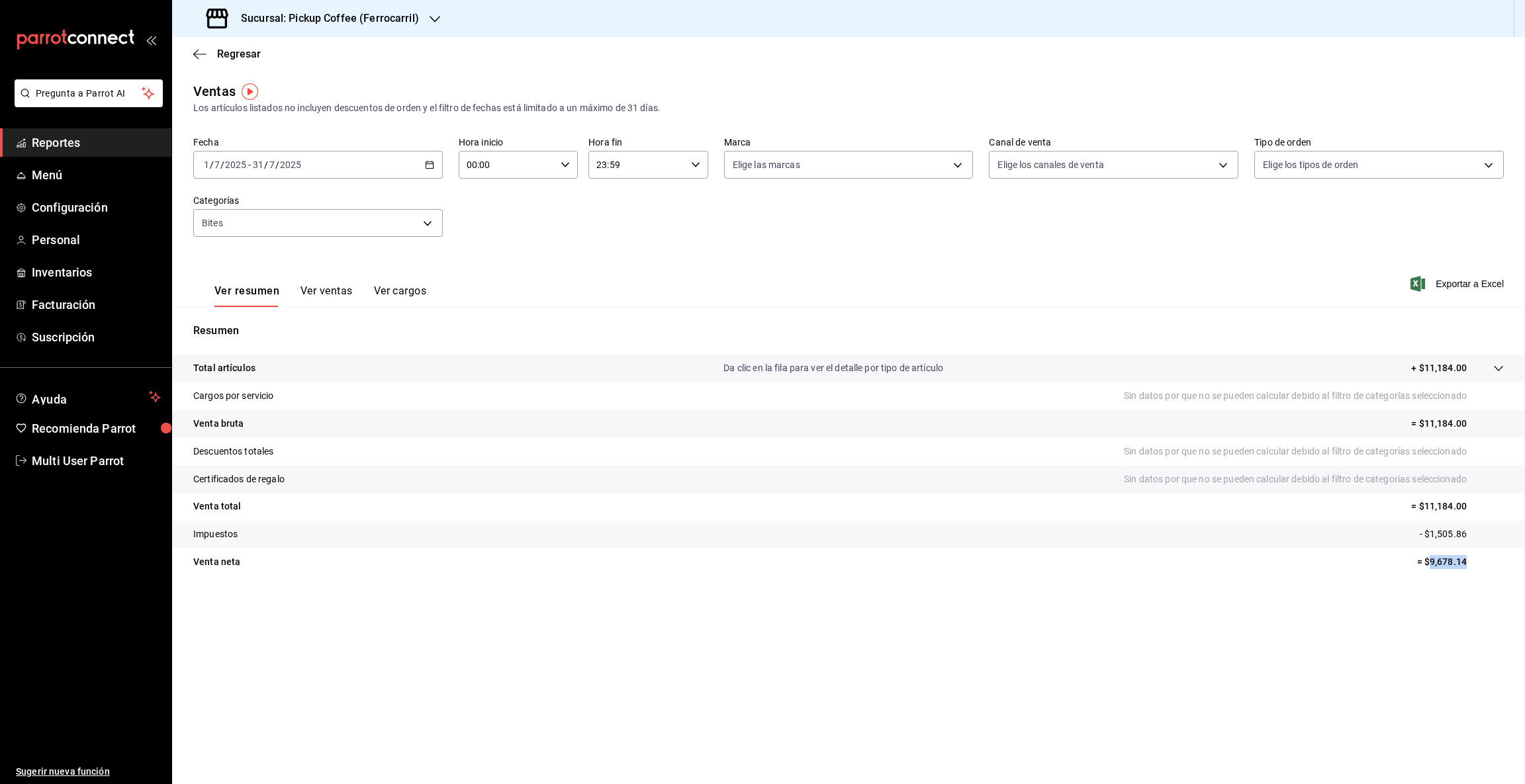
drag, startPoint x: 1428, startPoint y: 561, endPoint x: 1524, endPoint y: 561, distance: 96.0
click at [1524, 561] on tr "Venta [PERSON_NAME] = $9,678.14" at bounding box center [848, 561] width 1352 height 28
click at [430, 17] on icon "button" at bounding box center [435, 19] width 11 height 6
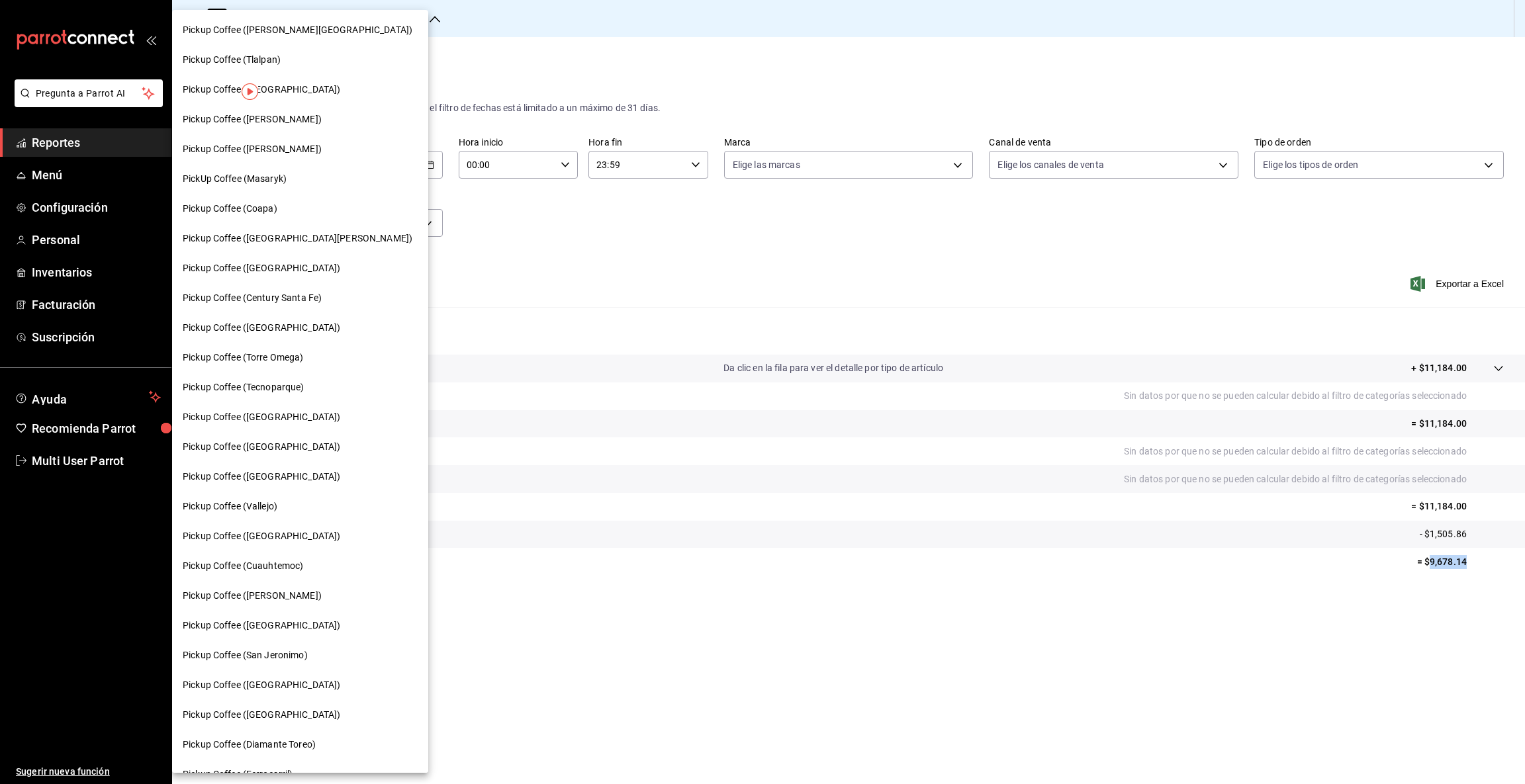
click at [292, 621] on span "Pickup Coffee ([GEOGRAPHIC_DATA])" at bounding box center [261, 625] width 158 height 14
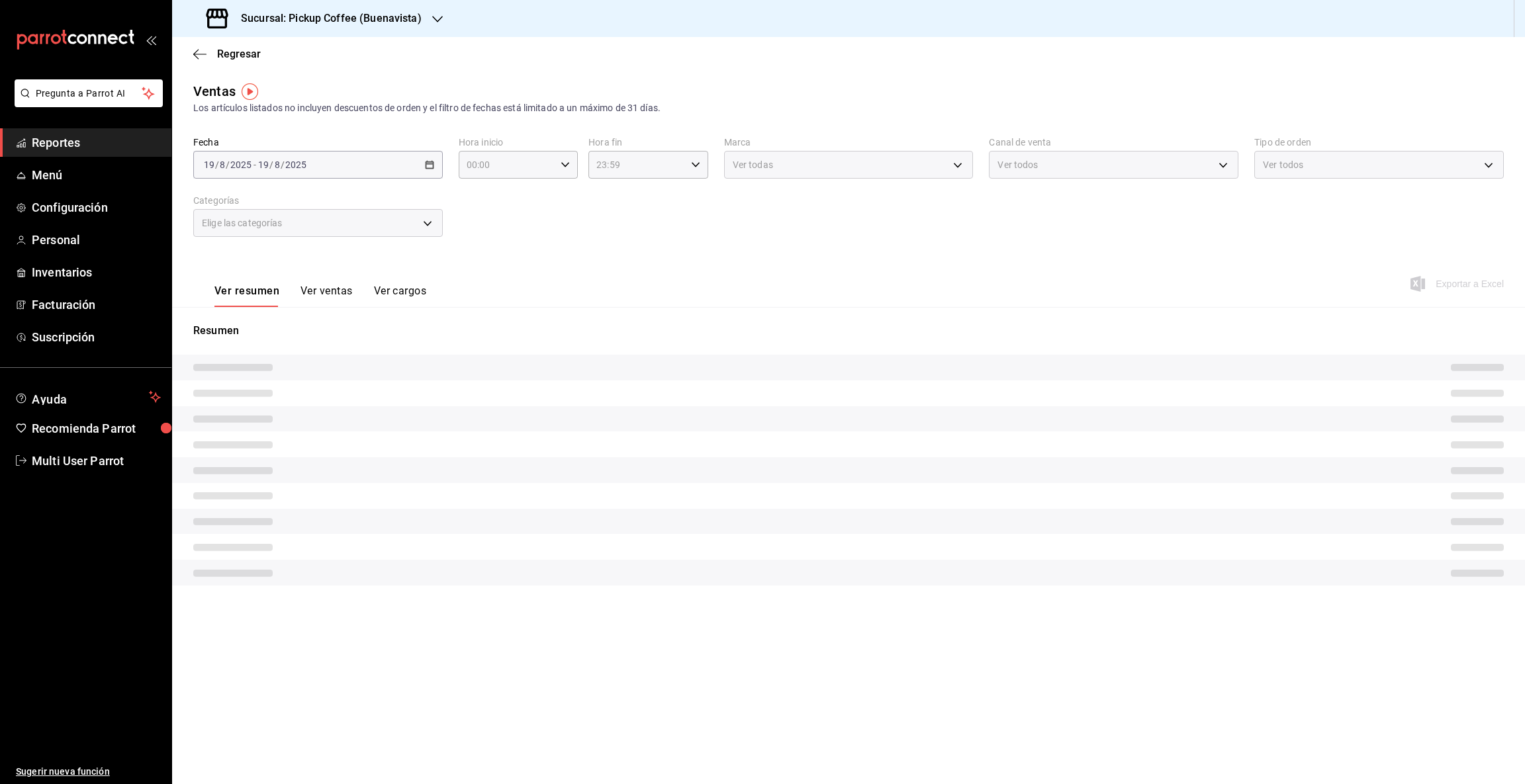
click at [423, 223] on body "Pregunta a Parrot AI Reportes Menú Configuración Personal Inventarios Facturaci…" at bounding box center [762, 392] width 1525 height 784
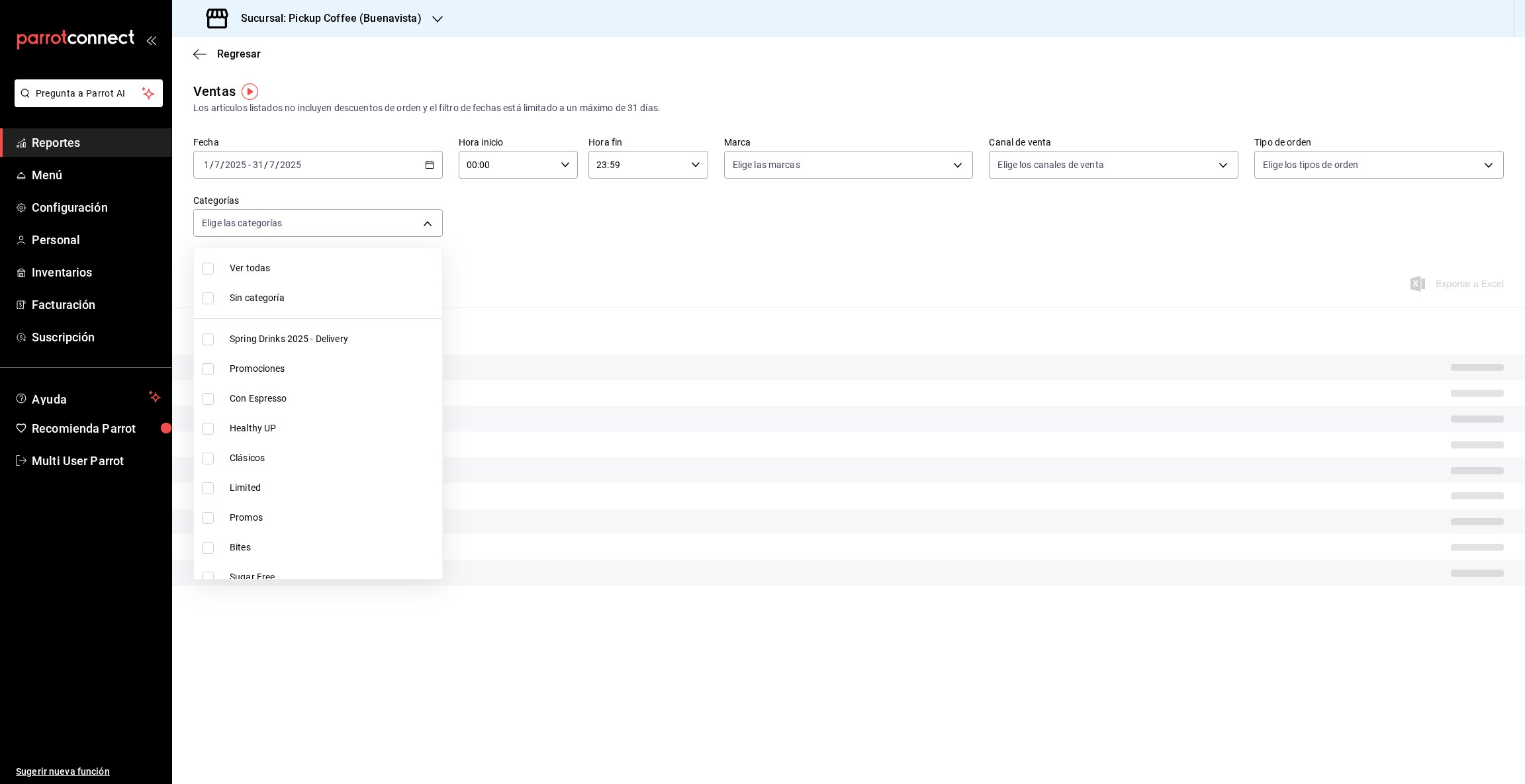
click at [245, 548] on span "Bites" at bounding box center [333, 547] width 207 height 14
type input "7d13a683-725f-4ed7-925e-21616aae17a5"
checkbox input "true"
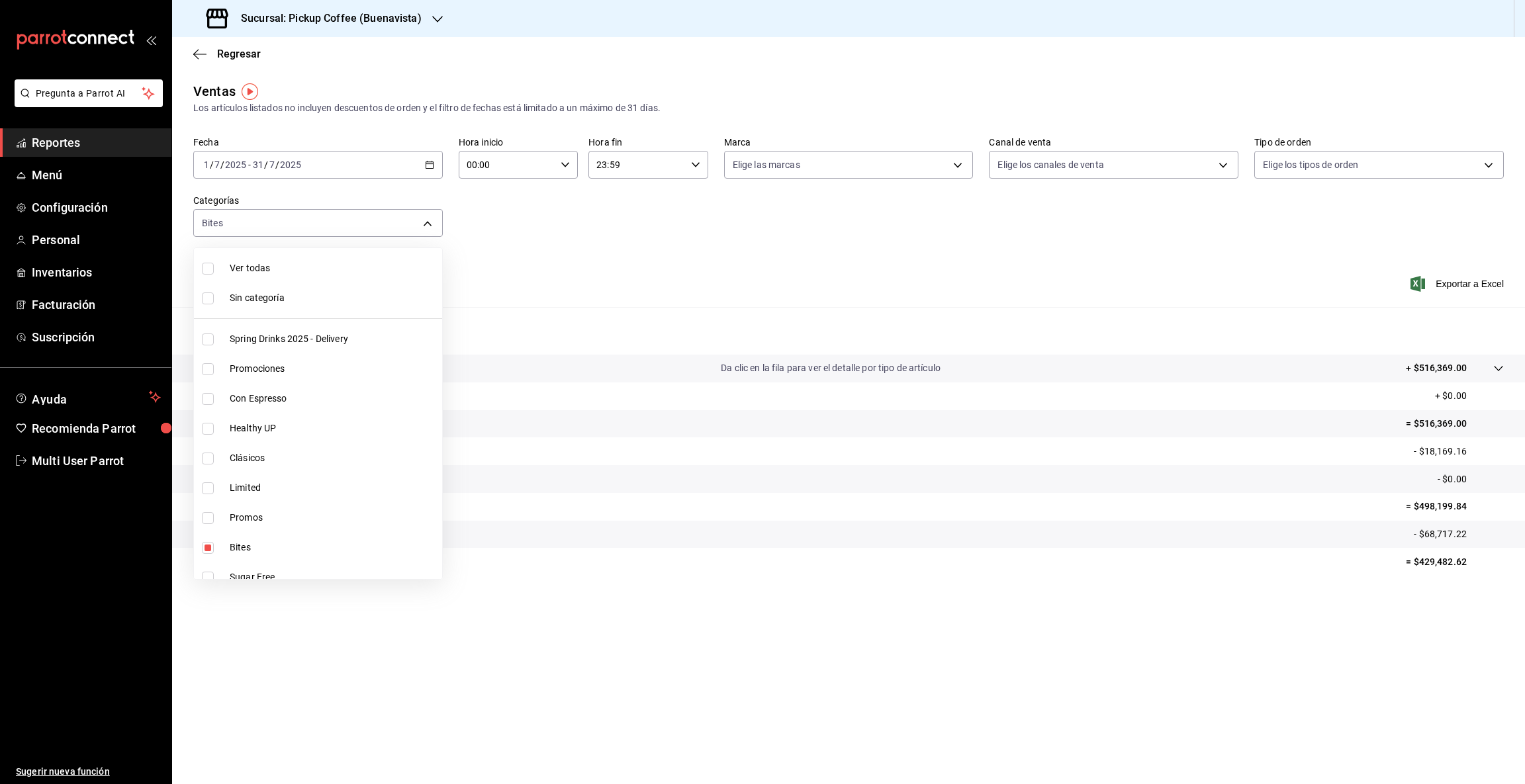
click at [1069, 582] on div at bounding box center [762, 392] width 1525 height 784
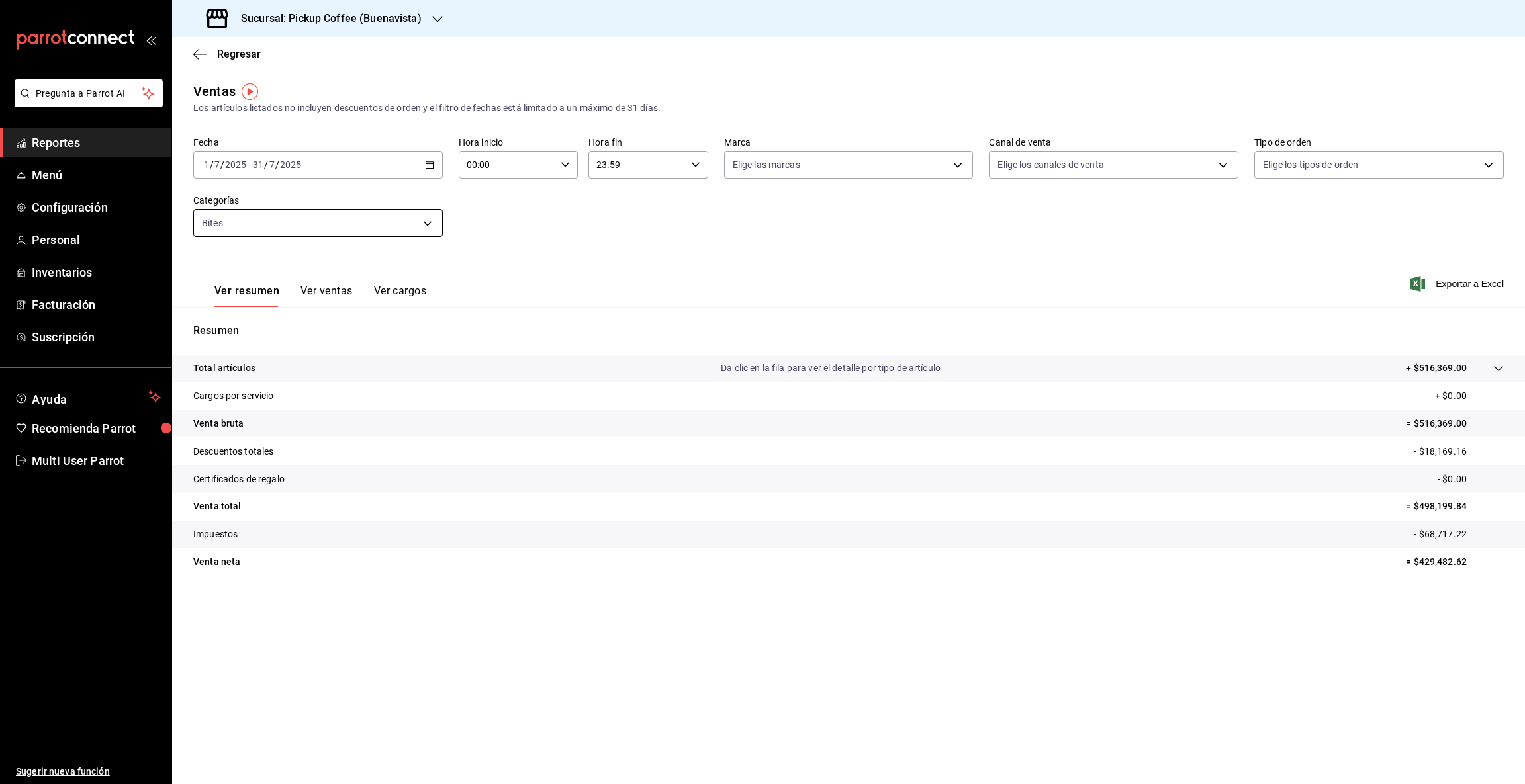
click at [428, 221] on body "Pregunta a Parrot AI Reportes Menú Configuración Personal Inventarios Facturaci…" at bounding box center [762, 392] width 1525 height 784
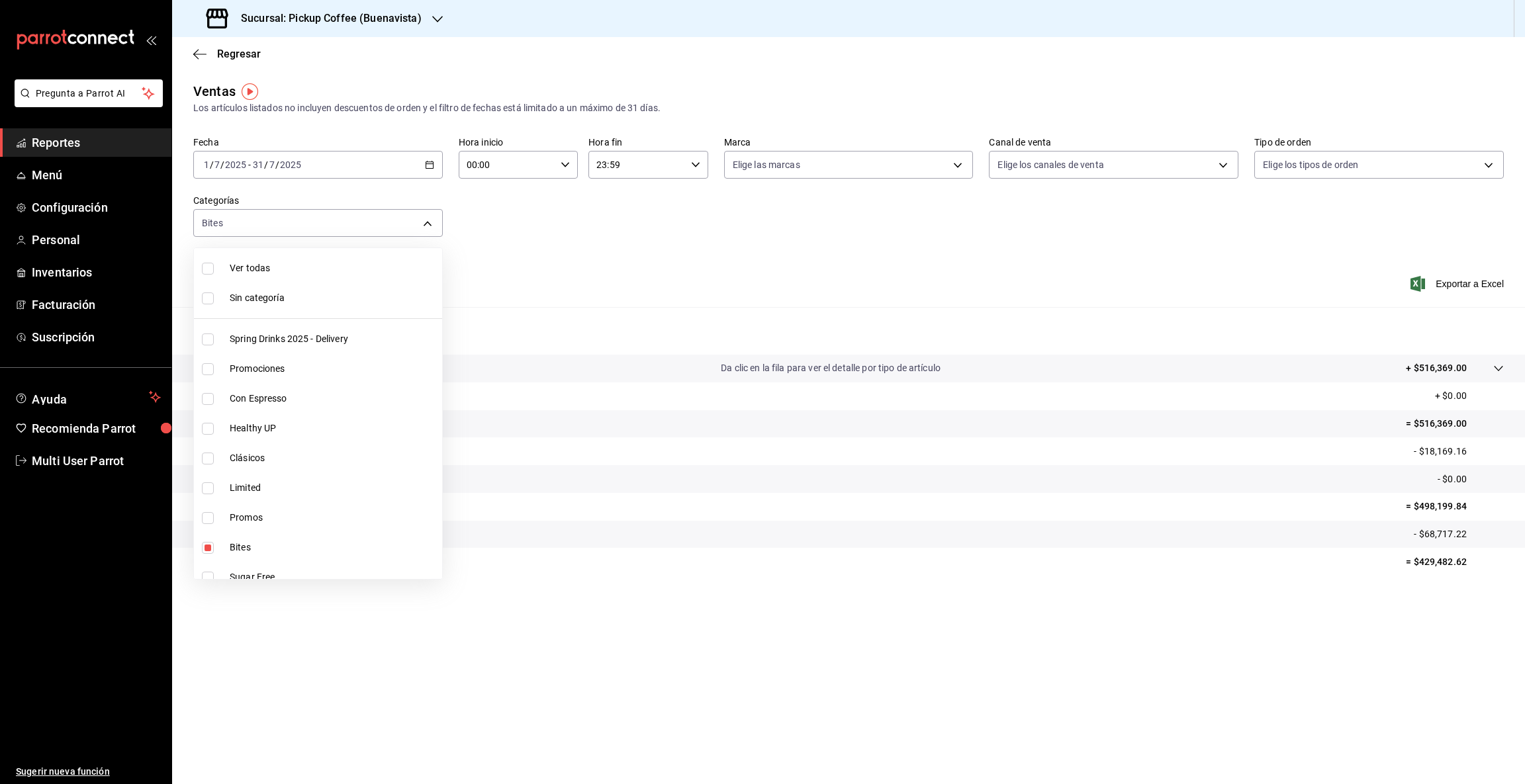
click at [241, 546] on span "Bites" at bounding box center [333, 547] width 207 height 14
checkbox input "false"
click at [243, 546] on span "Bites" at bounding box center [333, 547] width 207 height 14
type input "7d13a683-725f-4ed7-925e-21616aae17a5"
checkbox input "true"
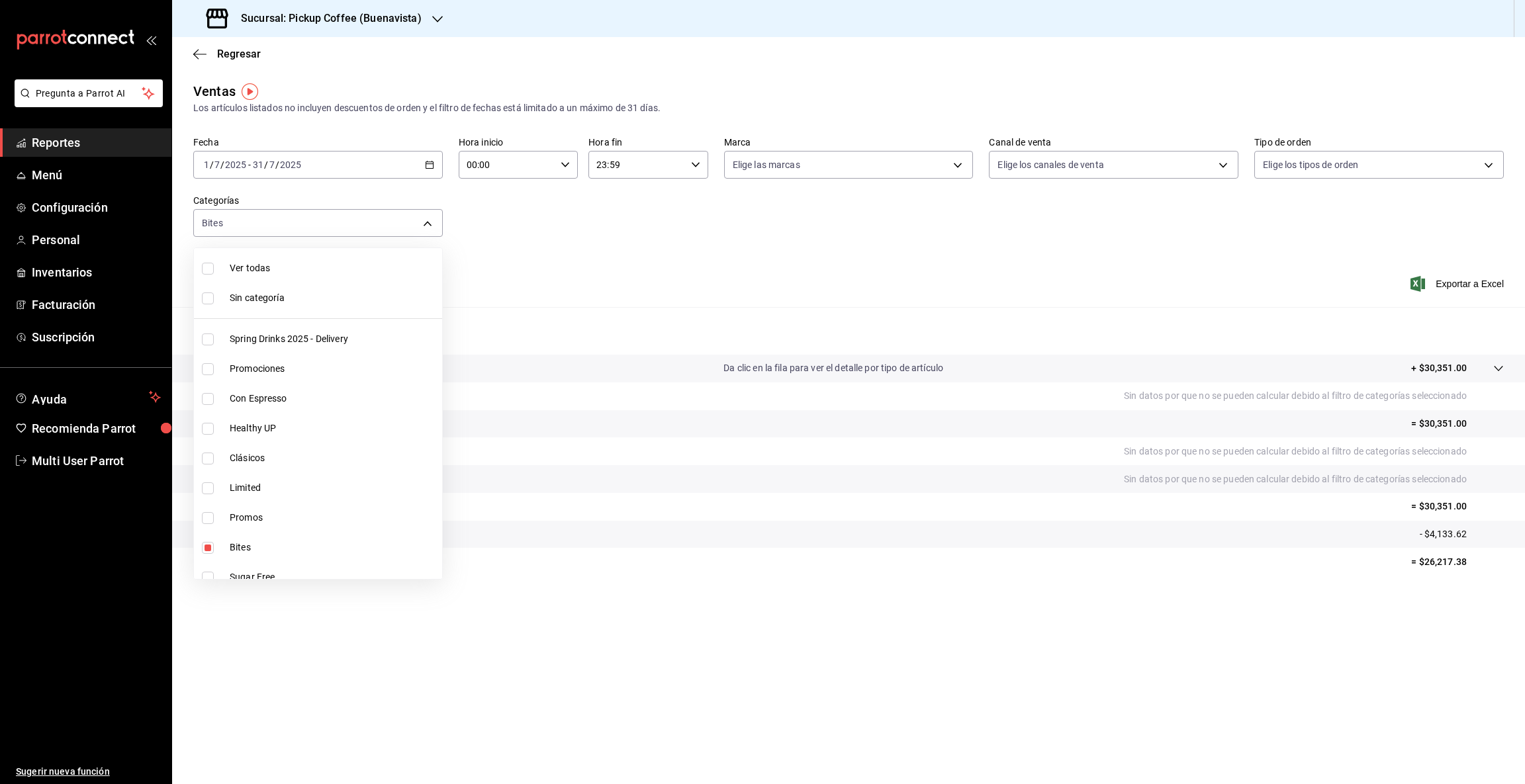
click at [1427, 560] on div at bounding box center [762, 392] width 1525 height 784
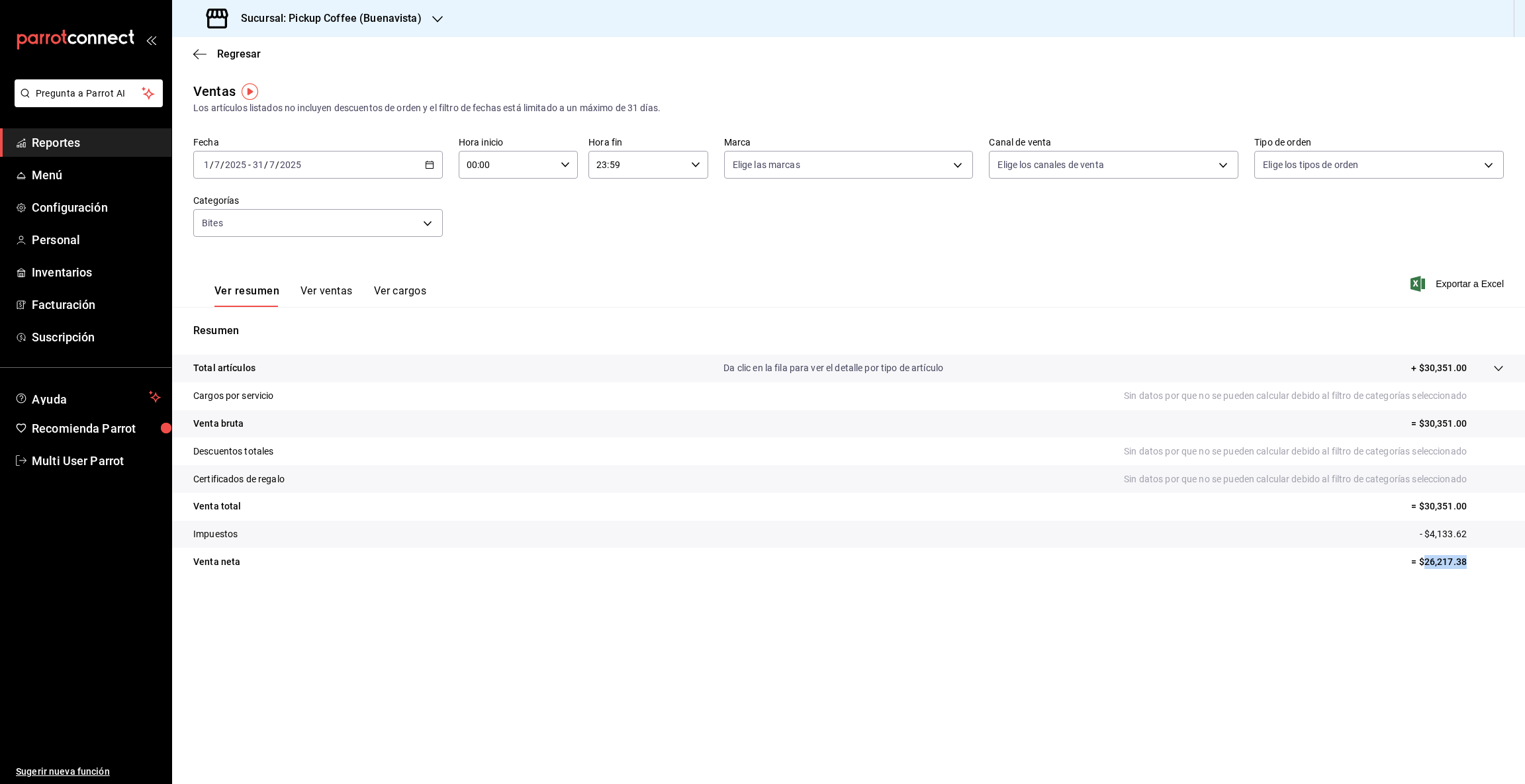
drag, startPoint x: 1423, startPoint y: 557, endPoint x: 1492, endPoint y: 555, distance: 69.0
click at [1492, 555] on p "= $26,217.38" at bounding box center [1457, 561] width 92 height 14
click at [435, 16] on icon "button" at bounding box center [437, 19] width 11 height 11
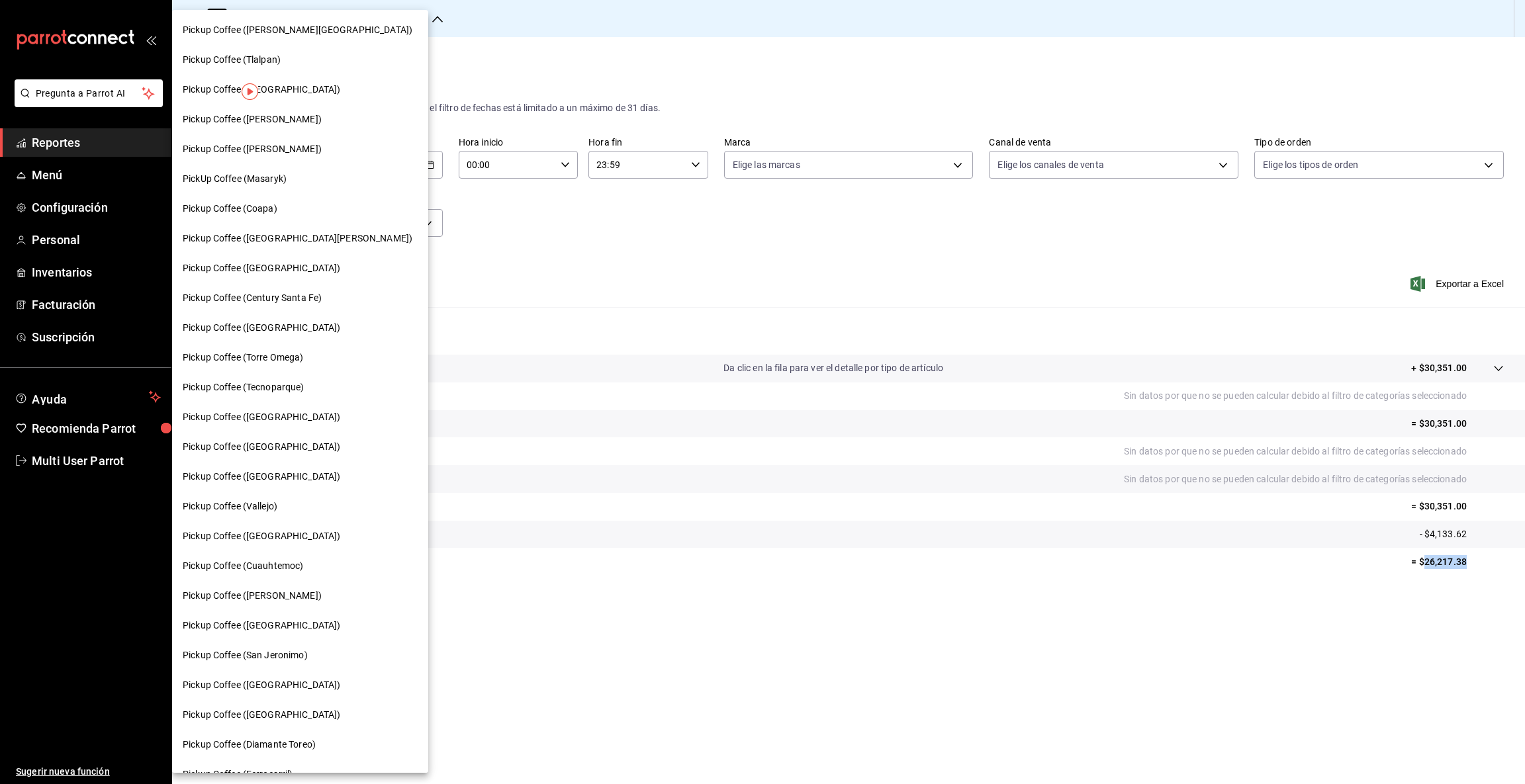
click at [293, 445] on div "Pickup Coffee ([GEOGRAPHIC_DATA])" at bounding box center [300, 446] width 235 height 14
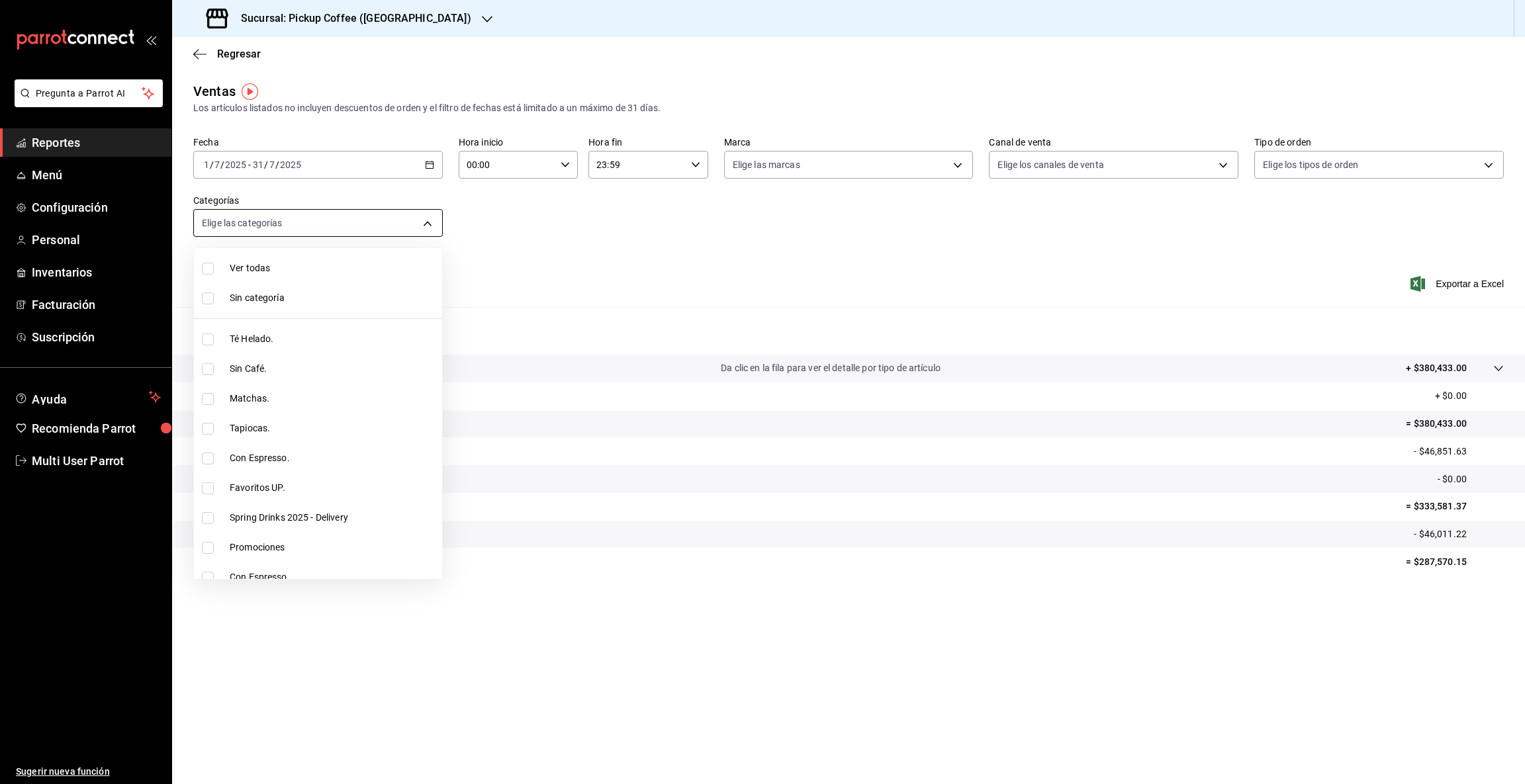
click at [427, 221] on body "Pregunta a Parrot AI Reportes Menú Configuración Personal Inventarios Facturaci…" at bounding box center [762, 392] width 1525 height 784
click at [237, 456] on span "Bites" at bounding box center [333, 463] width 207 height 14
type input "42977df9-ec99-45db-917a-9739d2948633"
checkbox input "true"
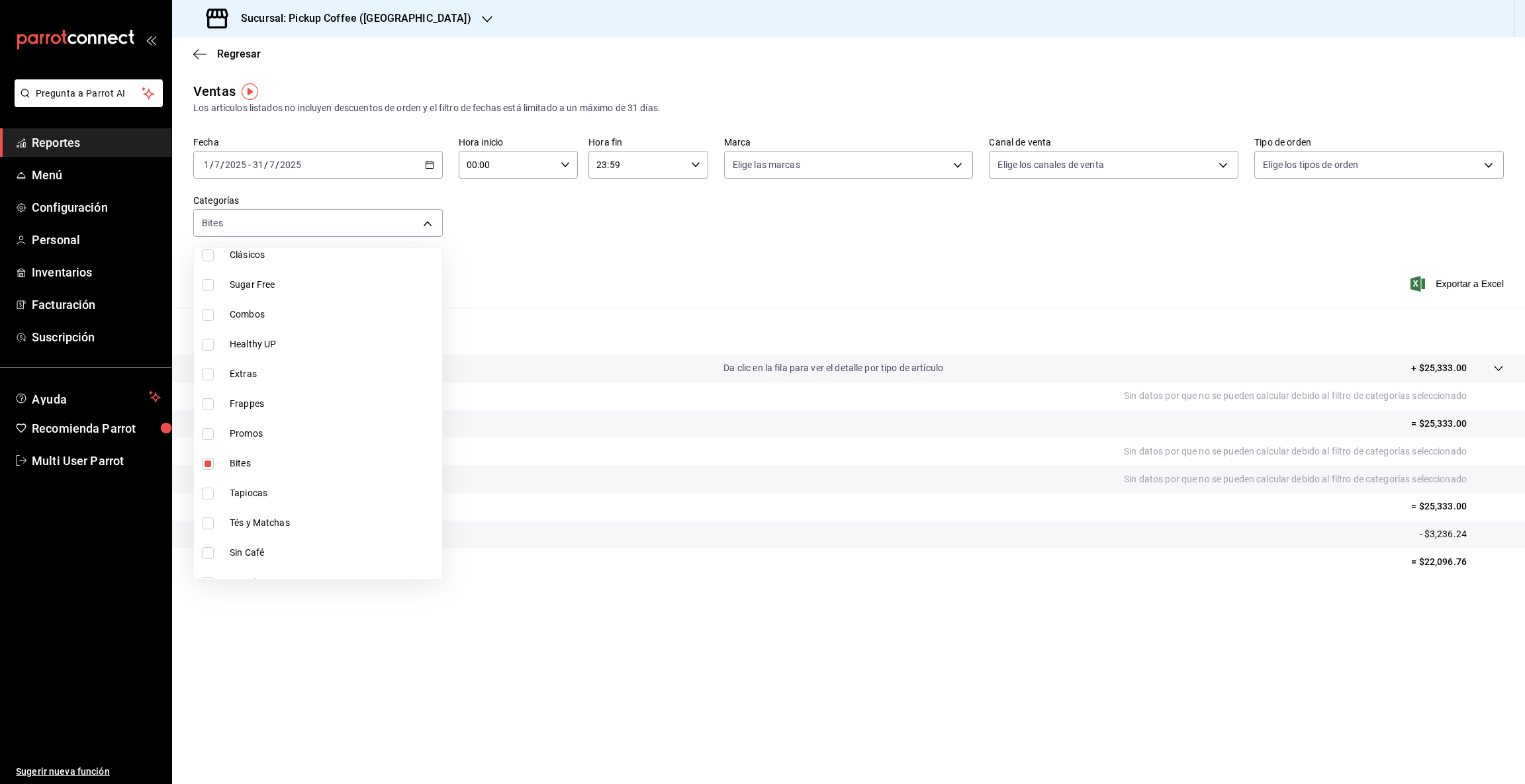
click at [624, 623] on div at bounding box center [762, 392] width 1525 height 784
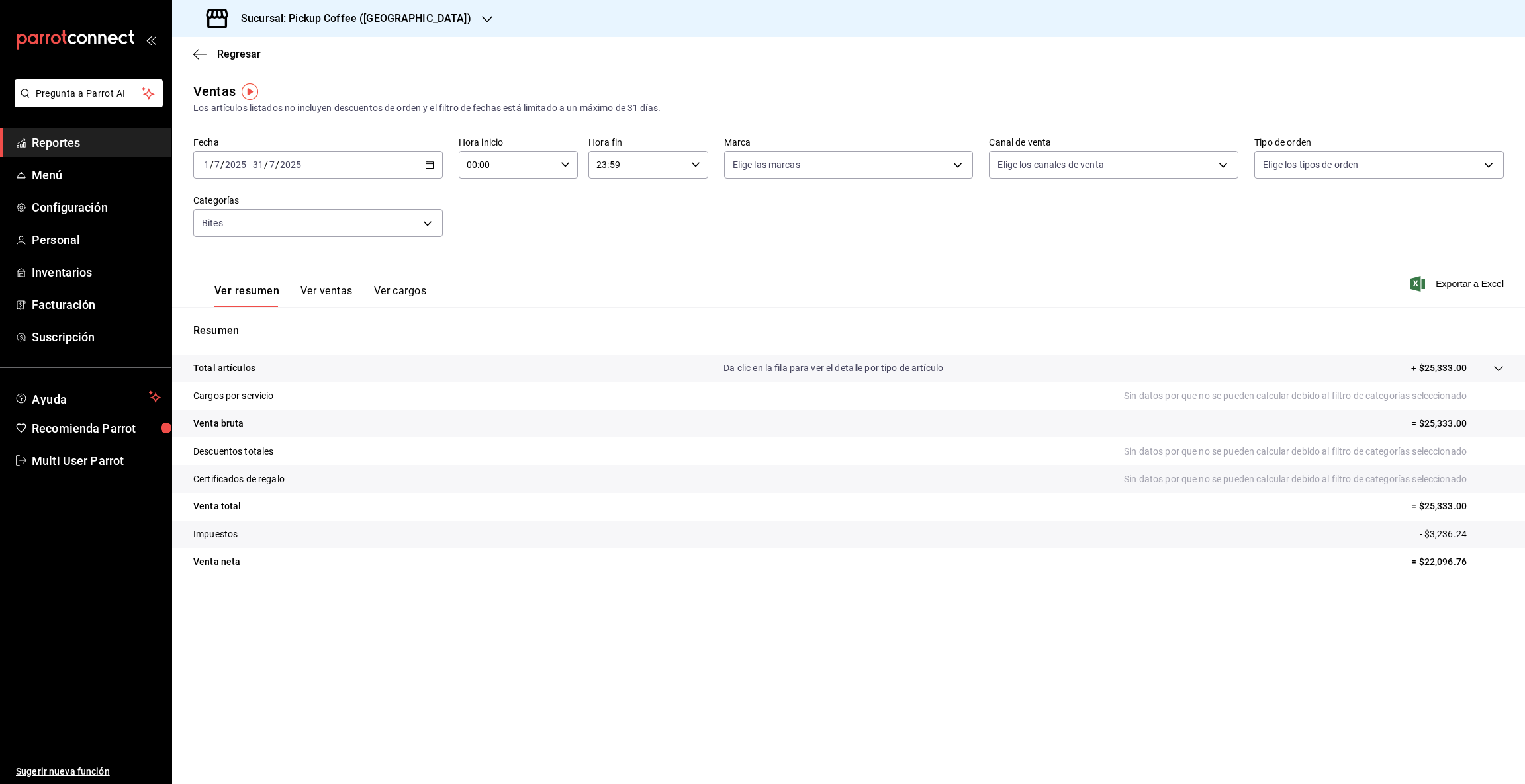
click at [1426, 568] on p "= $22,096.76" at bounding box center [1457, 561] width 92 height 14
drag, startPoint x: 1423, startPoint y: 561, endPoint x: 1524, endPoint y: 558, distance: 101.0
click at [1524, 558] on tr "Venta [PERSON_NAME] = $22,096.76" at bounding box center [848, 561] width 1352 height 28
click at [482, 16] on icon "button" at bounding box center [487, 19] width 11 height 11
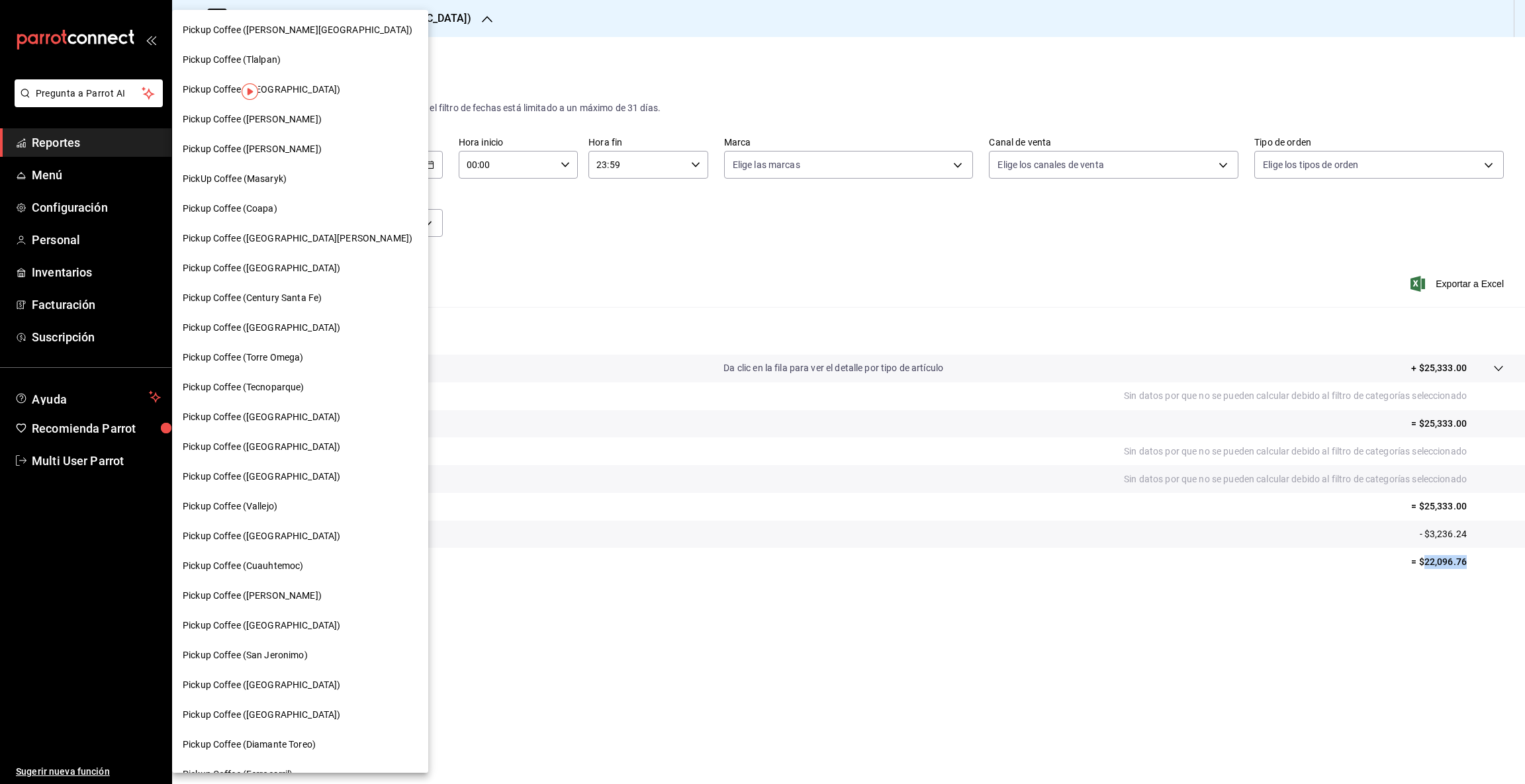
click at [282, 28] on span "Pickup Coffee ([PERSON_NAME][GEOGRAPHIC_DATA])" at bounding box center [297, 29] width 230 height 14
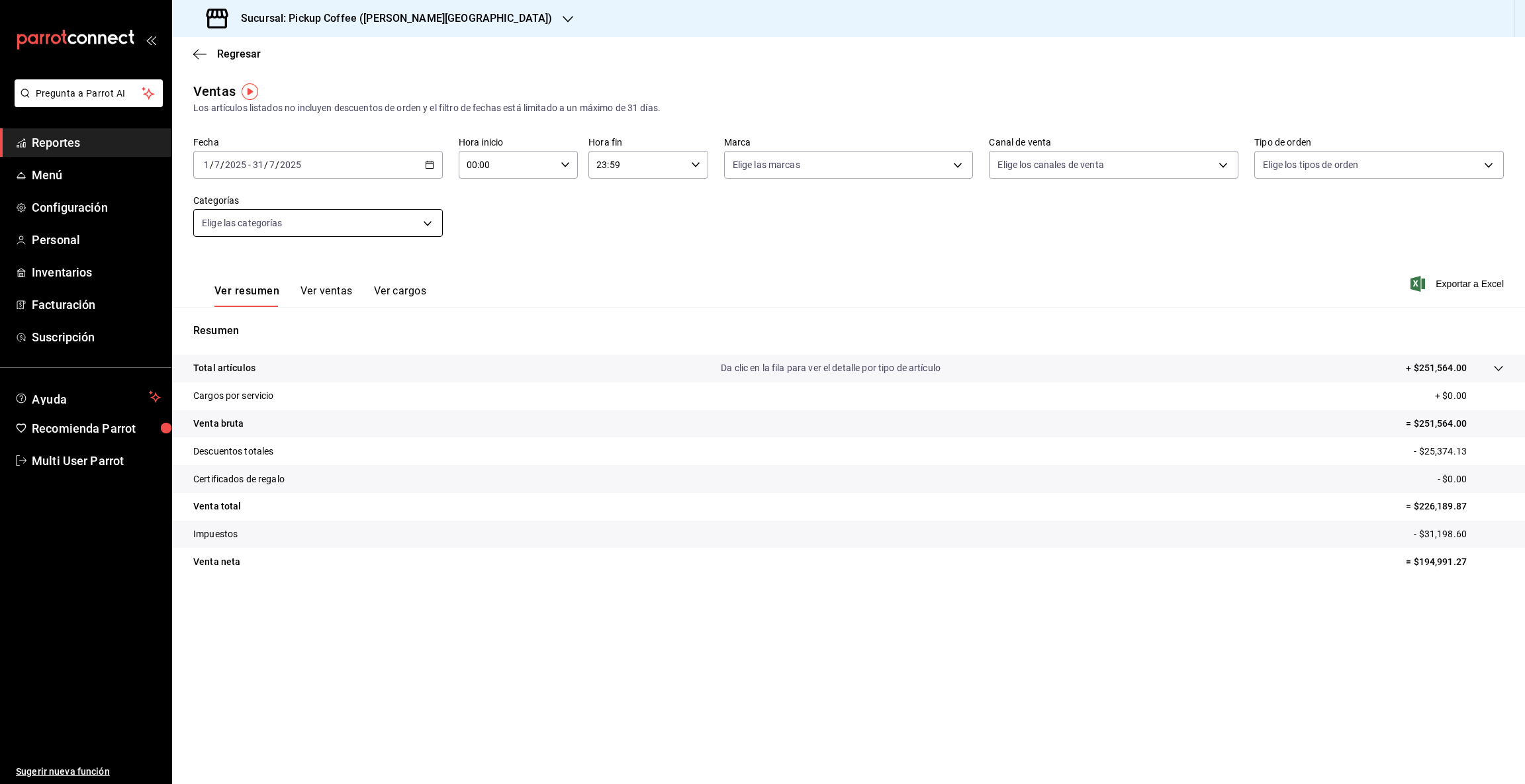
click at [425, 222] on body "Pregunta a Parrot AI Reportes Menú Configuración Personal Inventarios Facturaci…" at bounding box center [762, 392] width 1525 height 784
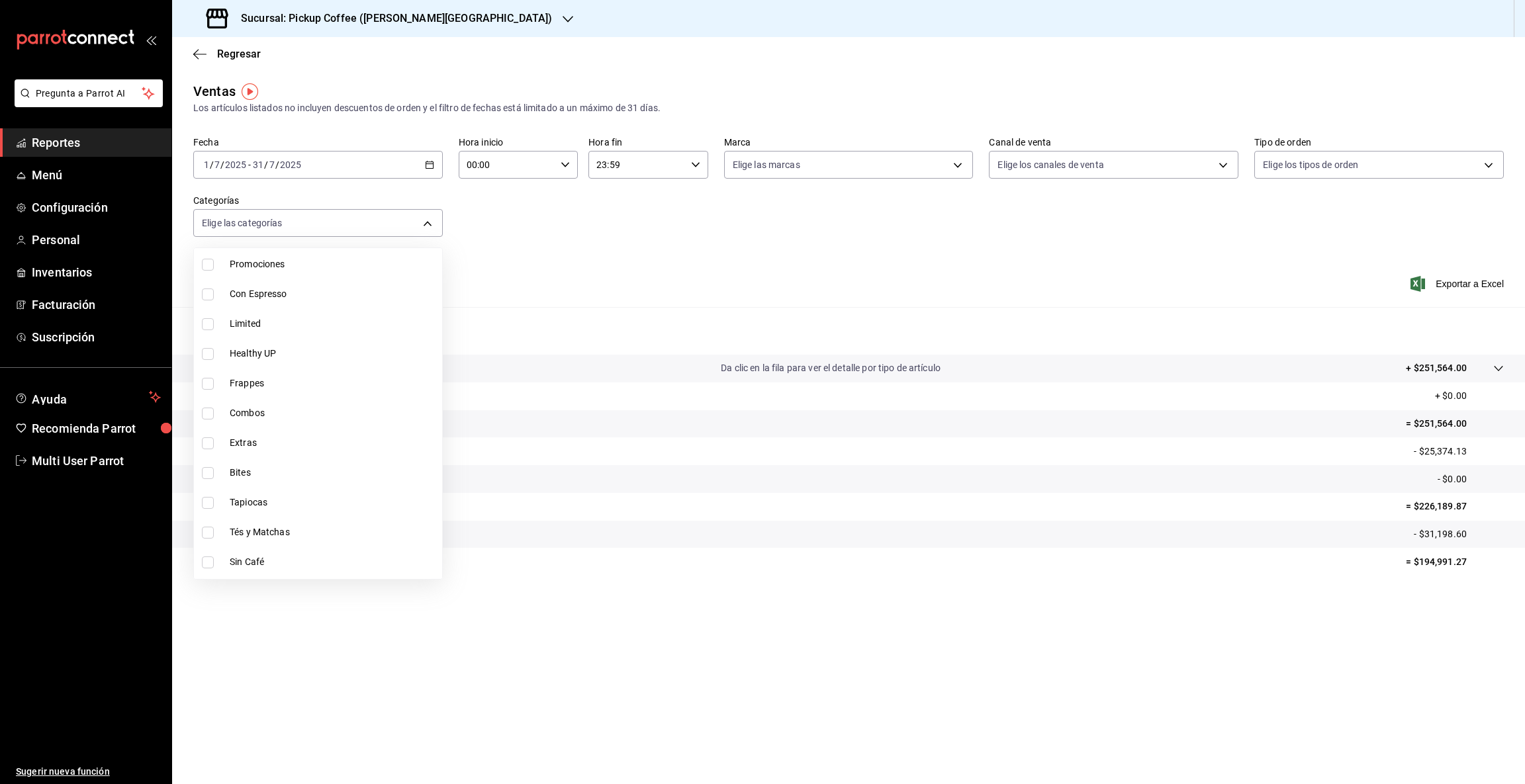
scroll to position [109, 0]
click at [297, 473] on span "Bites" at bounding box center [333, 468] width 207 height 14
type input "70cf6f5c-0ebb-4fdf-aa0f-d21af67098d4"
checkbox input "true"
click at [1429, 558] on div at bounding box center [762, 392] width 1525 height 784
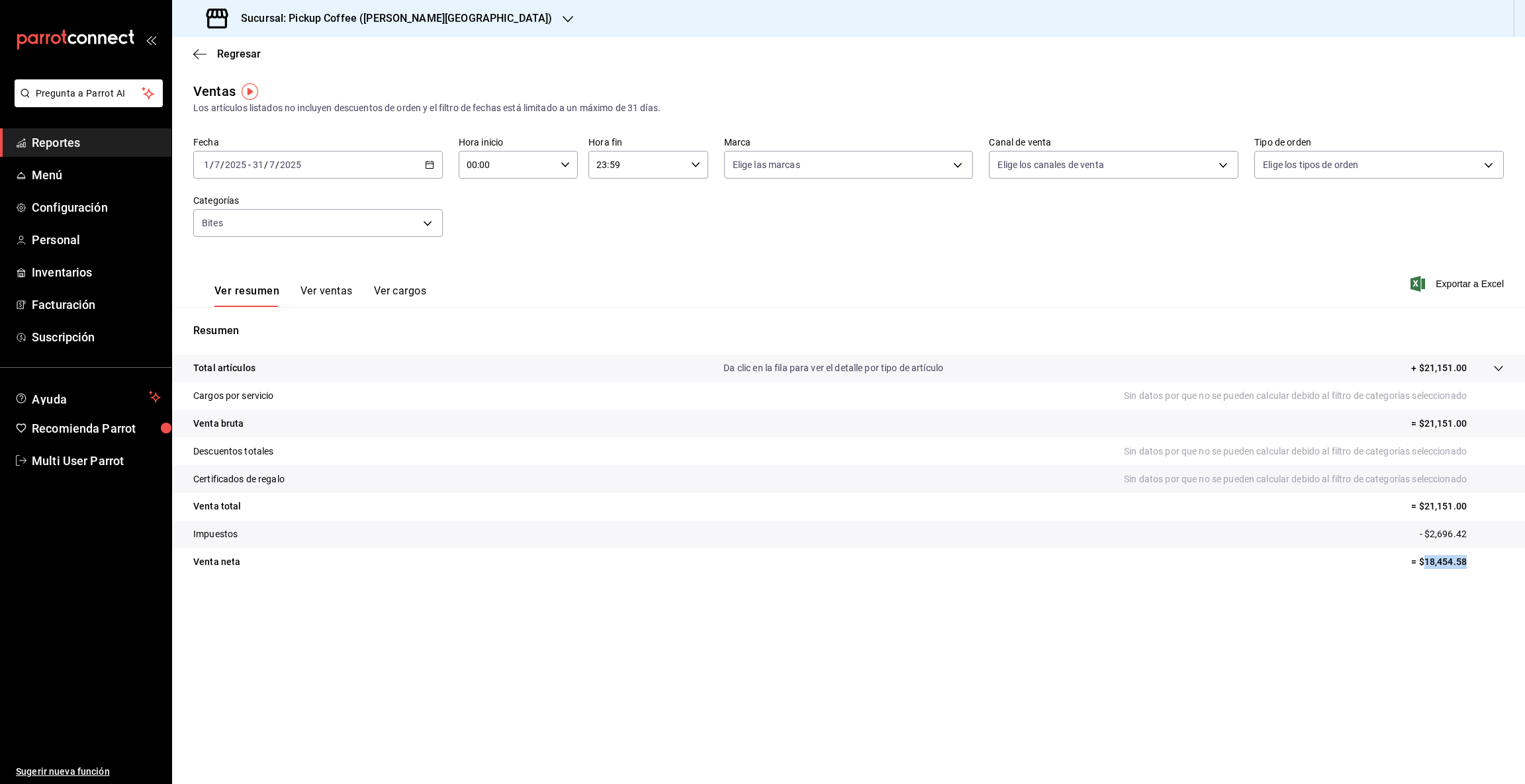
drag, startPoint x: 1423, startPoint y: 559, endPoint x: 1511, endPoint y: 552, distance: 88.3
click at [1511, 552] on tr "Venta [PERSON_NAME] = $18,454.58" at bounding box center [848, 561] width 1352 height 28
click at [562, 17] on icon "button" at bounding box center [567, 19] width 11 height 11
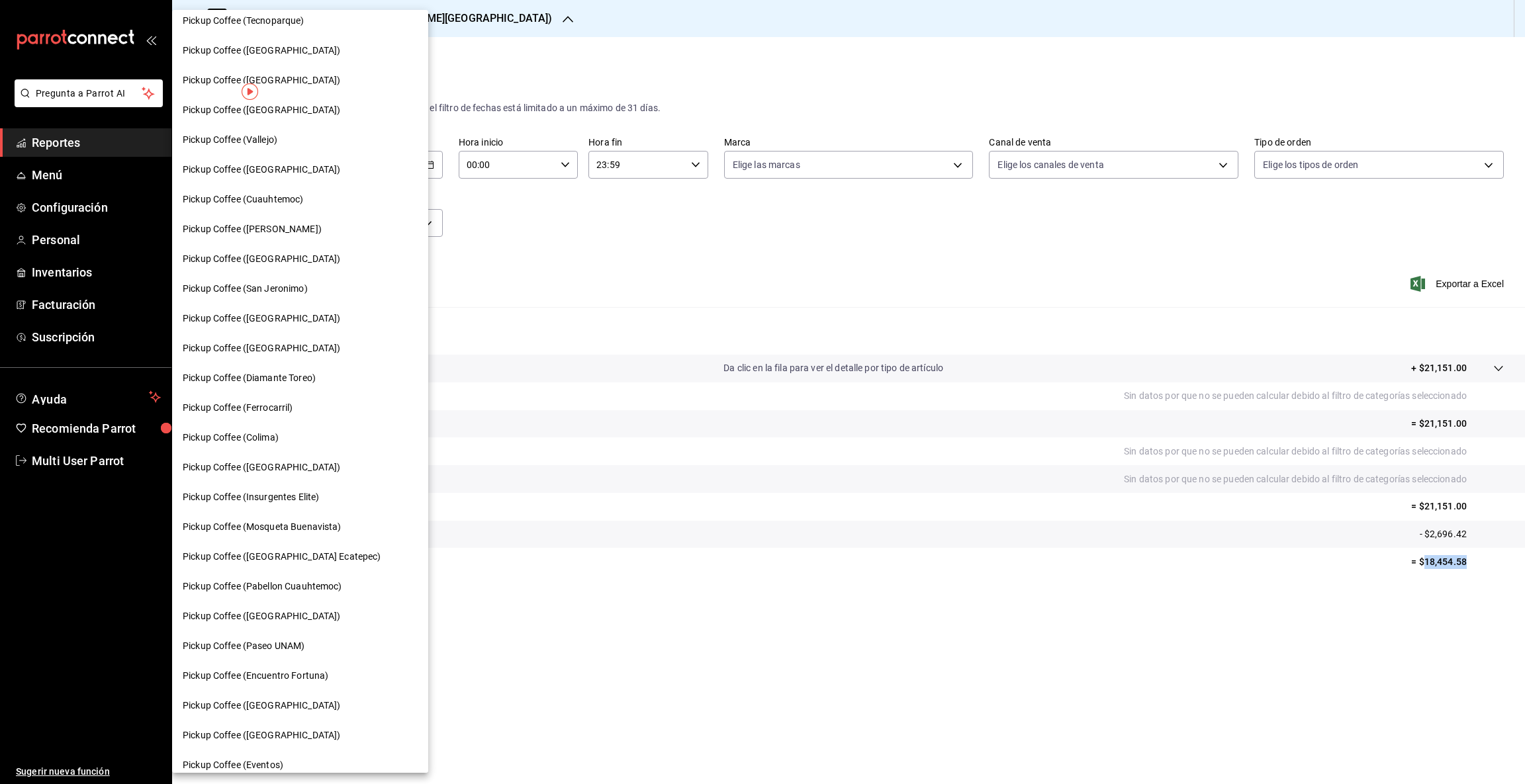
scroll to position [378, 0]
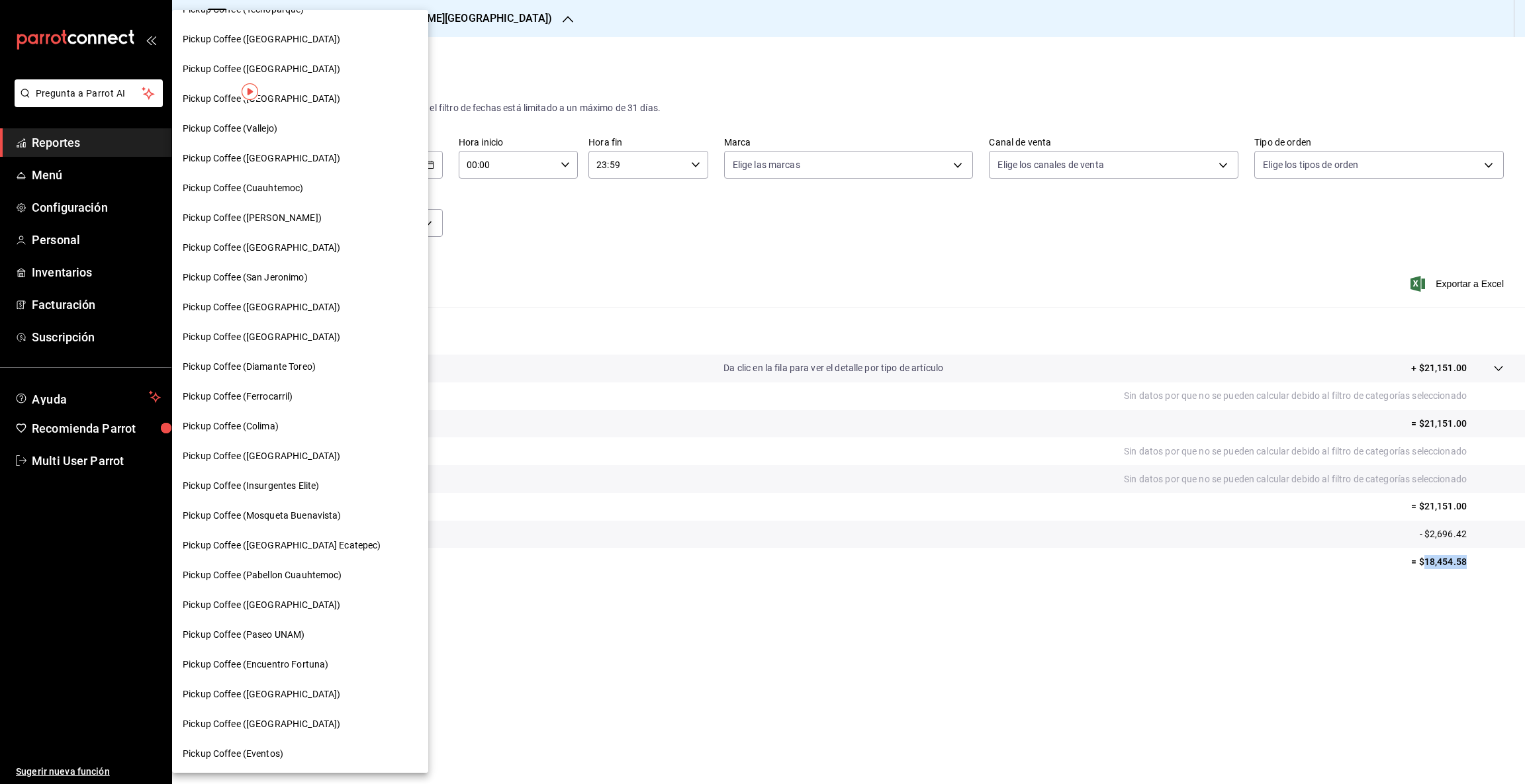
click at [302, 696] on div "Pickup Coffee ([GEOGRAPHIC_DATA])" at bounding box center [300, 694] width 235 height 14
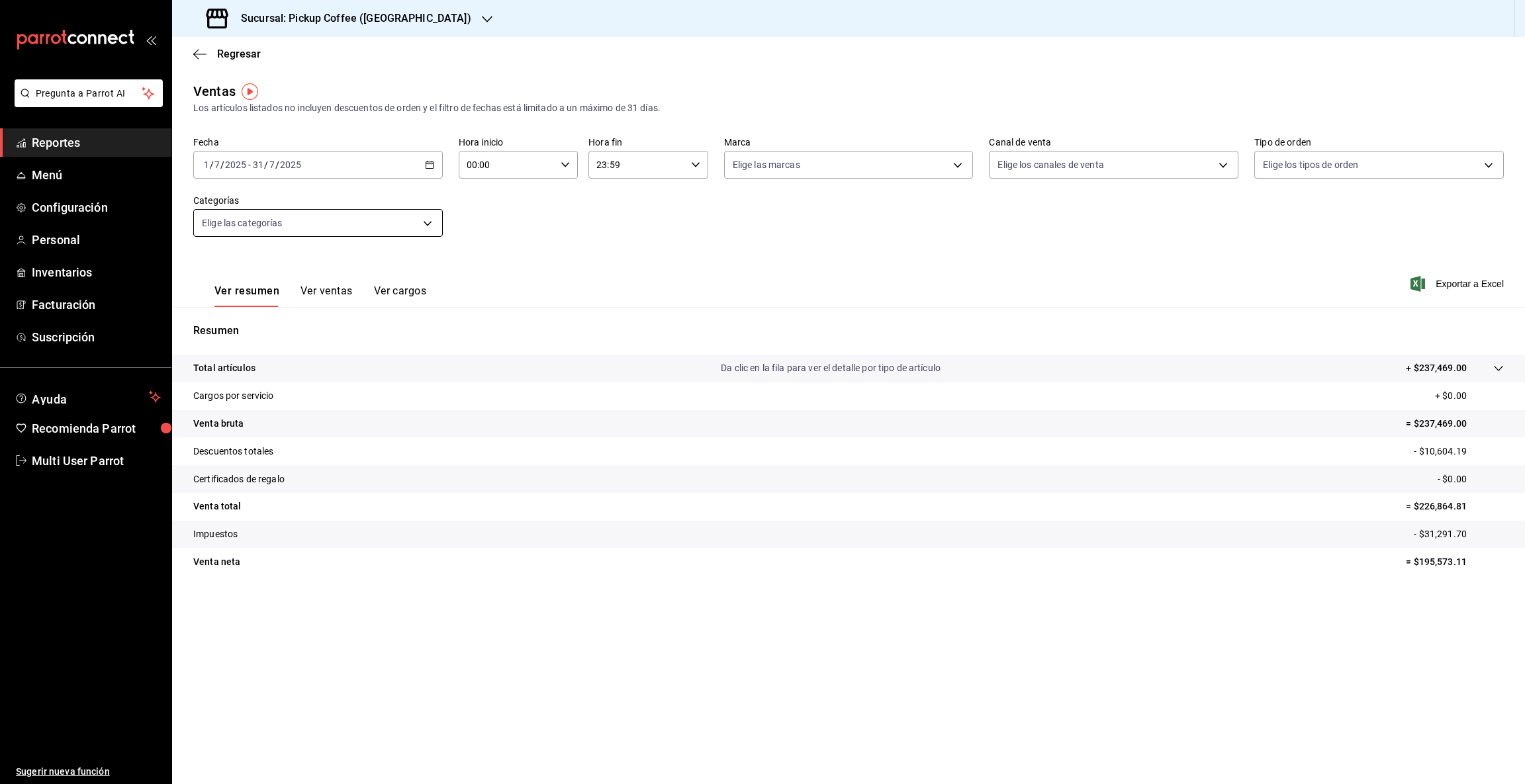
click at [425, 226] on body "Pregunta a Parrot AI Reportes Menú Configuración Personal Inventarios Facturaci…" at bounding box center [762, 392] width 1525 height 784
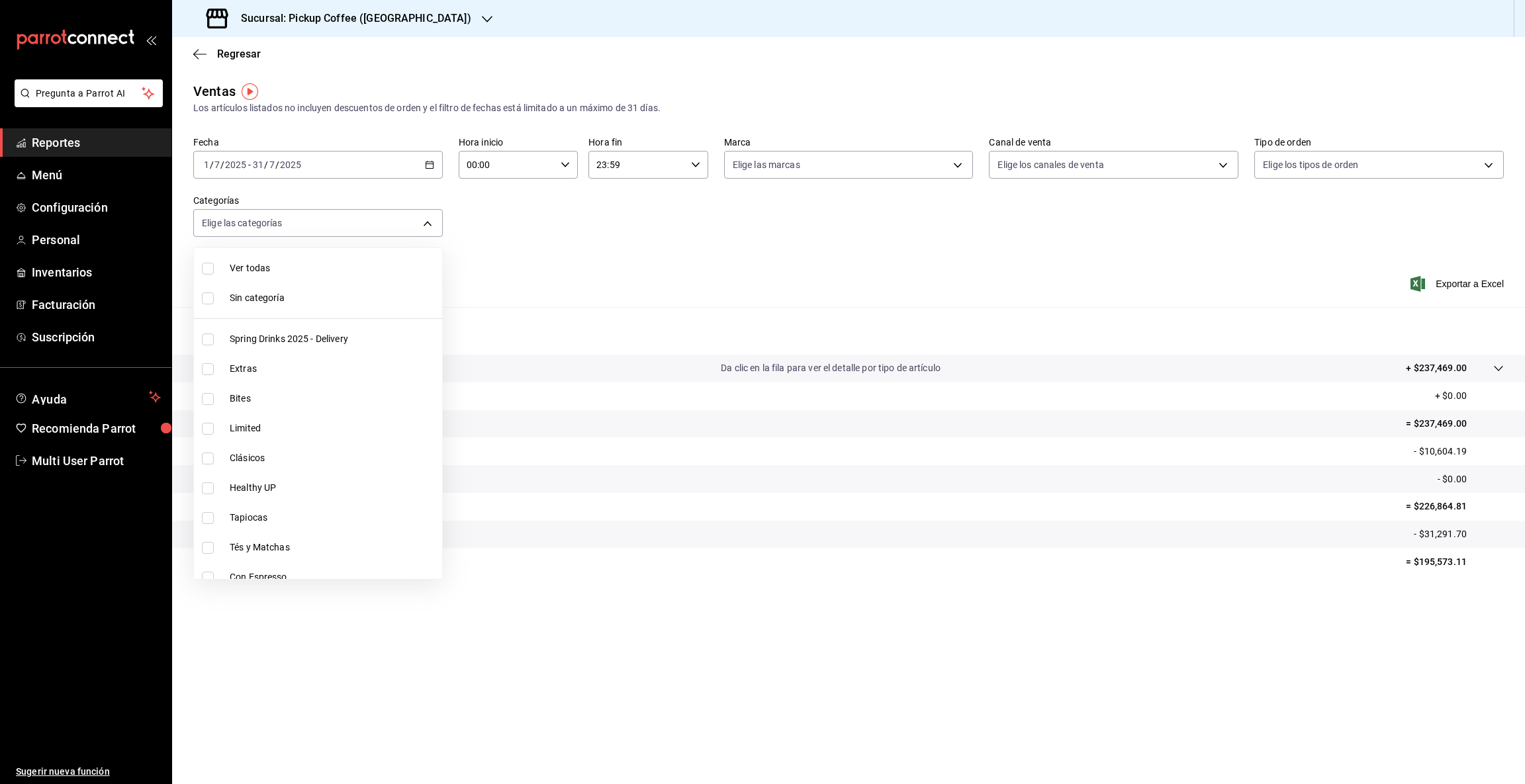
click at [248, 398] on span "Bites" at bounding box center [333, 398] width 207 height 14
type input "e05f915a-201b-42d6-8669-83a981b3e998"
checkbox input "true"
click at [1435, 585] on div at bounding box center [762, 392] width 1525 height 784
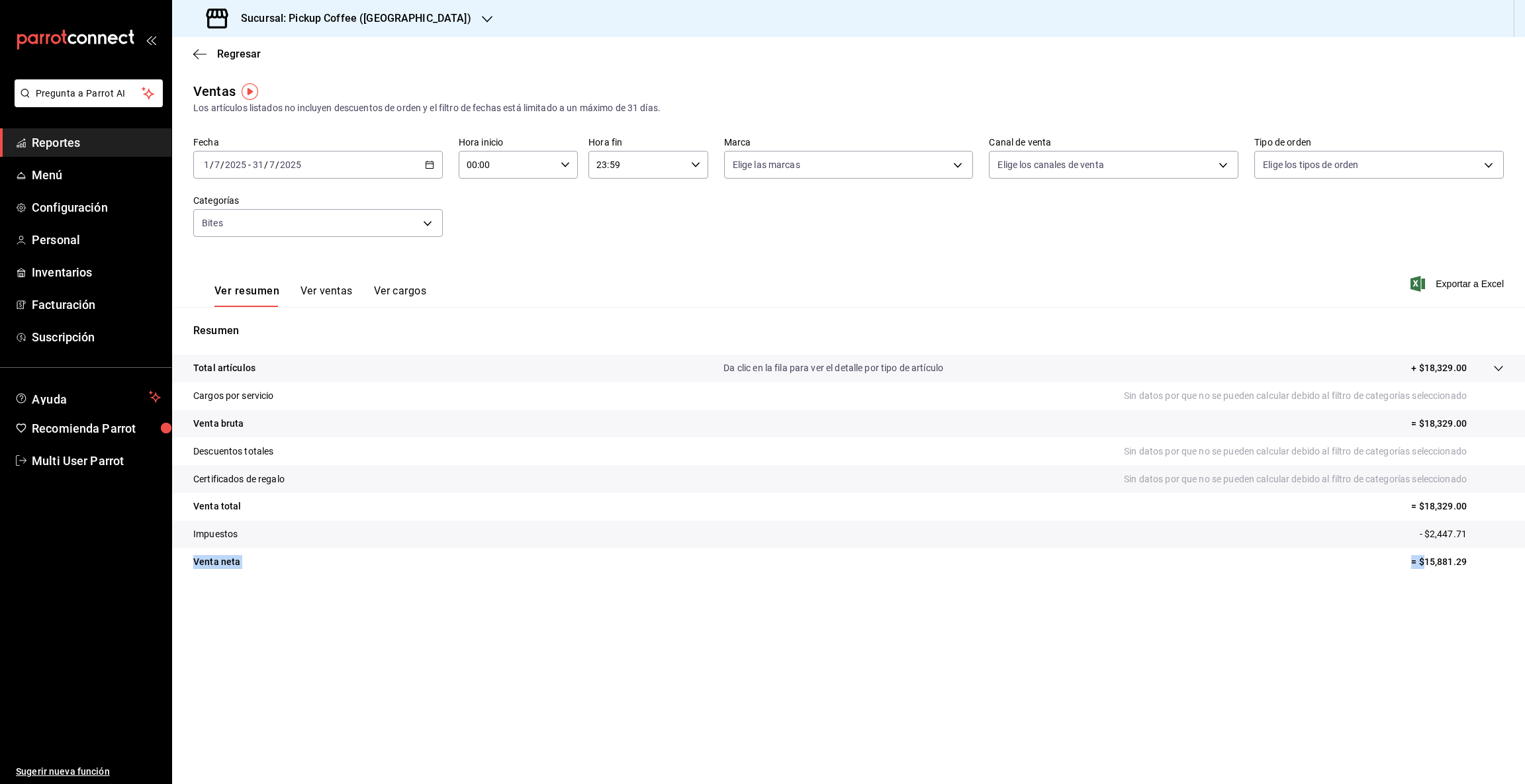
drag, startPoint x: 1426, startPoint y: 559, endPoint x: 1522, endPoint y: 546, distance: 96.9
click at [1522, 546] on tbody "Total artículos Da clic en la fila para ver el detalle por tipo de artículo + $…" at bounding box center [848, 465] width 1352 height 221
click at [1522, 546] on tr "Impuestos - $2,447.71" at bounding box center [848, 534] width 1352 height 28
drag, startPoint x: 1425, startPoint y: 559, endPoint x: 1520, endPoint y: 547, distance: 95.8
click at [1520, 548] on tr "Venta [PERSON_NAME] = $15,881.29" at bounding box center [848, 561] width 1352 height 28
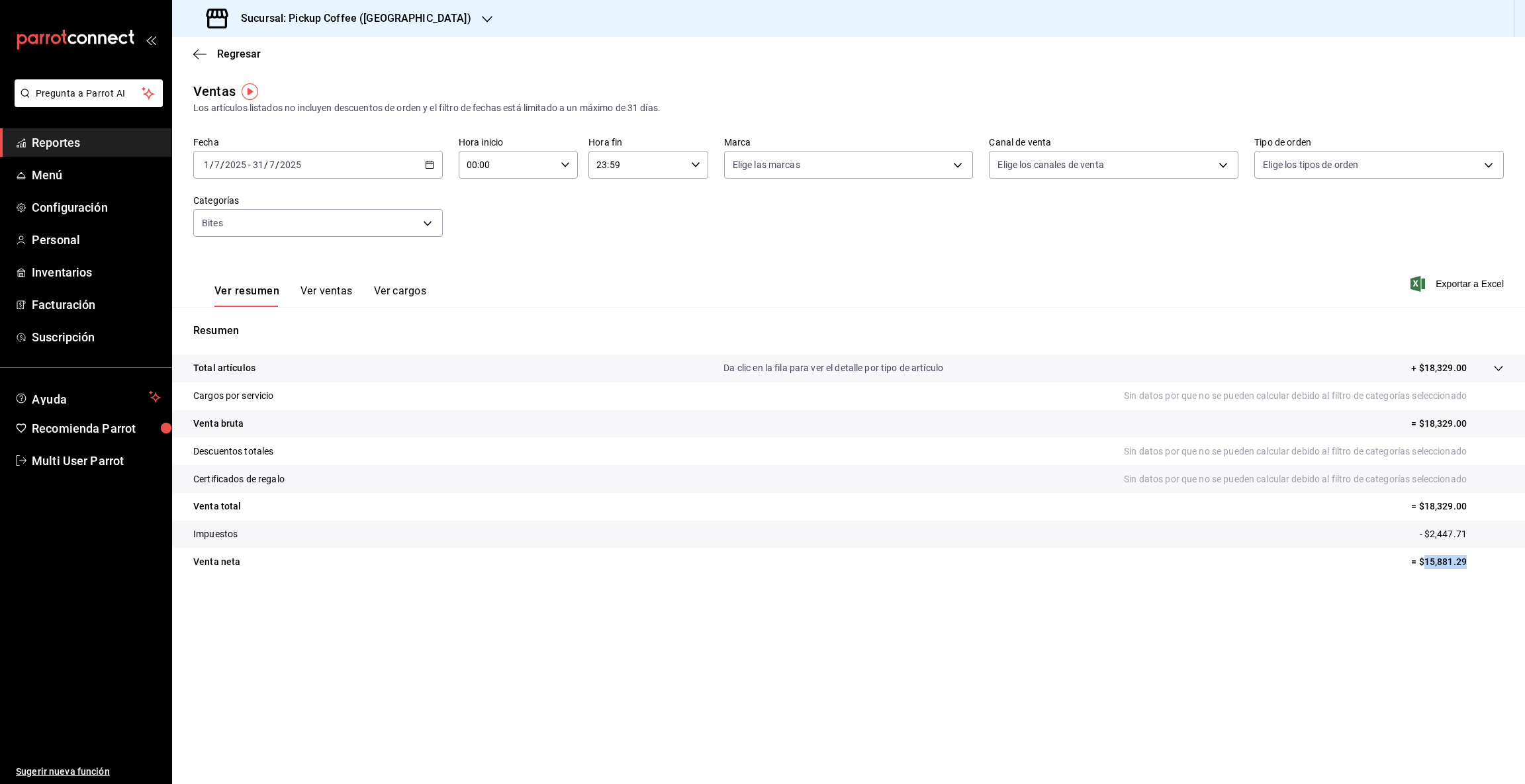
click at [482, 14] on icon "button" at bounding box center [487, 19] width 11 height 11
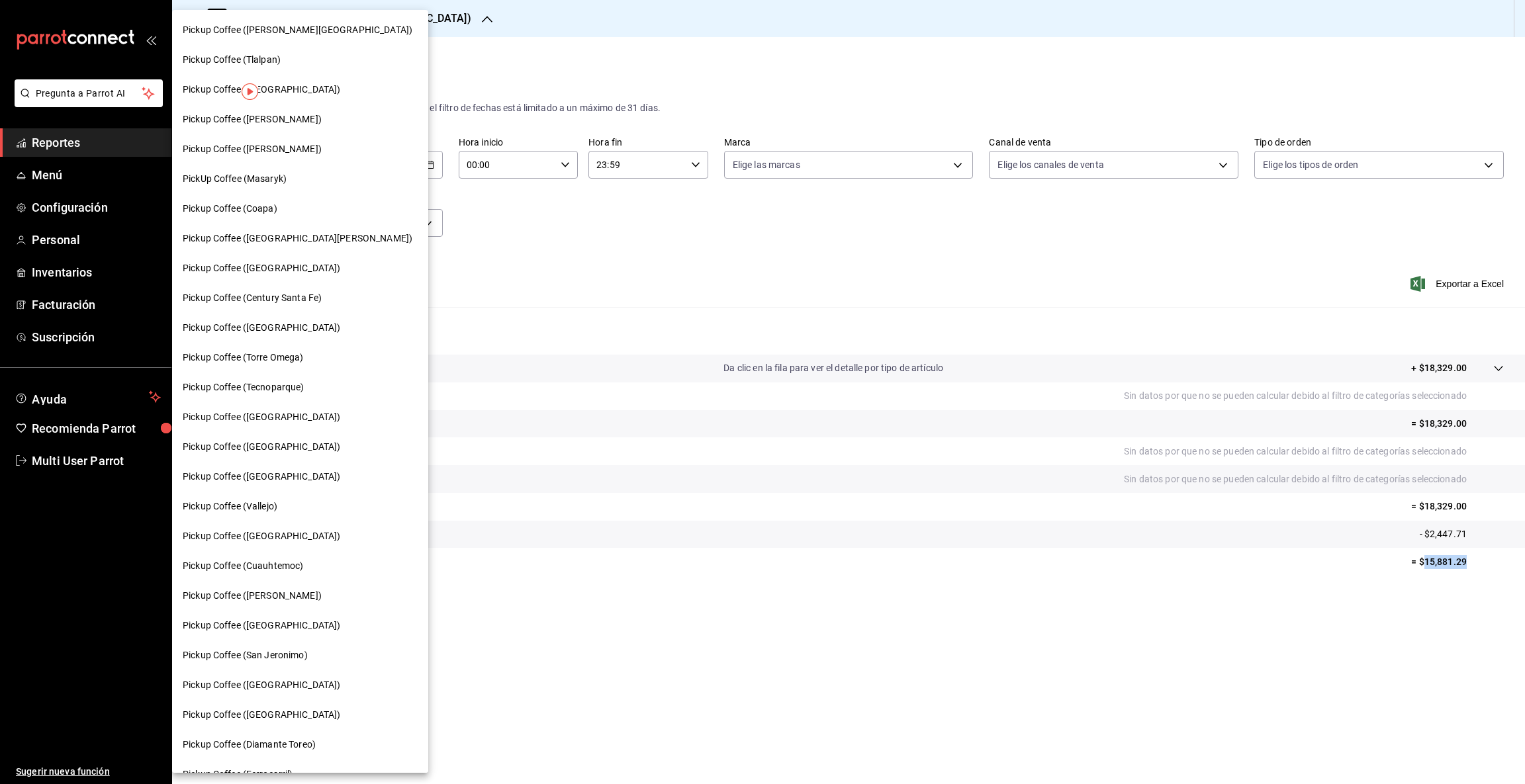
click at [282, 154] on span "Pickup Coffee ([PERSON_NAME])" at bounding box center [252, 149] width 139 height 14
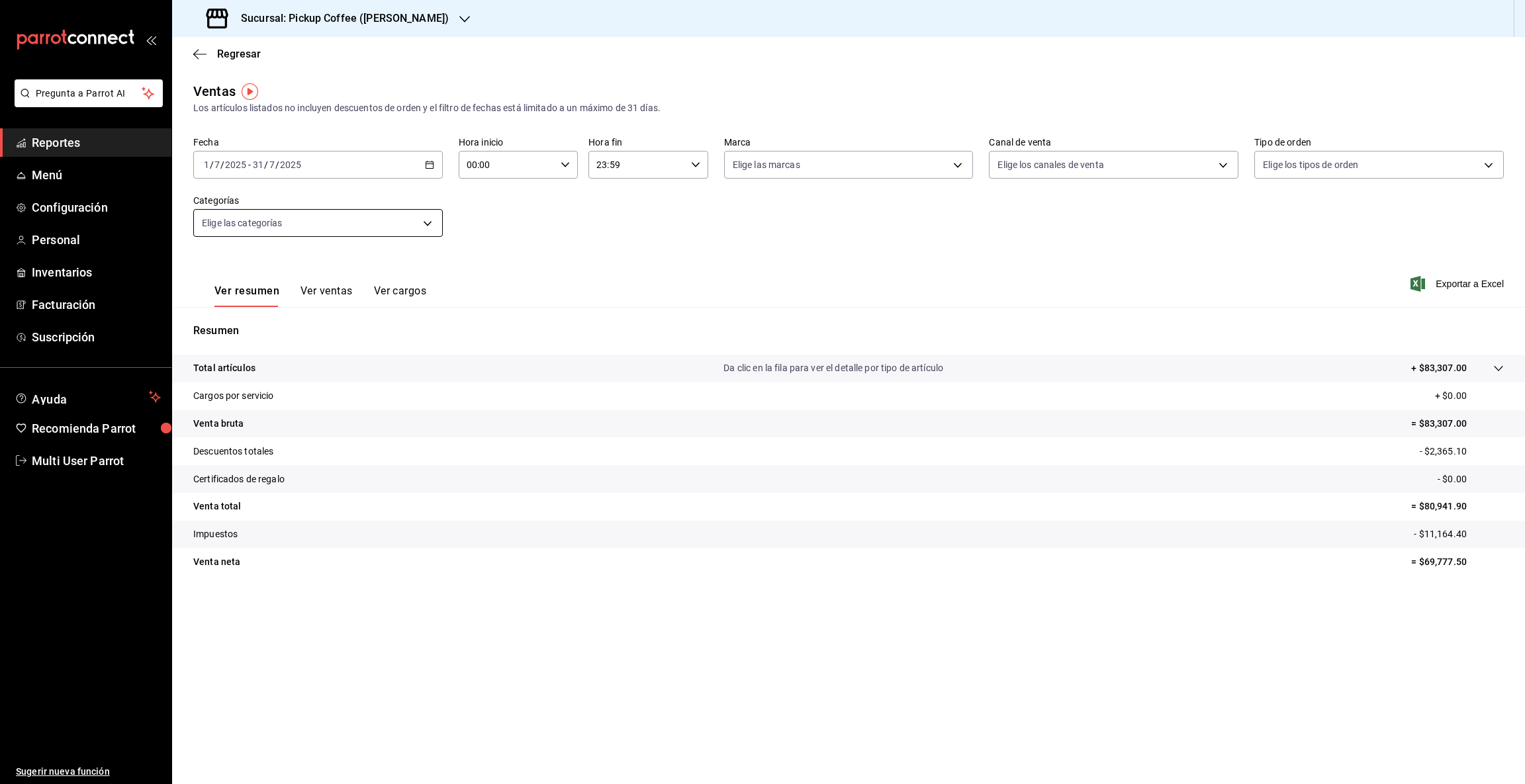
click at [427, 222] on body "Pregunta a Parrot AI Reportes Menú Configuración Personal Inventarios Facturaci…" at bounding box center [762, 392] width 1525 height 784
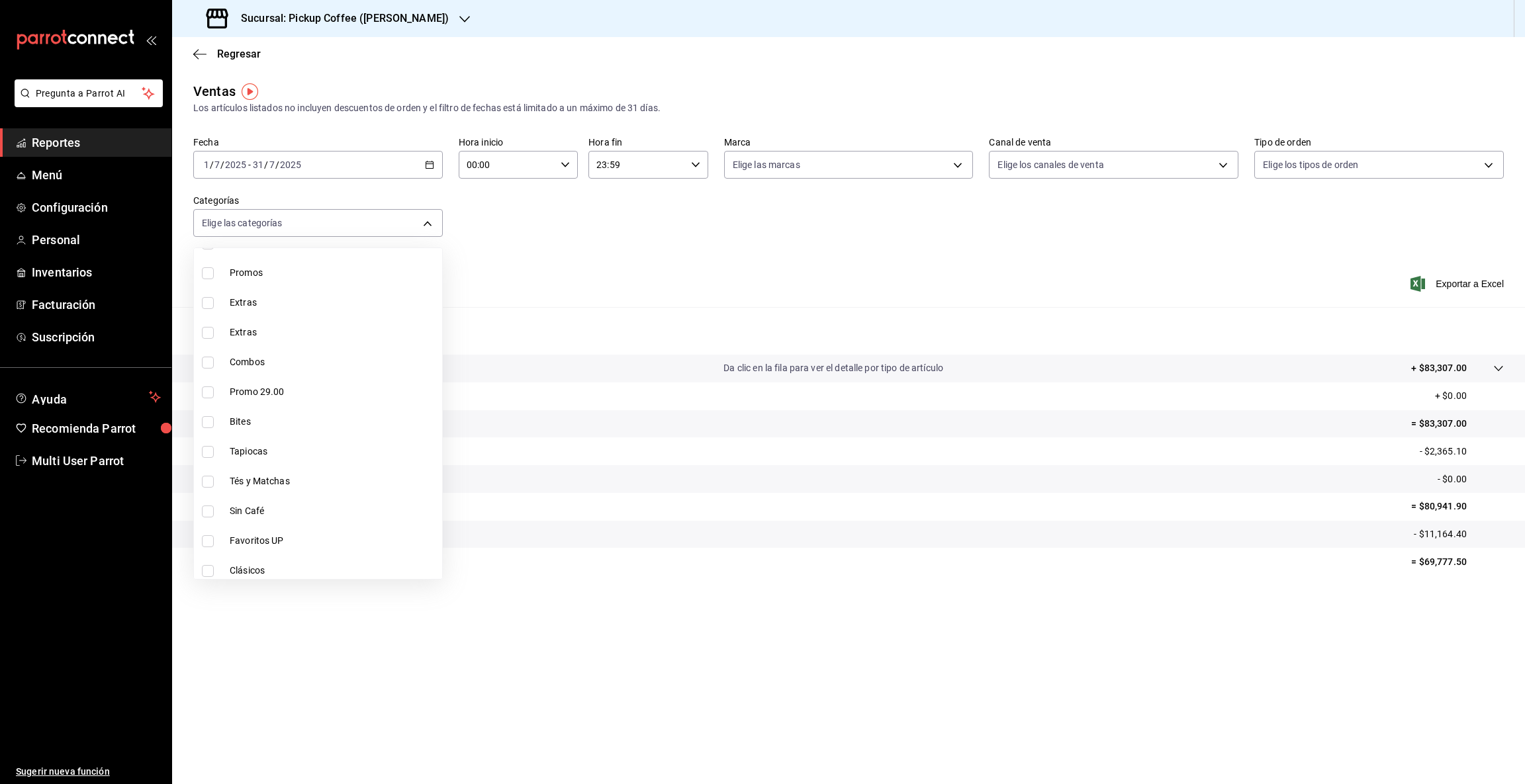
scroll to position [339, 0]
click at [228, 420] on li "Bites" at bounding box center [318, 417] width 248 height 30
type input "3a1e7eb7-ec6f-4d37-b147-5c77e9c85810"
checkbox input "true"
click at [1296, 607] on div at bounding box center [762, 392] width 1525 height 784
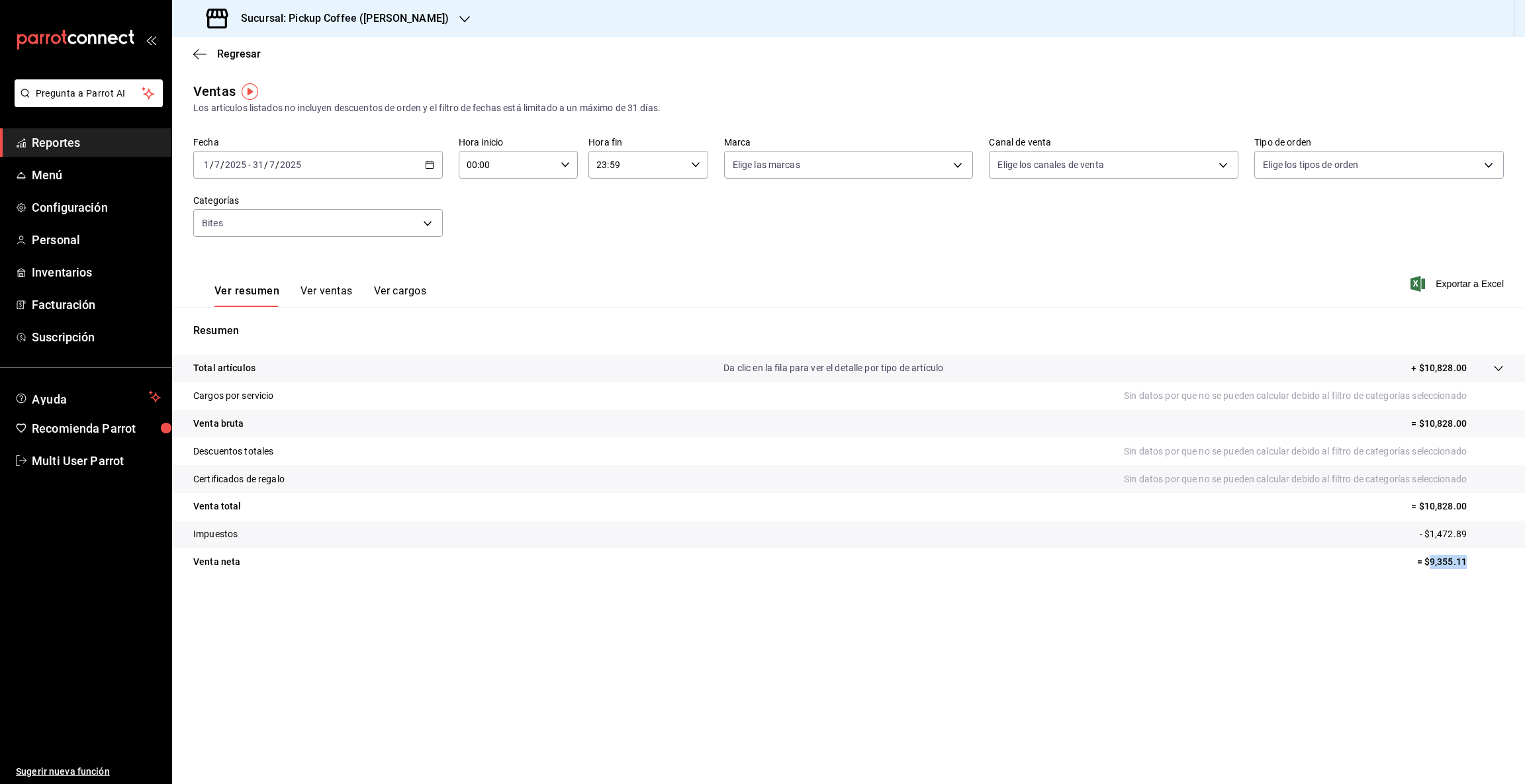
drag, startPoint x: 1430, startPoint y: 558, endPoint x: 1524, endPoint y: 562, distance: 94.1
click at [1524, 562] on tr "Venta [PERSON_NAME] = $9,355.11" at bounding box center [848, 561] width 1352 height 28
click at [459, 17] on icon "button" at bounding box center [464, 19] width 11 height 11
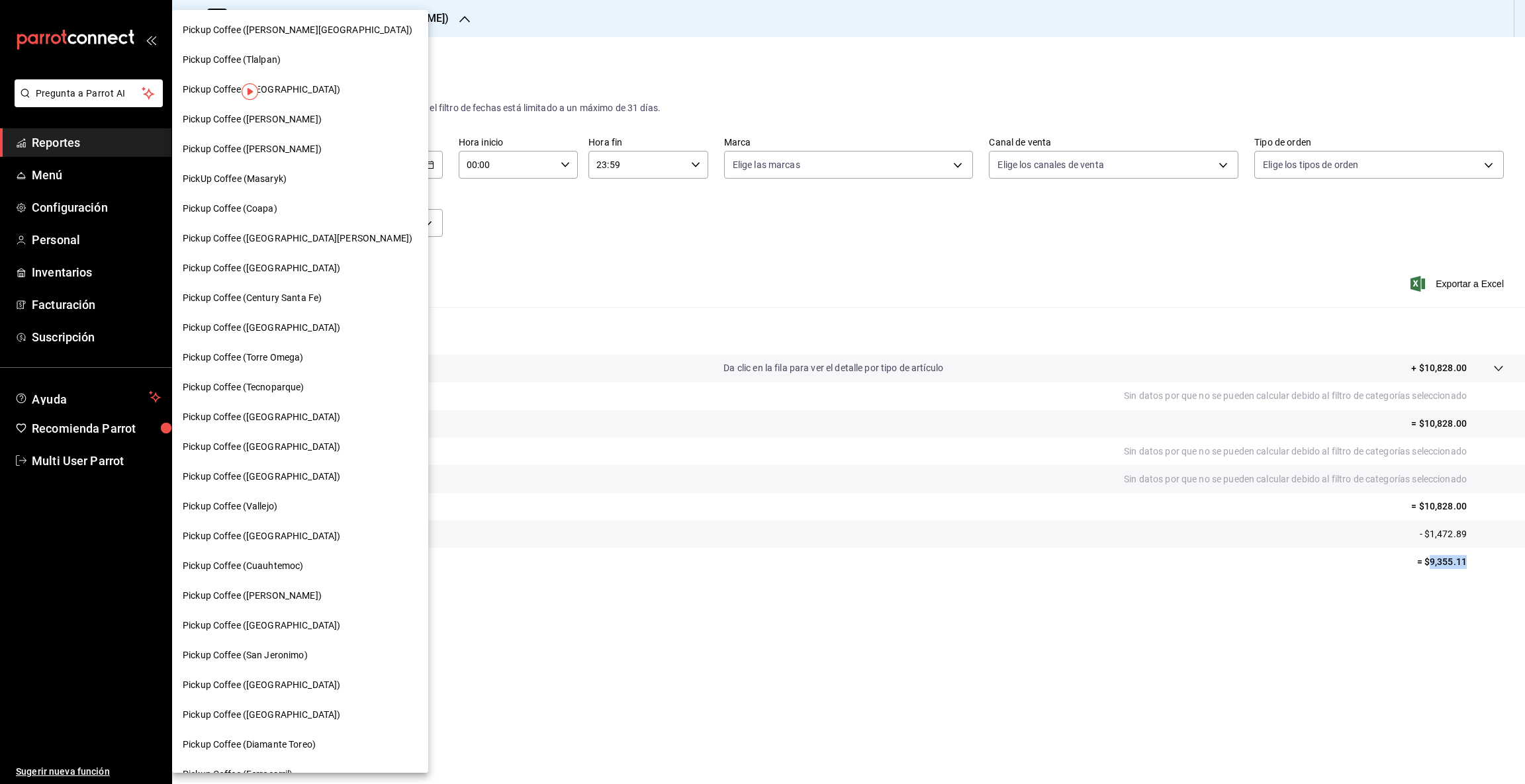
click at [282, 91] on span "Pickup Coffee ([GEOGRAPHIC_DATA])" at bounding box center [261, 89] width 158 height 14
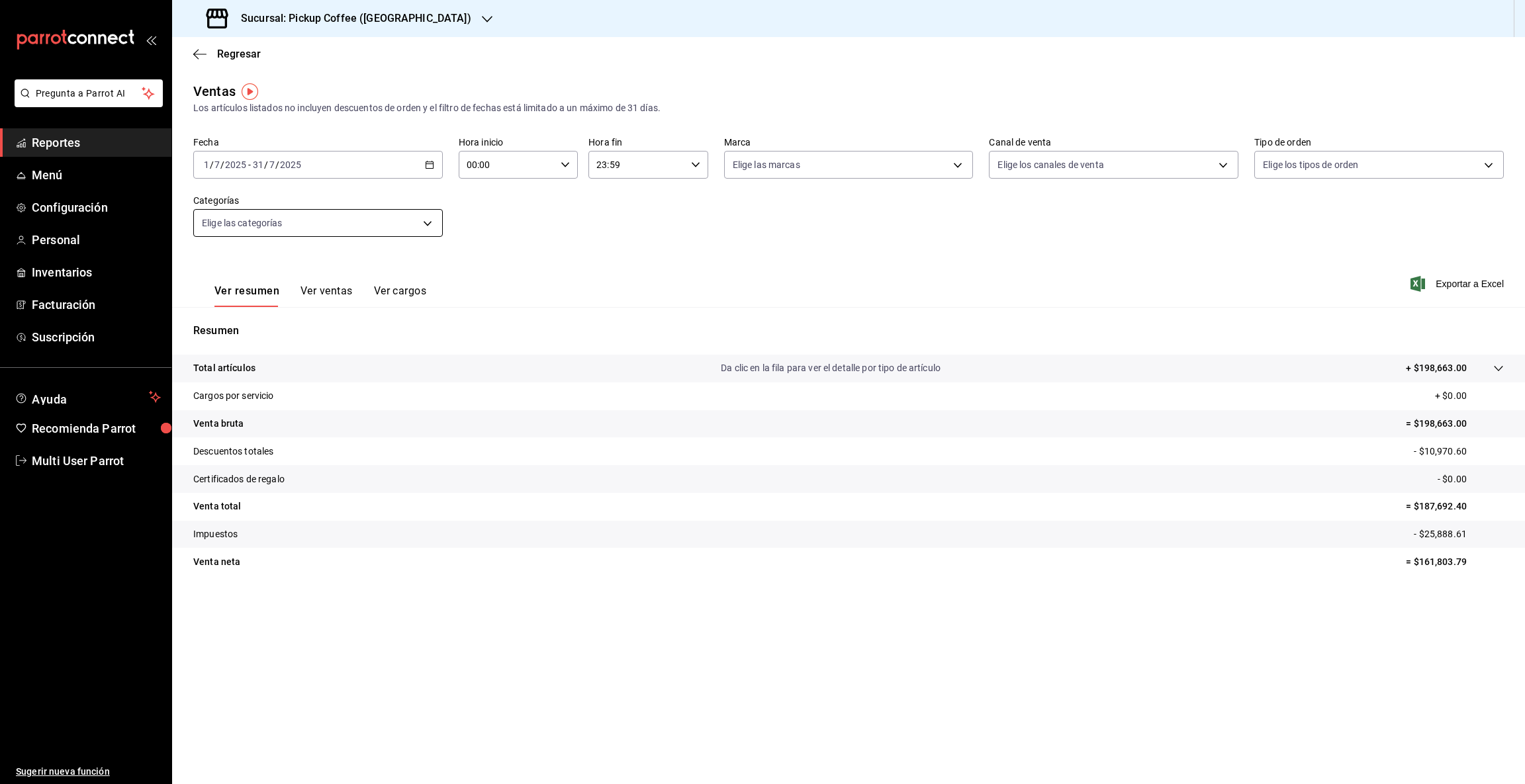
click at [426, 223] on body "Pregunta a Parrot AI Reportes Menú Configuración Personal Inventarios Facturaci…" at bounding box center [762, 392] width 1525 height 784
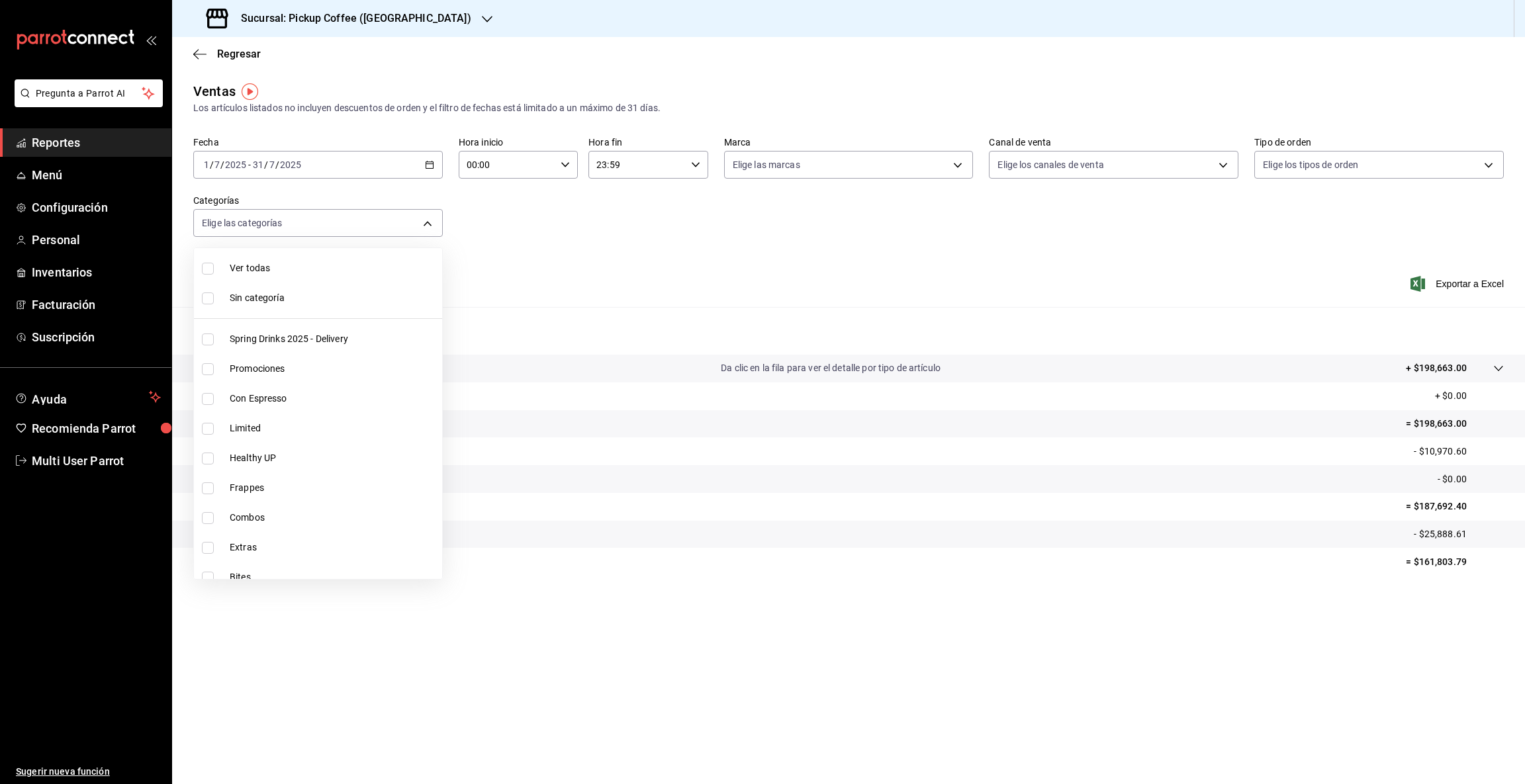
scroll to position [191, 0]
click at [251, 392] on span "Bites" at bounding box center [333, 385] width 207 height 14
type input "ea792409-cce8-467a-81ca-e49d22aaf04b"
checkbox input "true"
click at [1424, 561] on div at bounding box center [762, 392] width 1525 height 784
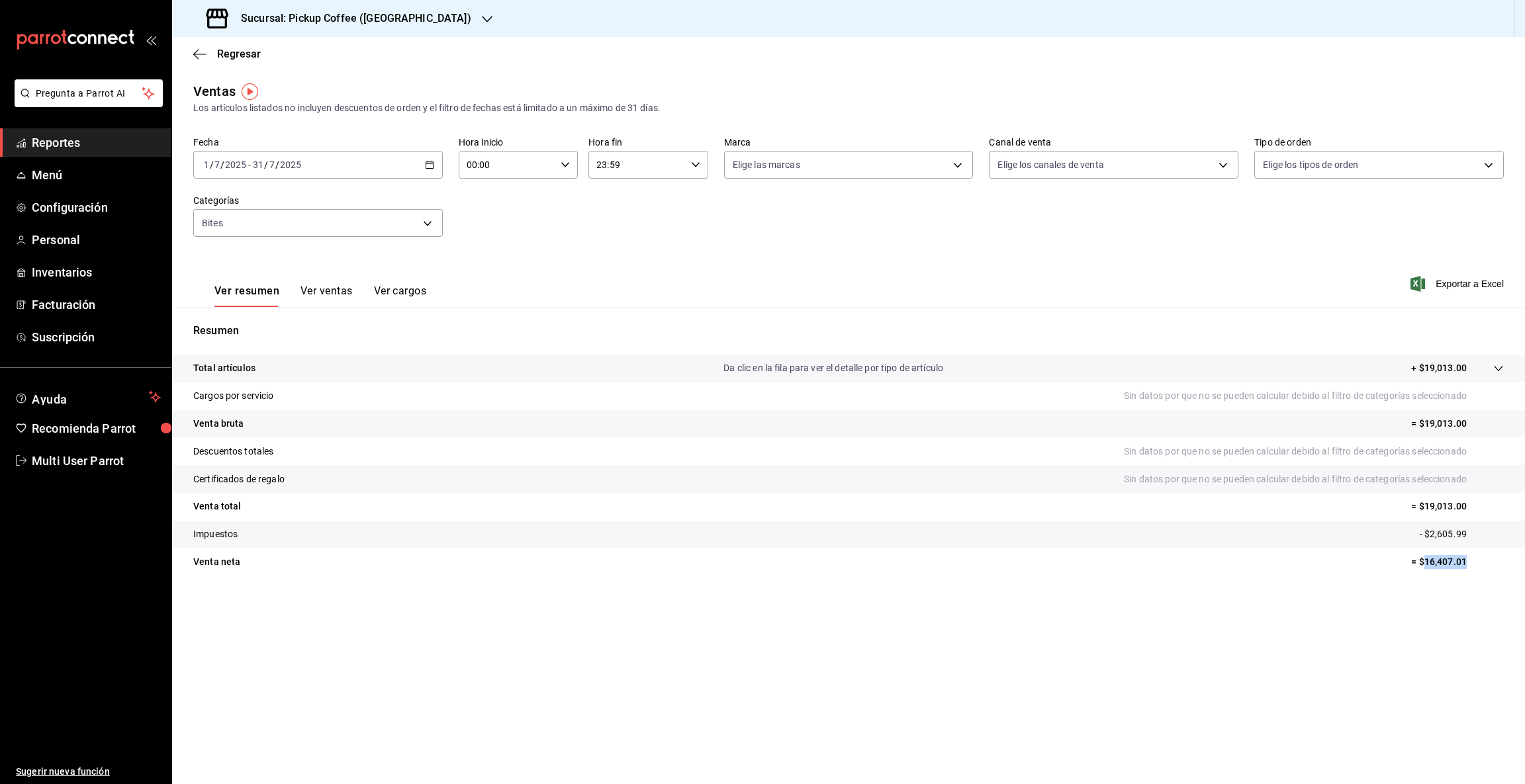
drag, startPoint x: 1426, startPoint y: 559, endPoint x: 1524, endPoint y: 568, distance: 98.4
click at [1524, 568] on tr "Venta [PERSON_NAME] = $16,407.01" at bounding box center [848, 561] width 1352 height 28
click at [482, 16] on icon "button" at bounding box center [487, 19] width 11 height 11
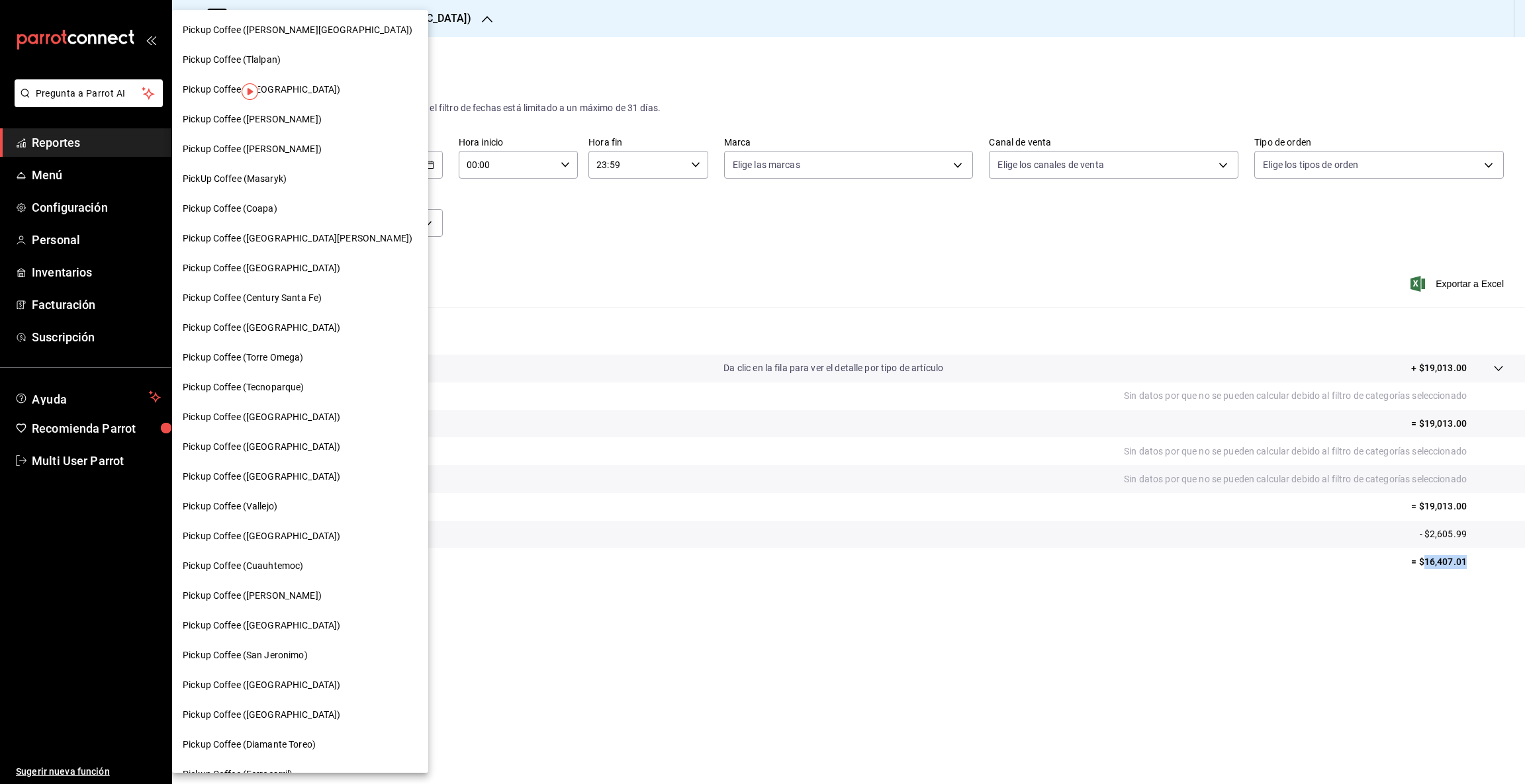
click at [310, 715] on div "Pickup Coffee ([GEOGRAPHIC_DATA])" at bounding box center [300, 715] width 235 height 14
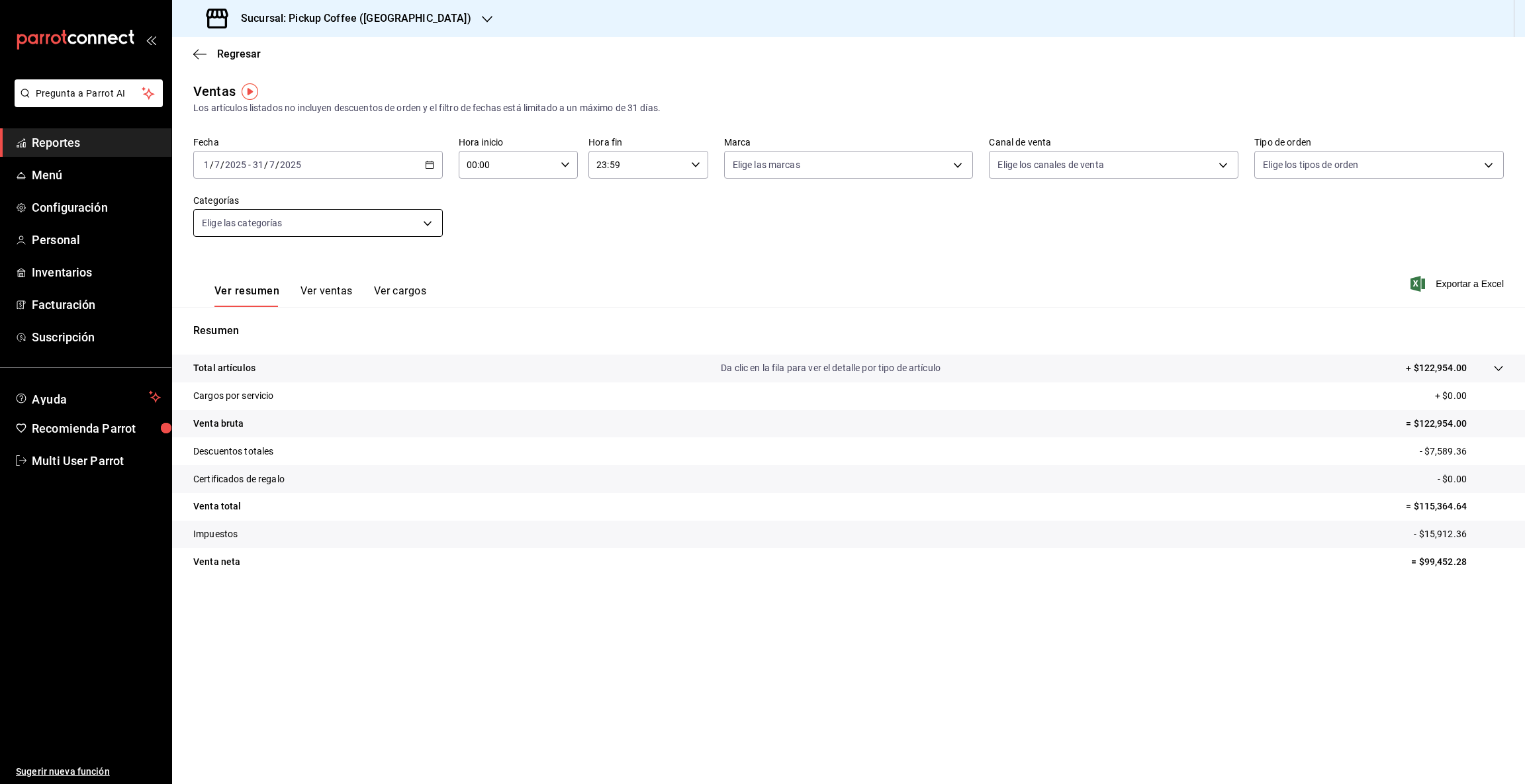
click at [430, 220] on body "Pregunta a Parrot AI Reportes Menú Configuración Personal Inventarios Facturaci…" at bounding box center [762, 392] width 1525 height 784
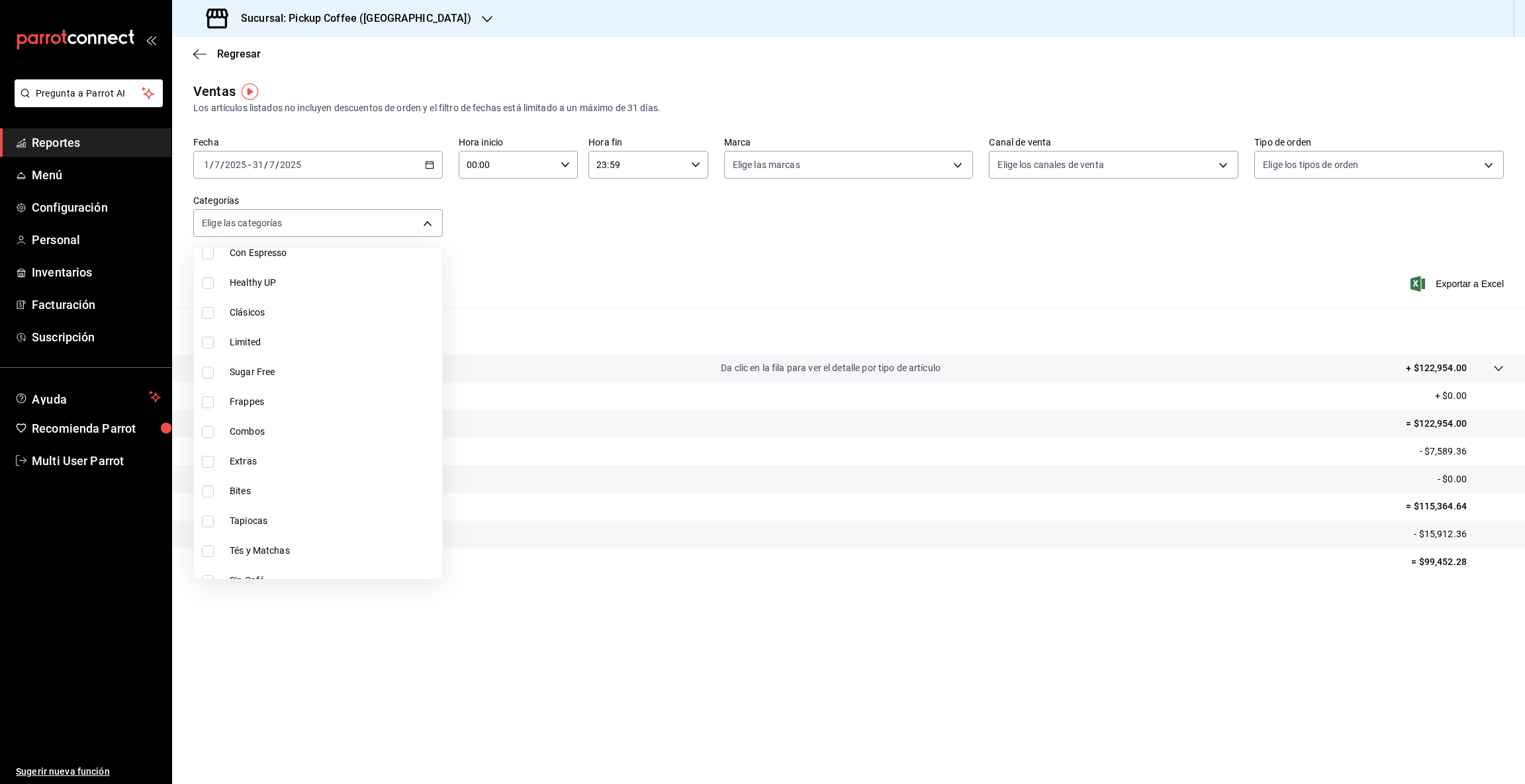
scroll to position [204, 0]
click at [213, 435] on label at bounding box center [211, 432] width 17 height 12
click at [213, 435] on input "checkbox" at bounding box center [208, 432] width 12 height 12
checkbox input "false"
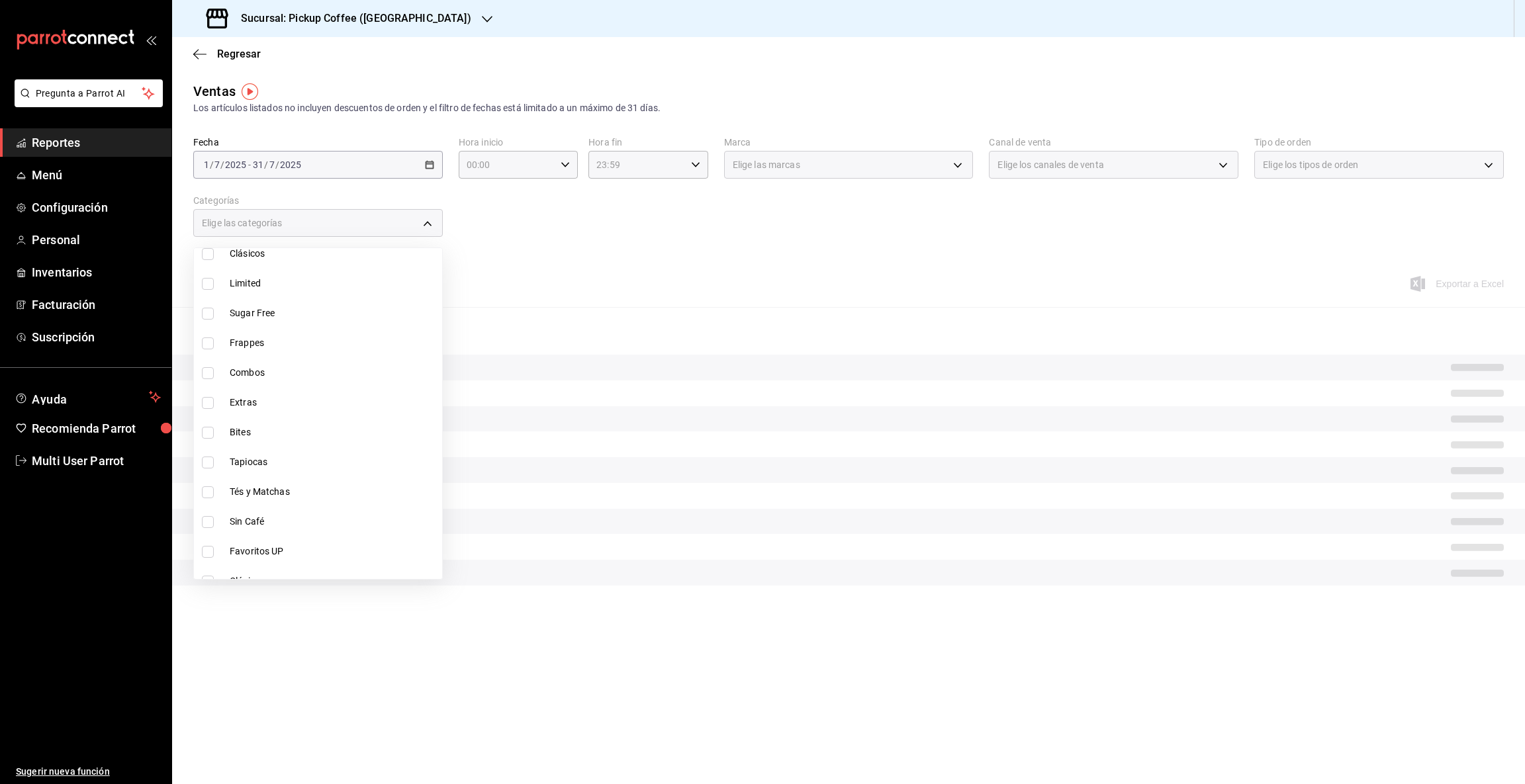
click at [208, 432] on input "checkbox" at bounding box center [208, 432] width 12 height 12
checkbox input "true"
type input "870fc859-99bd-45c8-a17f-54783cf4c609"
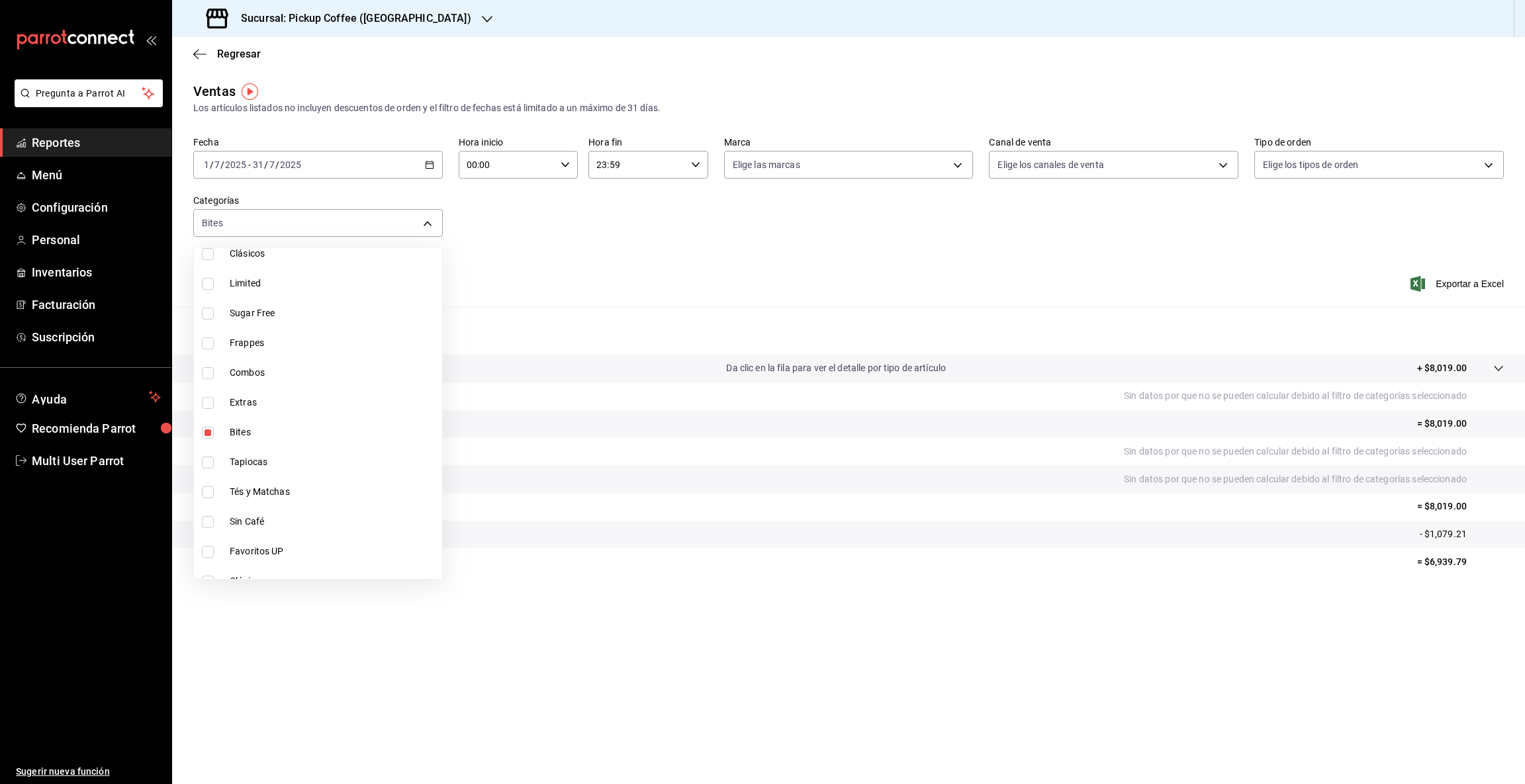
click at [1408, 595] on div at bounding box center [762, 392] width 1525 height 784
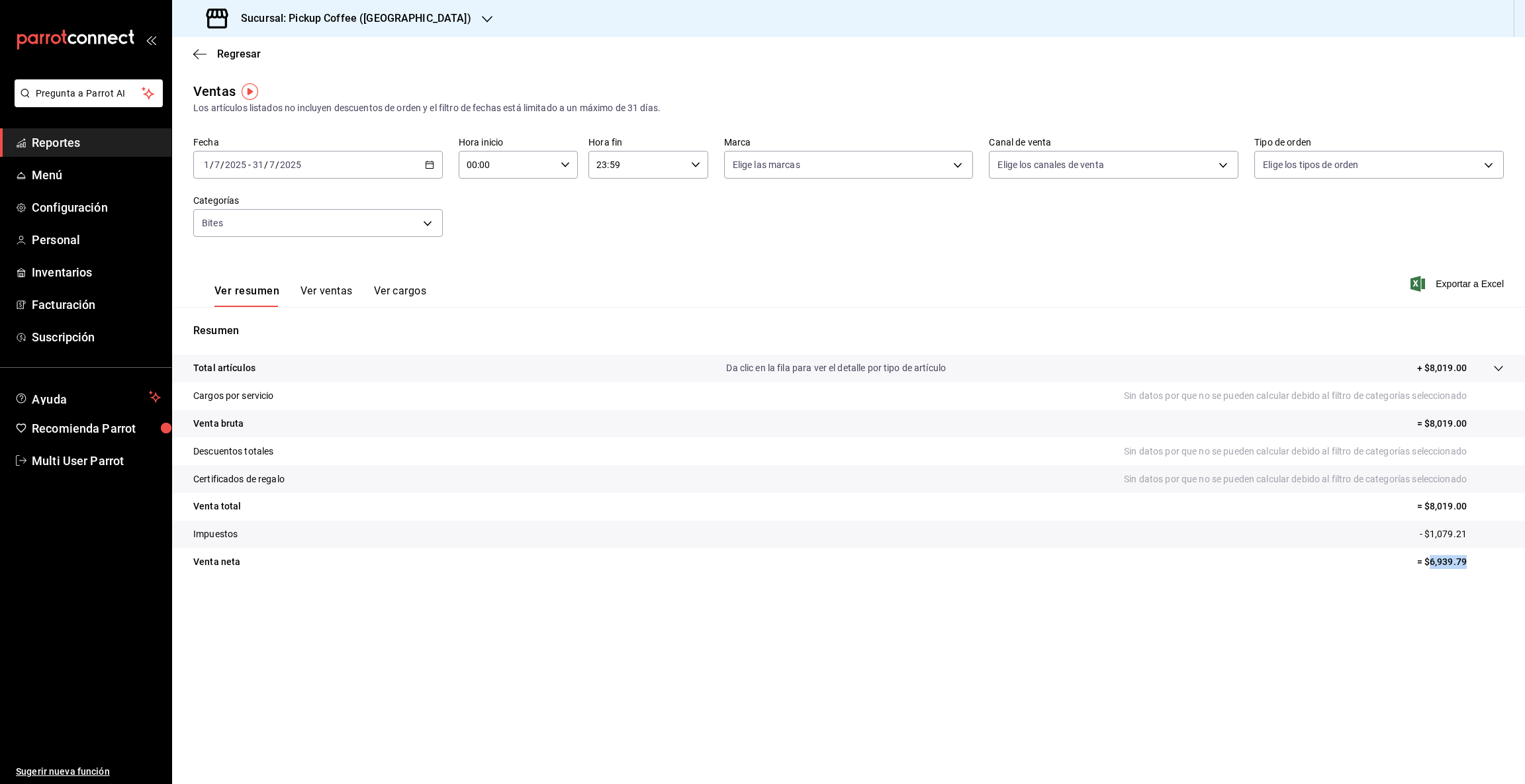
drag, startPoint x: 1430, startPoint y: 559, endPoint x: 1521, endPoint y: 559, distance: 91.0
click at [1521, 559] on tr "Venta [PERSON_NAME] = $6,939.79" at bounding box center [848, 561] width 1352 height 28
click at [482, 16] on icon "button" at bounding box center [487, 19] width 11 height 11
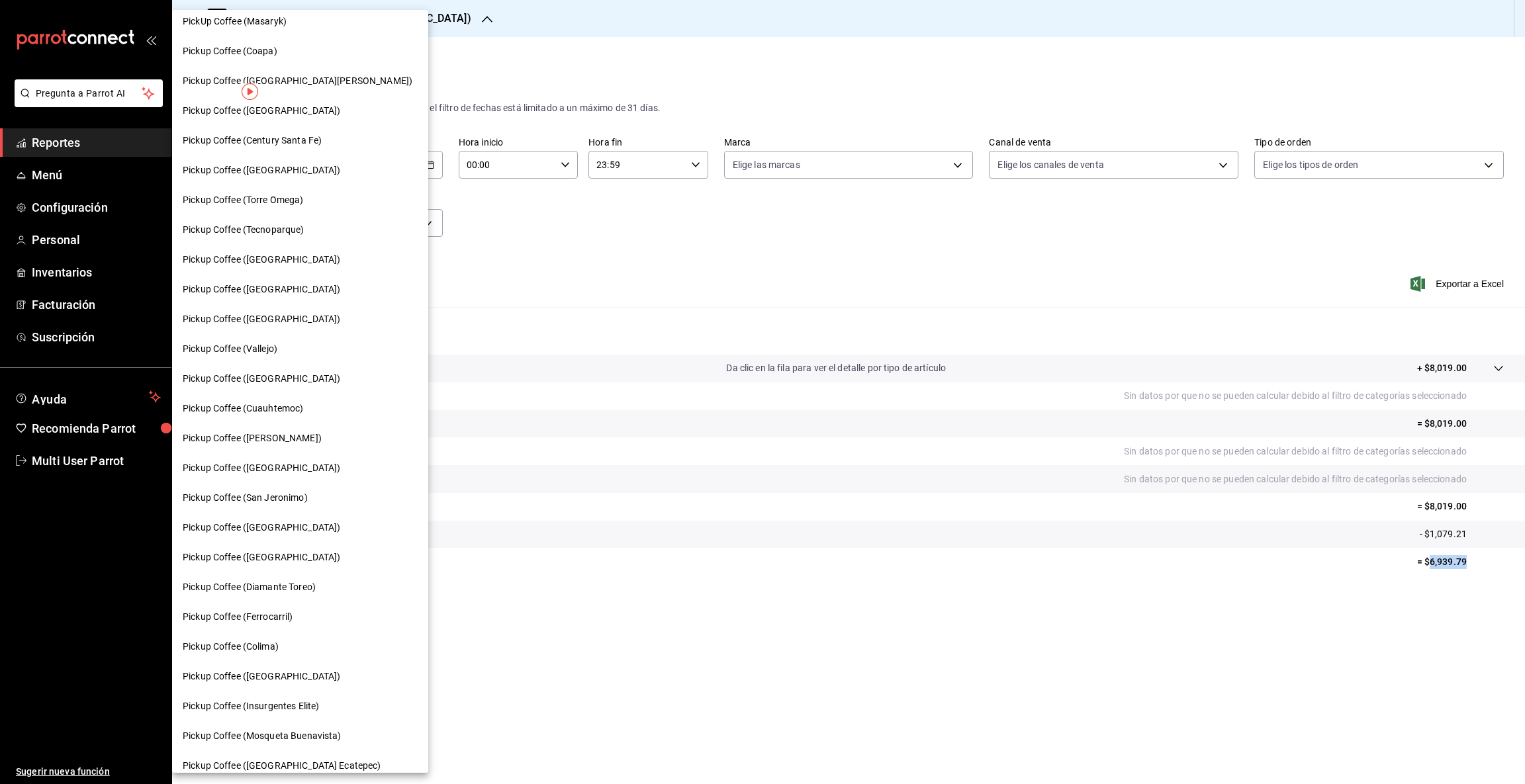
scroll to position [160, 0]
click at [293, 370] on span "Pickup Coffee ([GEOGRAPHIC_DATA])" at bounding box center [261, 375] width 158 height 14
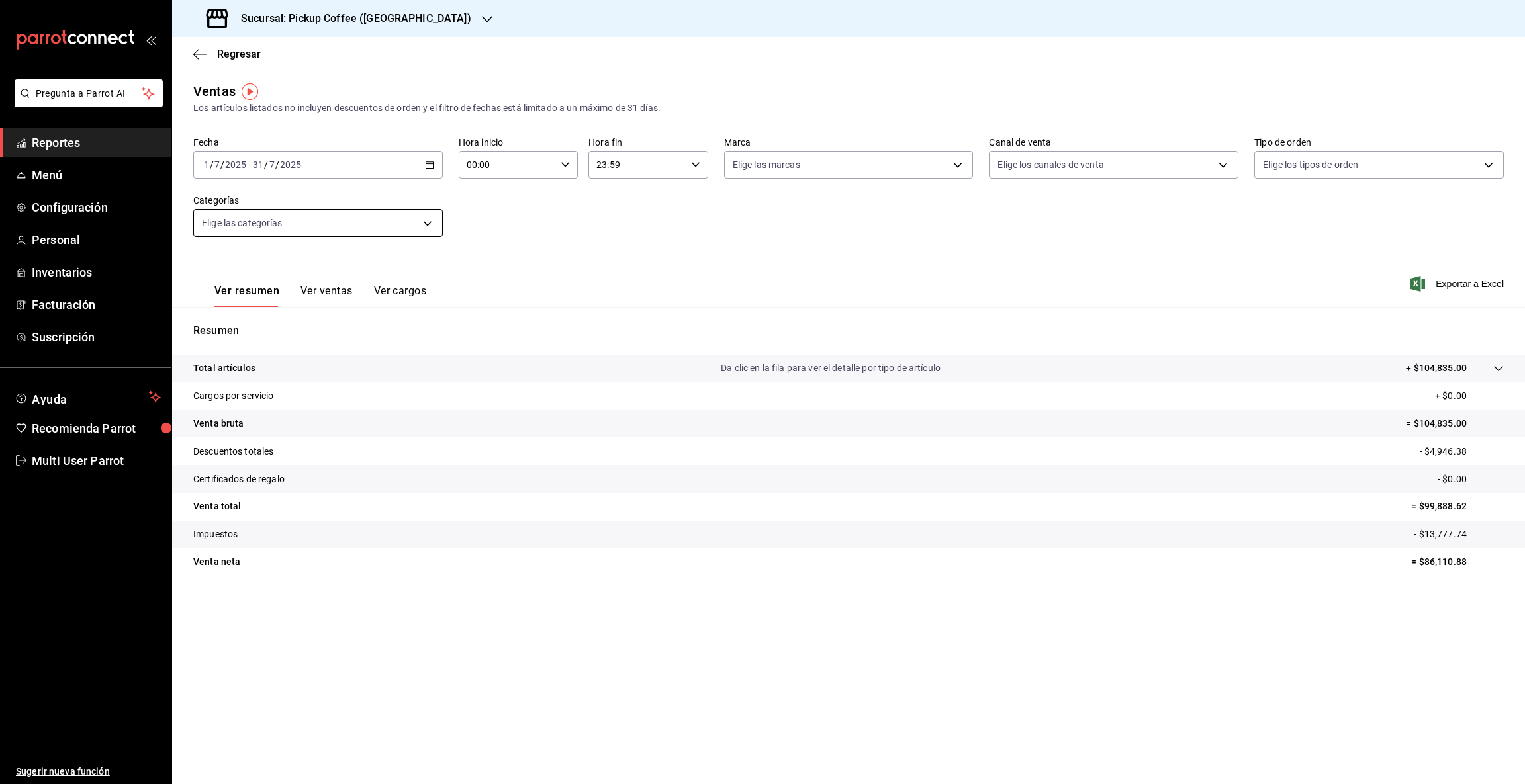
click at [430, 221] on body "Pregunta a Parrot AI Reportes Menú Configuración Personal Inventarios Facturaci…" at bounding box center [762, 392] width 1525 height 784
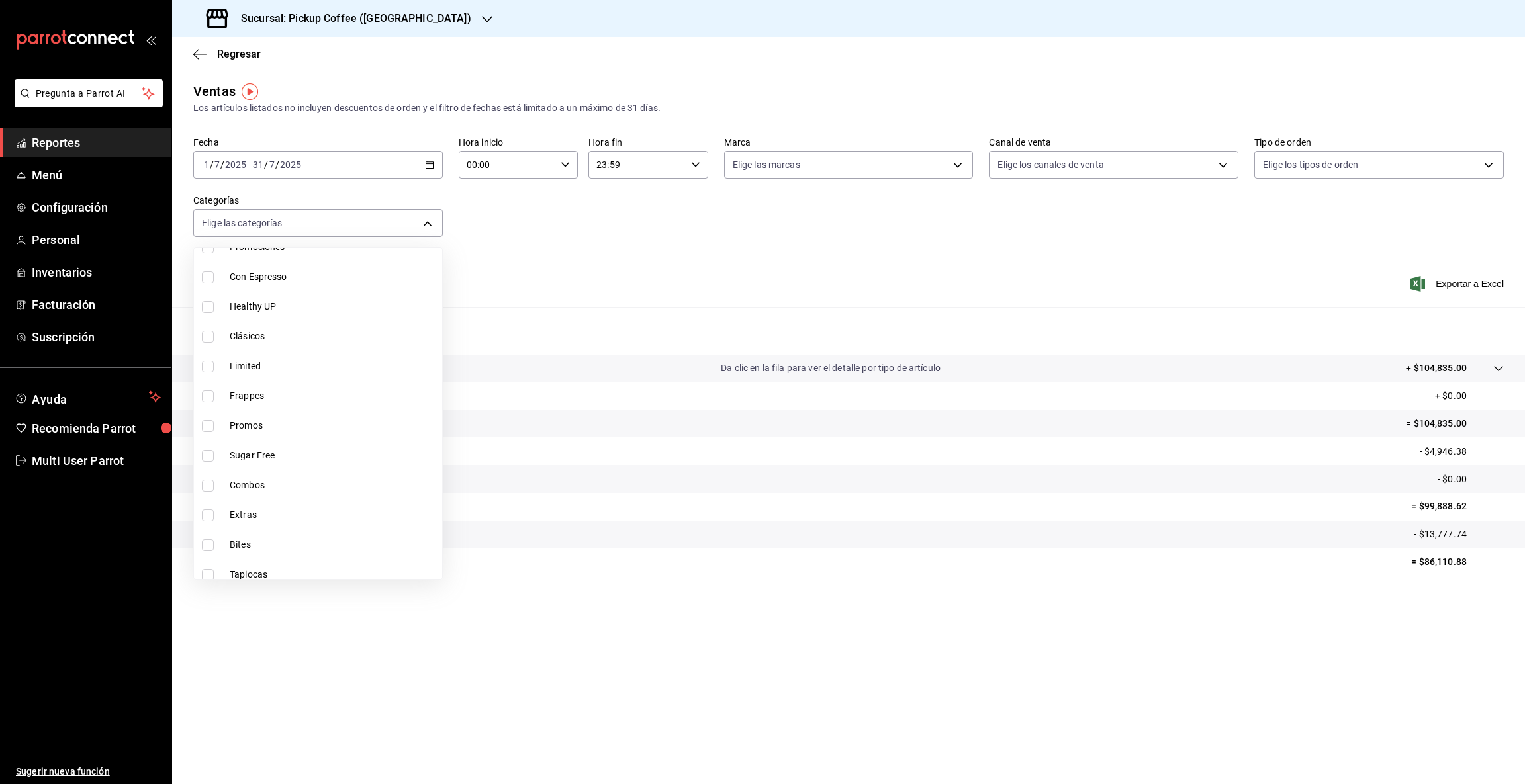
scroll to position [136, 0]
click at [256, 525] on span "Bites" at bounding box center [333, 530] width 207 height 14
type input "2bc562bd-3698-4807-b275-af8617ff0d41"
checkbox input "true"
click at [1395, 651] on div at bounding box center [762, 392] width 1525 height 784
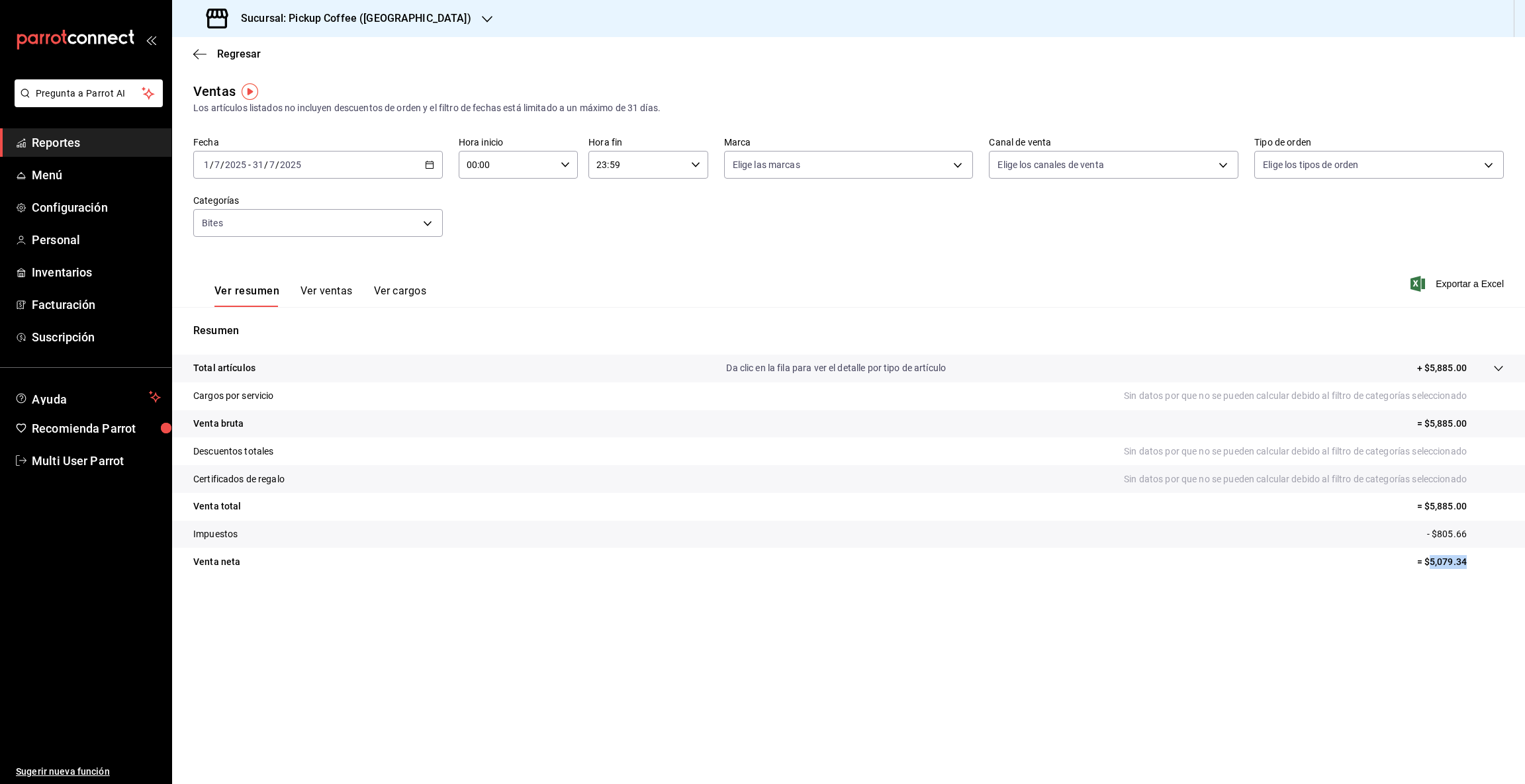
drag, startPoint x: 1430, startPoint y: 558, endPoint x: 1503, endPoint y: 556, distance: 73.0
click at [1503, 556] on p "= $5,079.34" at bounding box center [1460, 561] width 87 height 14
click at [482, 19] on icon "button" at bounding box center [487, 19] width 11 height 11
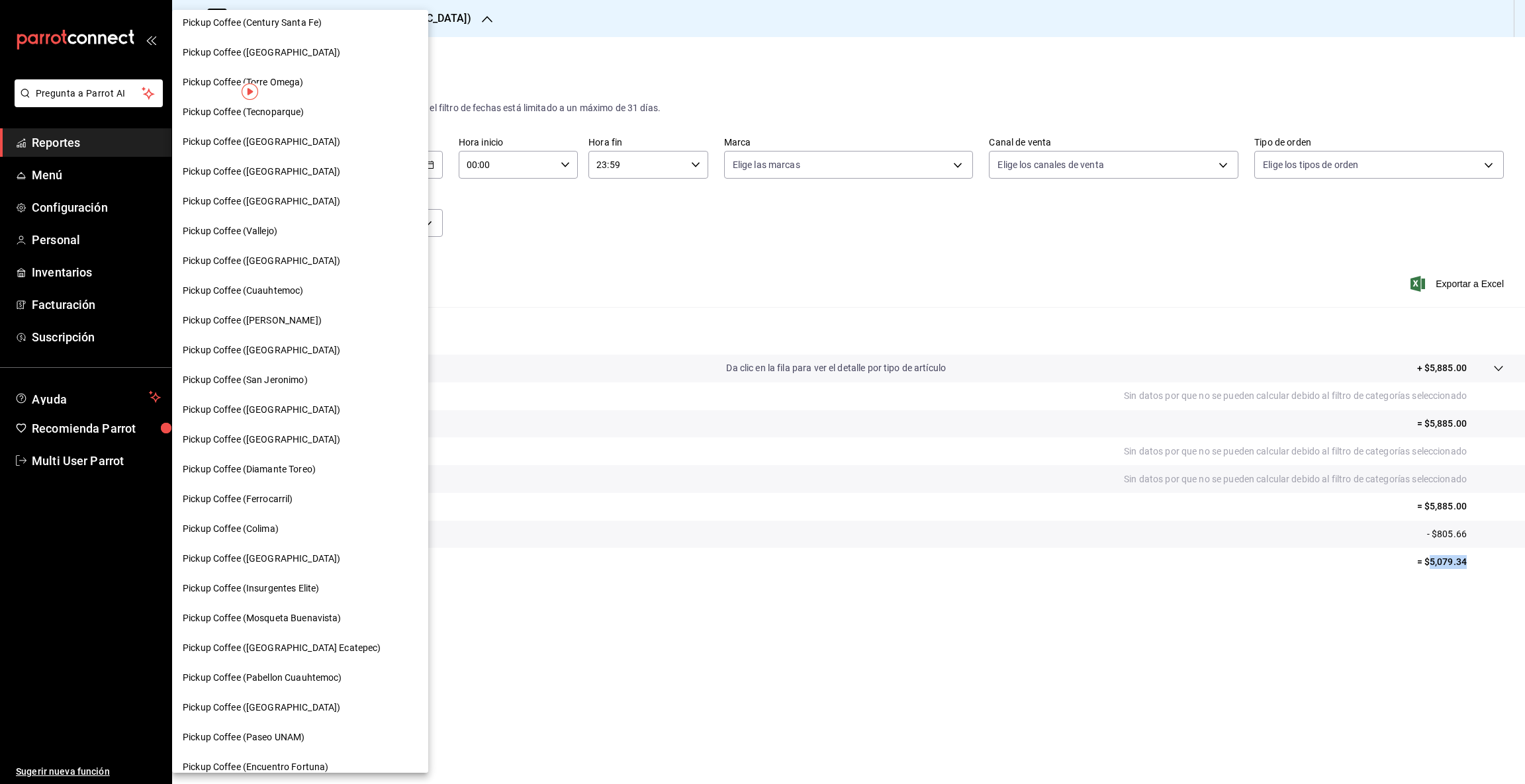
scroll to position [279, 0]
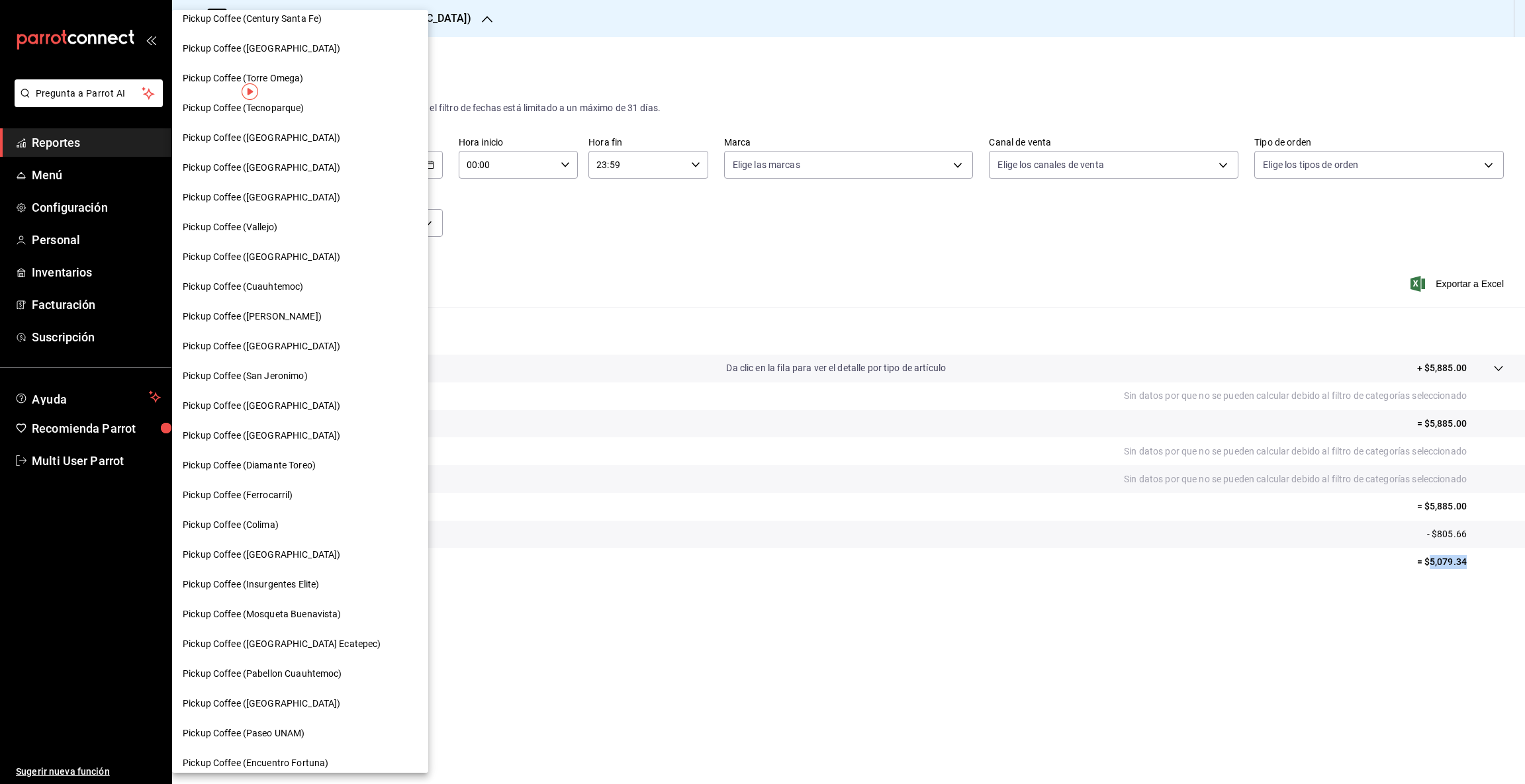
click at [314, 465] on span "Pickup Coffee (Diamante Toreo)" at bounding box center [249, 465] width 133 height 14
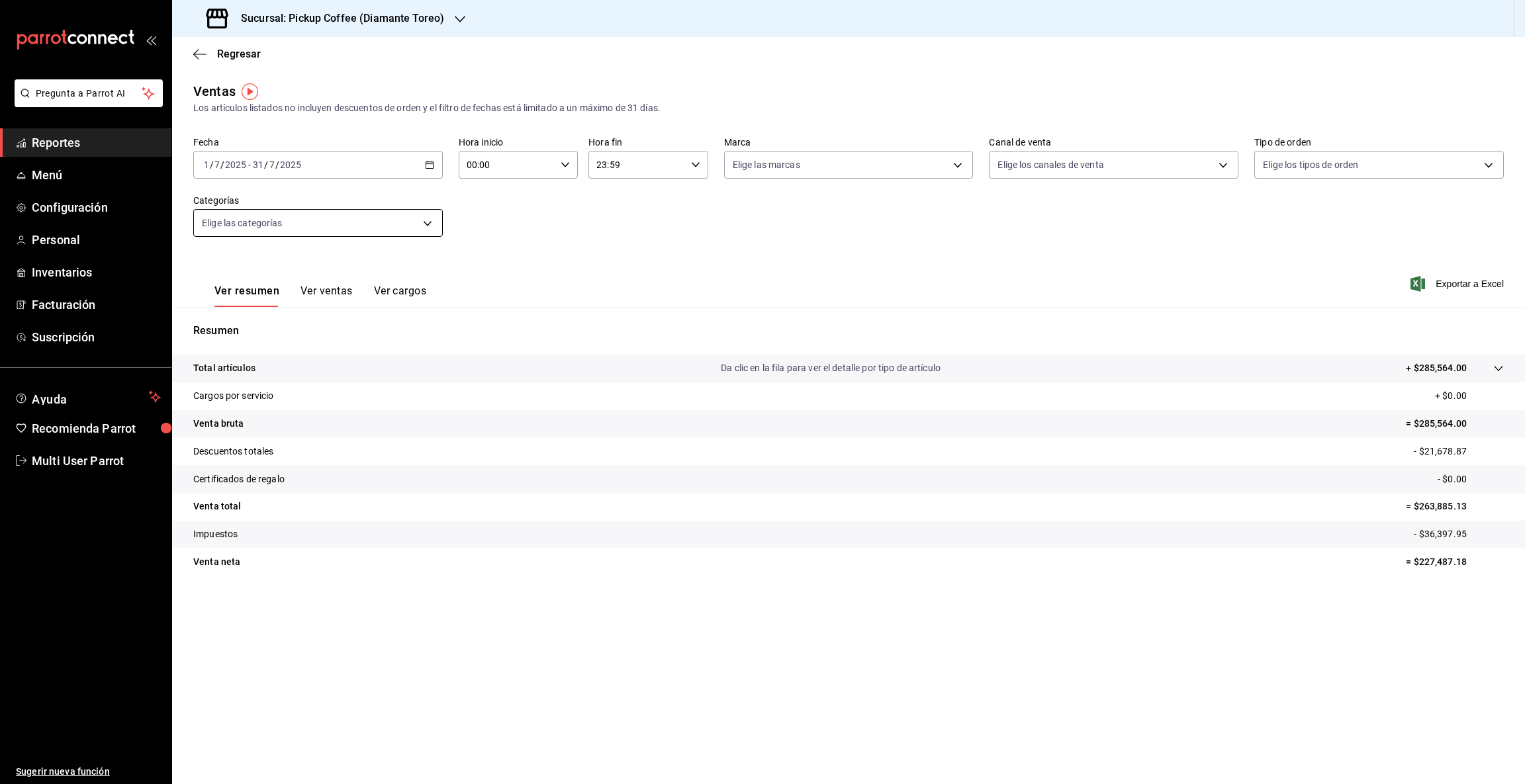
click at [424, 225] on body "Pregunta a Parrot AI Reportes Menú Configuración Personal Inventarios Facturaci…" at bounding box center [762, 392] width 1525 height 784
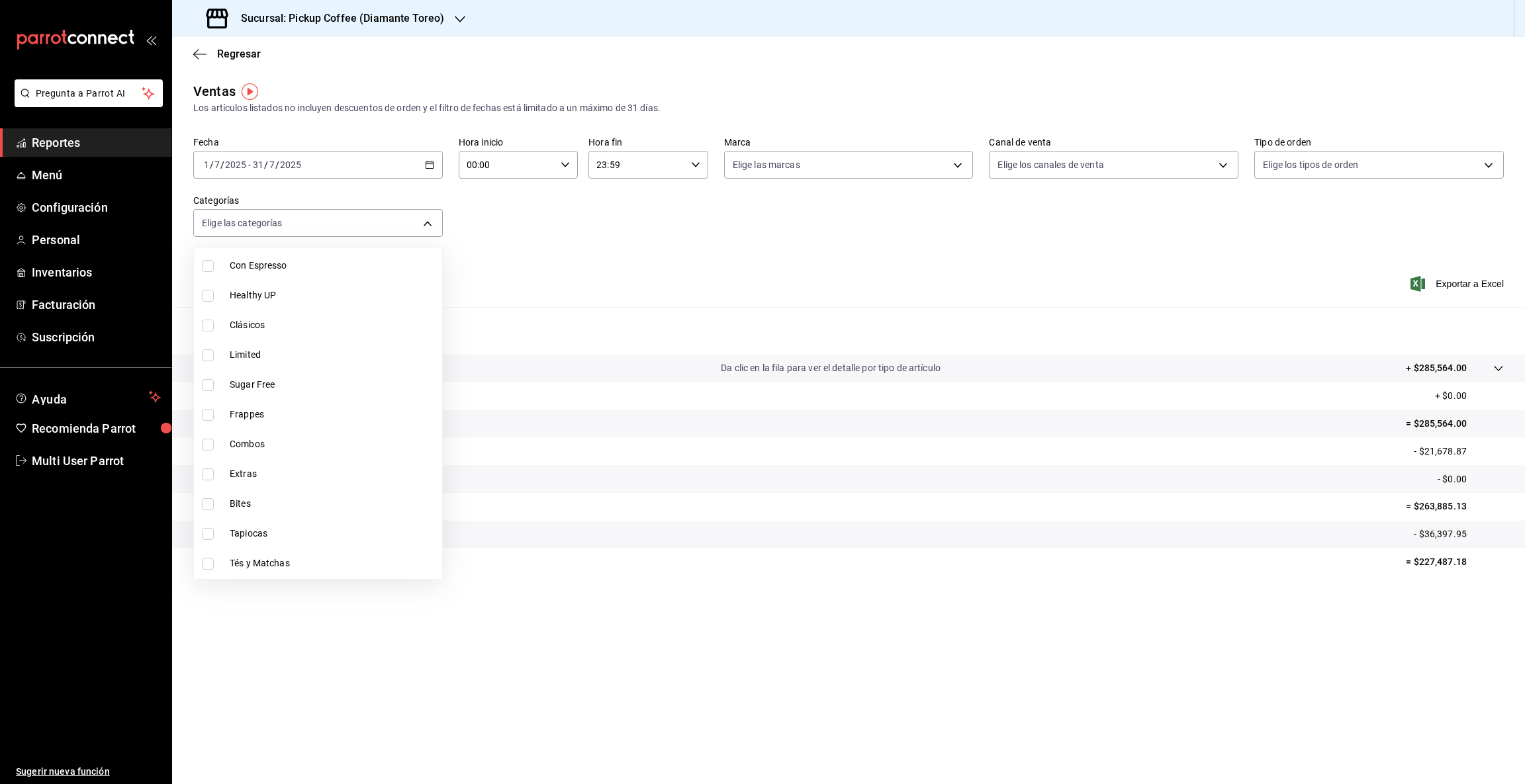
scroll to position [140, 0]
click at [218, 500] on label at bounding box center [211, 497] width 17 height 12
click at [213, 500] on input "checkbox" at bounding box center [208, 497] width 12 height 12
checkbox input "false"
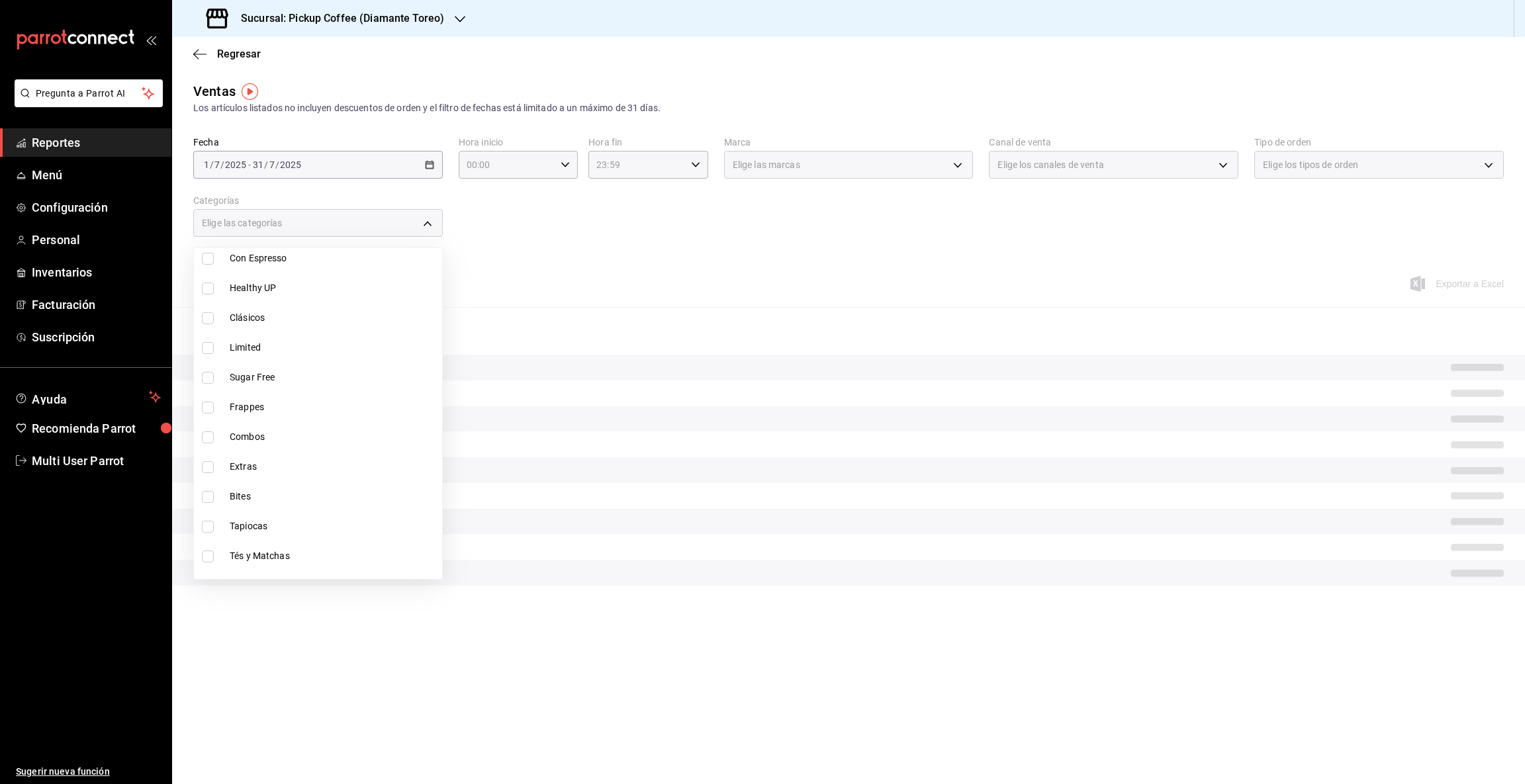
click at [292, 495] on span "Bites" at bounding box center [333, 496] width 207 height 14
type input "84b1553f-f6e0-430f-9c0b-709e68b2e6a3"
checkbox input "true"
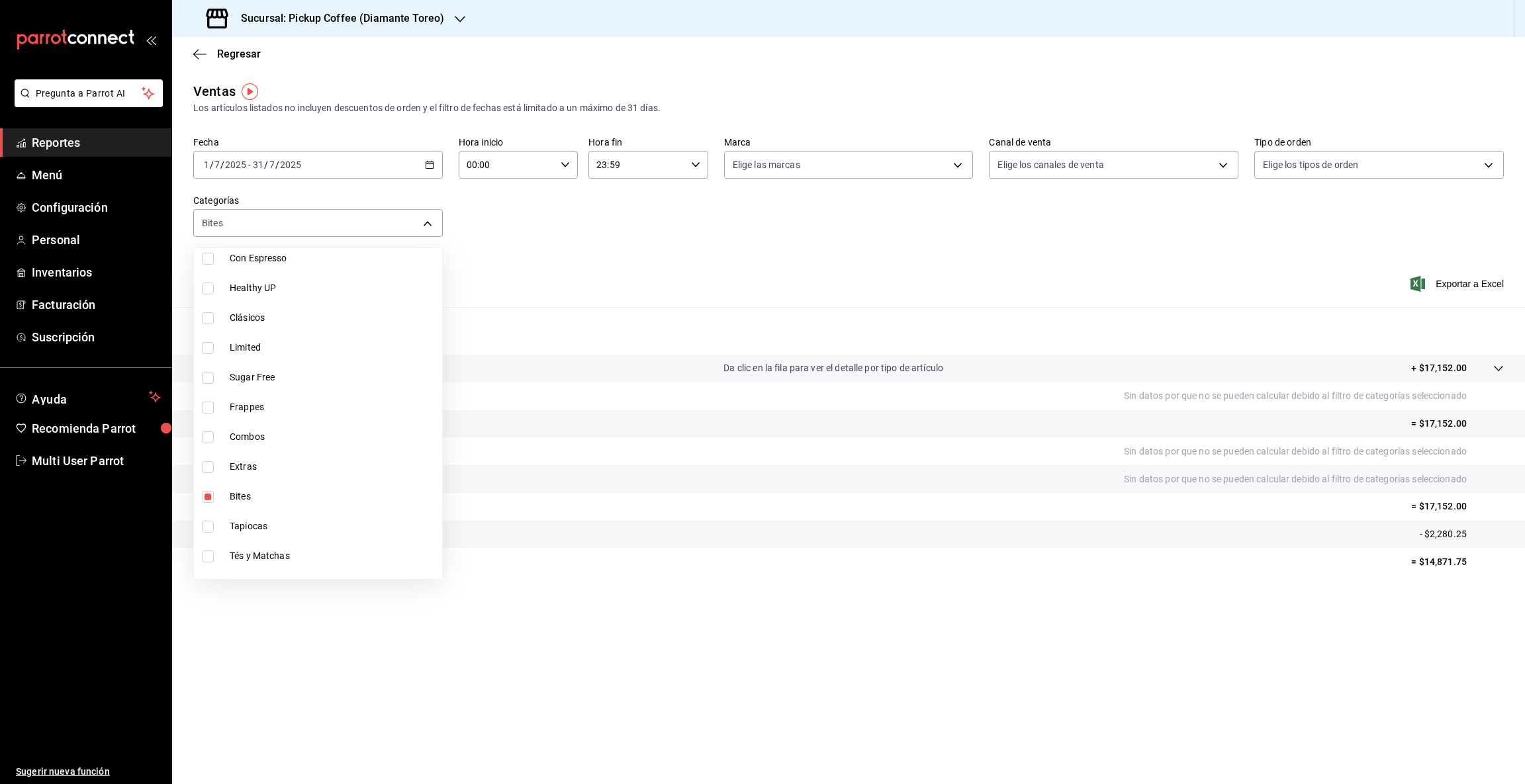
click at [1322, 616] on div at bounding box center [762, 392] width 1525 height 784
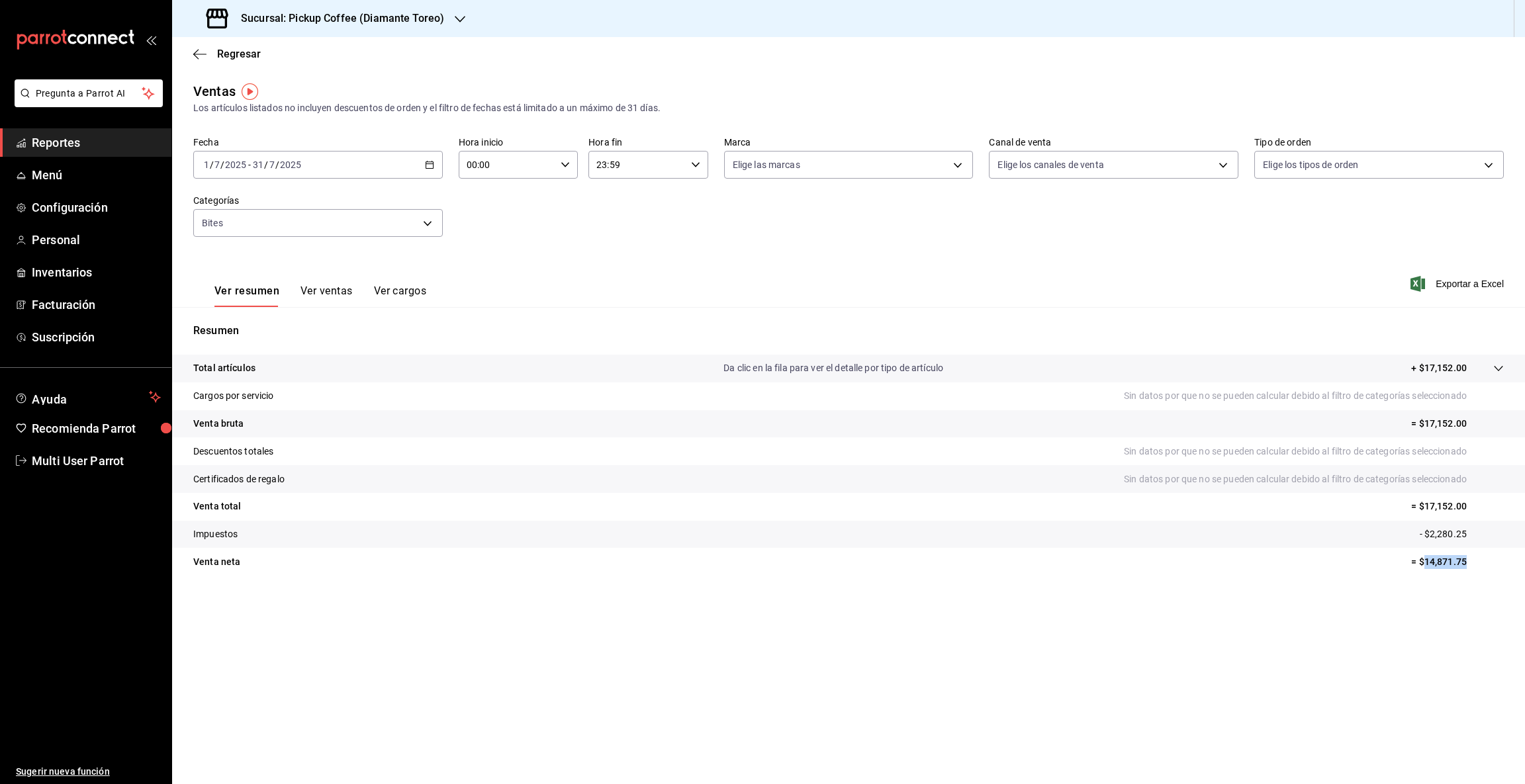
drag, startPoint x: 1423, startPoint y: 557, endPoint x: 1524, endPoint y: 556, distance: 101.0
click at [1524, 556] on tr "Venta [PERSON_NAME] = $14,871.75" at bounding box center [848, 561] width 1352 height 28
click at [457, 16] on icon "button" at bounding box center [460, 19] width 11 height 11
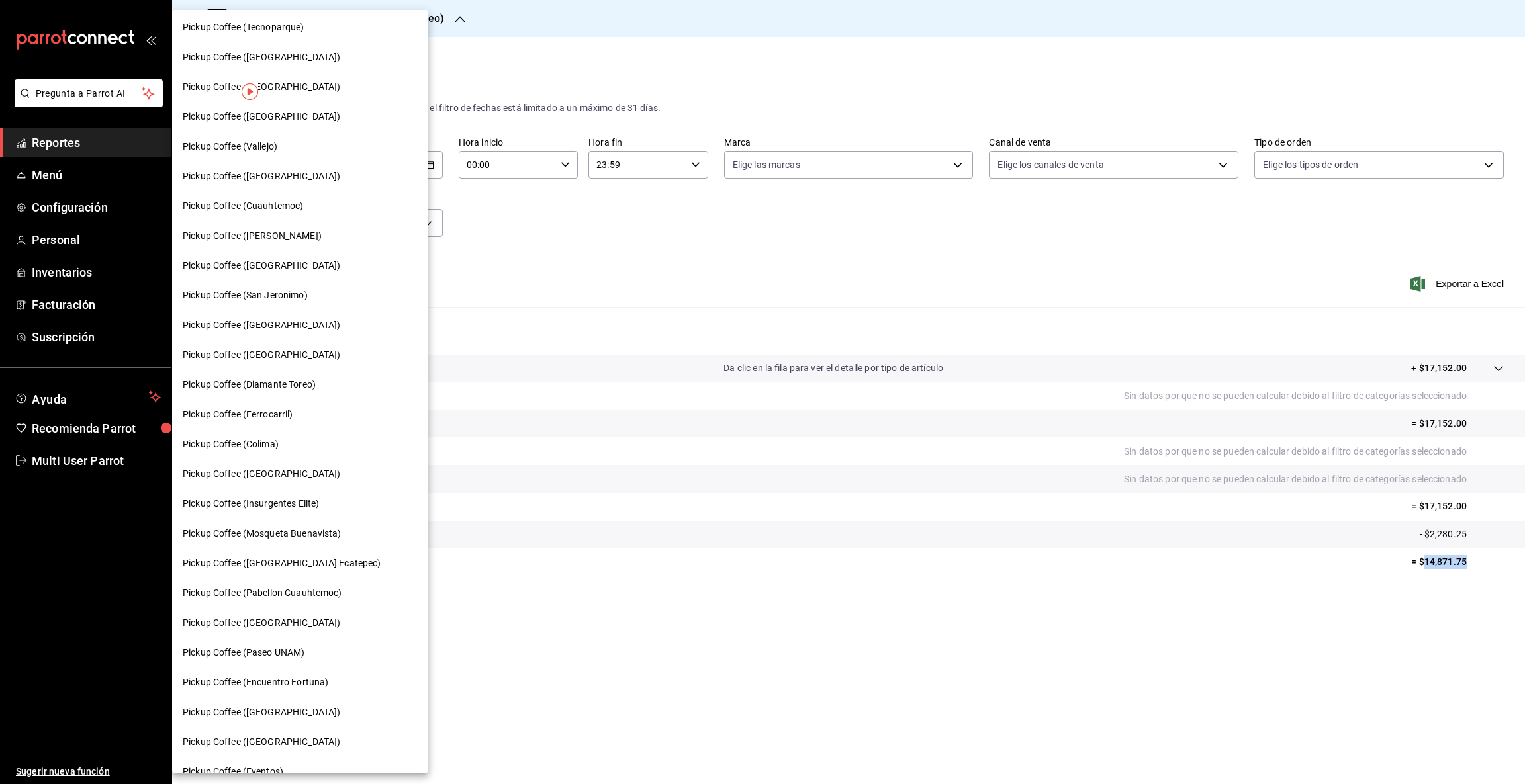
scroll to position [378, 0]
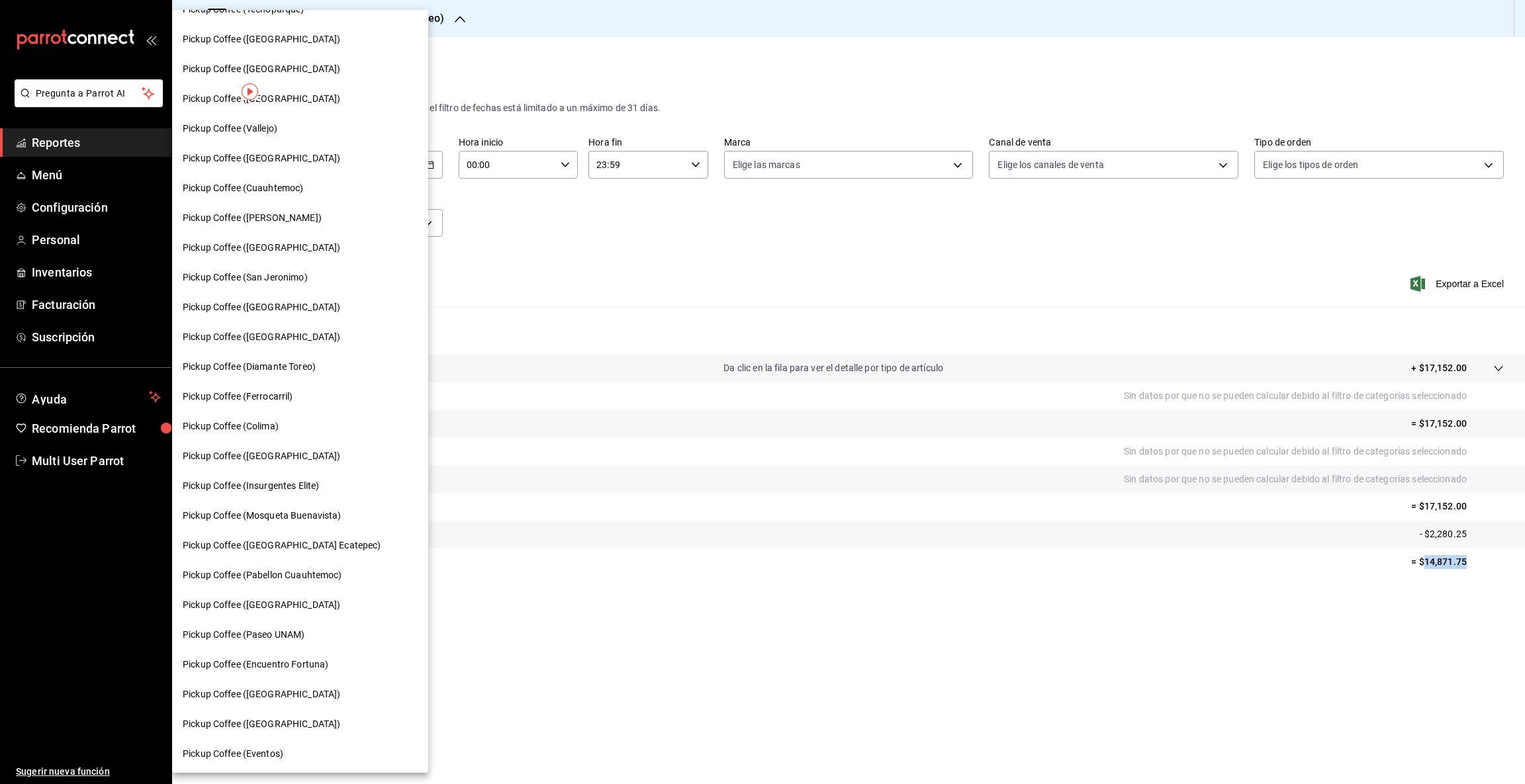
click at [304, 604] on span "Pickup Coffee ([GEOGRAPHIC_DATA])" at bounding box center [261, 604] width 158 height 14
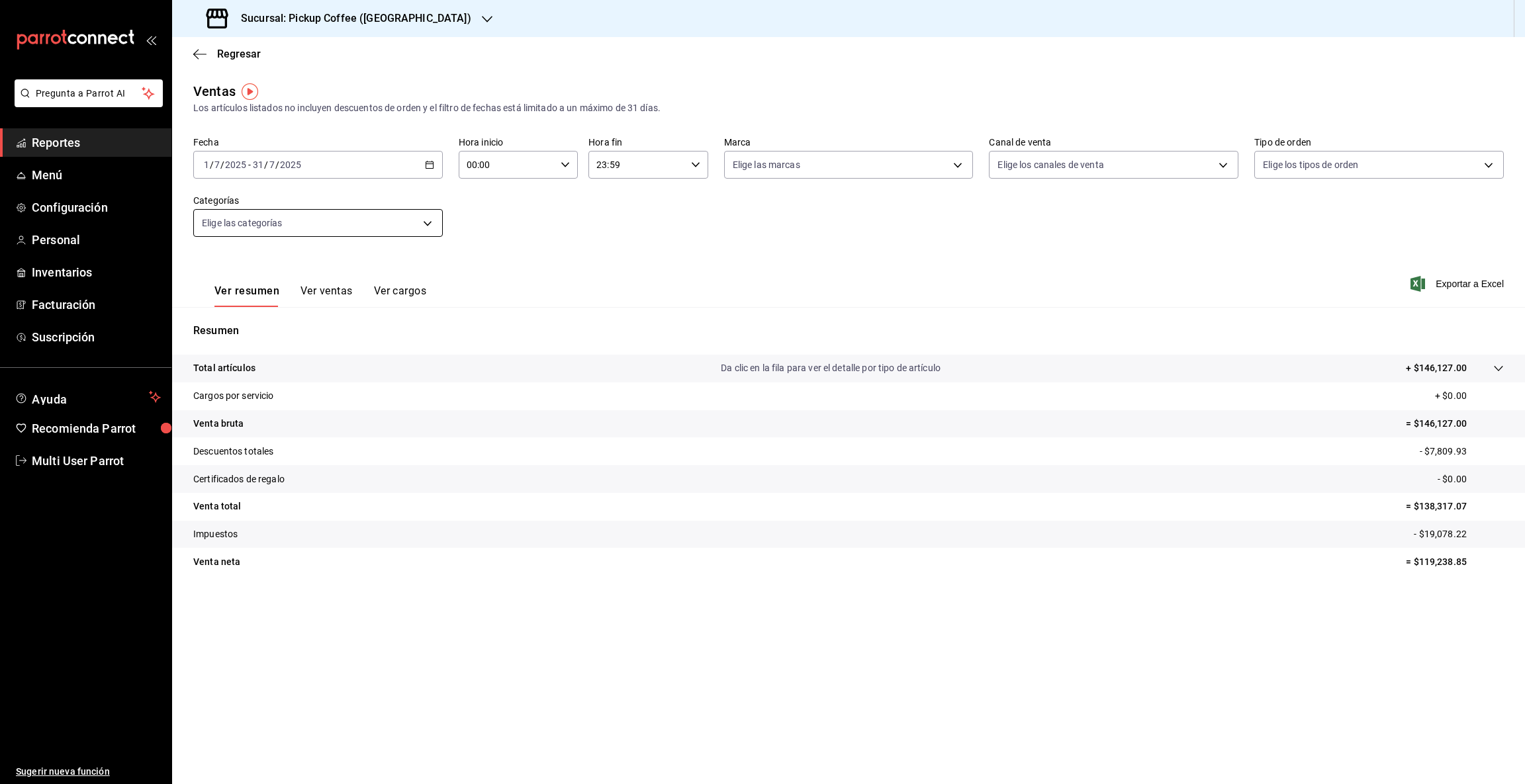
click at [422, 219] on body "Pregunta a Parrot AI Reportes Menú Configuración Personal Inventarios Facturaci…" at bounding box center [762, 392] width 1525 height 784
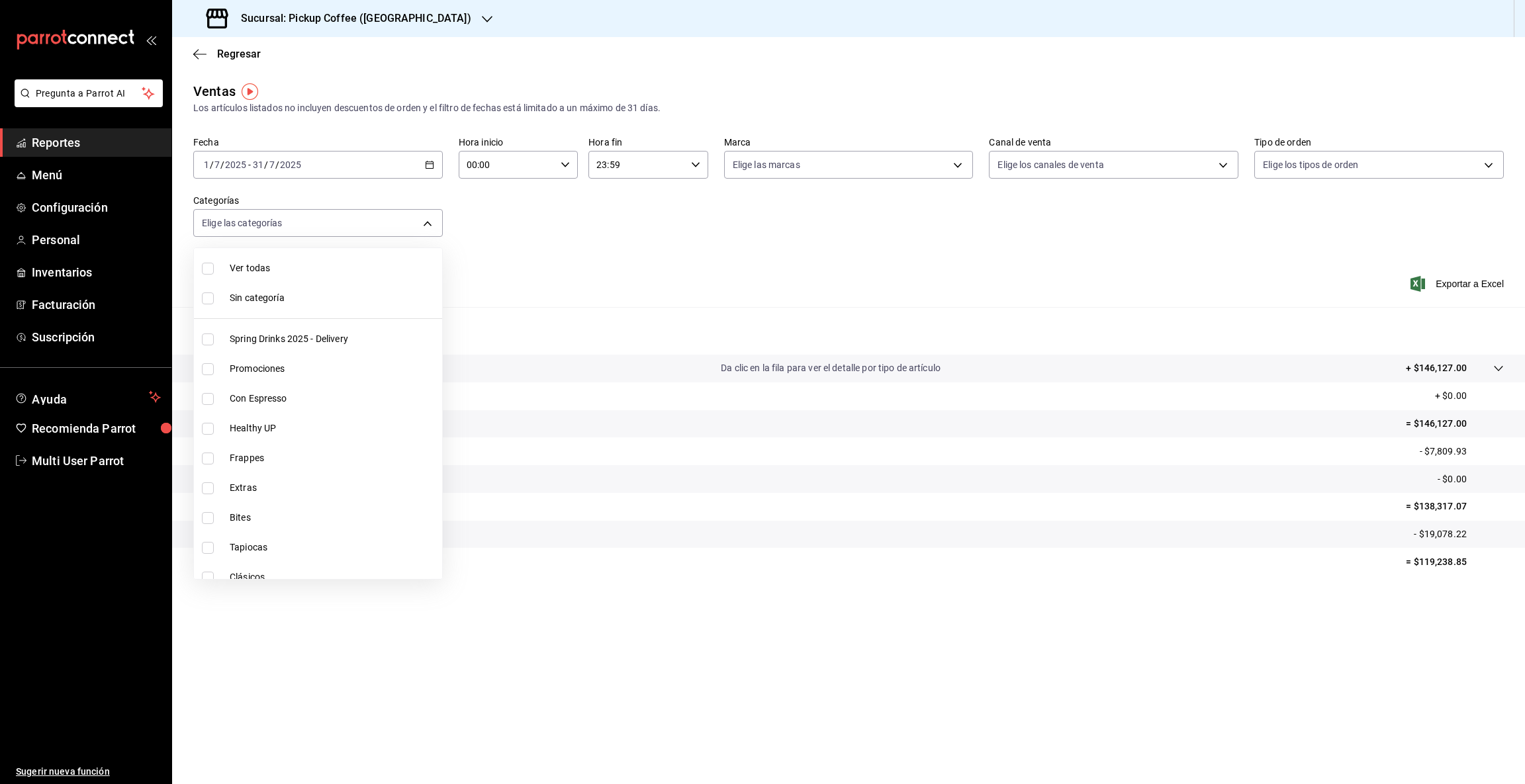
click at [244, 516] on span "Bites" at bounding box center [333, 517] width 207 height 14
type input "e3366a1a-6f68-445d-936a-7e61f72dbeef"
checkbox input "true"
click at [1425, 559] on div at bounding box center [762, 392] width 1525 height 784
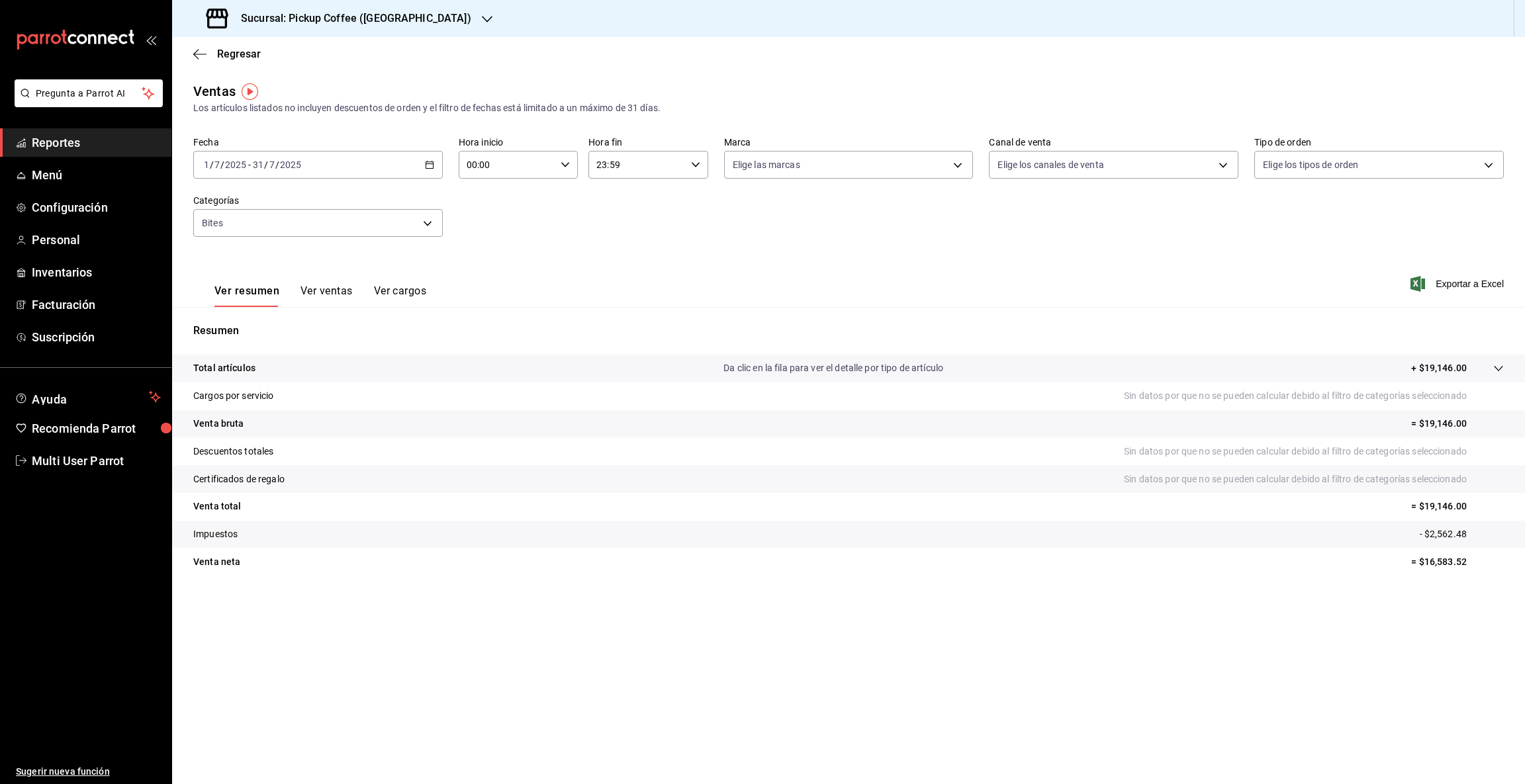
click at [1427, 557] on p "= $16,583.52" at bounding box center [1457, 561] width 92 height 14
drag, startPoint x: 1425, startPoint y: 558, endPoint x: 1523, endPoint y: 555, distance: 98.0
click at [1523, 555] on tr "Venta [PERSON_NAME] = $16,583.52" at bounding box center [848, 561] width 1352 height 28
